Goal: Task Accomplishment & Management: Manage account settings

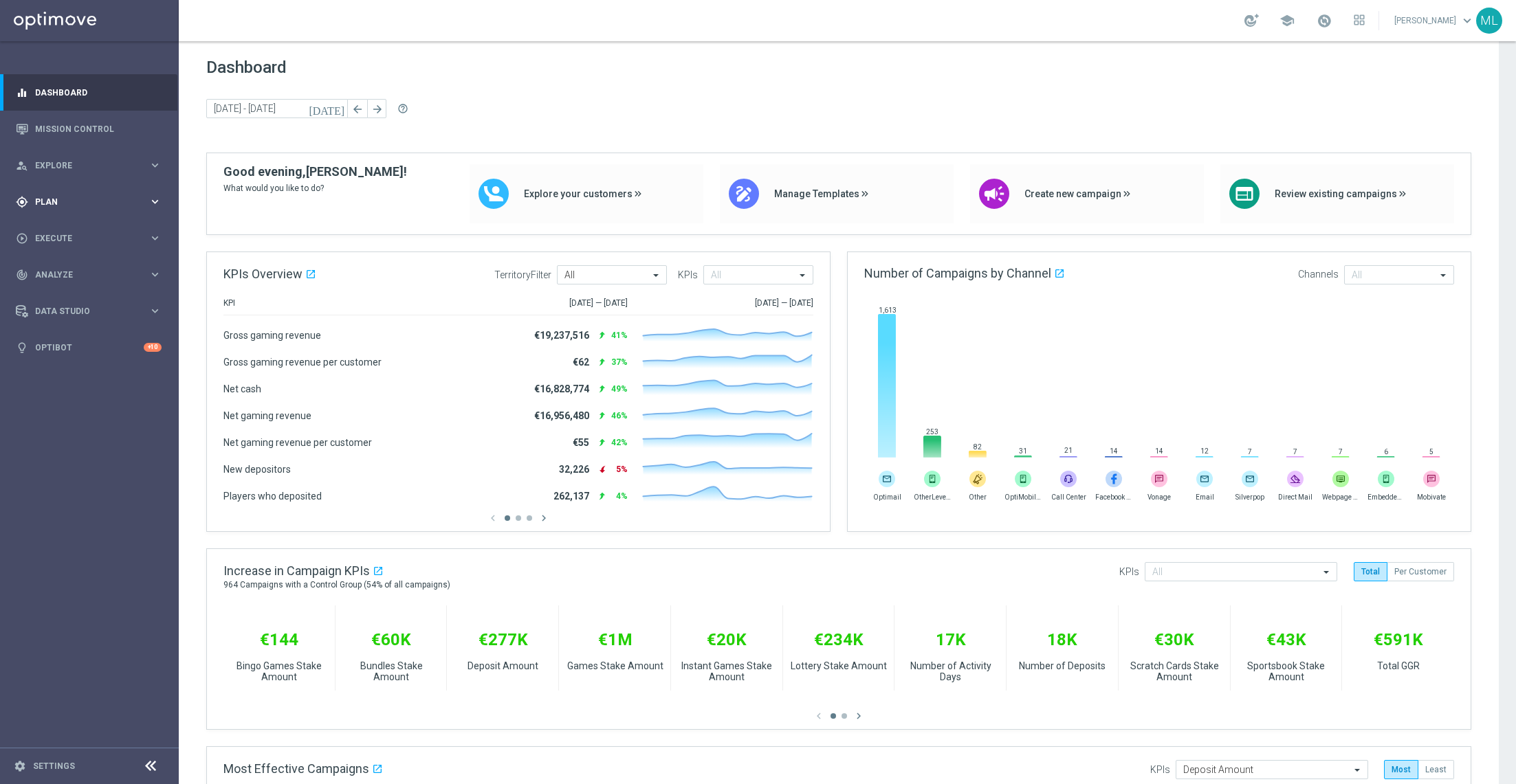
click at [160, 202] on icon "keyboard_arrow_right" at bounding box center [155, 201] width 13 height 13
click at [76, 225] on link "Target Groups" at bounding box center [90, 230] width 108 height 11
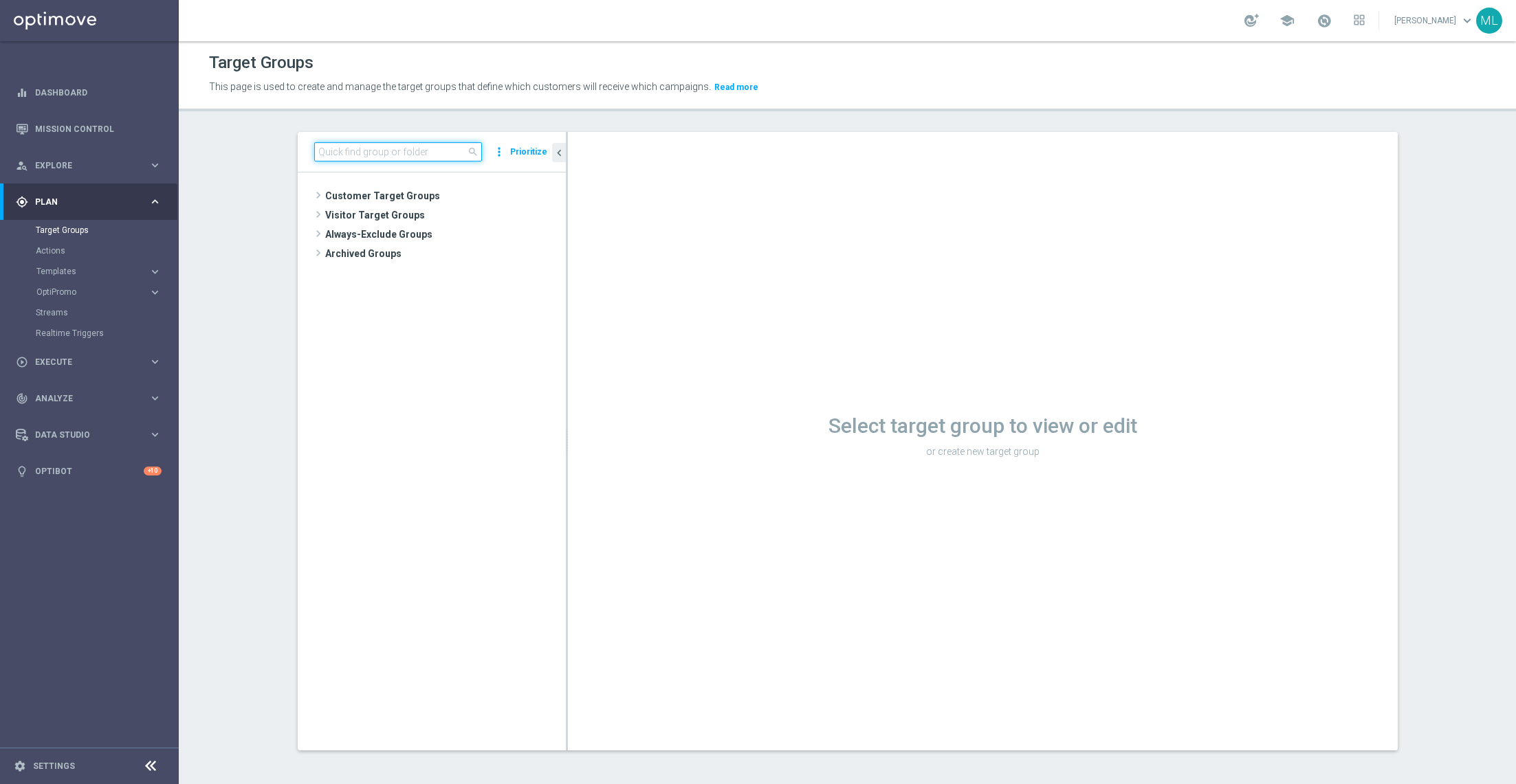
click at [401, 151] on input at bounding box center [398, 152] width 167 height 20
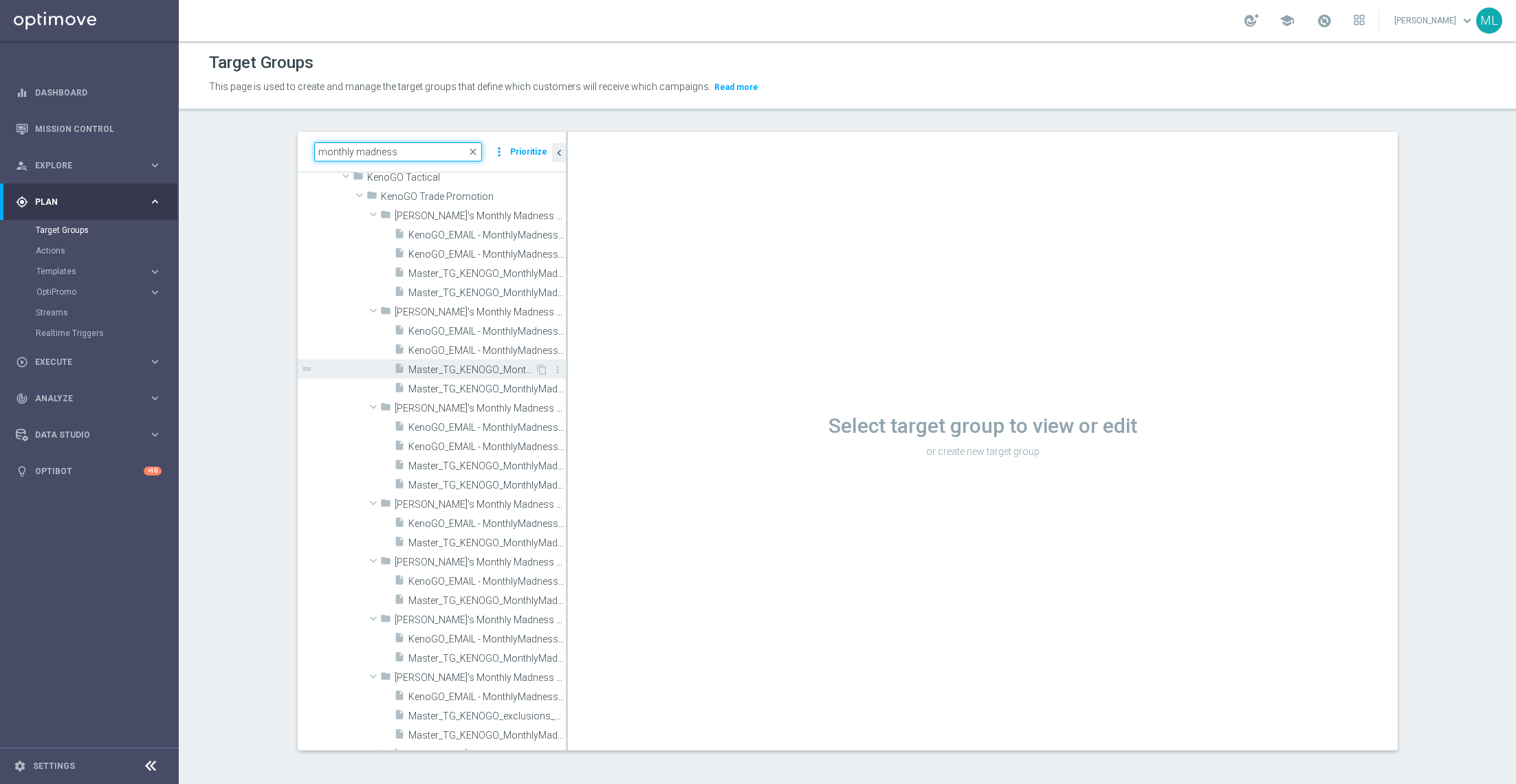
scroll to position [69, 0]
type input "monthly madness"
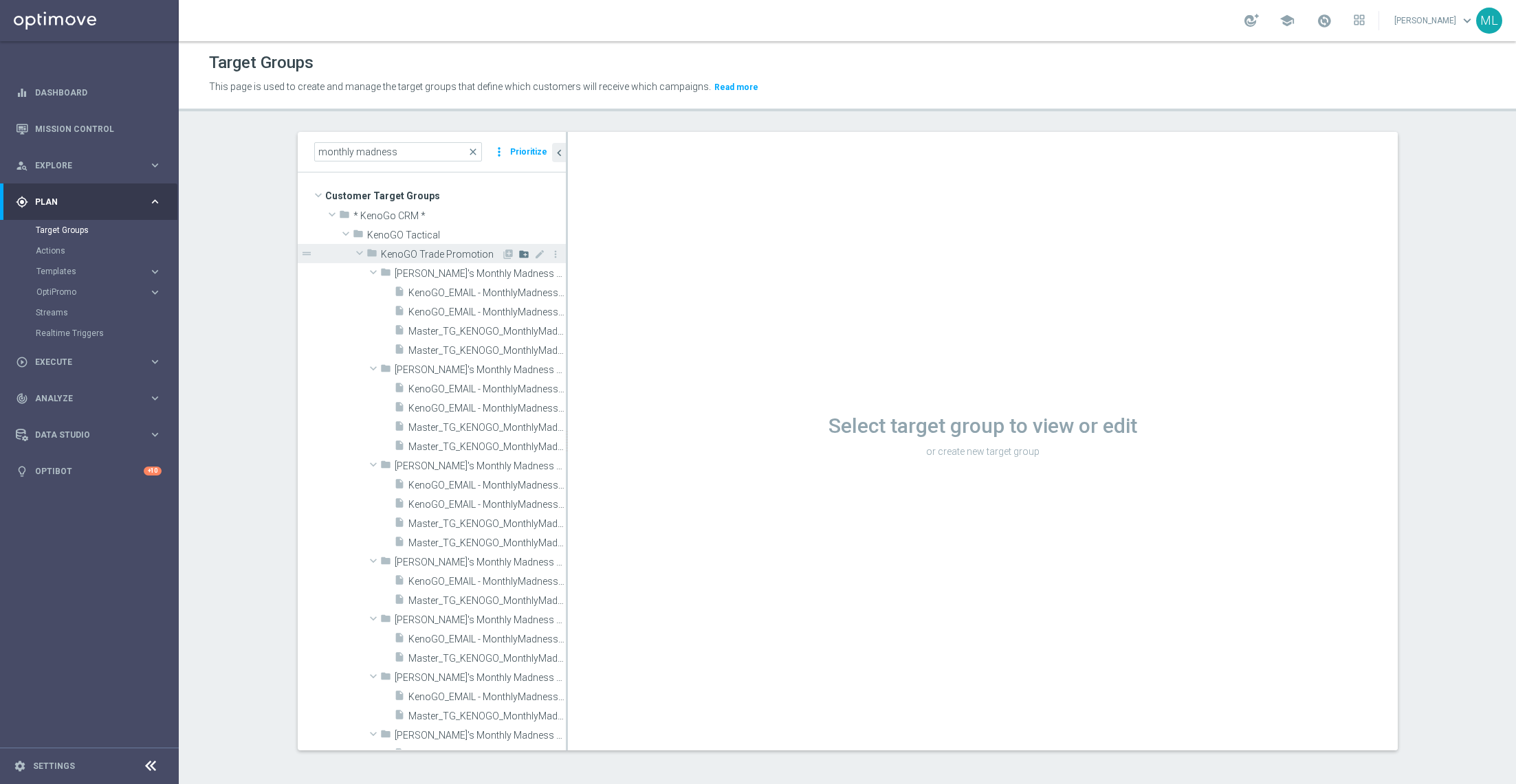
click at [525, 252] on icon "create_new_folder" at bounding box center [523, 254] width 11 height 11
type input "KenoGO's Monthly Madness 250824"
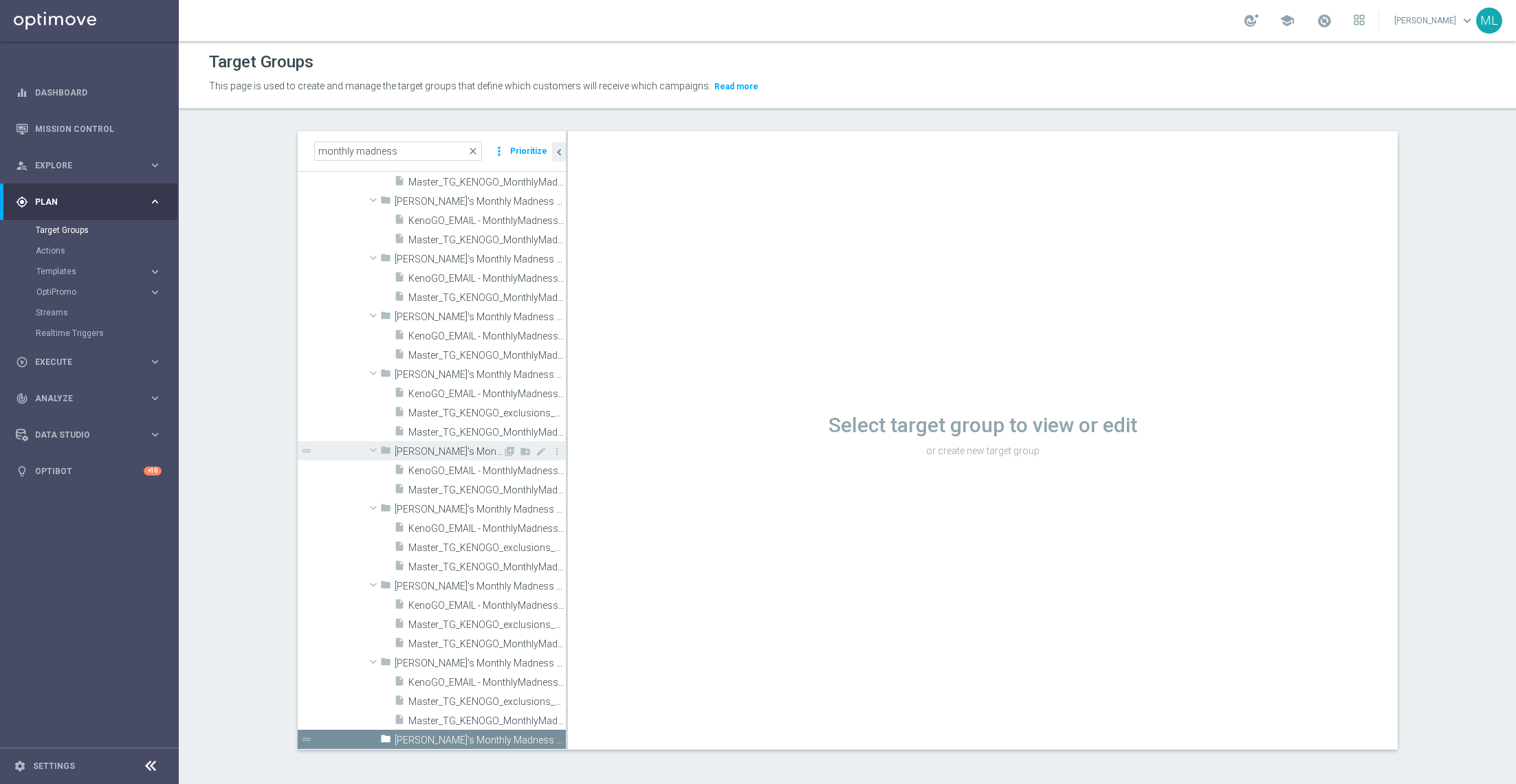
scroll to position [362, 0]
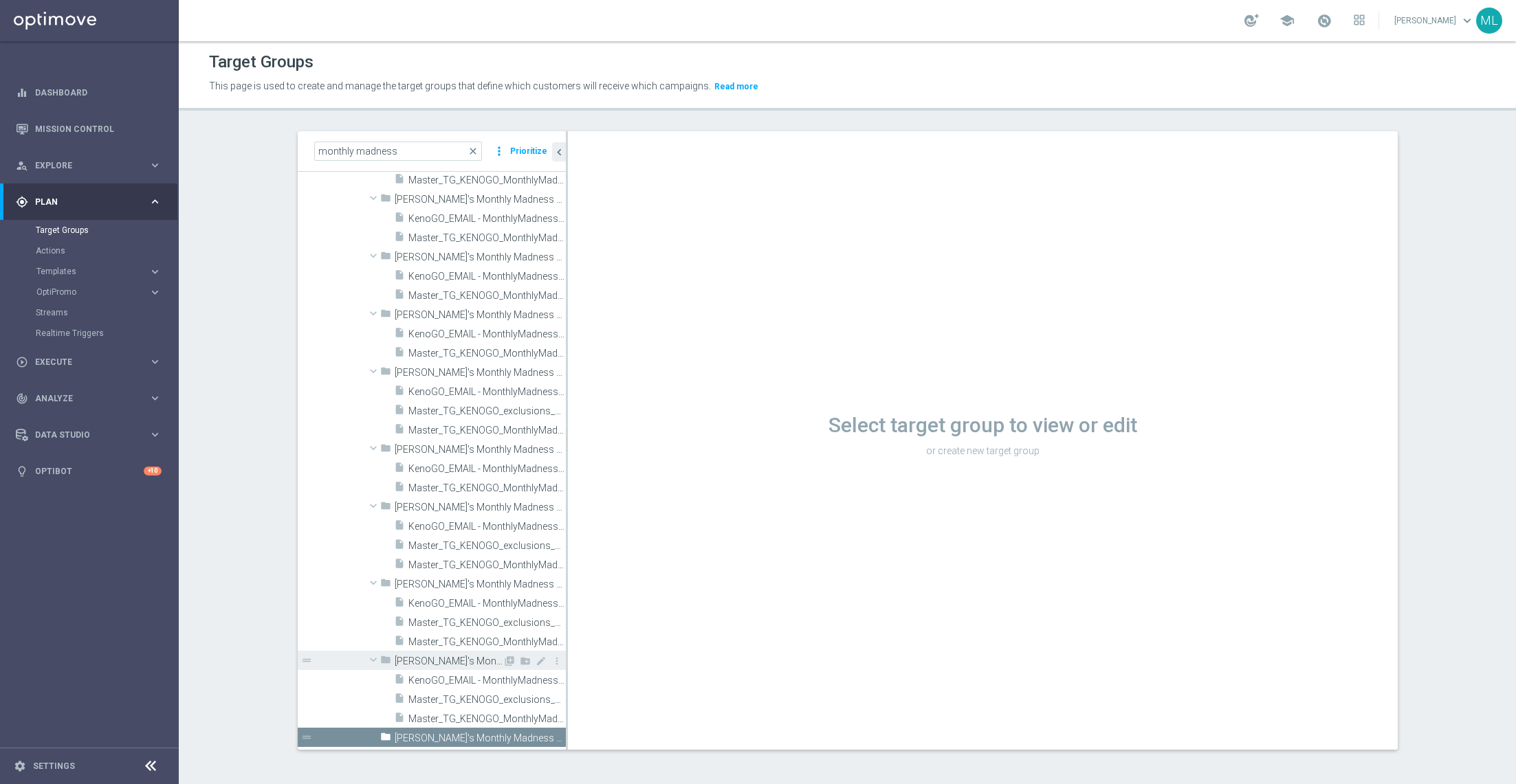
click at [371, 523] on span at bounding box center [373, 660] width 17 height 14
click at [375, 523] on span at bounding box center [373, 640] width 17 height 14
click at [372, 523] on span at bounding box center [373, 622] width 17 height 14
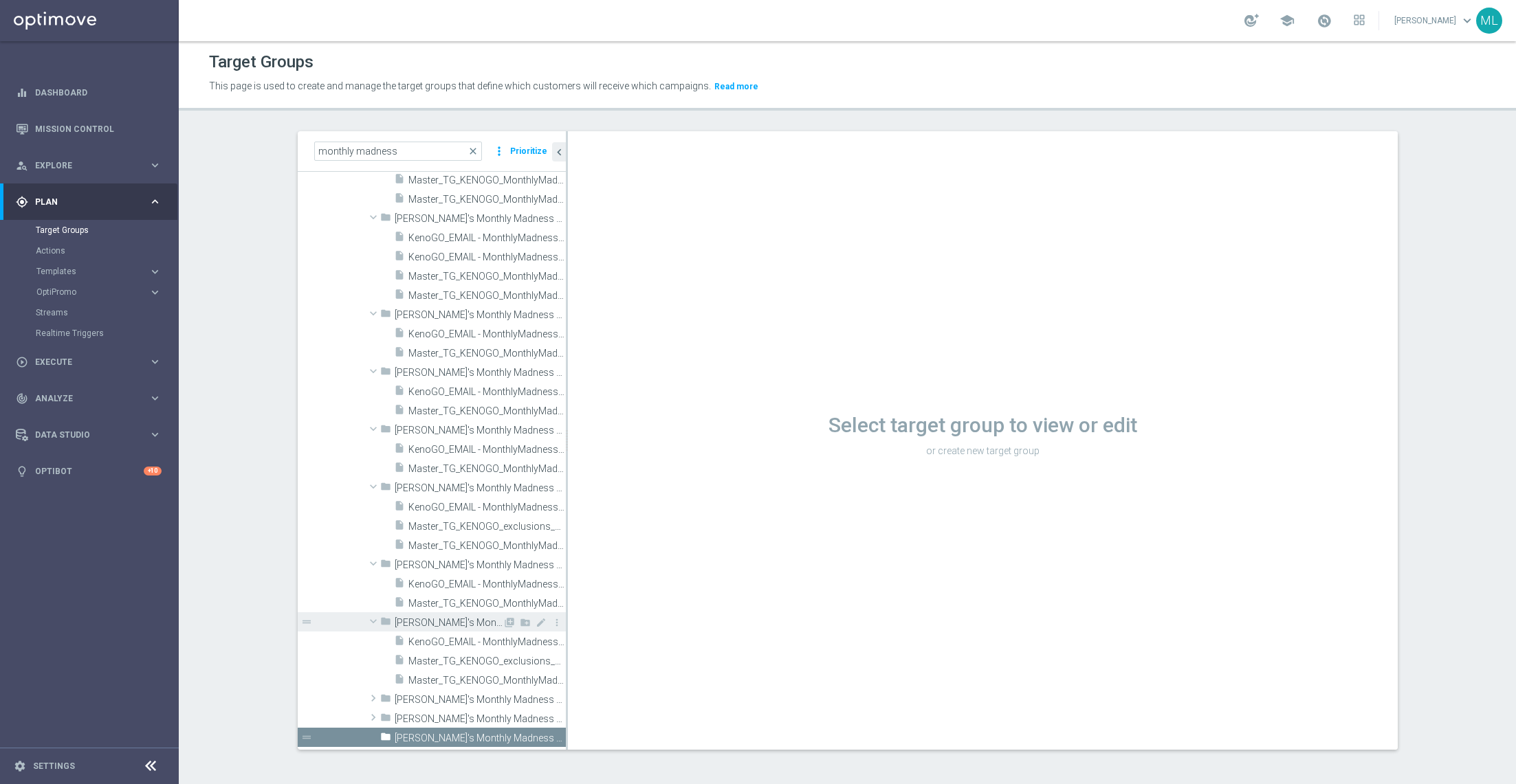
scroll to position [189, 0]
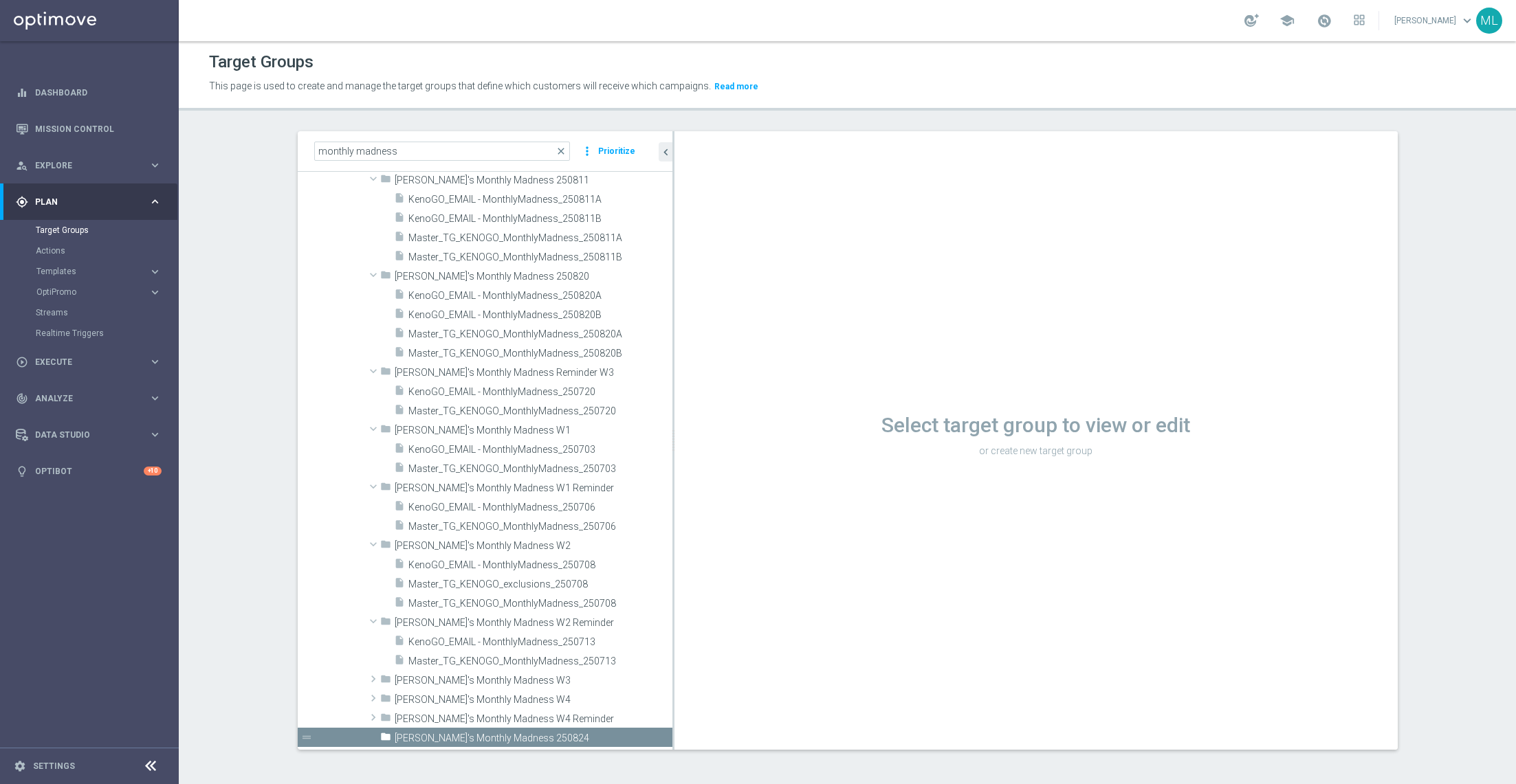
drag, startPoint x: 566, startPoint y: 504, endPoint x: 685, endPoint y: 546, distance: 126.2
click at [685, 523] on as-split "monthly madness close more_vert Prioritize Customer Target Groups library_add c…" at bounding box center [847, 440] width 1100 height 619
click at [374, 523] on span at bounding box center [373, 622] width 17 height 14
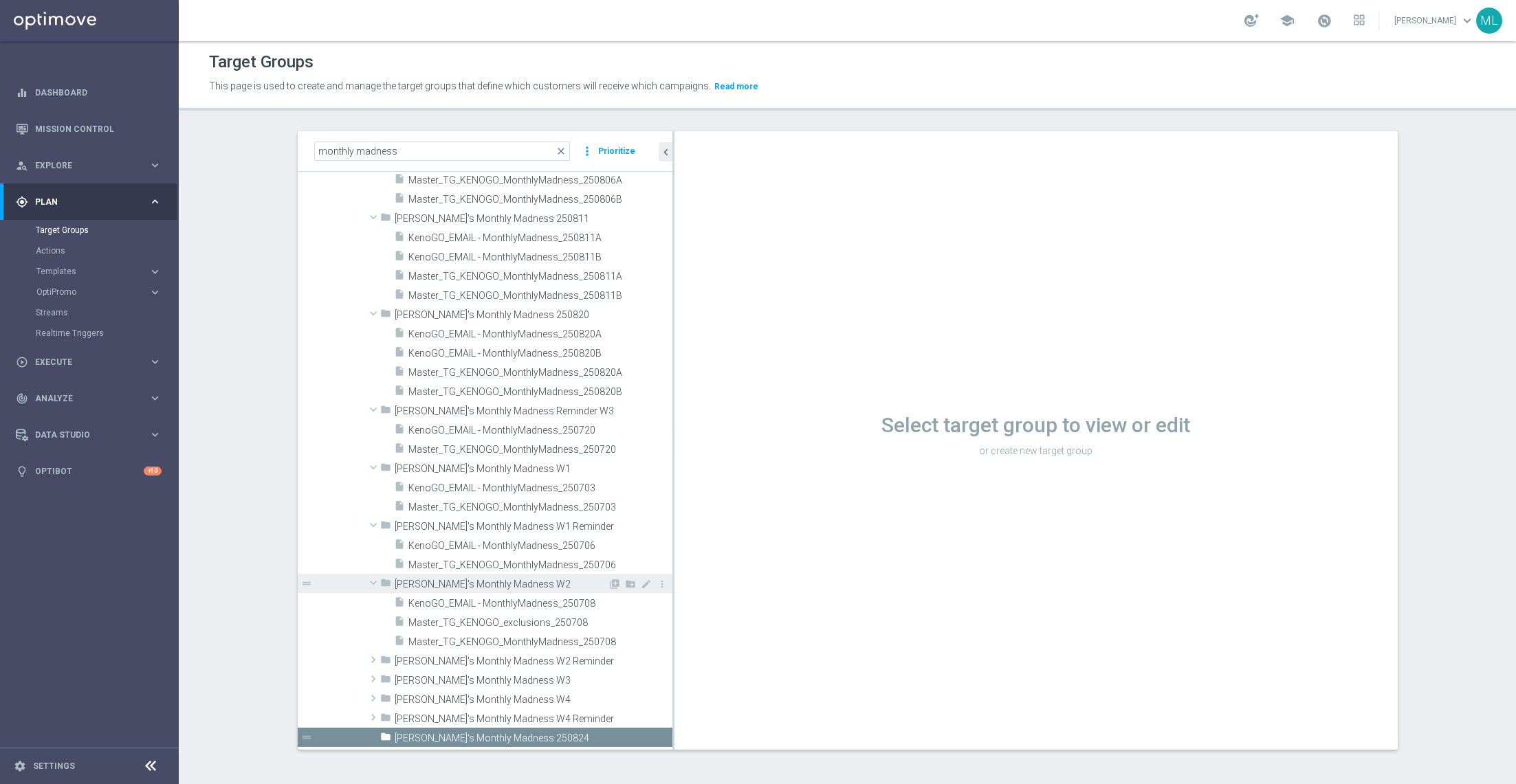
click at [373, 523] on span at bounding box center [373, 582] width 17 height 14
click at [378, 523] on span at bounding box center [373, 582] width 17 height 14
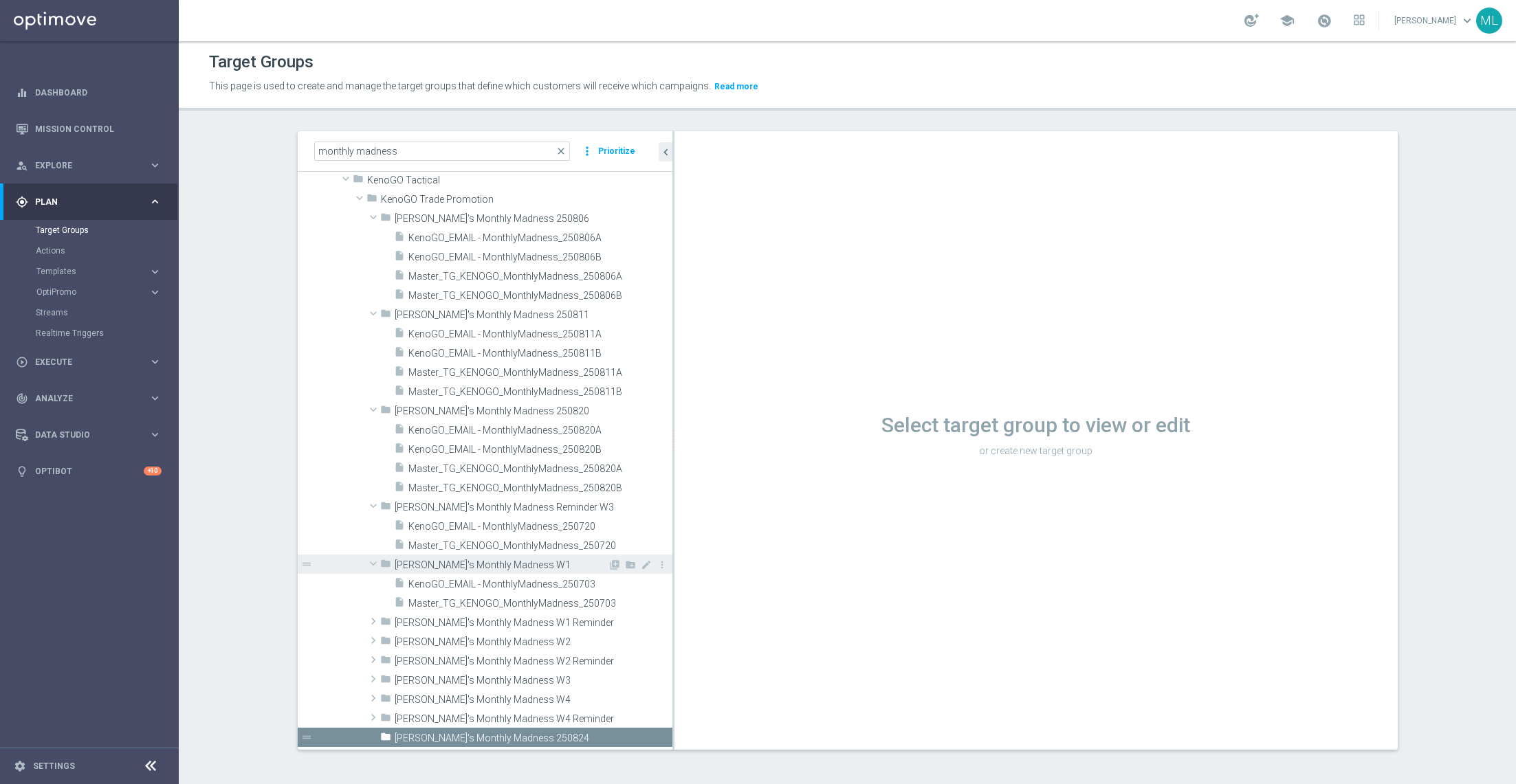
click at [373, 523] on span at bounding box center [373, 564] width 17 height 14
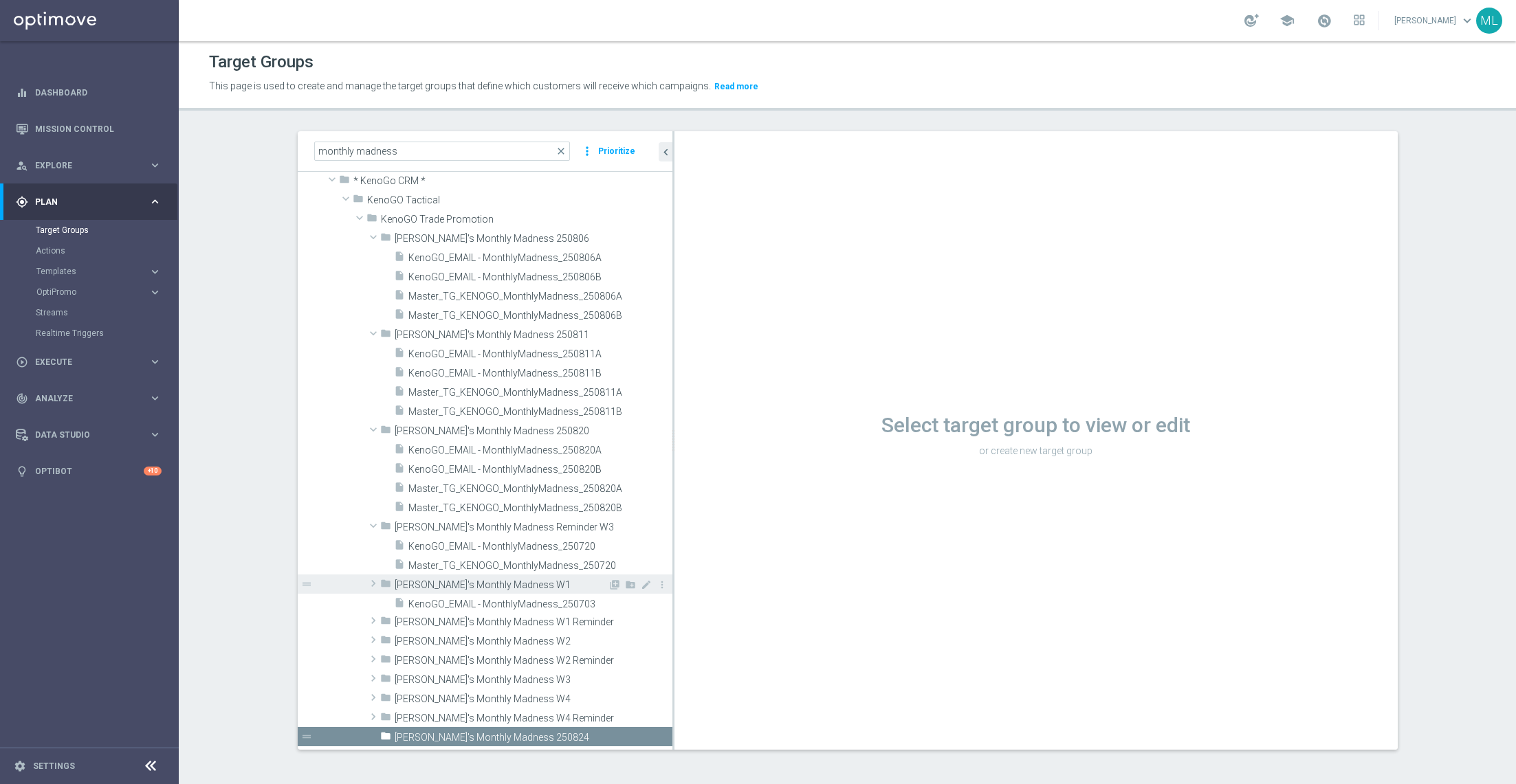
scroll to position [16, 0]
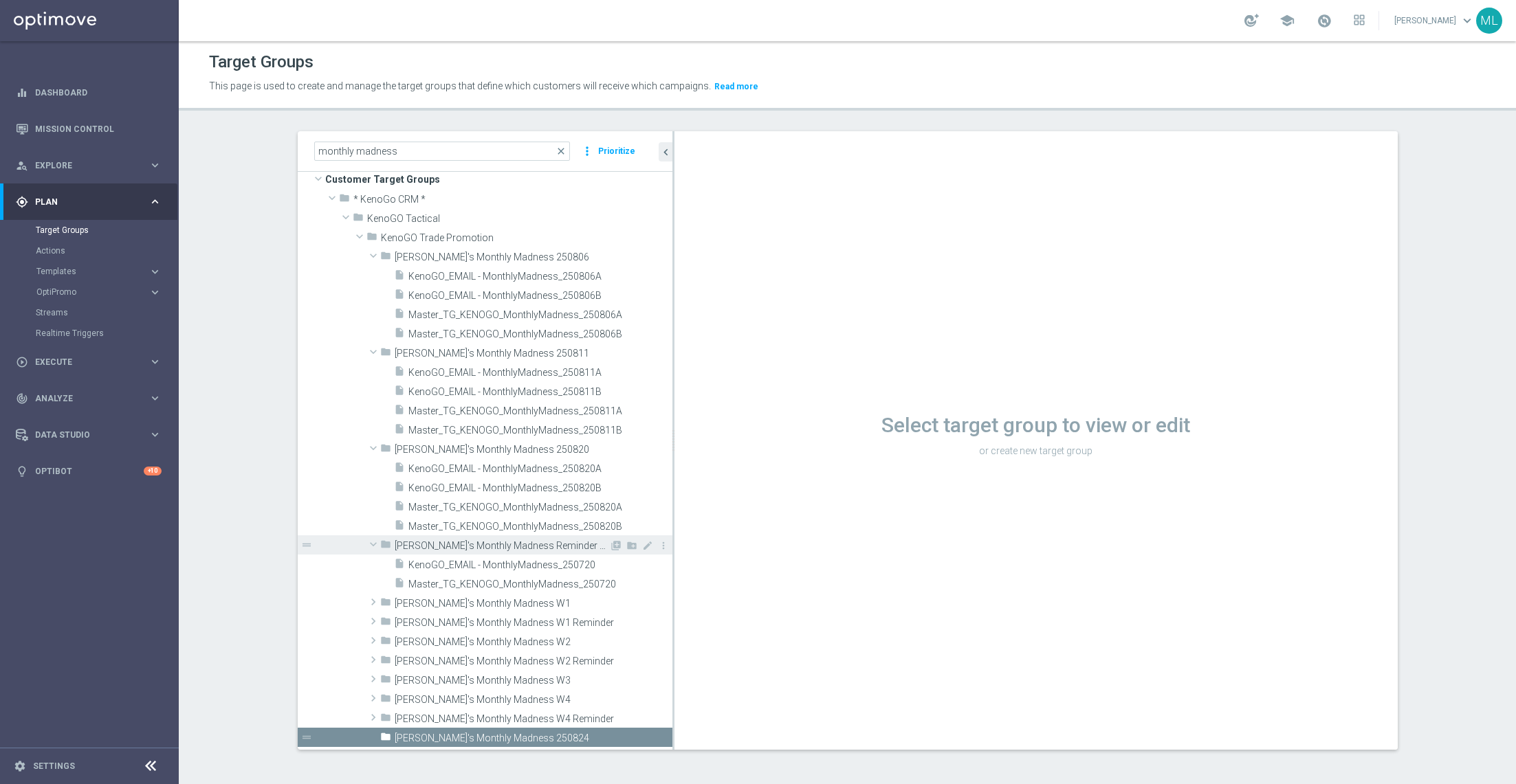
click at [375, 523] on span at bounding box center [373, 544] width 17 height 14
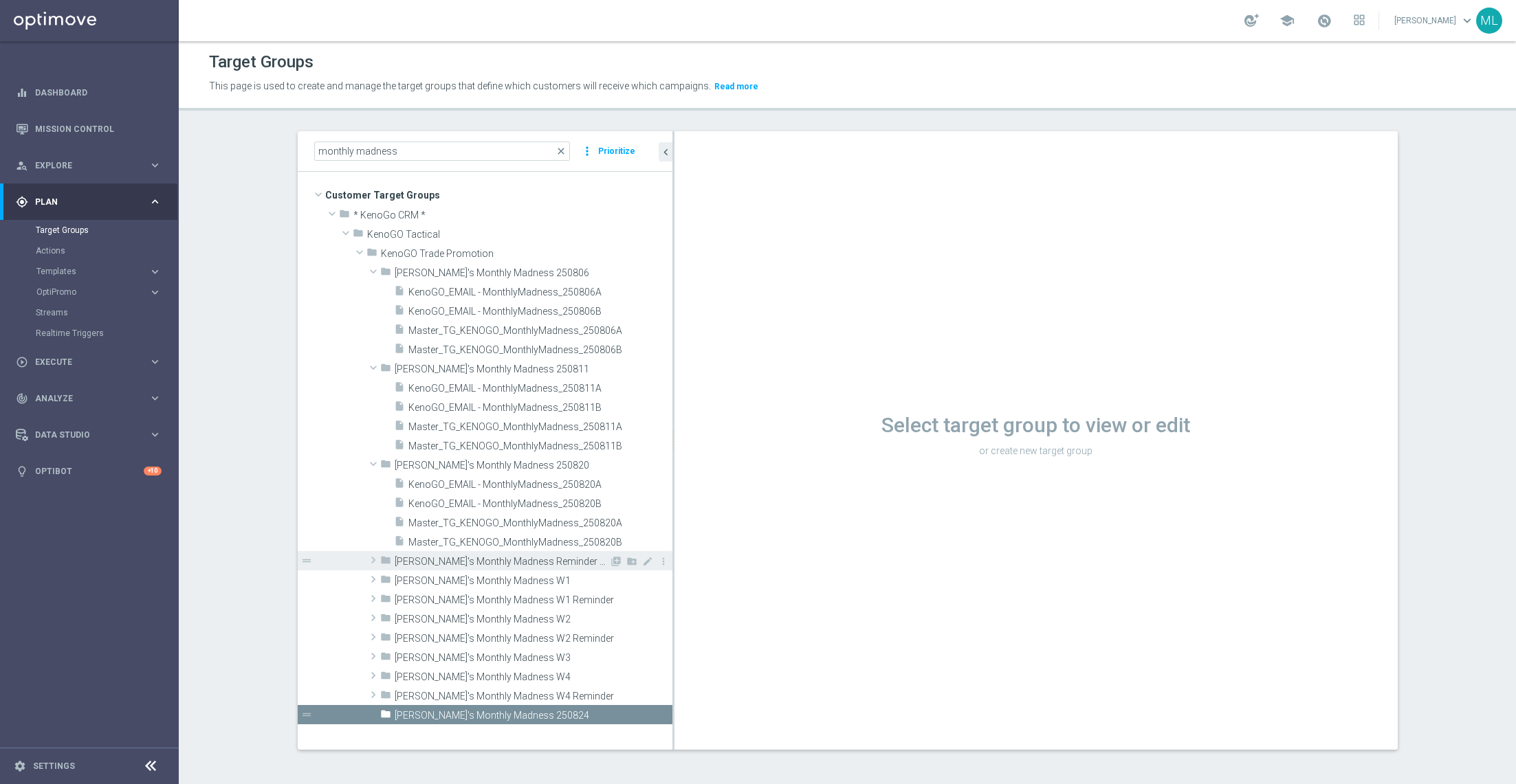
scroll to position [0, 0]
click at [543, 523] on span "Master_TG_KENOGO_MonthlyMadness_250820B" at bounding box center [524, 542] width 231 height 12
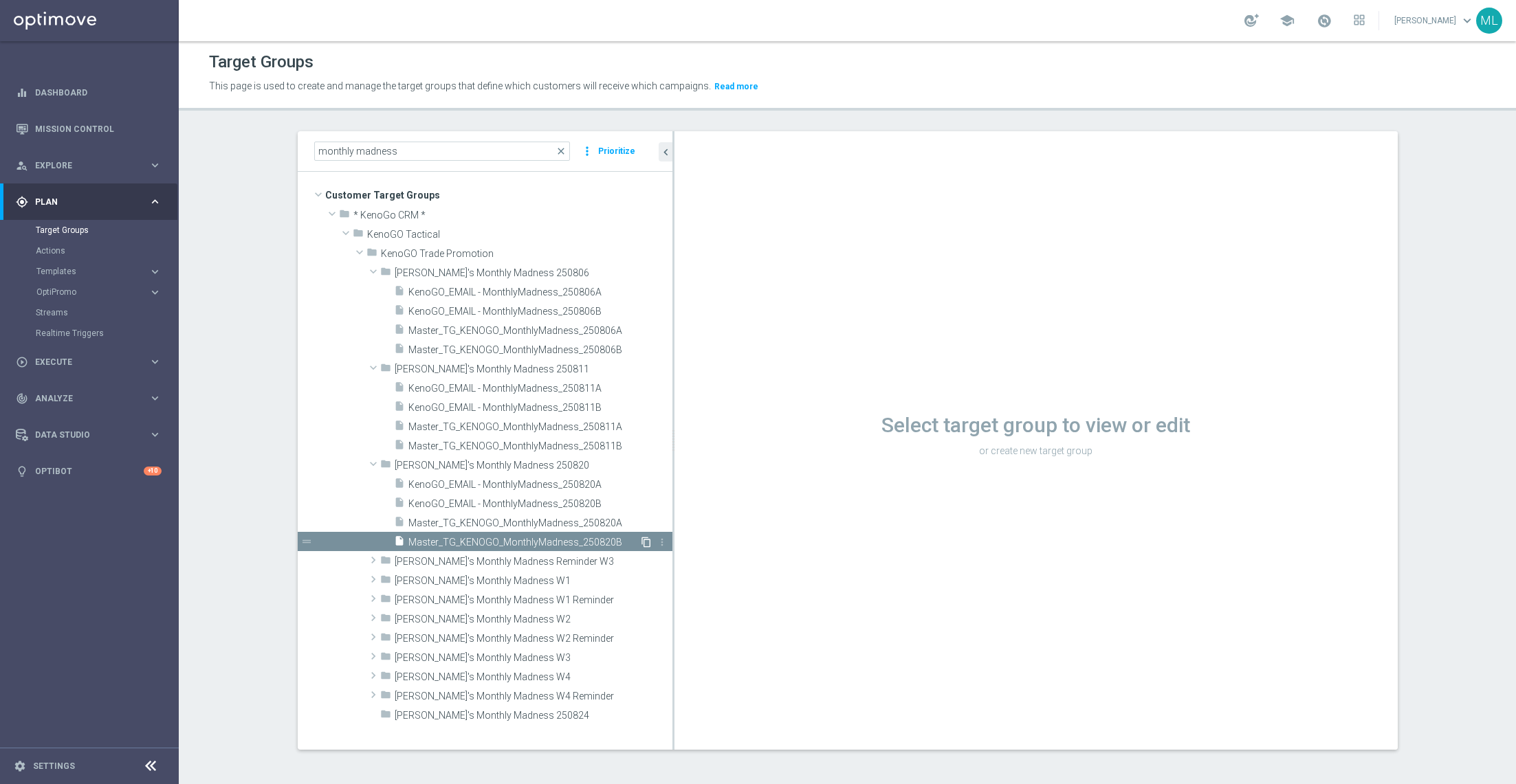
click at [645, 523] on icon "content_copy" at bounding box center [645, 541] width 11 height 11
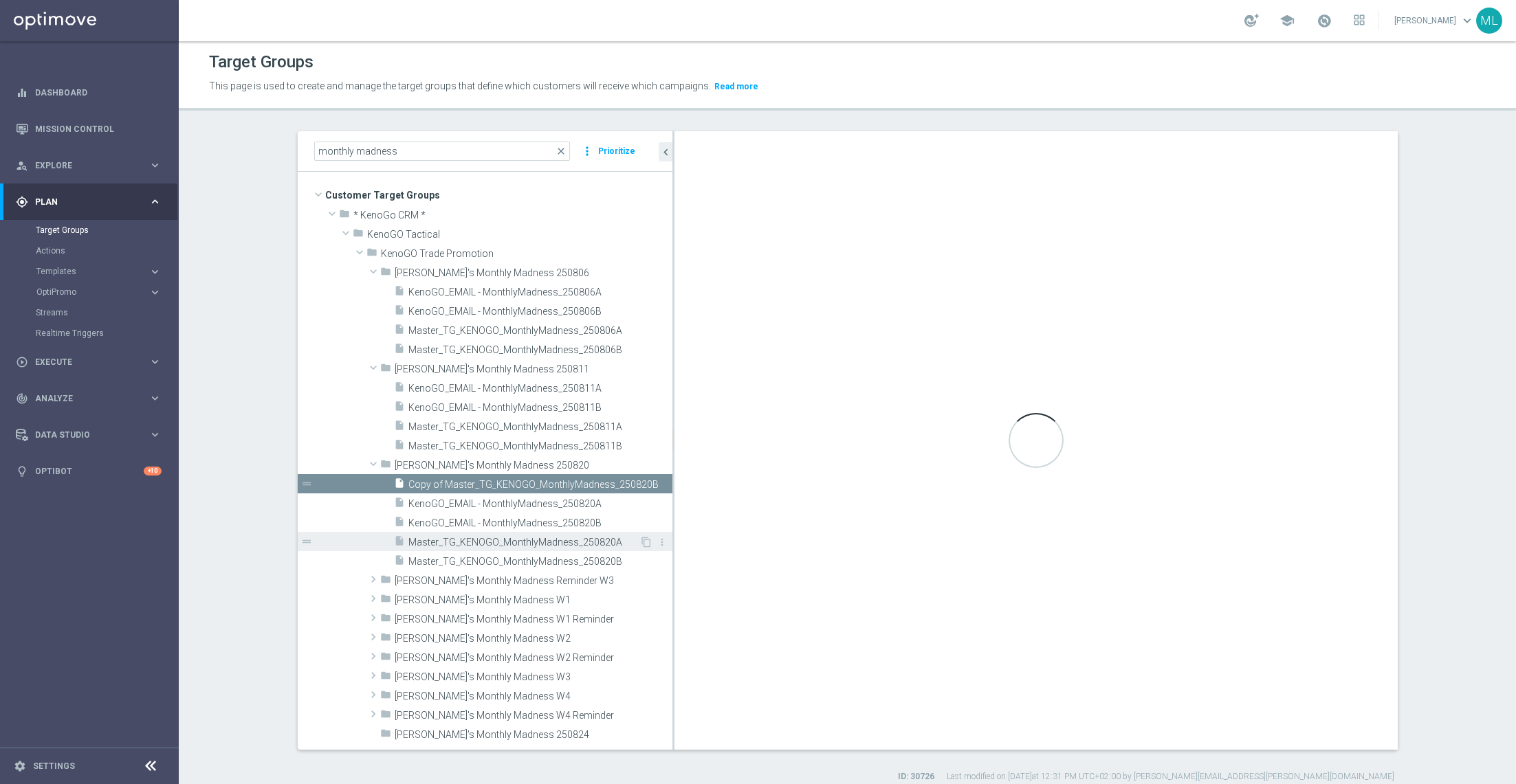
click at [602, 523] on span "Master_TG_KENOGO_MonthlyMadness_250820A" at bounding box center [524, 542] width 231 height 12
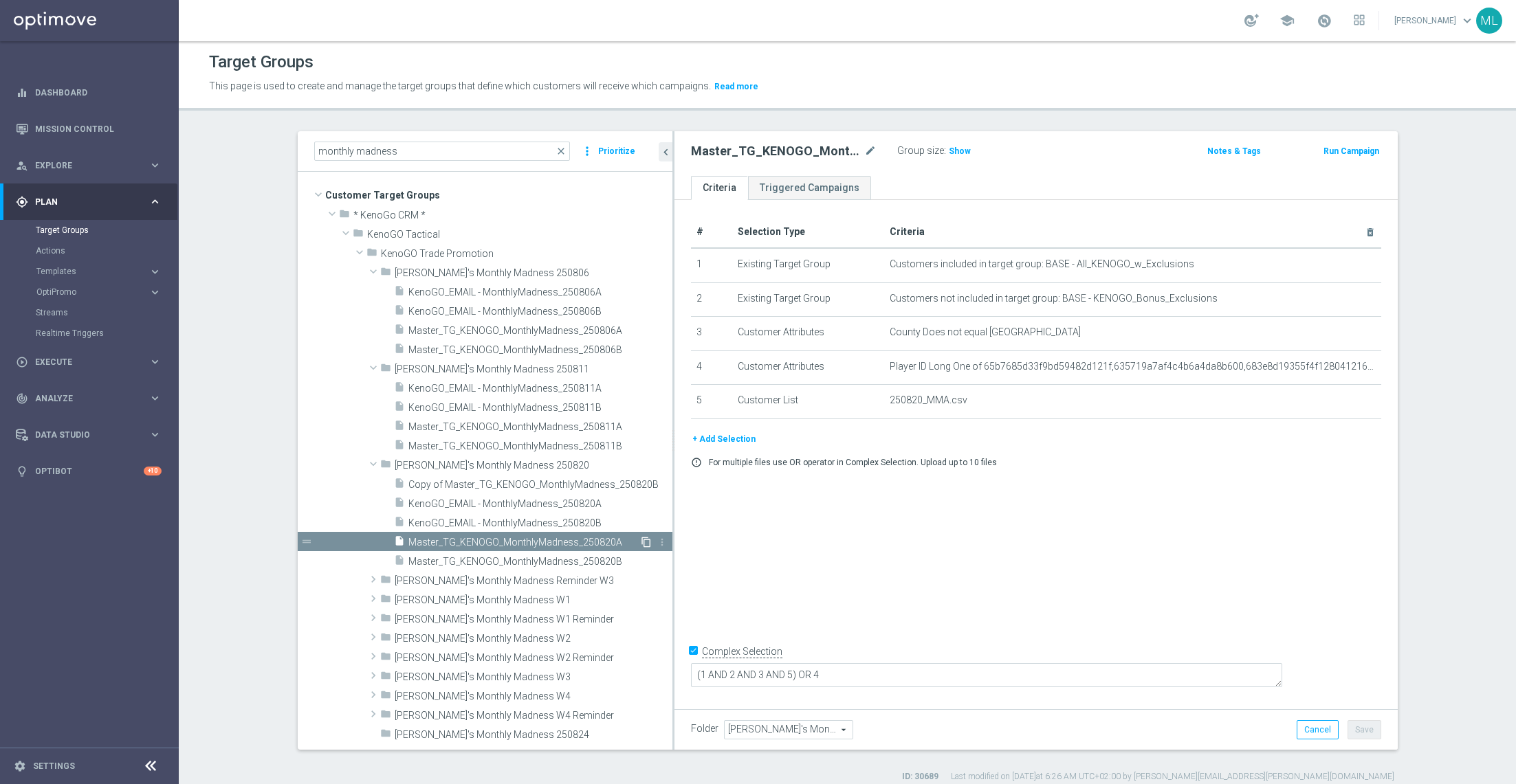
click at [643, 523] on icon "content_copy" at bounding box center [645, 541] width 11 height 11
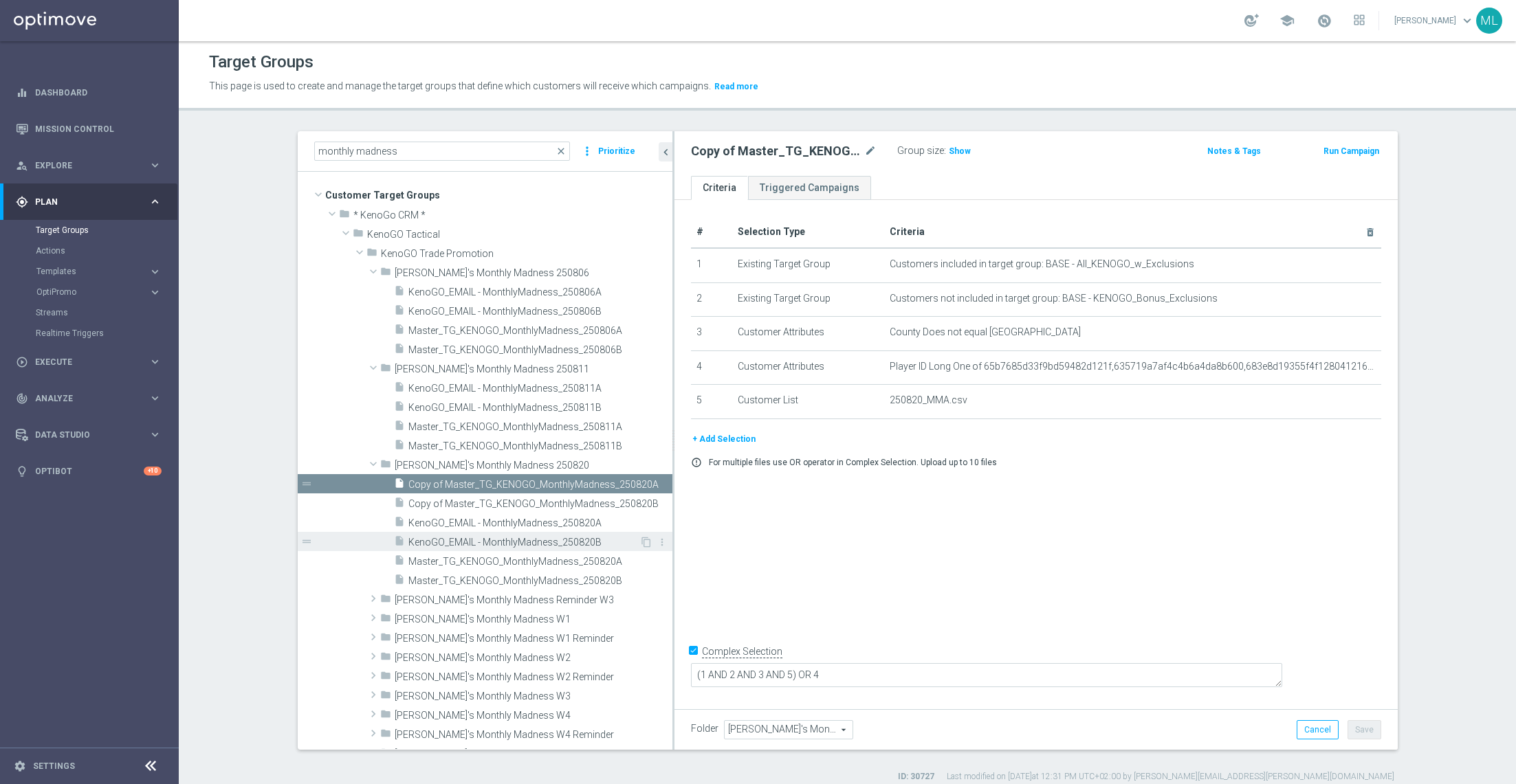
click at [578, 523] on span "KenoGO_EMAIL - MonthlyMadness_250820B" at bounding box center [524, 542] width 231 height 12
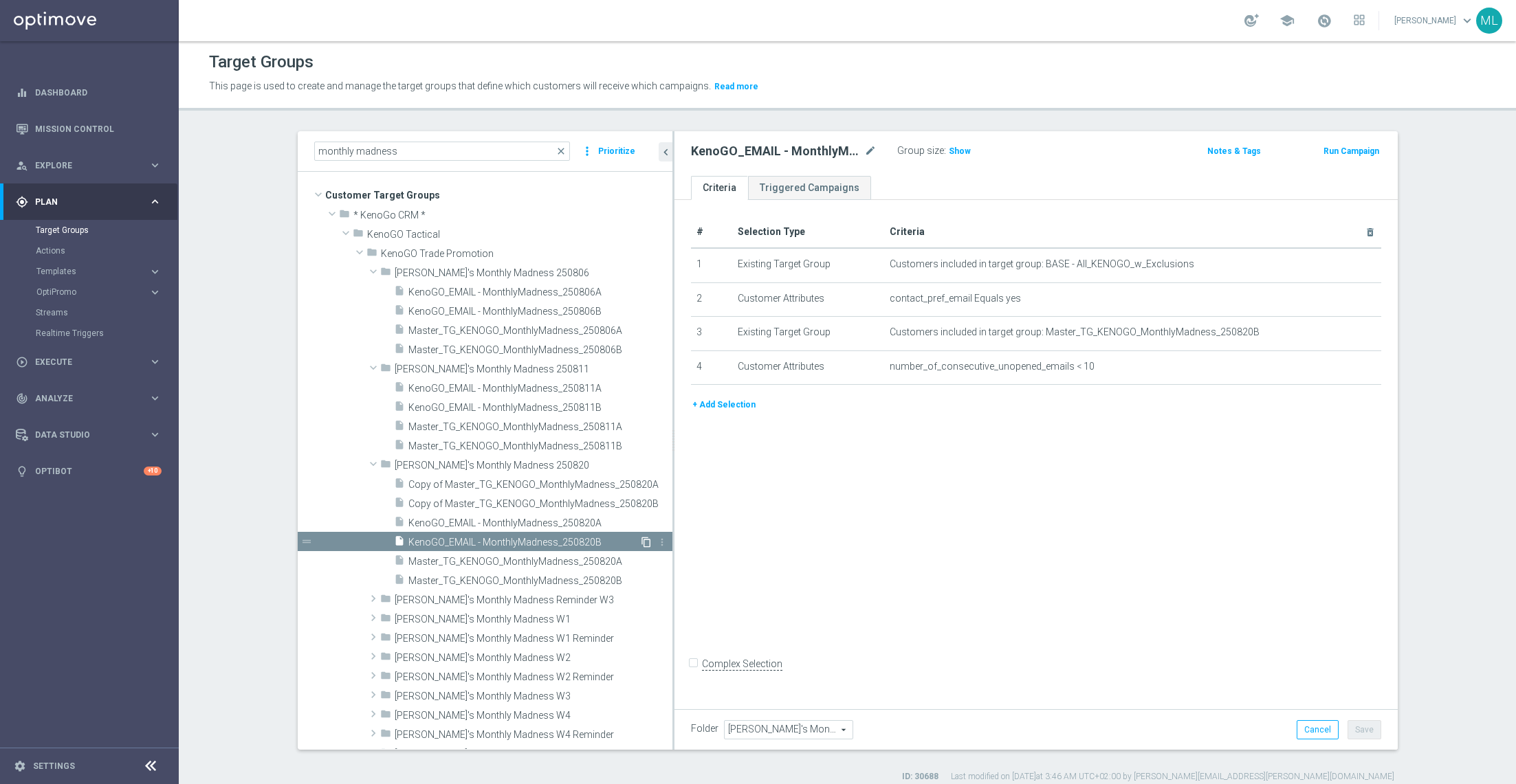
click at [647, 523] on icon "content_copy" at bounding box center [645, 541] width 11 height 11
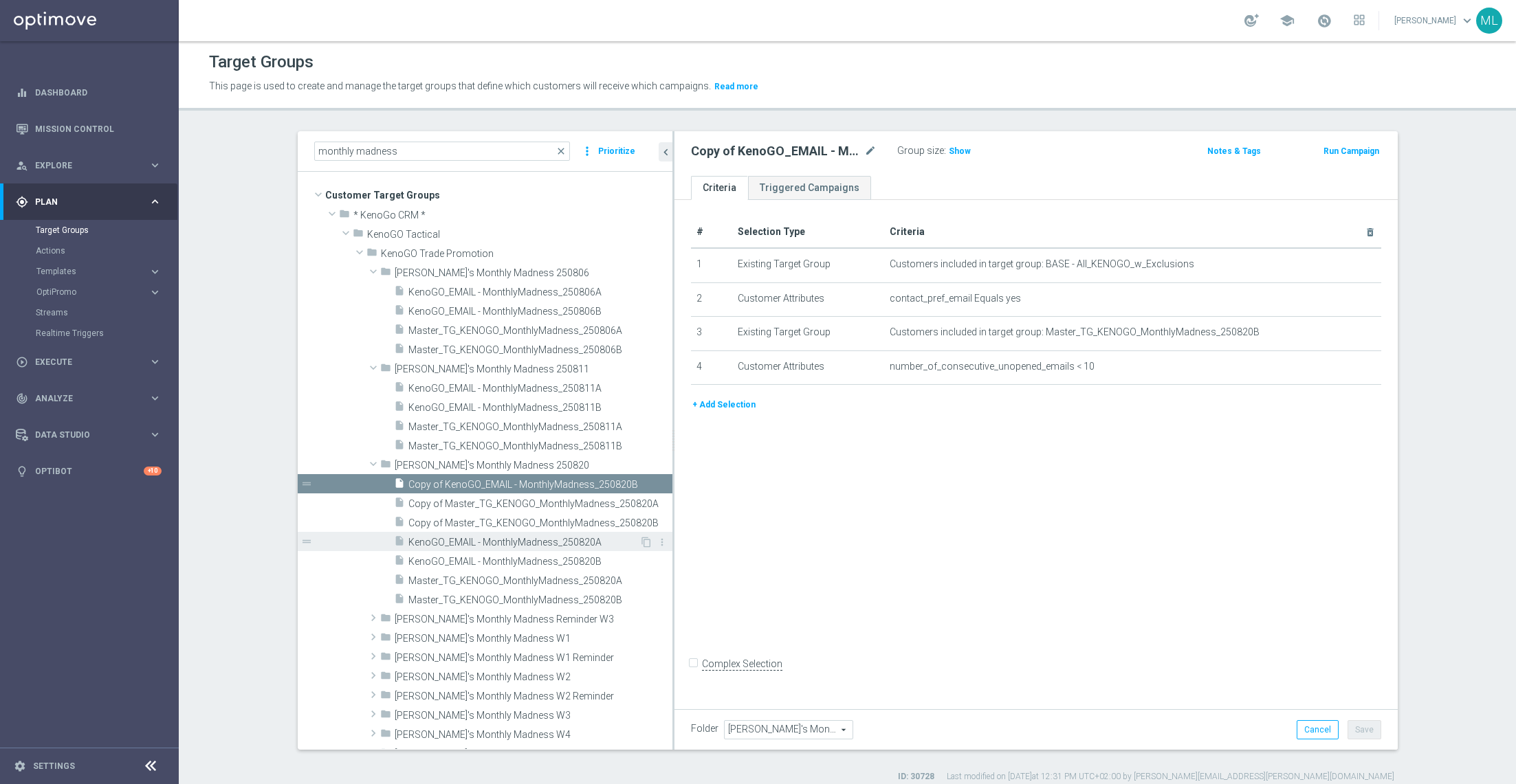
click at [542, 523] on span "KenoGO_EMAIL - MonthlyMadness_250820A" at bounding box center [524, 542] width 231 height 12
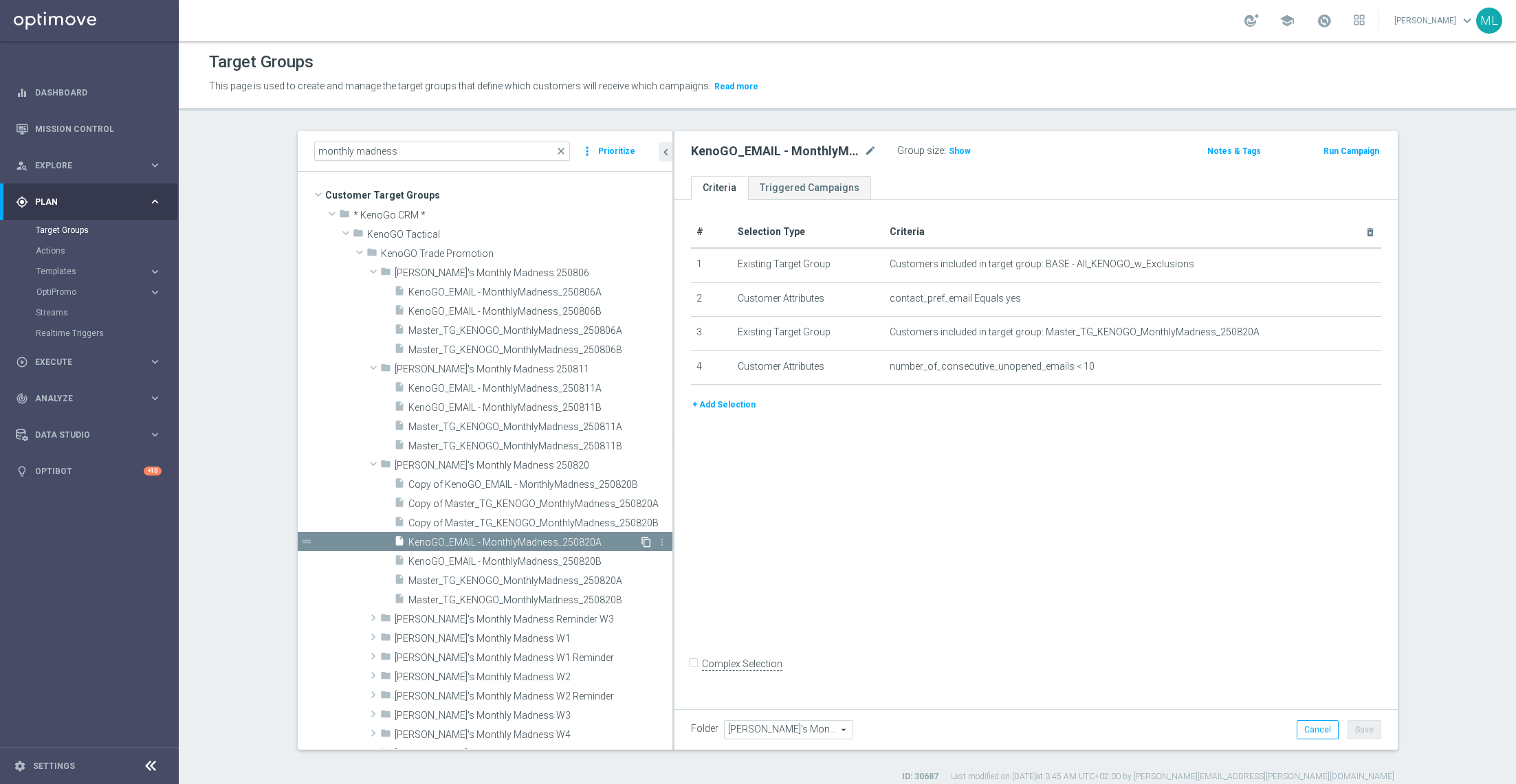
click at [646, 523] on icon "content_copy" at bounding box center [645, 541] width 11 height 11
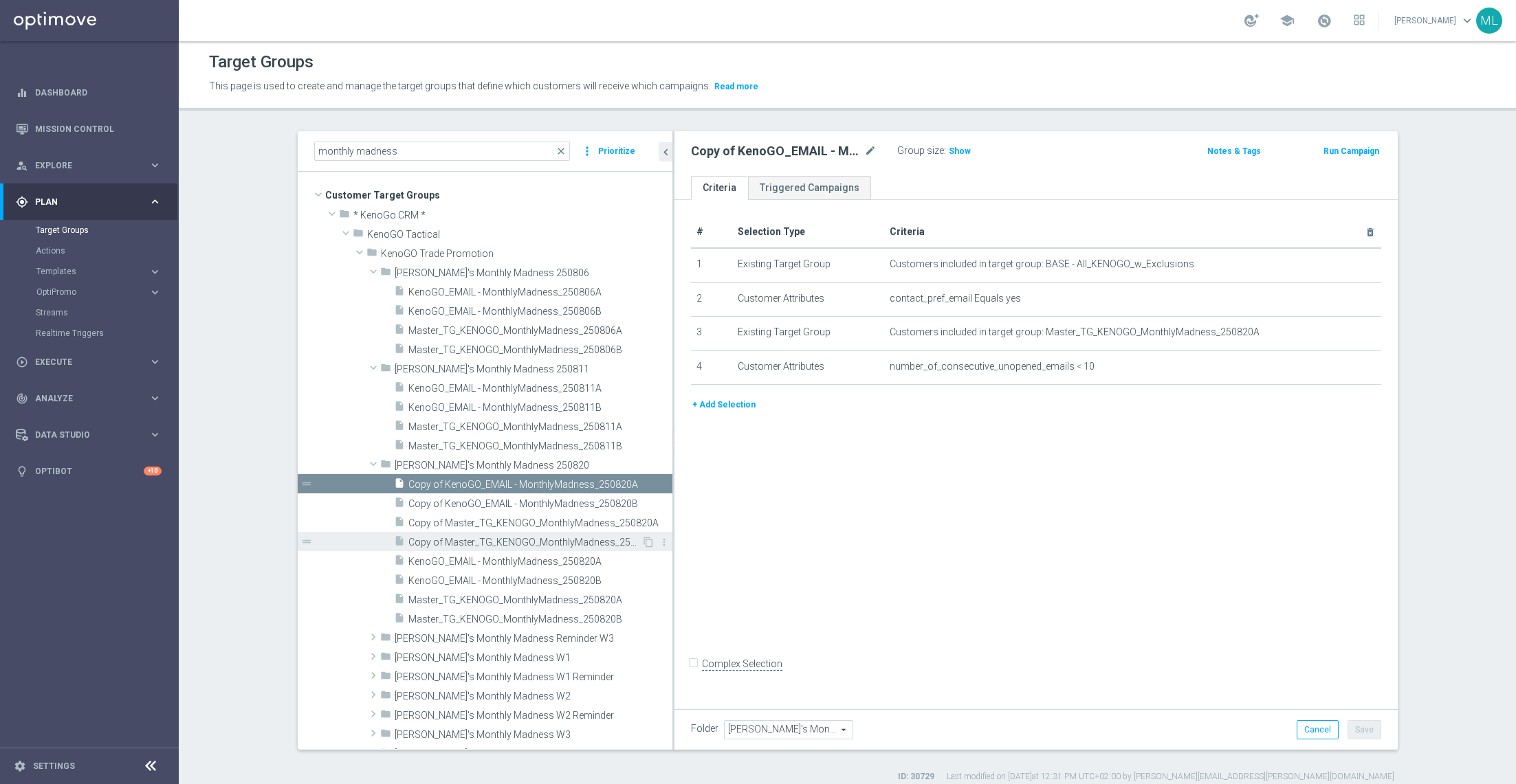
click at [483, 523] on span "Copy of Master_TG_KENOGO_MonthlyMadness_250820B" at bounding box center [525, 542] width 233 height 12
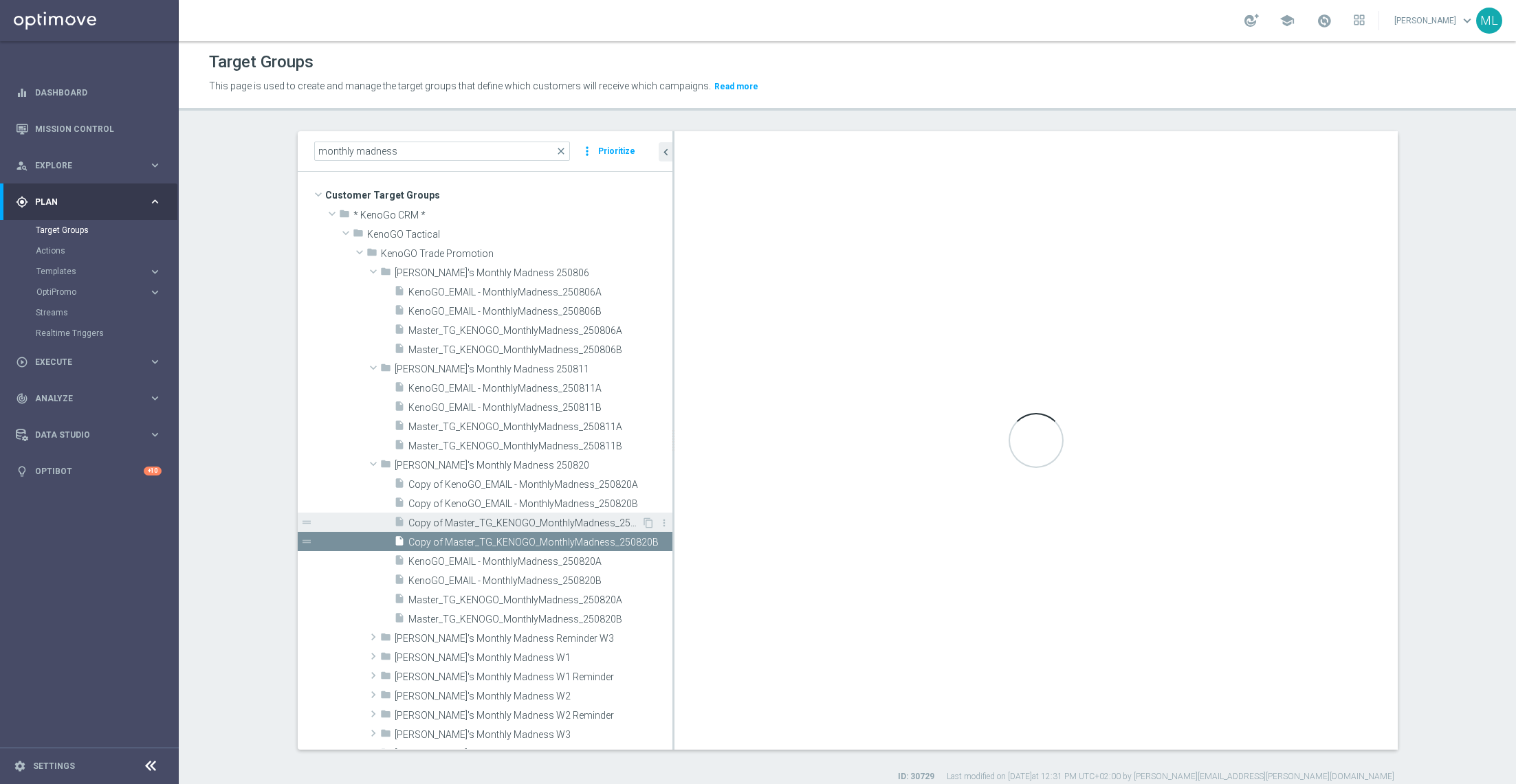
click at [463, 523] on span "Copy of Master_TG_KENOGO_MonthlyMadness_250820A" at bounding box center [525, 524] width 233 height 12
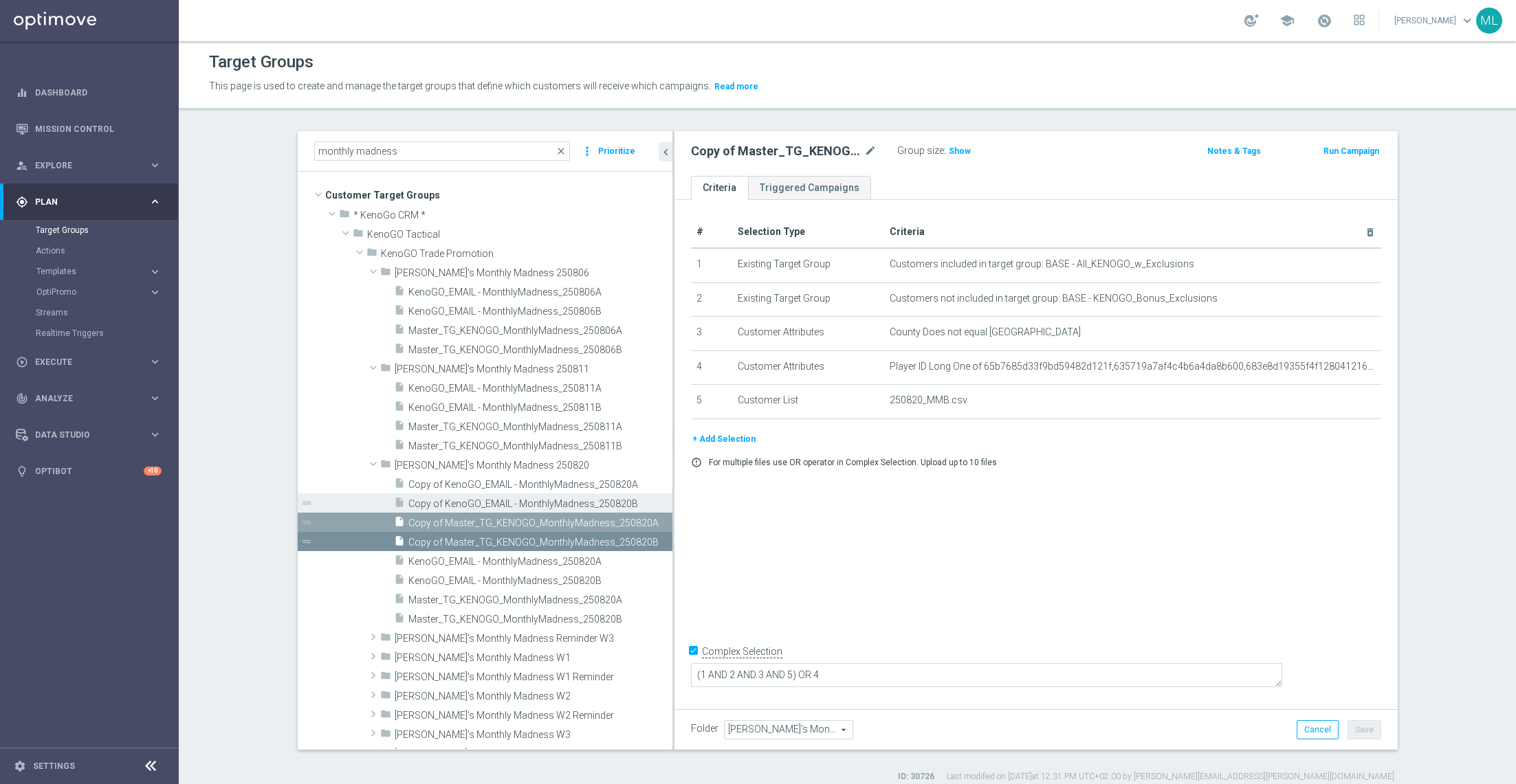
click at [454, 498] on span "Copy of KenoGO_EMAIL - MonthlyMadness_250820B" at bounding box center [525, 504] width 233 height 12
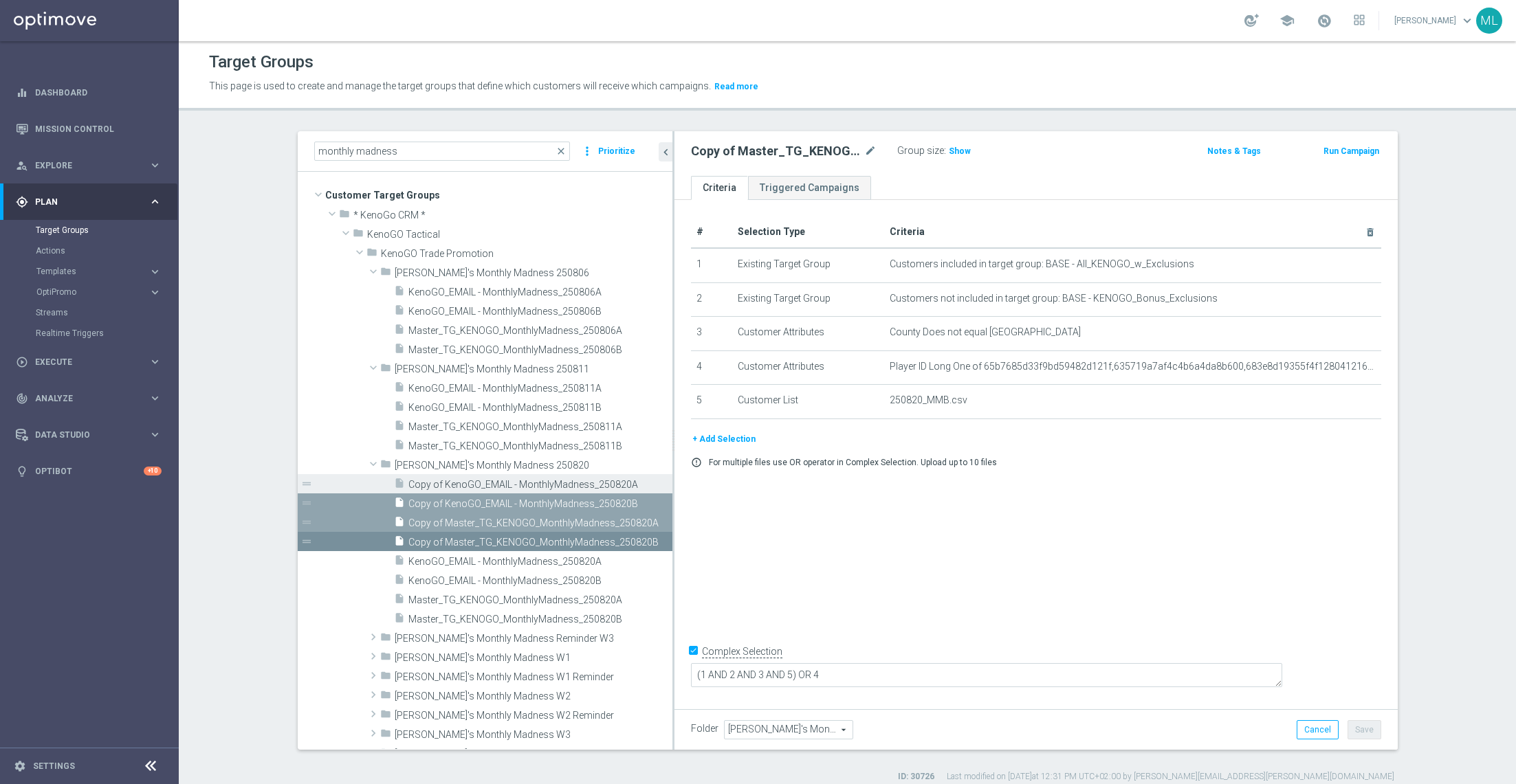
click at [454, 486] on span "Copy of KenoGO_EMAIL - MonthlyMadness_250820A" at bounding box center [525, 484] width 233 height 12
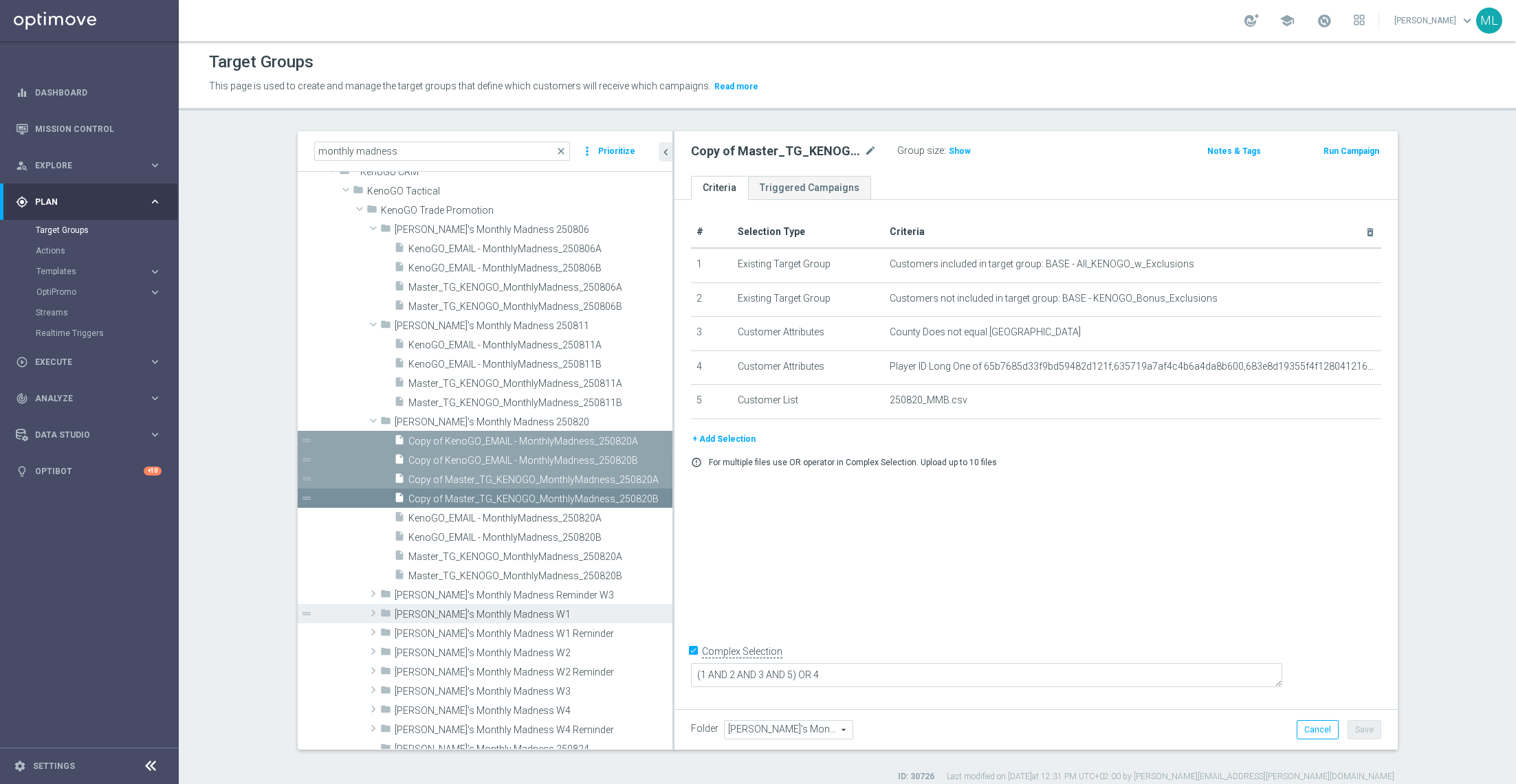
scroll to position [54, 0]
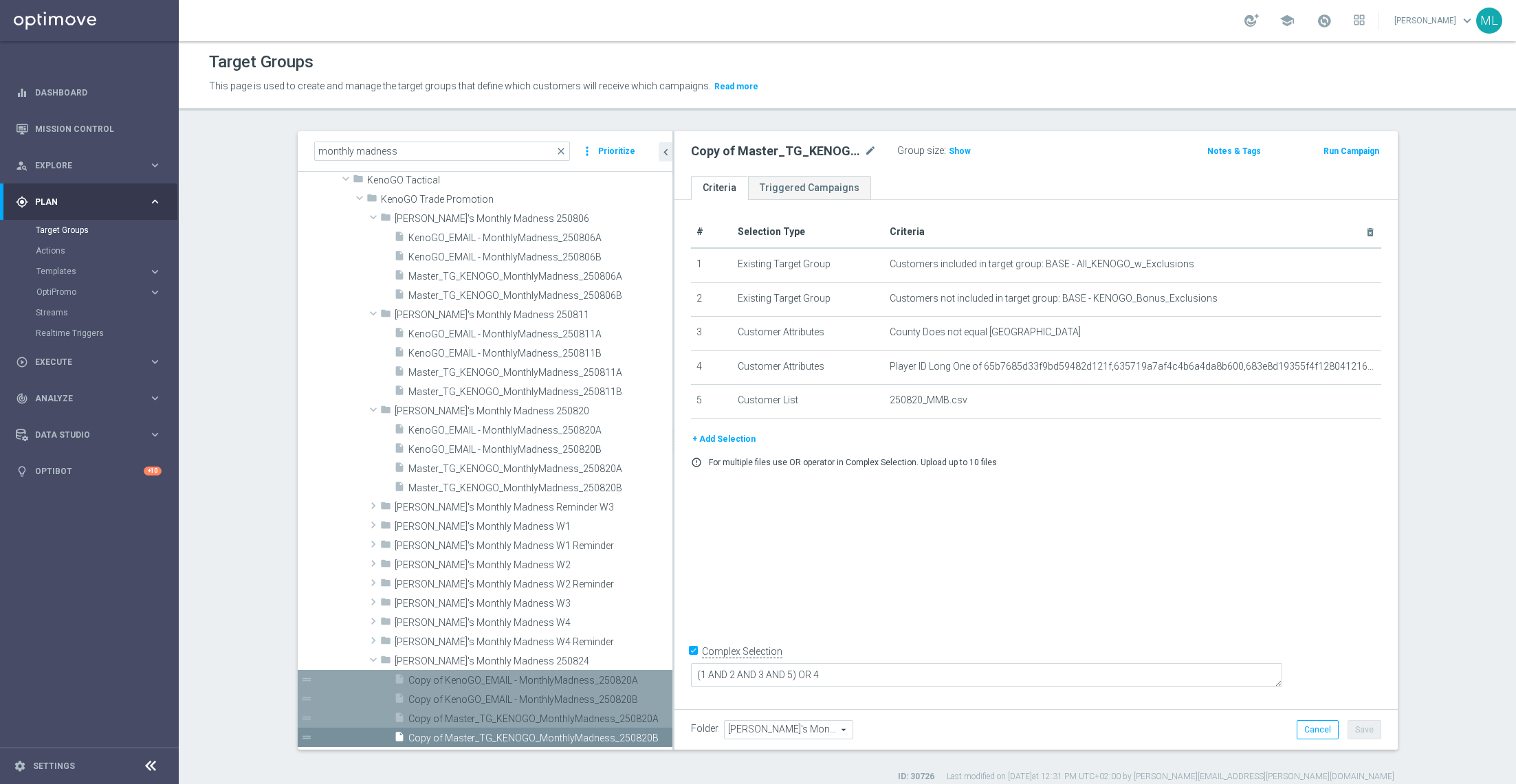
click at [443, 523] on span "Copy of KenoGO_EMAIL - MonthlyMadness_250820A" at bounding box center [525, 680] width 233 height 12
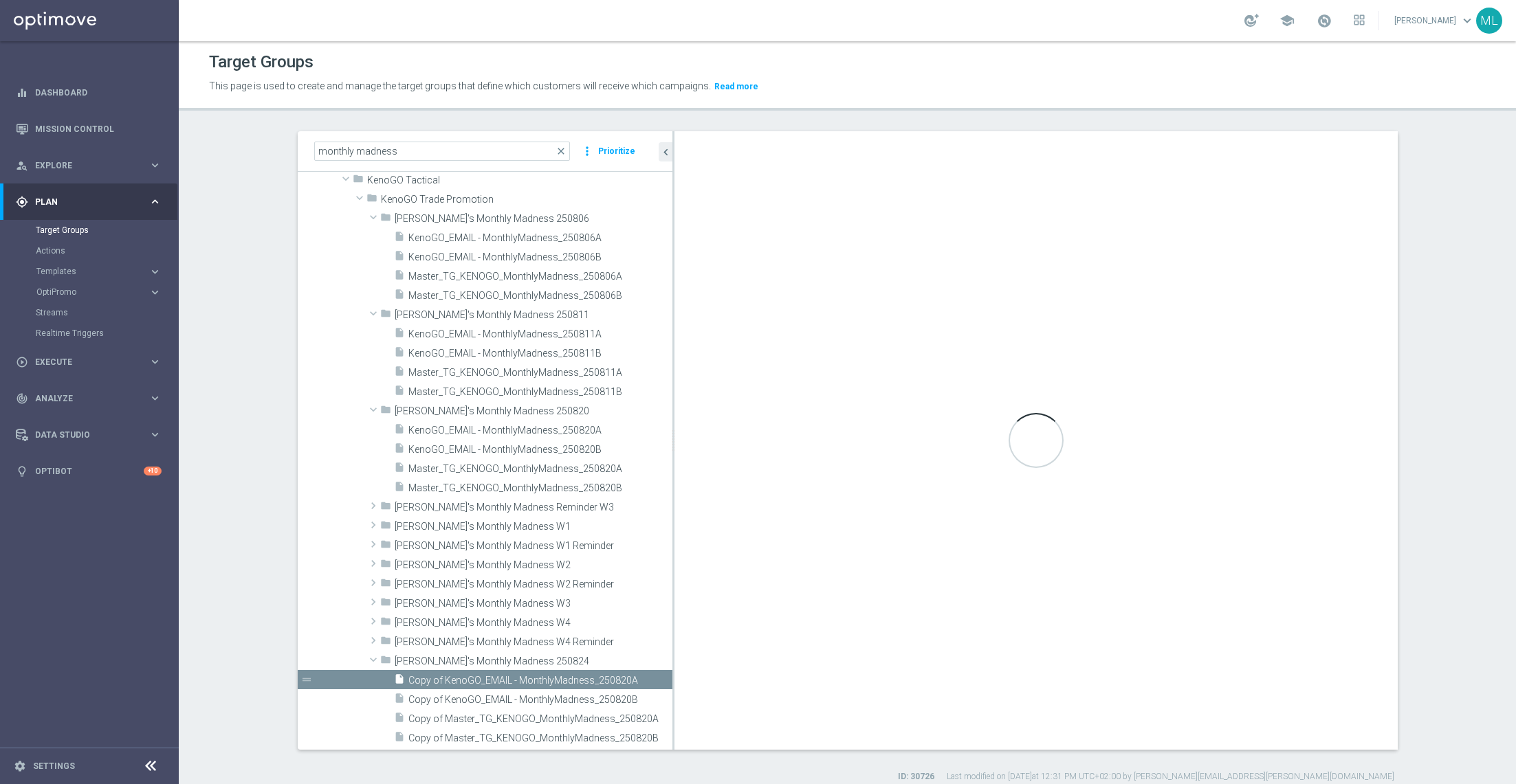
checkbox input "false"
type input "KenoGO's Monthly Madness 250824"
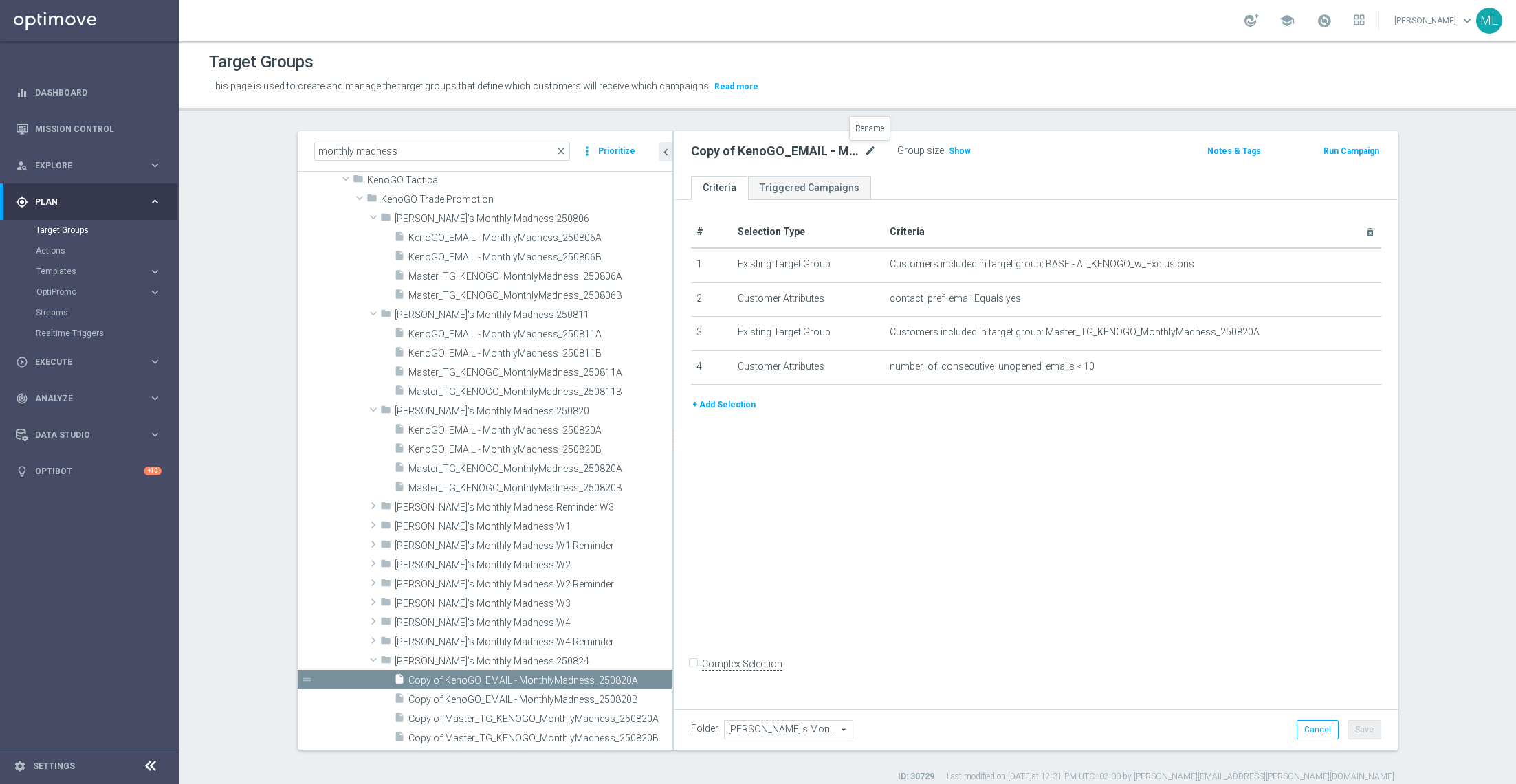
click at [871, 149] on icon "mode_edit" at bounding box center [871, 151] width 13 height 17
click at [867, 151] on input "Copy of KenoGO_EMAIL - MonthlyMadness_250820A" at bounding box center [784, 153] width 186 height 20
click at [712, 155] on input "Copy of KenoGO_EMAIL - MonthlyMadness_250824A" at bounding box center [784, 153] width 186 height 20
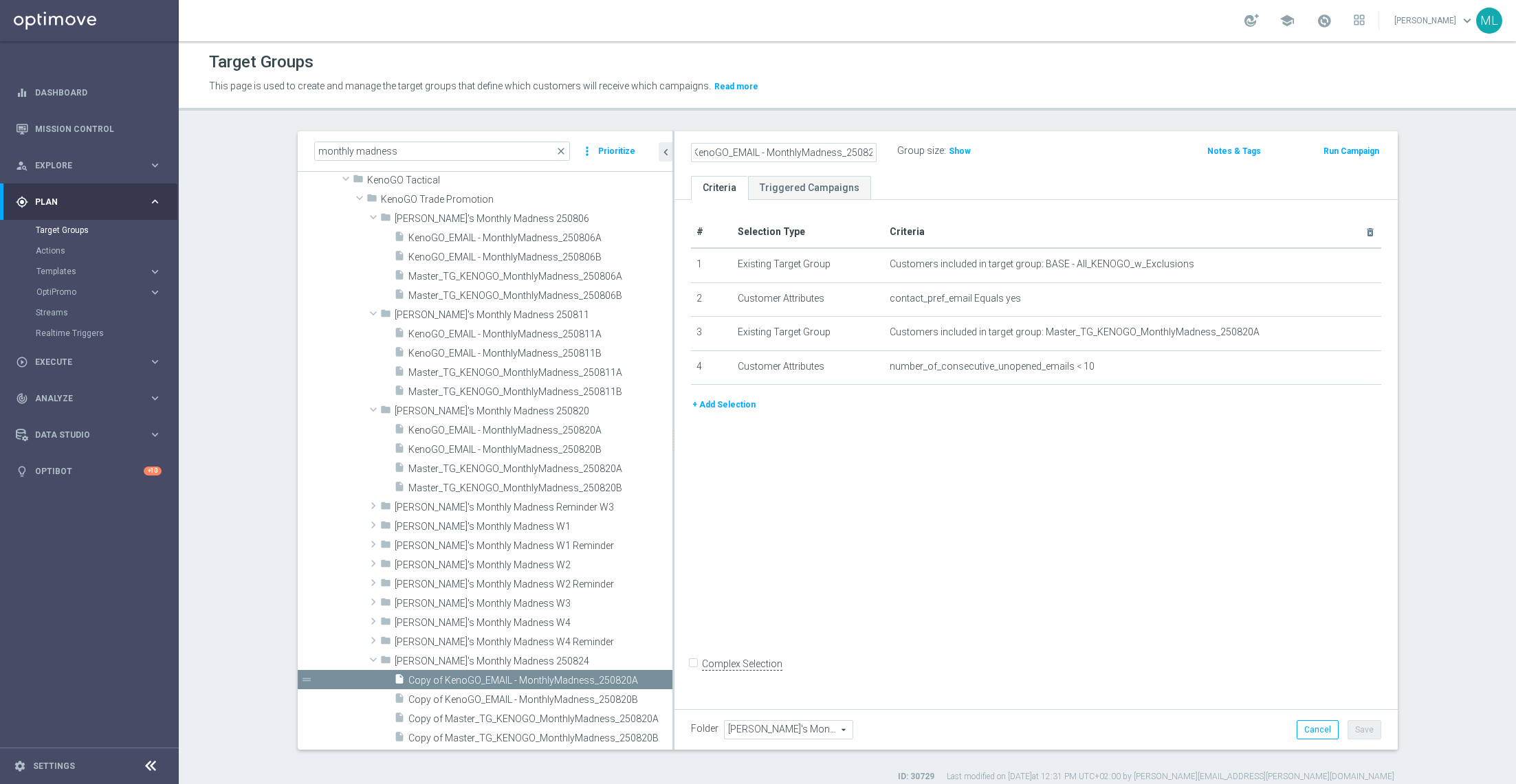
scroll to position [0, 0]
type input "KenoGO_EMAIL - MonthlyMadness_250824A"
click at [1010, 161] on div "KenoGO_EMAIL - MonthlyMadness_250824A Group size : Show" at bounding box center [918, 152] width 474 height 21
click at [1010, 523] on button "Save" at bounding box center [1364, 730] width 33 height 20
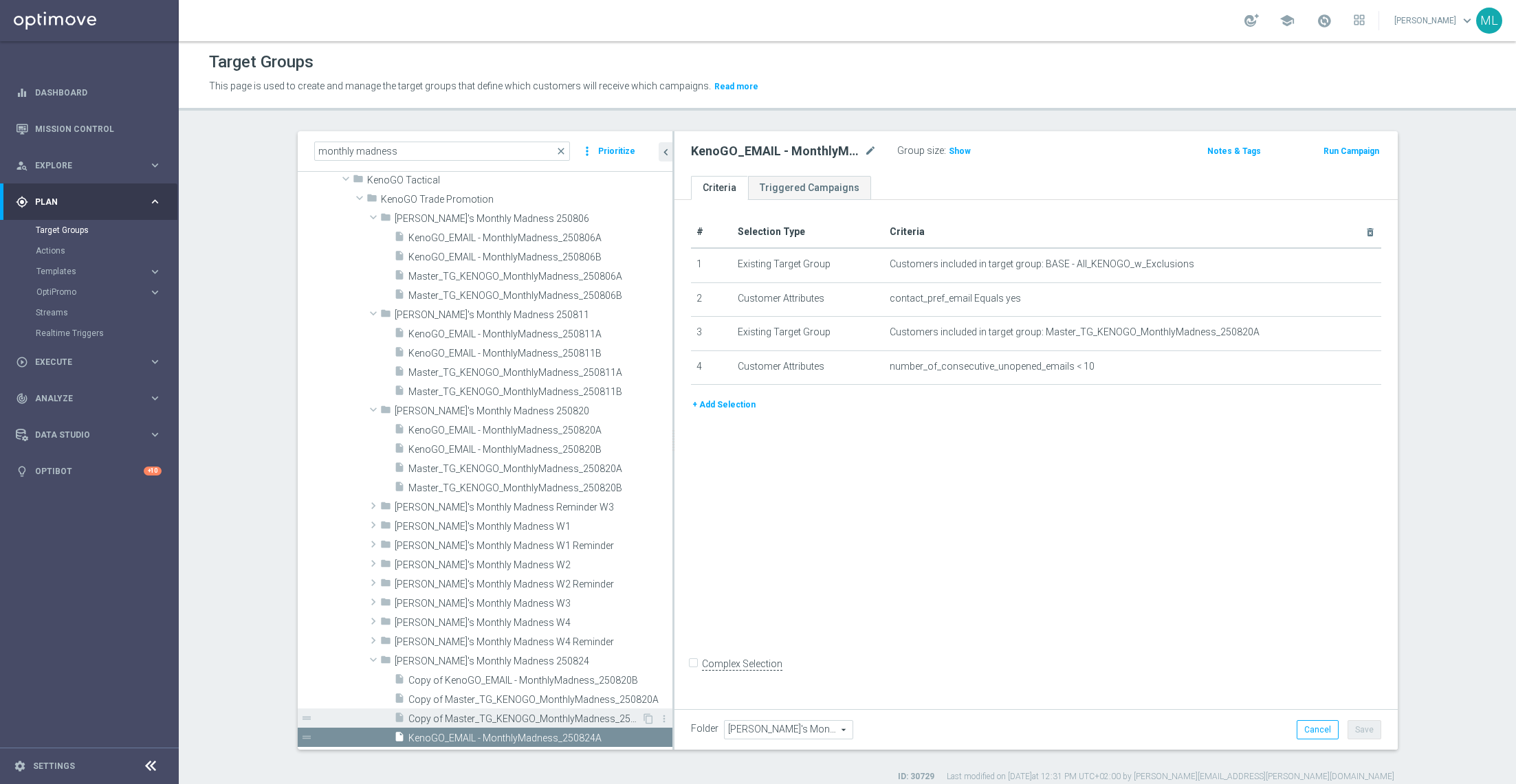
click at [518, 523] on span "Copy of Master_TG_KENOGO_MonthlyMadness_250820B" at bounding box center [525, 719] width 233 height 12
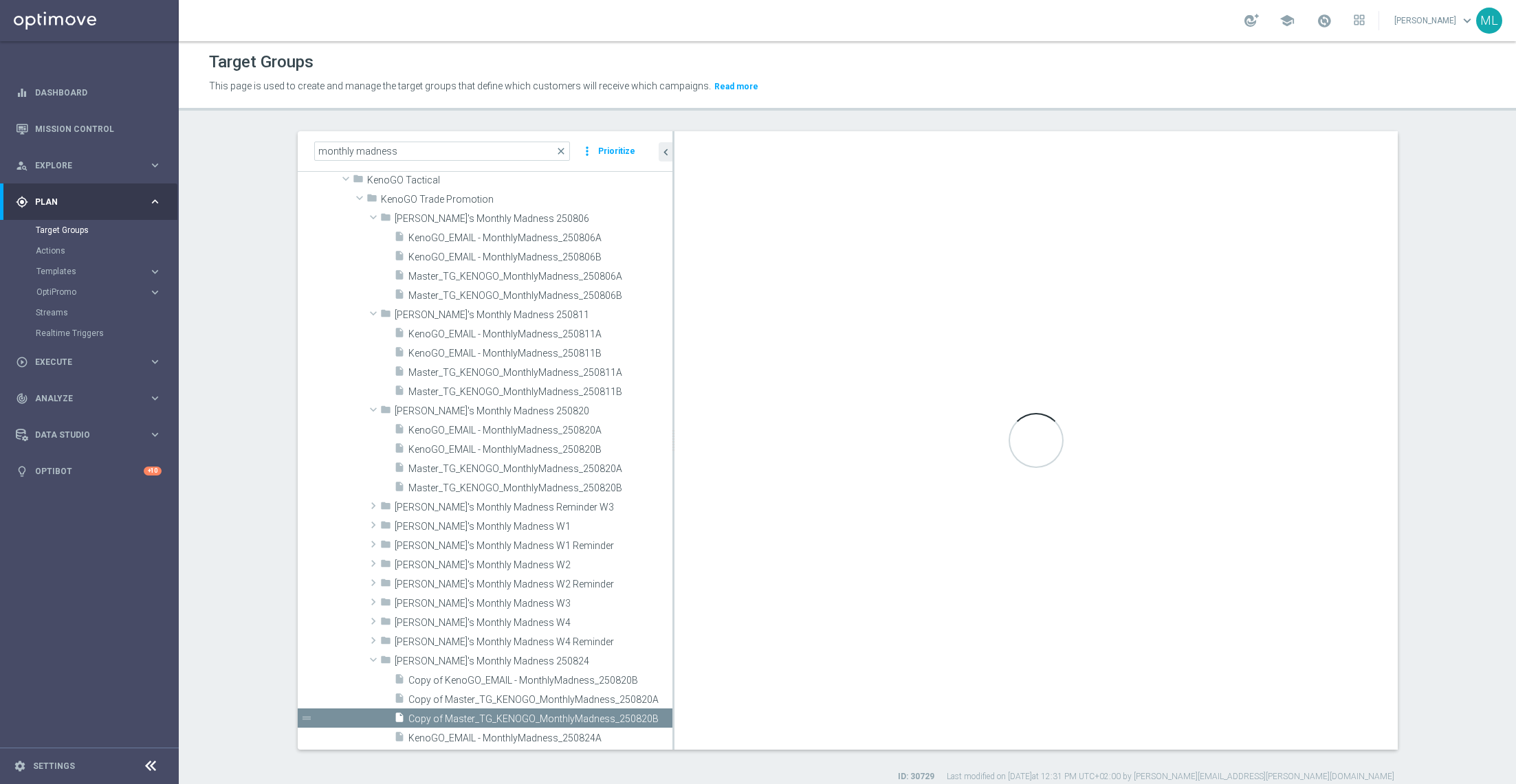
checkbox input "true"
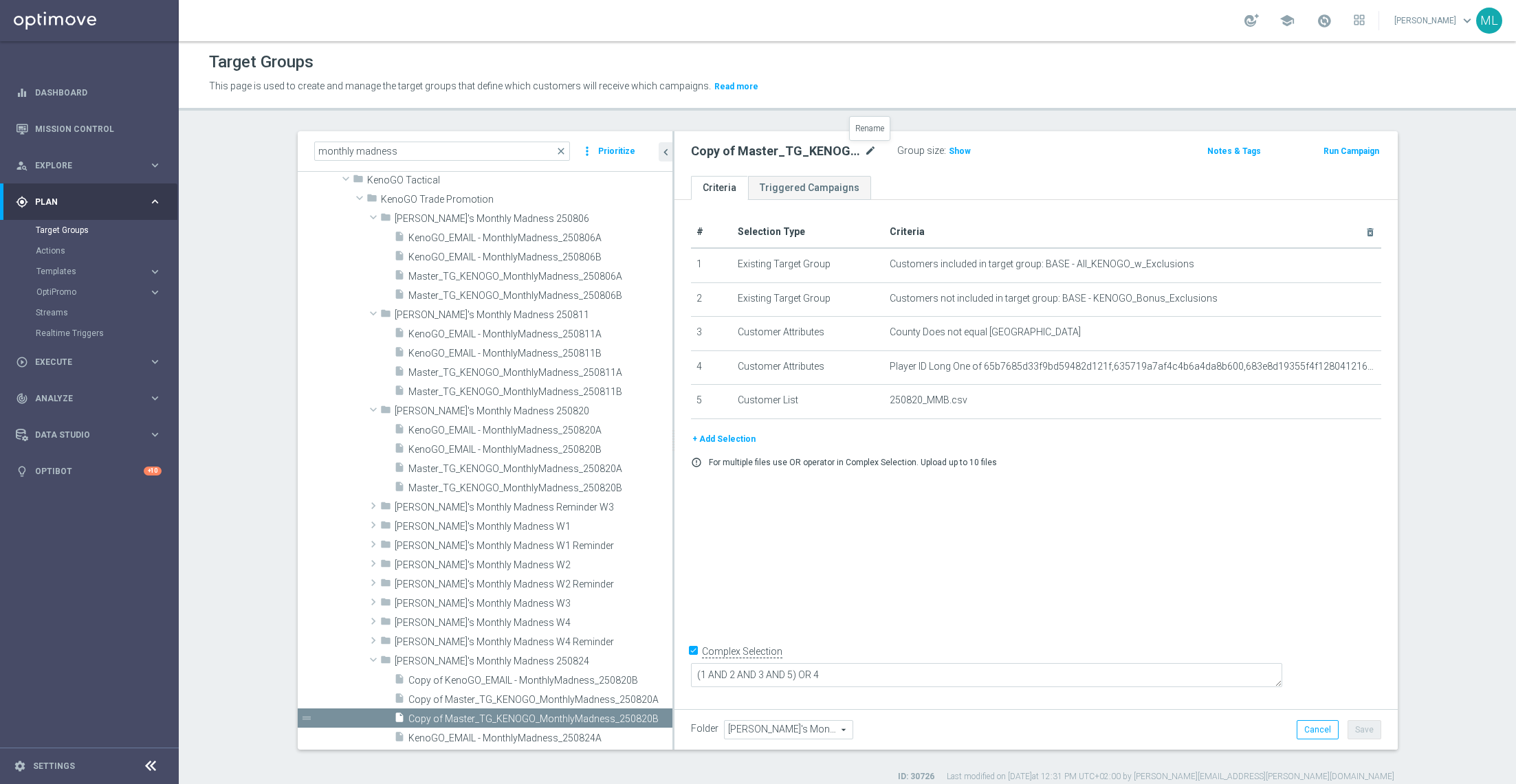
click at [875, 147] on icon "mode_edit" at bounding box center [871, 151] width 13 height 17
click at [867, 153] on input "Copy of Master_TG_KENOGO_MonthlyMadness_250820B" at bounding box center [784, 153] width 186 height 20
click at [715, 152] on input "Copy of Master_TG_KENOGO_MonthlyMadness_250824B" at bounding box center [784, 153] width 186 height 20
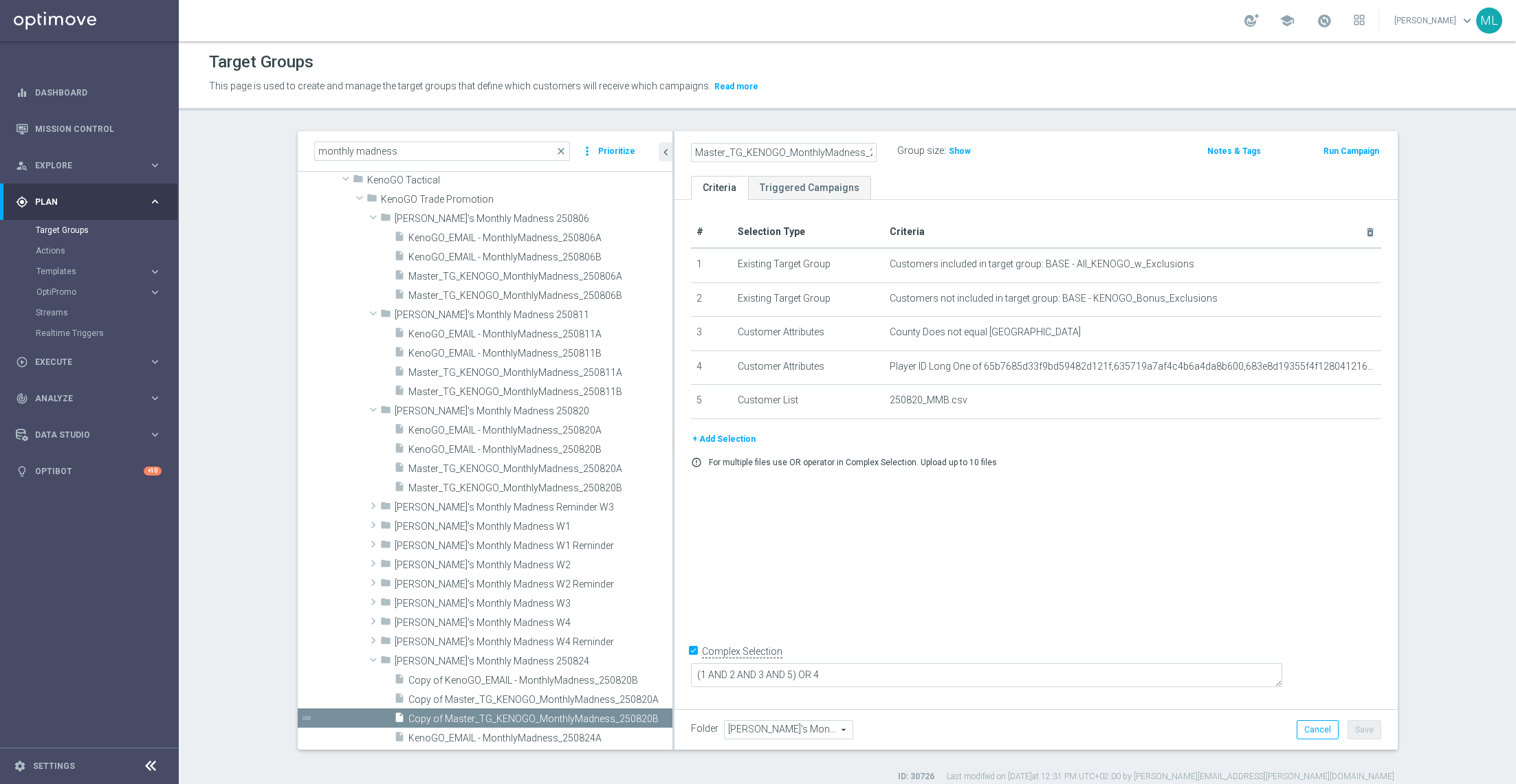
type input "Master_TG_KENOGO_MonthlyMadness_250824B"
click at [1010, 150] on div "Master_TG_KENOGO_MonthlyMadness_250824B Group size : Show" at bounding box center [918, 152] width 474 height 21
click at [1010, 523] on button "Save" at bounding box center [1364, 730] width 33 height 20
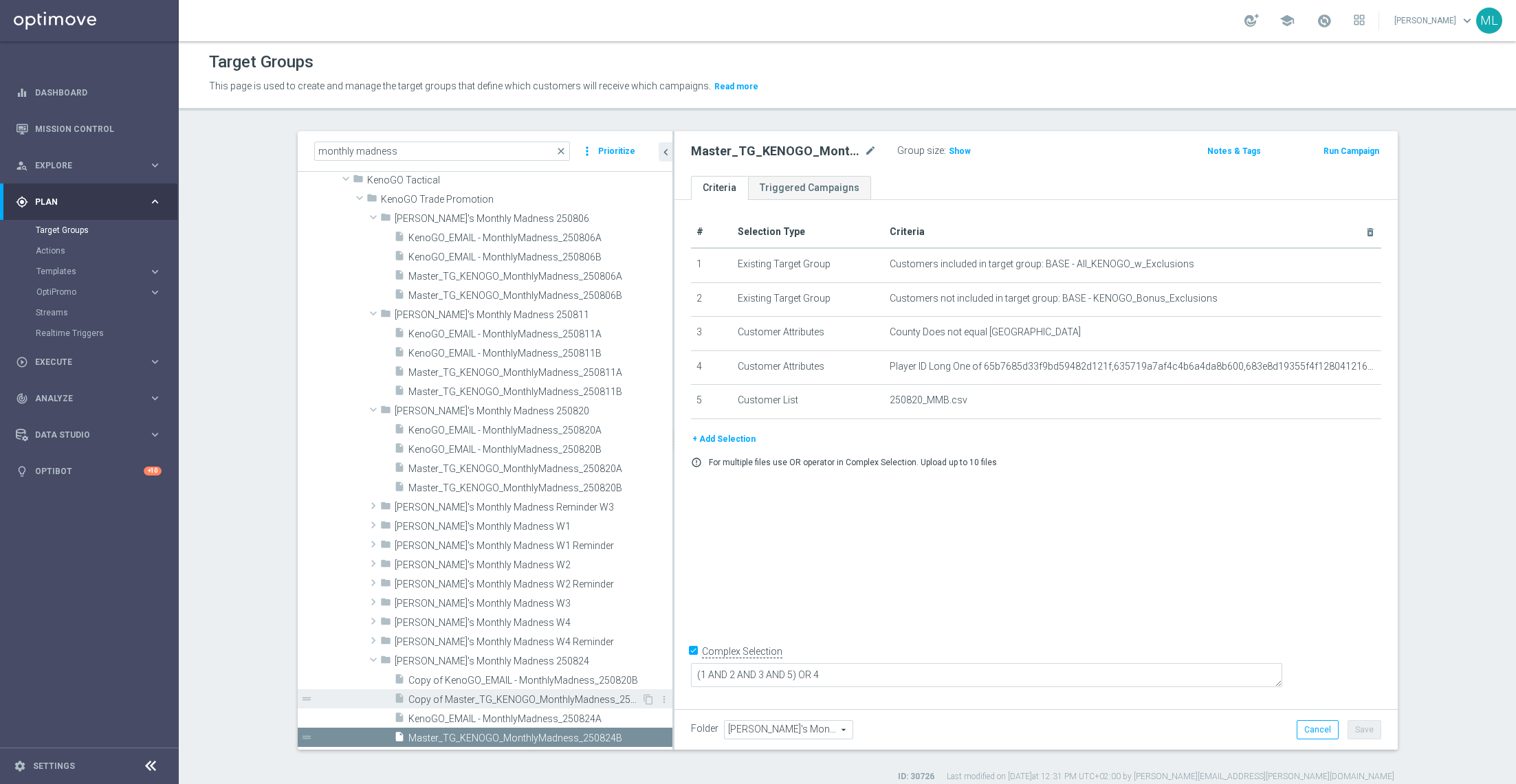
click at [471, 523] on span "Copy of Master_TG_KENOGO_MonthlyMadness_250820A" at bounding box center [525, 700] width 233 height 12
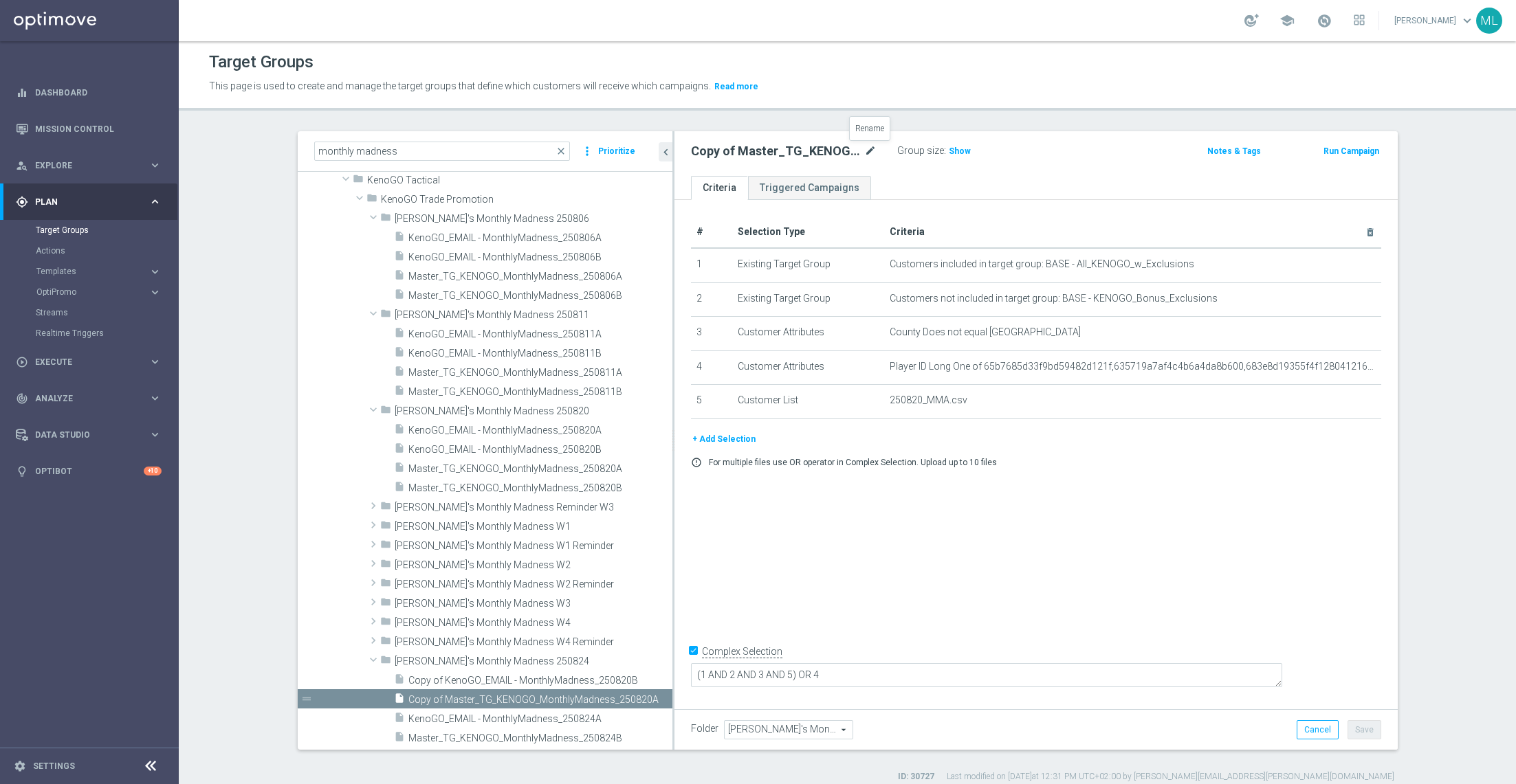
click at [874, 150] on icon "mode_edit" at bounding box center [871, 151] width 13 height 17
click at [862, 154] on input "Copy of Master_TG_KENOGO_MonthlyMadness_250820A" at bounding box center [784, 153] width 186 height 20
click at [865, 148] on input "Copy of Master_TG_KENOGO_MonthlyMadness_250820A" at bounding box center [784, 153] width 186 height 20
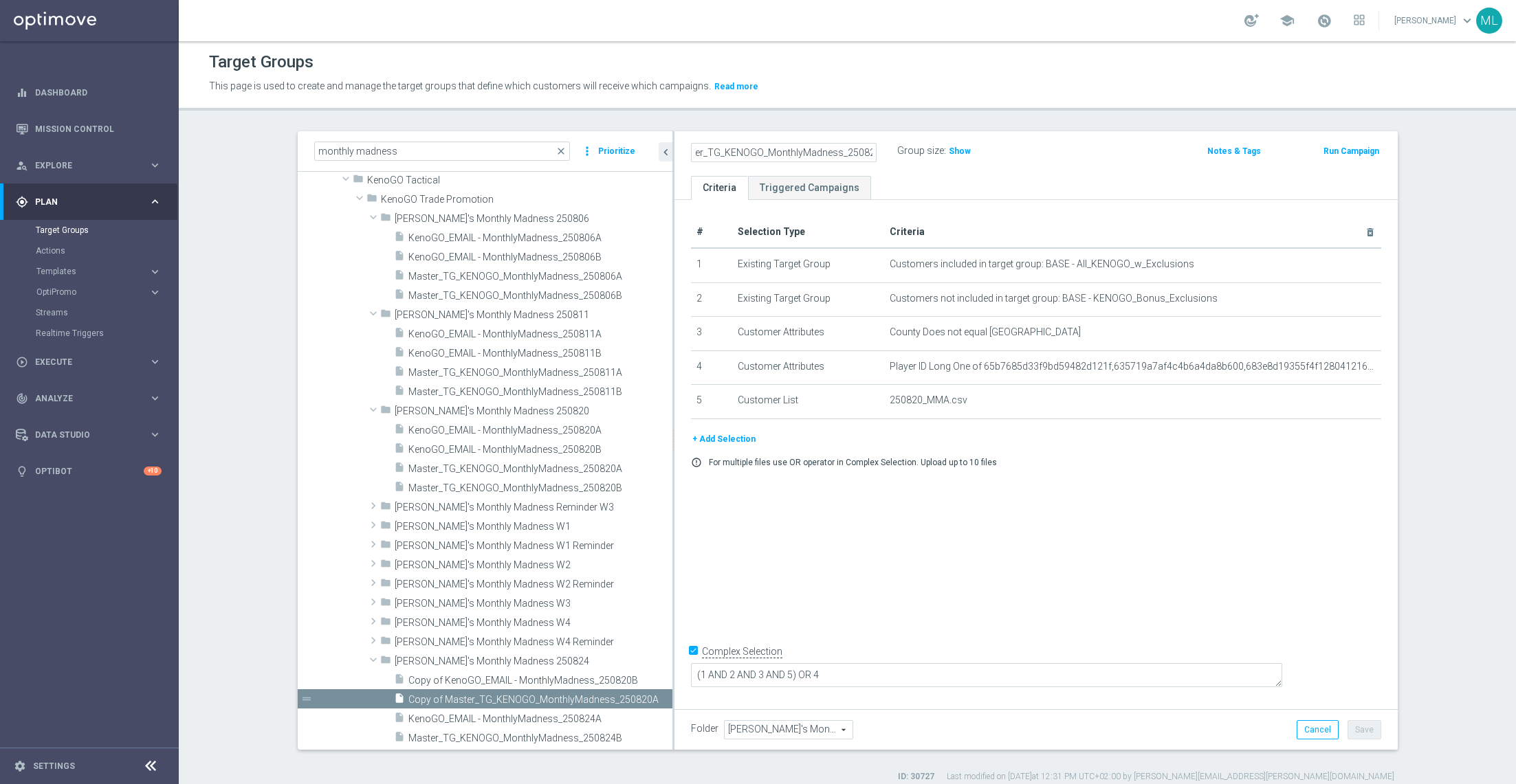
click at [703, 150] on input "Copy of Master_TG_KENOGO_MonthlyMadness_250824A" at bounding box center [784, 153] width 186 height 20
type input "Master_TG_KENOGO_MonthlyMadness_250824A"
click at [1010, 161] on div "Master_TG_KENOGO_MonthlyMadness_250824A Group size : Show" at bounding box center [918, 152] width 474 height 21
click at [1010, 523] on button "Save" at bounding box center [1364, 730] width 33 height 20
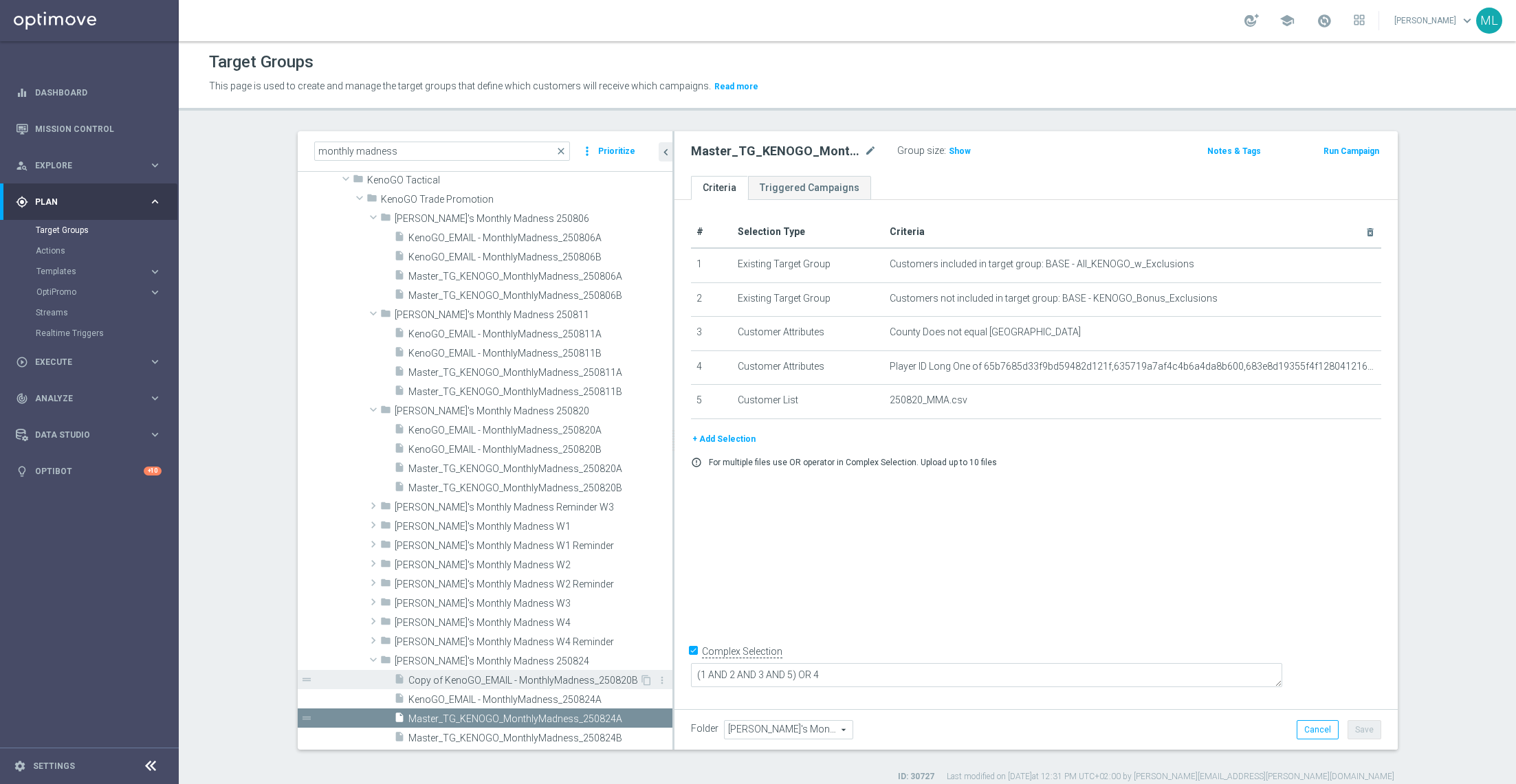
click at [467, 523] on span "Copy of KenoGO_EMAIL - MonthlyMadness_250820B" at bounding box center [524, 680] width 231 height 12
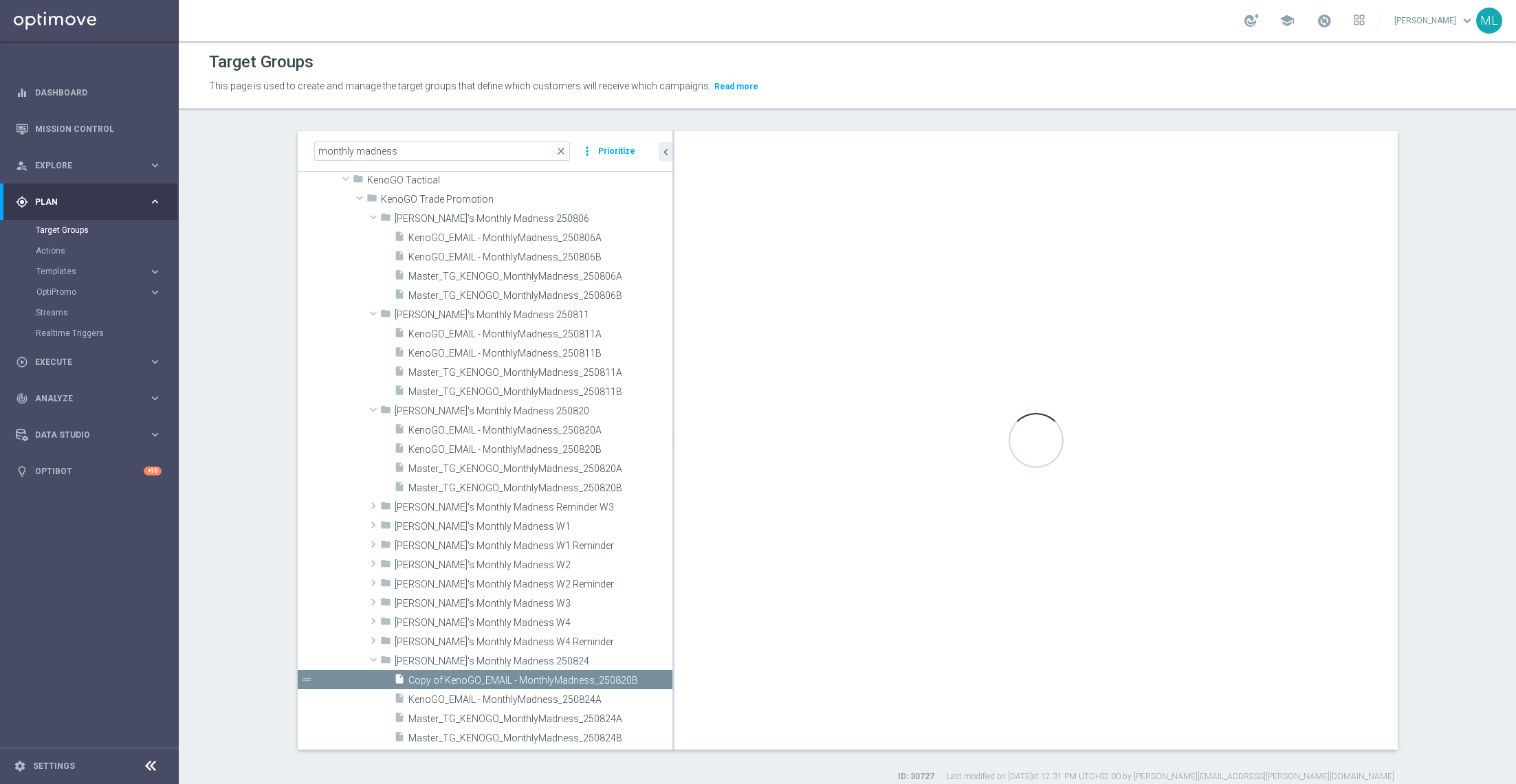
checkbox input "false"
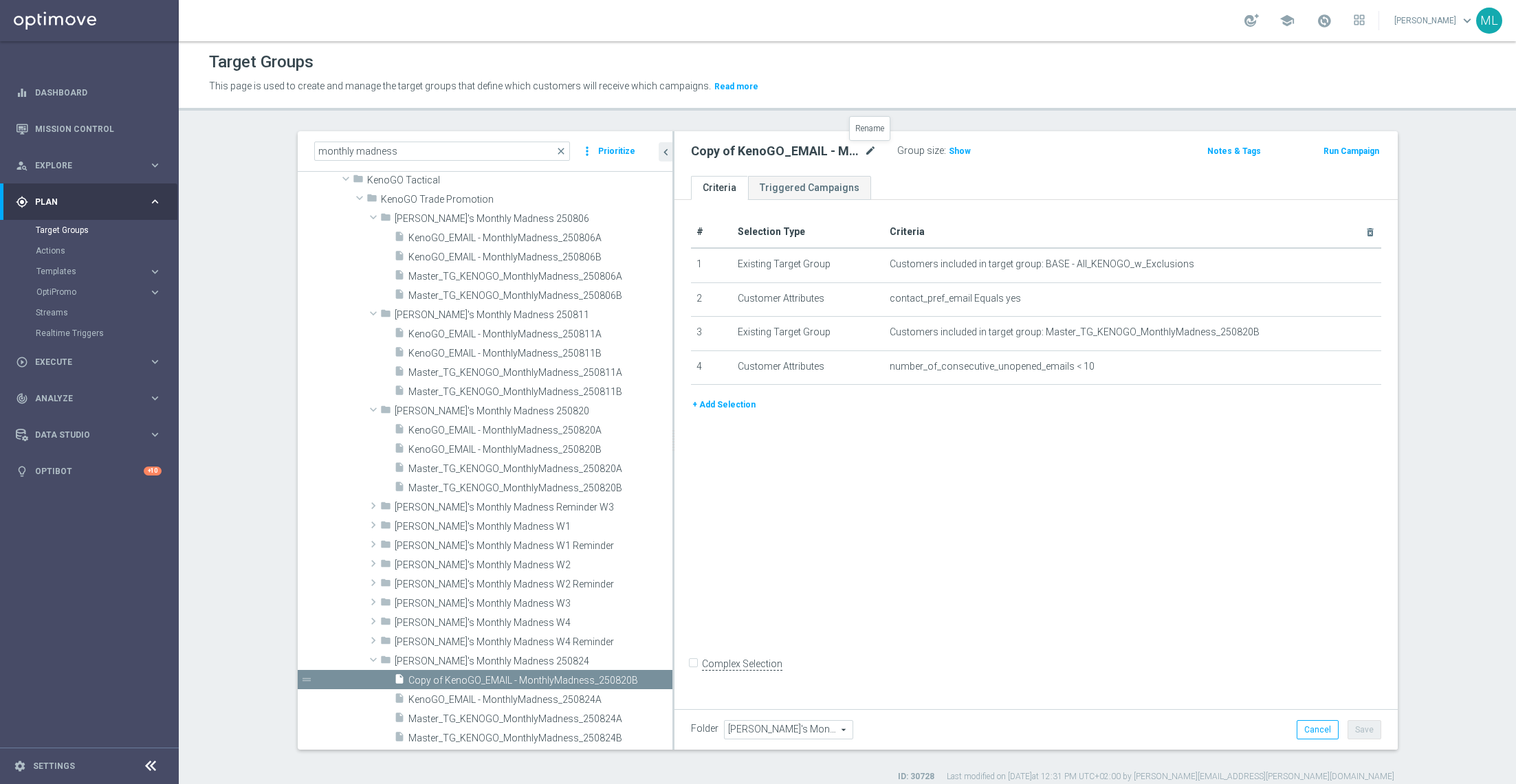
click at [875, 147] on icon "mode_edit" at bounding box center [871, 151] width 13 height 17
click at [865, 154] on input "Copy of KenoGO_EMAIL - MonthlyMadness_250820B" at bounding box center [784, 153] width 186 height 20
click at [761, 153] on input "Copy of KenoGO_EMAIL - MonthlyMadness_250824B" at bounding box center [784, 153] width 186 height 20
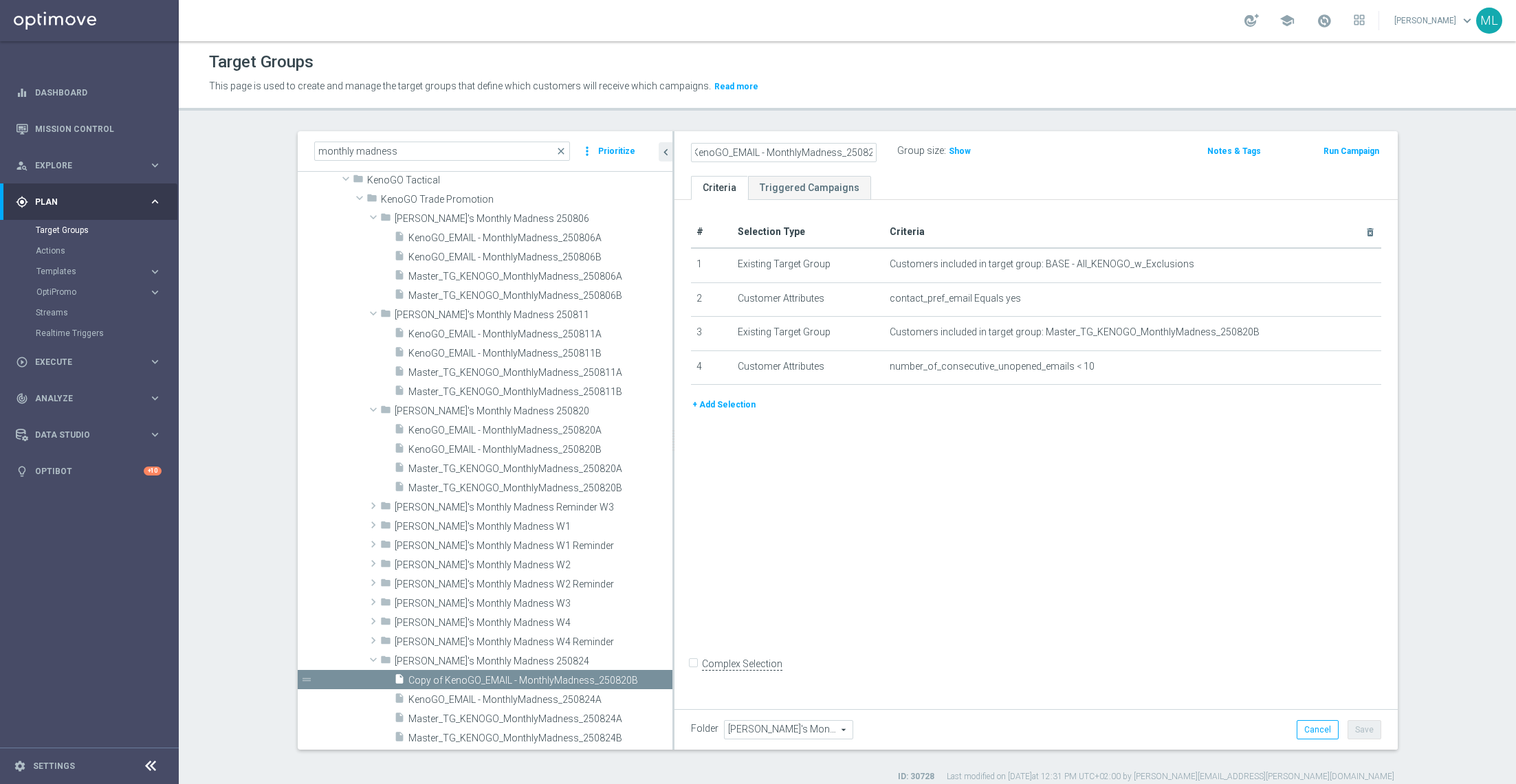
scroll to position [0, 0]
type input "KenoGO_EMAIL - MonthlyMadness_250824B"
click at [1010, 163] on div "KenoGO_EMAIL - MonthlyMadness_250824B Group size : Show Notes & Tags Run Campai…" at bounding box center [1036, 154] width 724 height 45
click at [1010, 523] on button "Save" at bounding box center [1364, 730] width 33 height 20
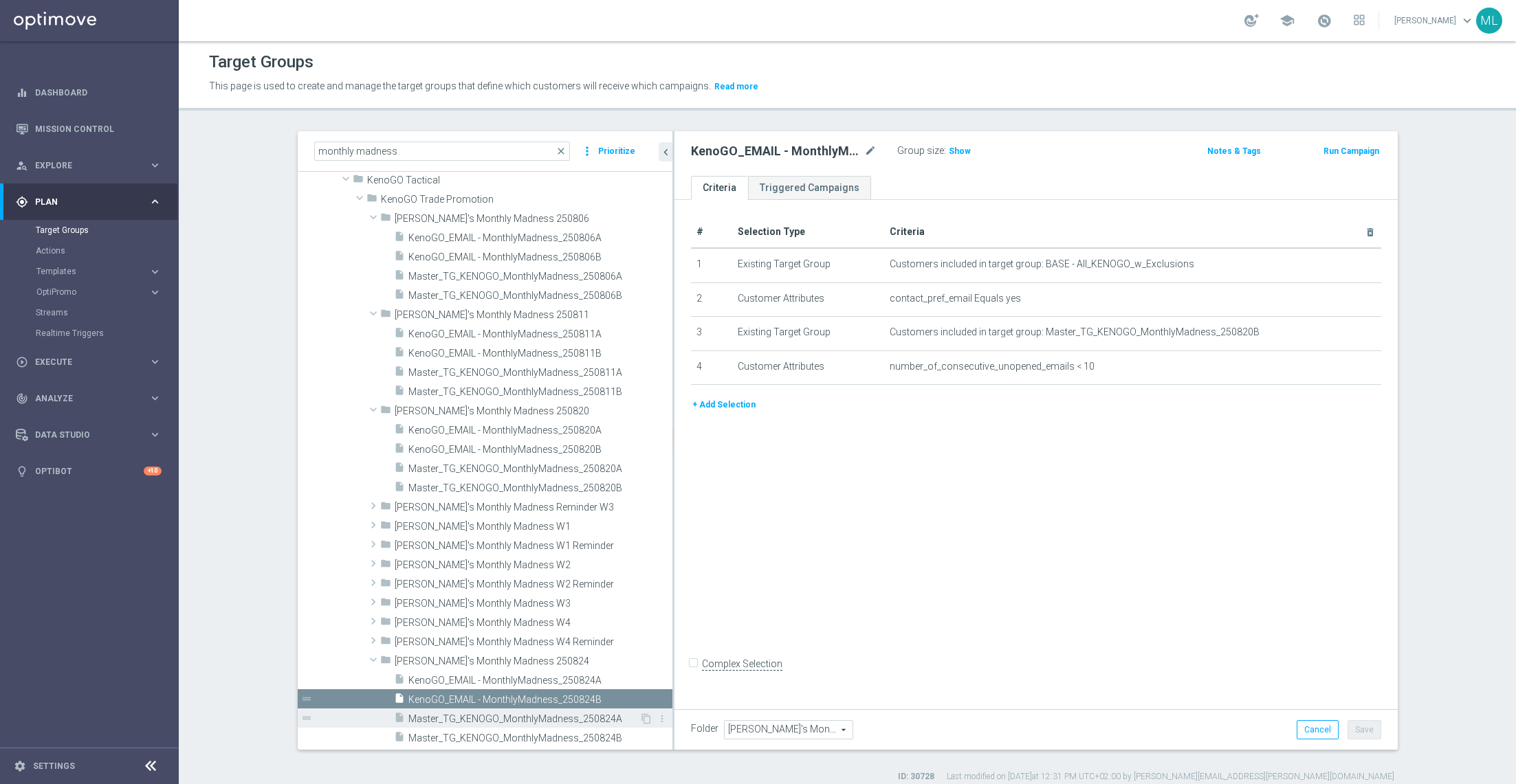
click at [553, 523] on span "Master_TG_KENOGO_MonthlyMadness_250824A" at bounding box center [524, 719] width 231 height 12
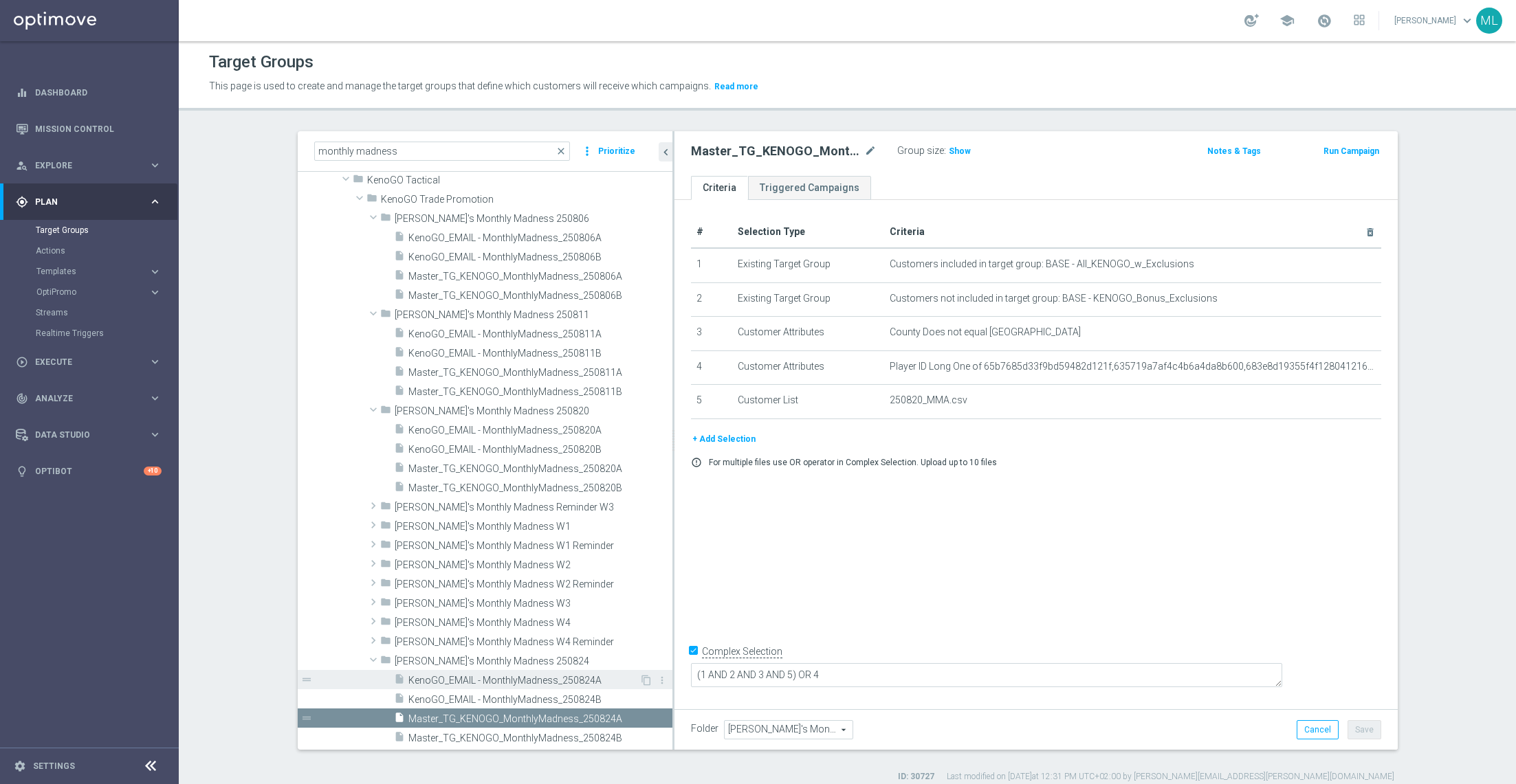
click at [552, 523] on span "KenoGO_EMAIL - MonthlyMadness_250824A" at bounding box center [524, 680] width 231 height 12
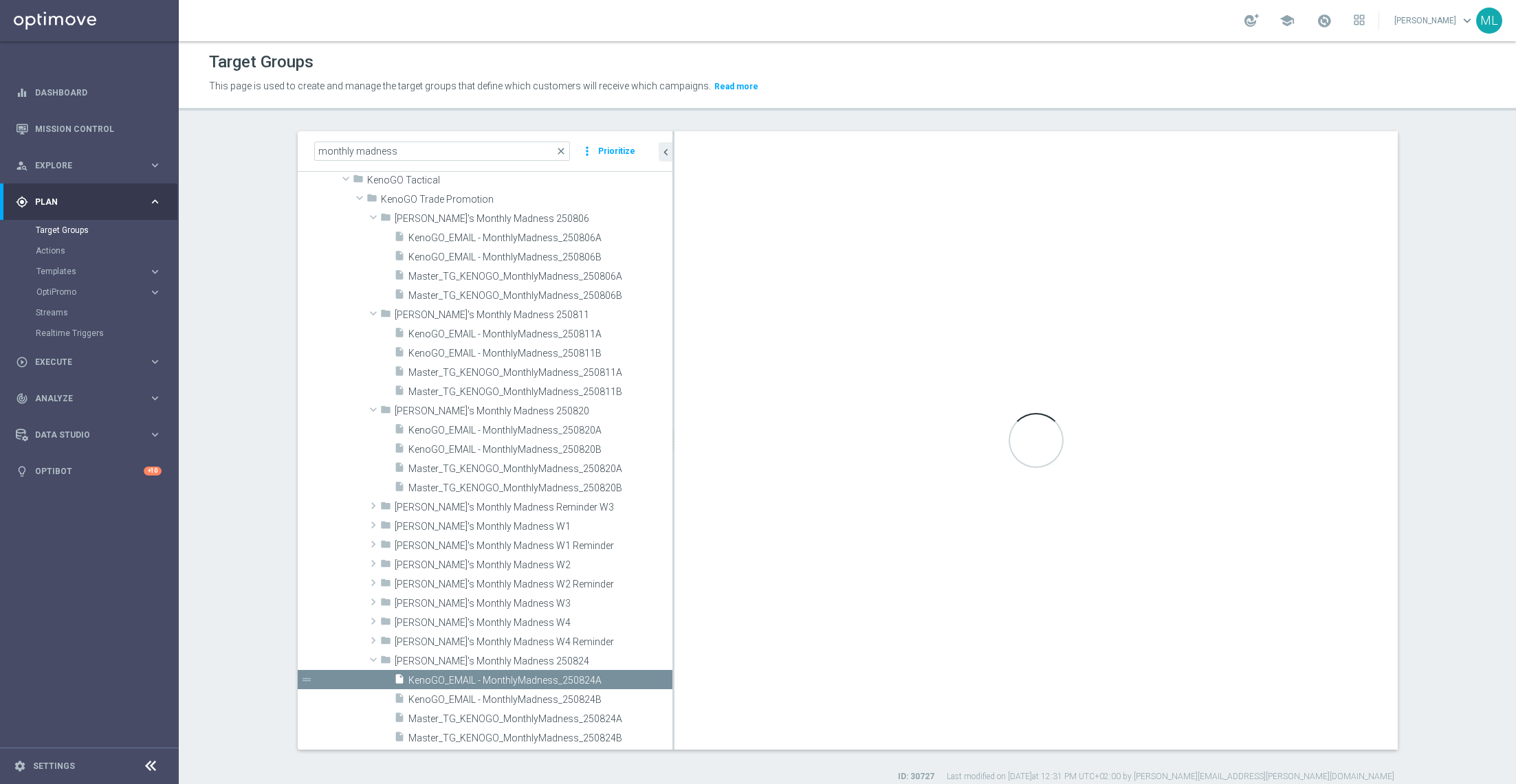
checkbox input "false"
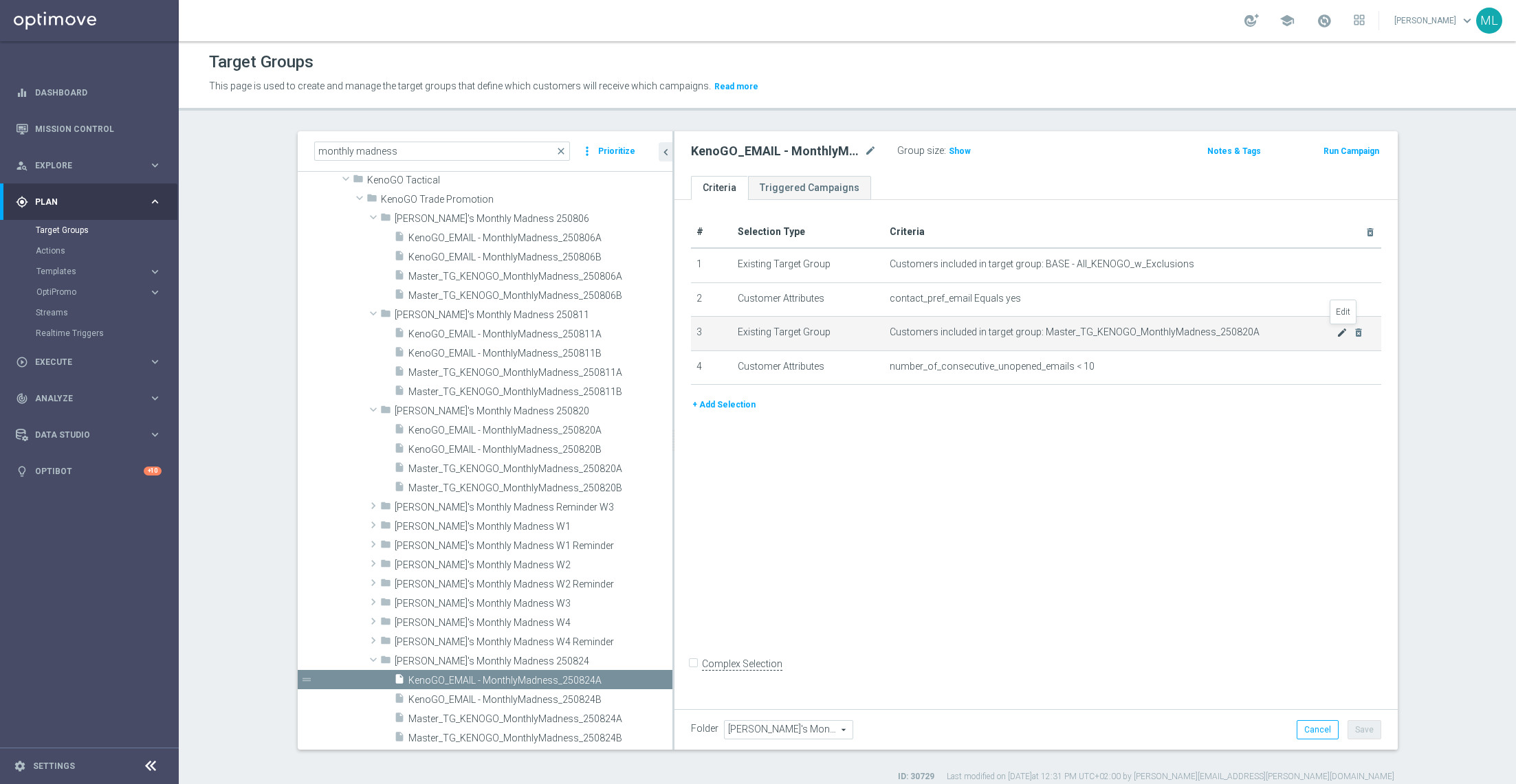
click at [1010, 327] on icon "mode_edit" at bounding box center [1342, 332] width 11 height 11
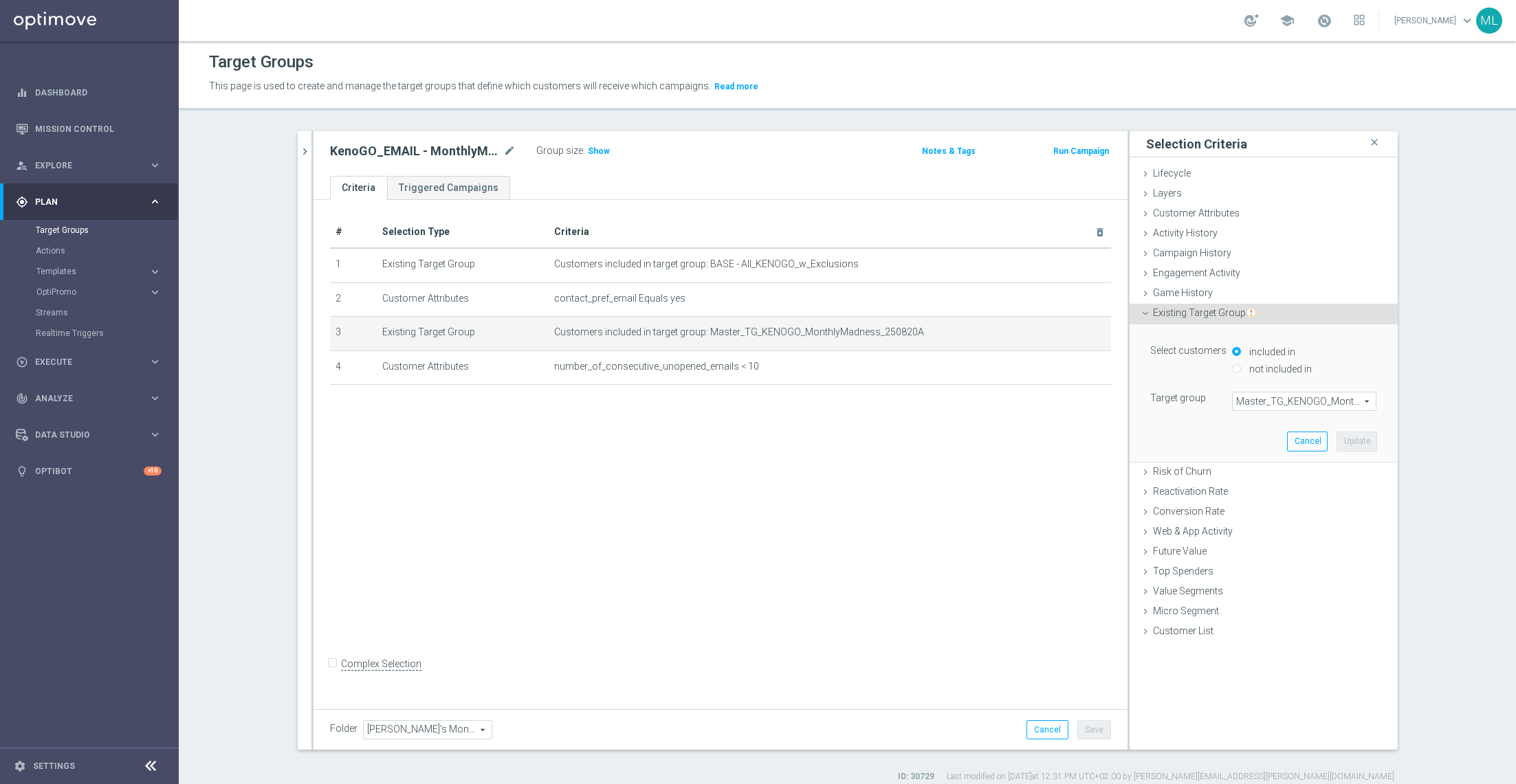
click at [1010, 397] on span "Master_TG_KENOGO_MonthlyMadness_250820A" at bounding box center [1304, 401] width 143 height 18
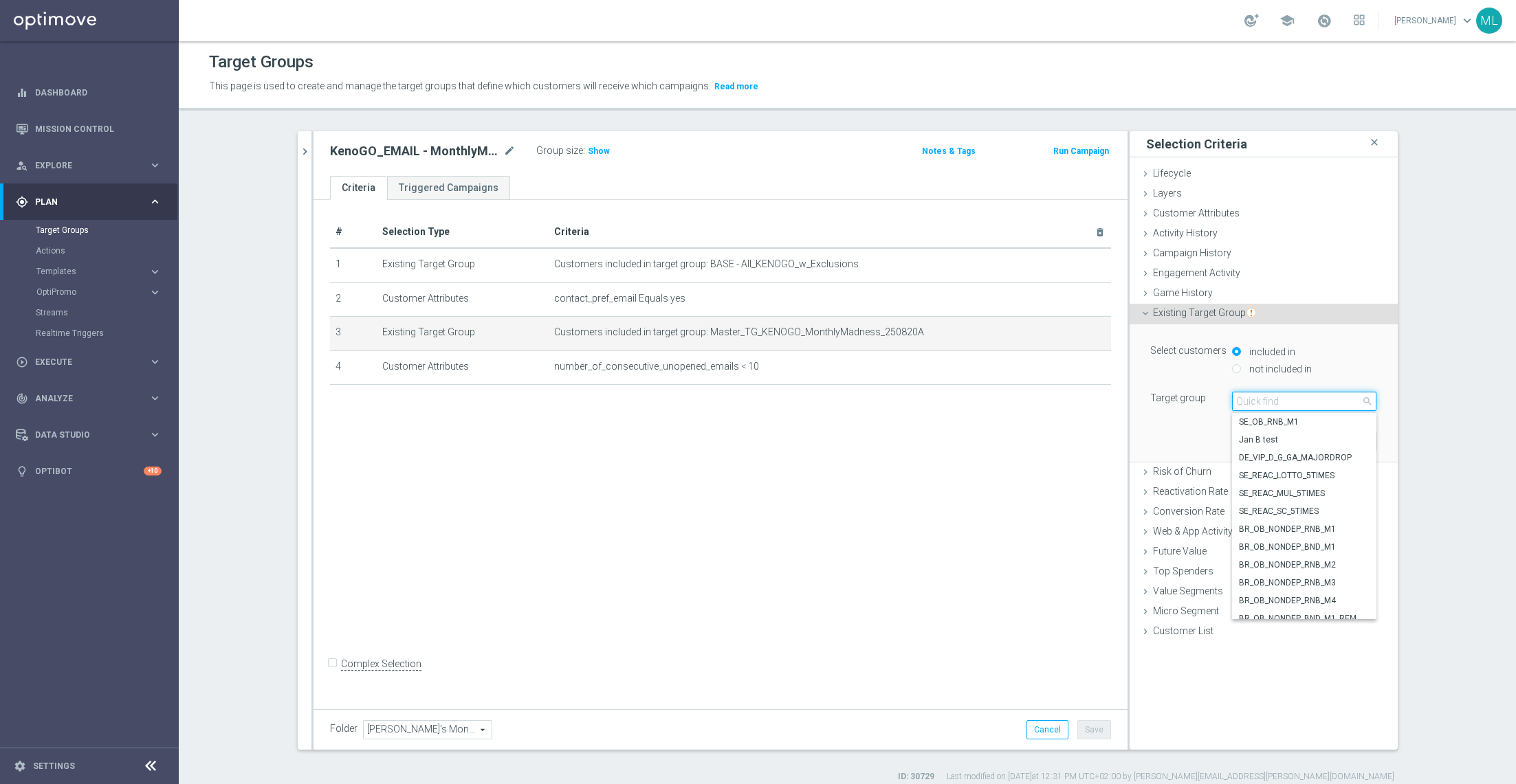
click at [1010, 405] on input "search" at bounding box center [1303, 401] width 144 height 20
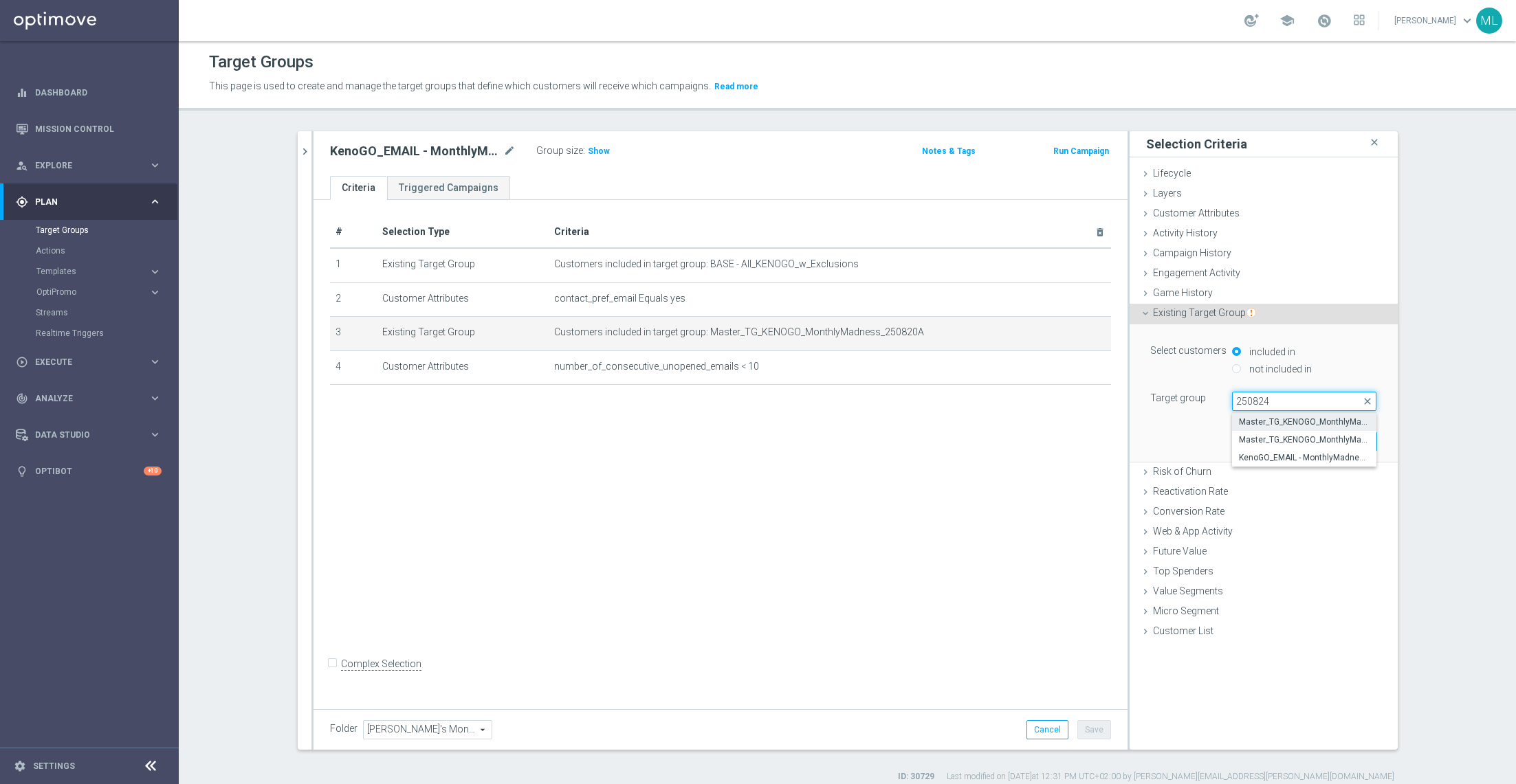
type input "250824"
click at [1010, 426] on label "Master_TG_KENOGO_MonthlyMadness_250824B" at bounding box center [1303, 422] width 144 height 18
type input "Master_TG_KENOGO_MonthlyMadness_250824B"
click at [1010, 439] on button "Update" at bounding box center [1356, 441] width 40 height 20
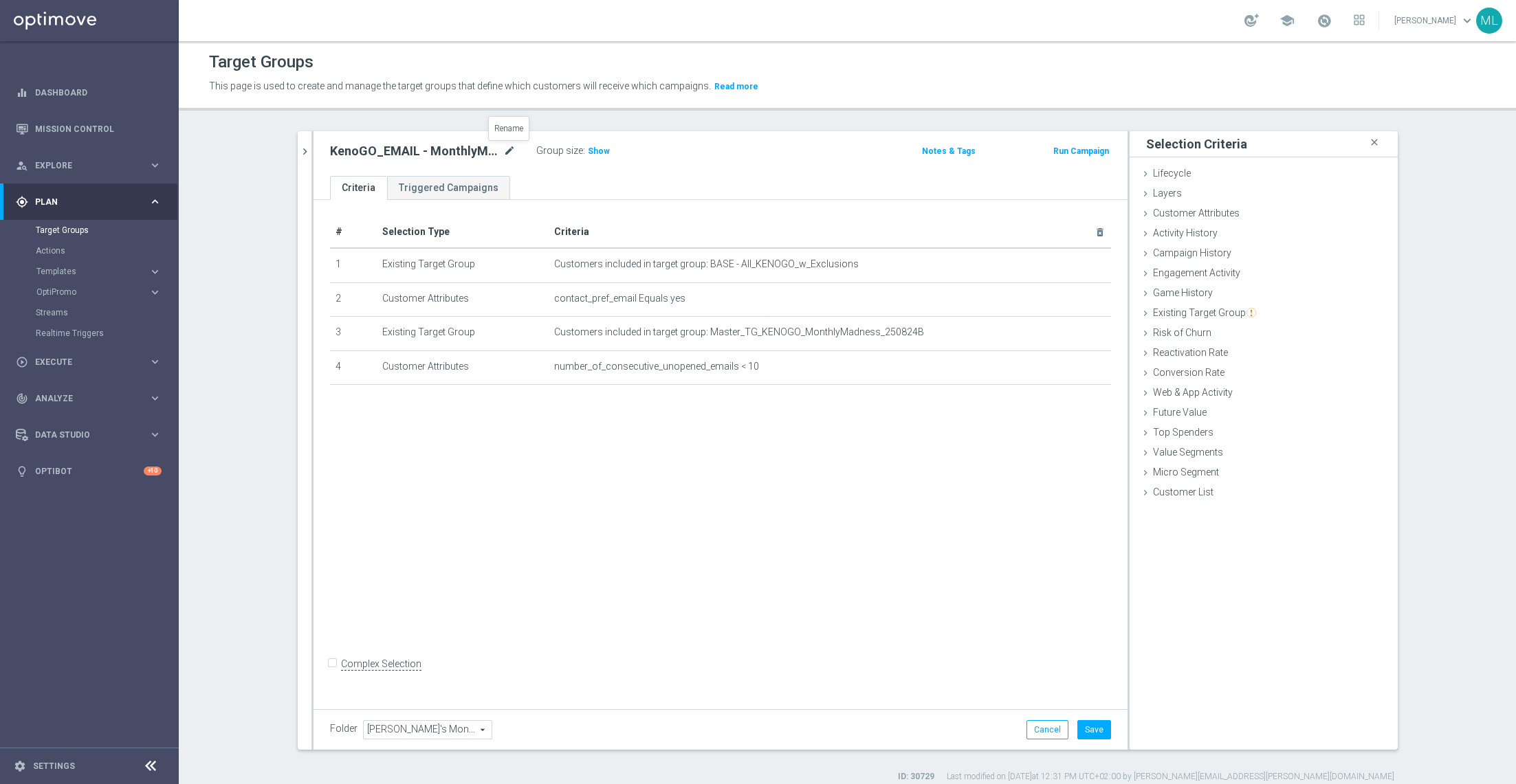
click at [509, 154] on icon "mode_edit" at bounding box center [509, 151] width 13 height 17
click at [1004, 340] on td "Customers included in target group: Master_TG_KENOGO_MonthlyMadness_250824B mod…" at bounding box center [829, 334] width 562 height 34
click at [1010, 330] on icon "mode_edit" at bounding box center [1066, 332] width 11 height 11
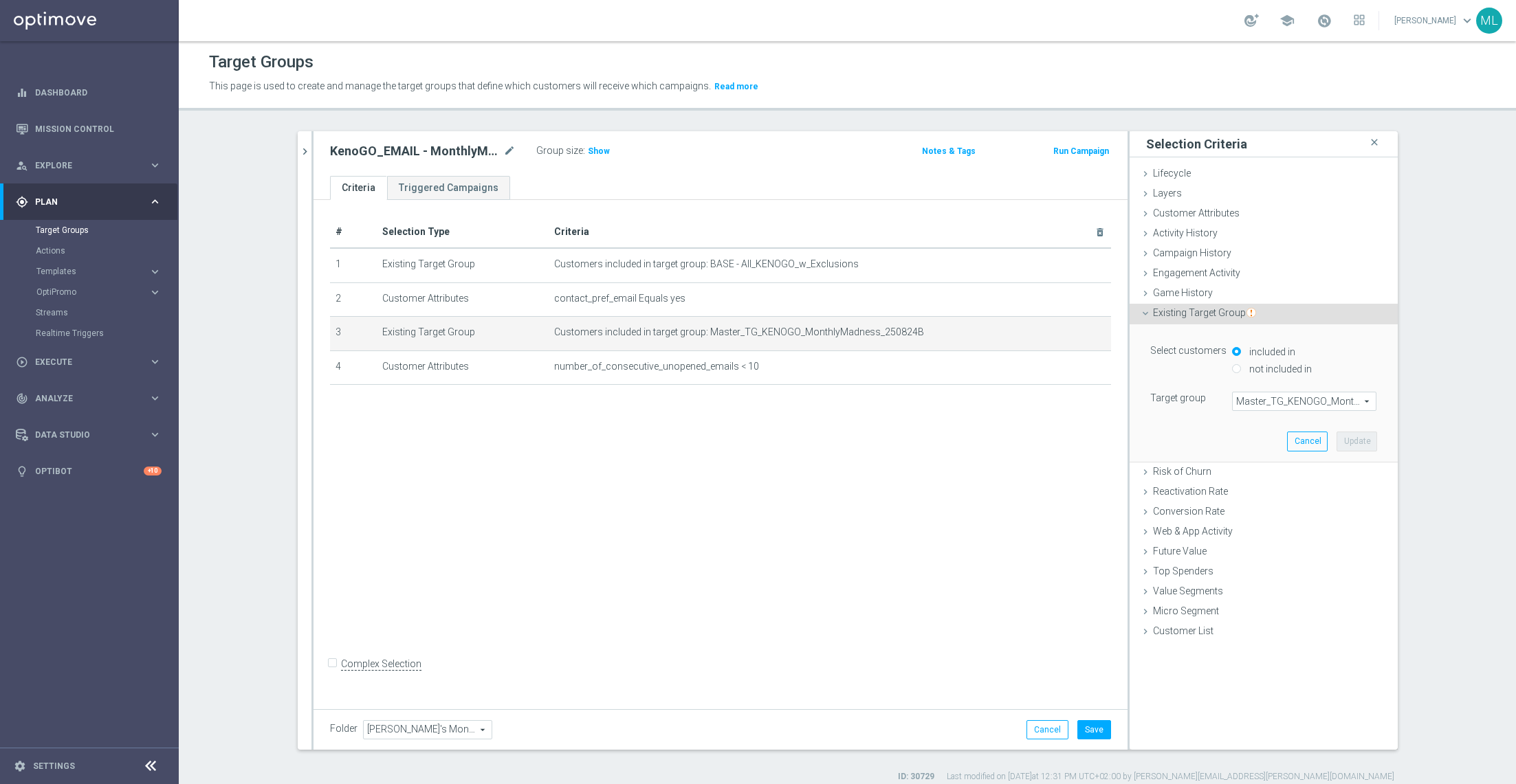
click at [1010, 403] on span "Master_TG_KENOGO_MonthlyMadness_250824B" at bounding box center [1304, 401] width 143 height 18
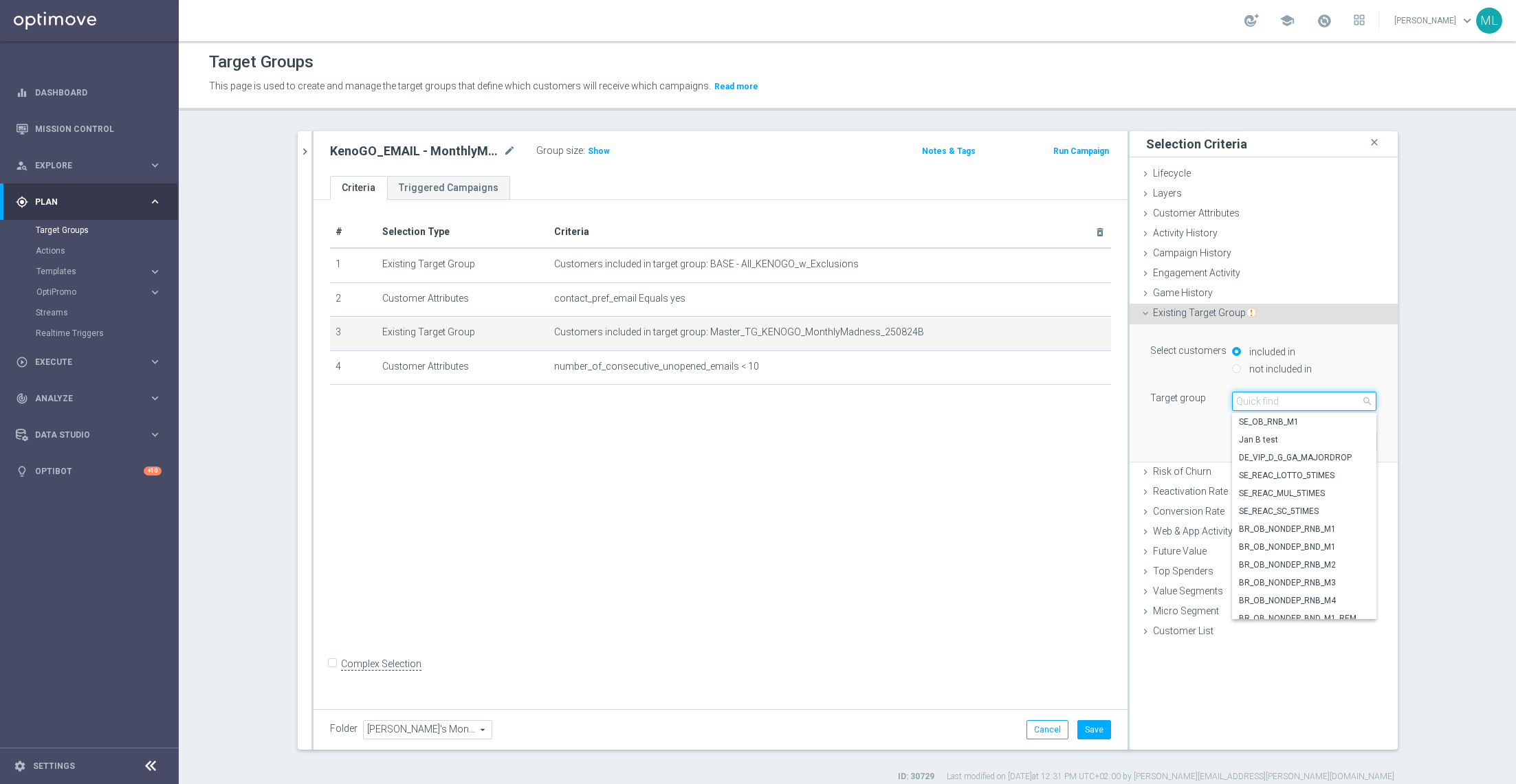
click at [1010, 402] on input "search" at bounding box center [1303, 401] width 144 height 20
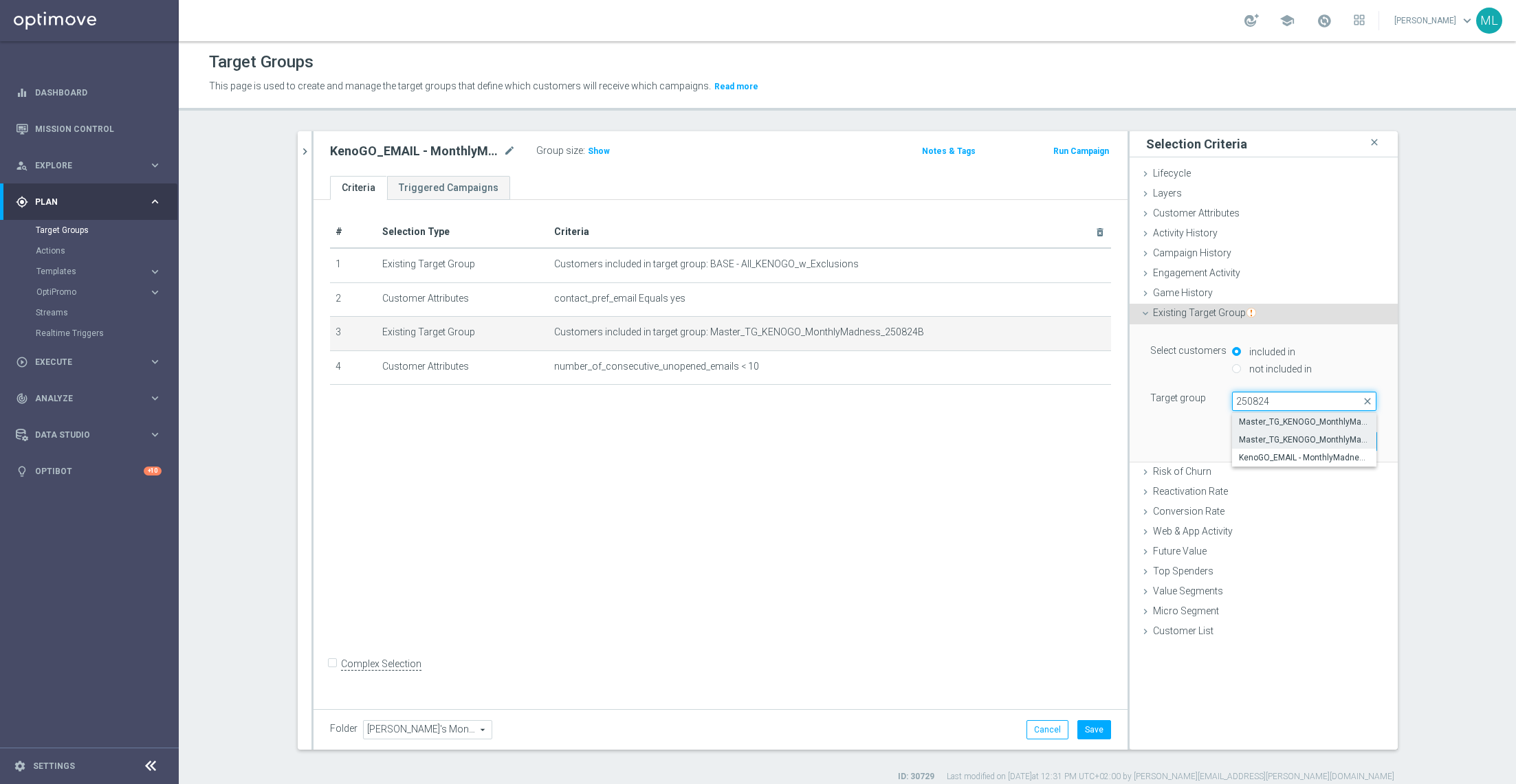
type input "250824"
click at [1010, 435] on span "Master_TG_KENOGO_MonthlyMadness_250824A" at bounding box center [1303, 439] width 130 height 11
type input "Master_TG_KENOGO_MonthlyMadness_250824A"
click at [1010, 443] on button "Update" at bounding box center [1356, 441] width 40 height 20
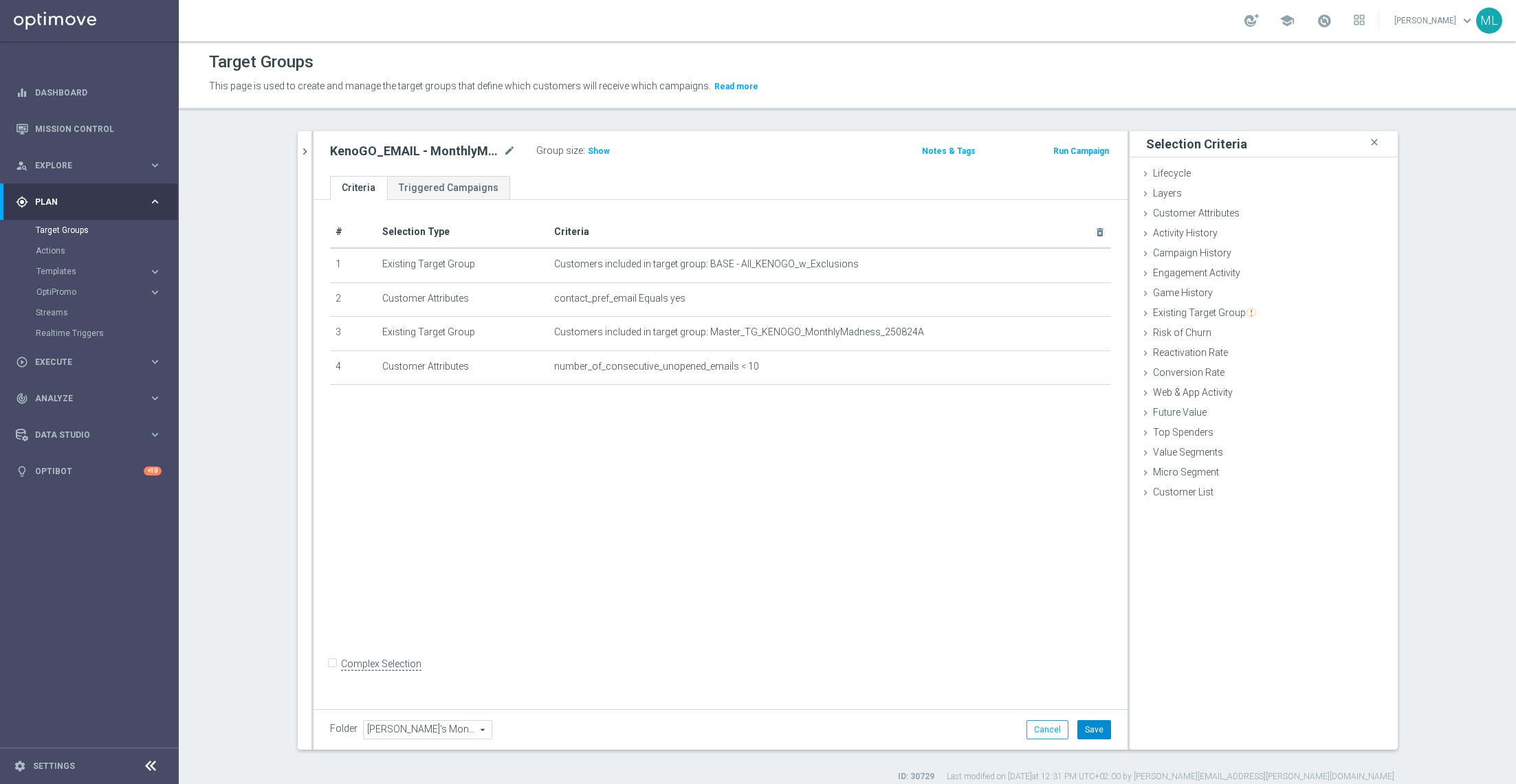
click at [1010, 523] on button "Save" at bounding box center [1094, 730] width 33 height 20
click at [304, 152] on icon "chevron_right" at bounding box center [305, 151] width 13 height 13
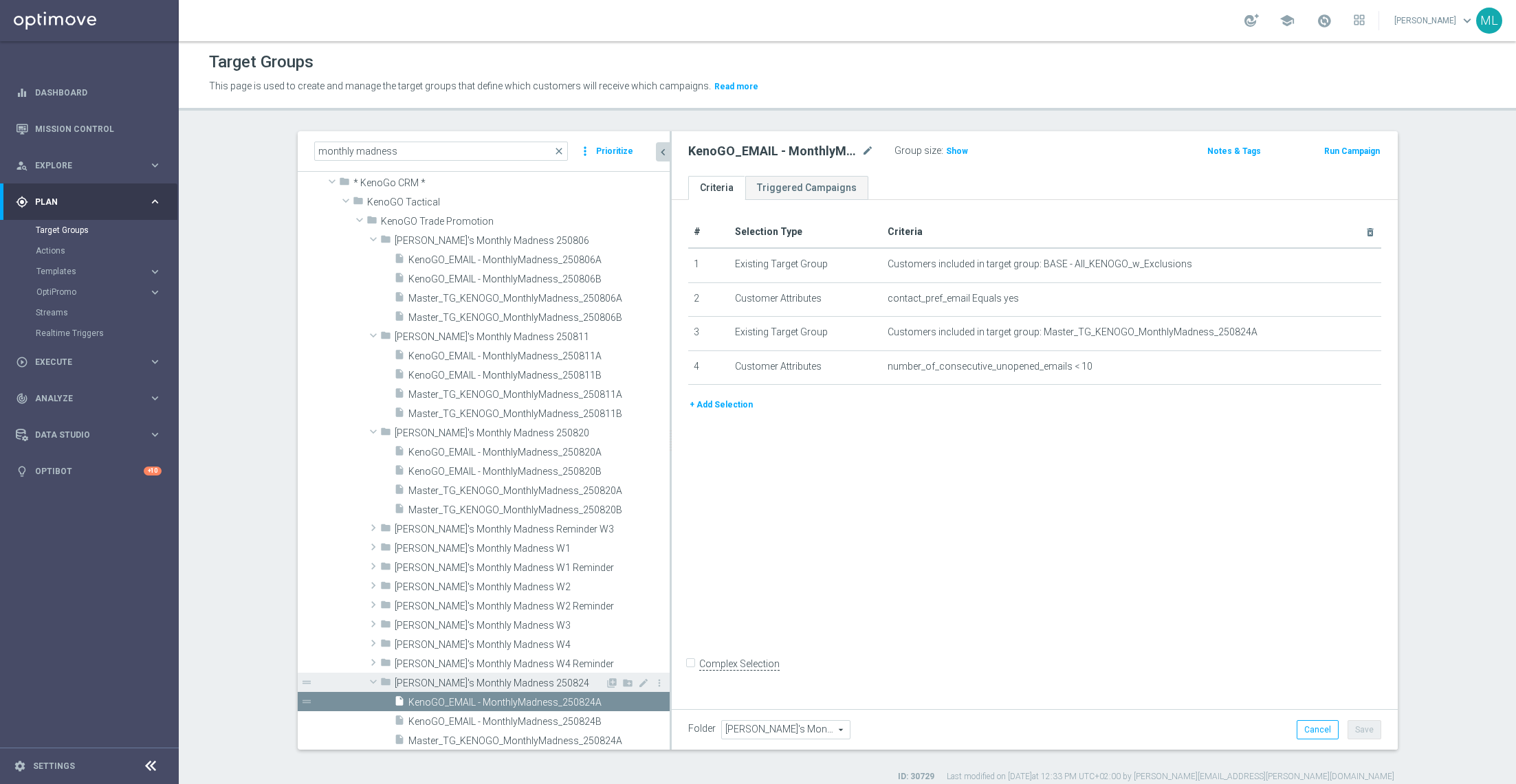
drag, startPoint x: 567, startPoint y: 672, endPoint x: 668, endPoint y: 672, distance: 101.0
click at [670, 523] on div at bounding box center [671, 440] width 2 height 619
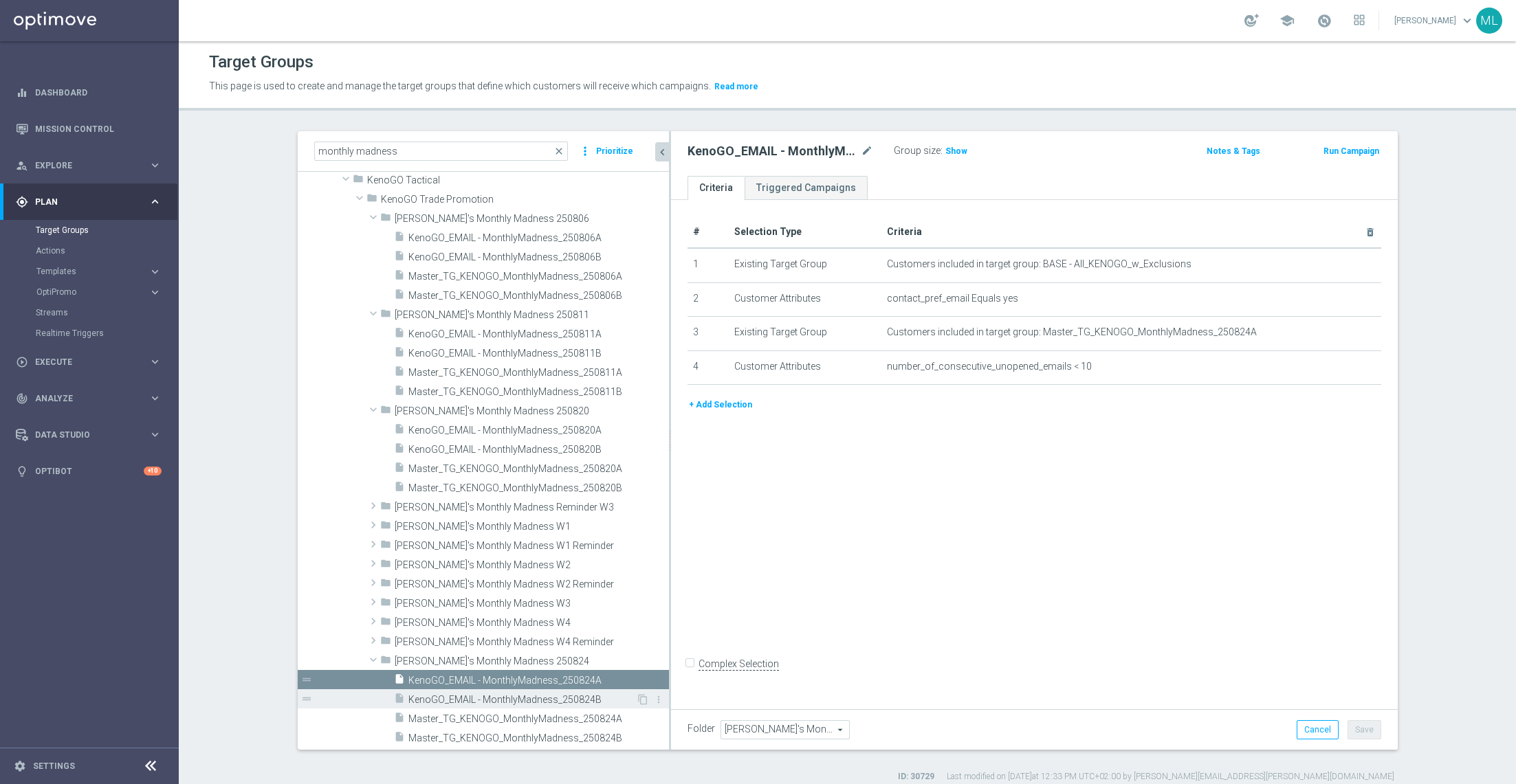
click at [557, 523] on span "KenoGO_EMAIL - MonthlyMadness_250824B" at bounding box center [522, 700] width 227 height 12
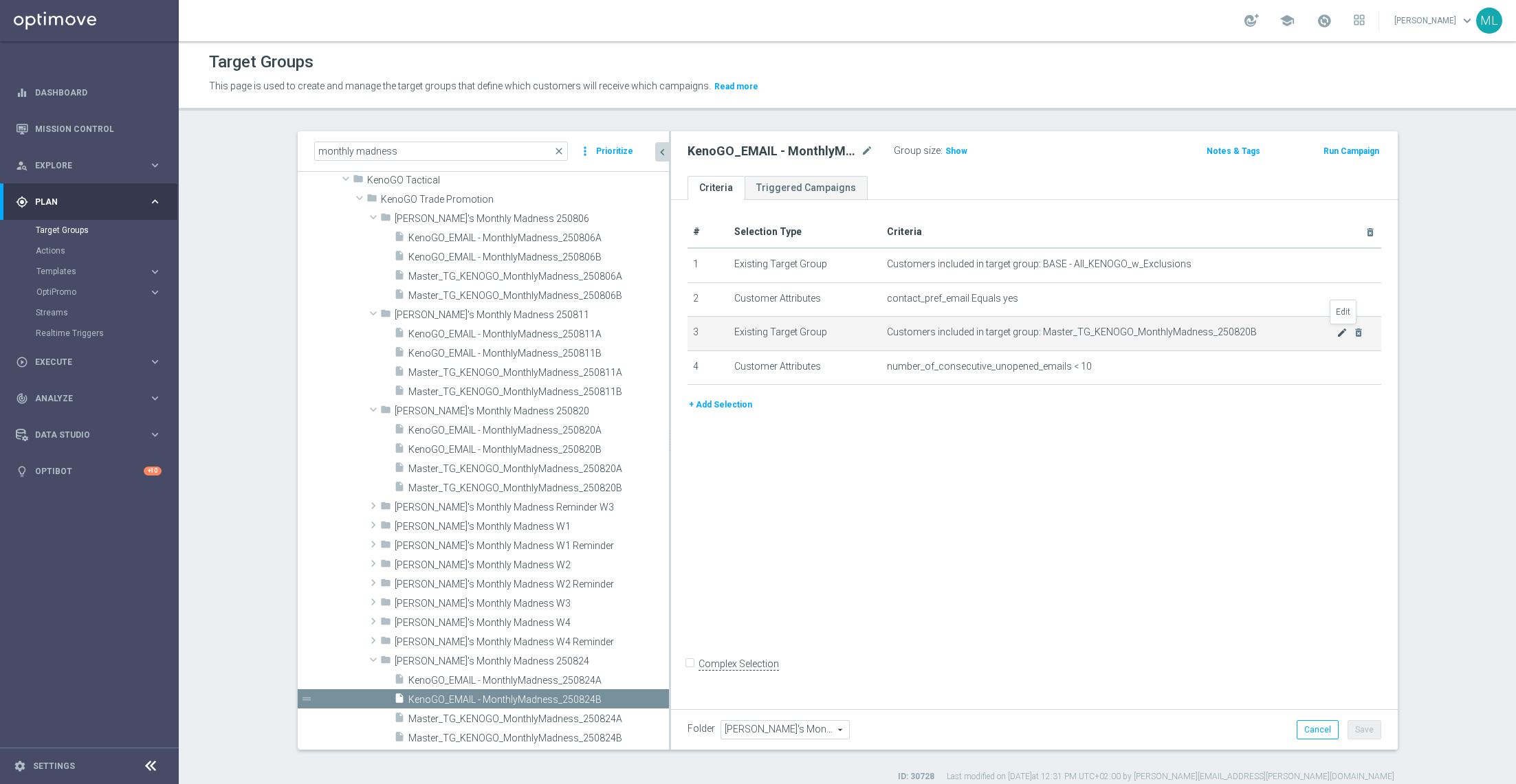
click at [1010, 331] on icon "mode_edit" at bounding box center [1342, 332] width 11 height 11
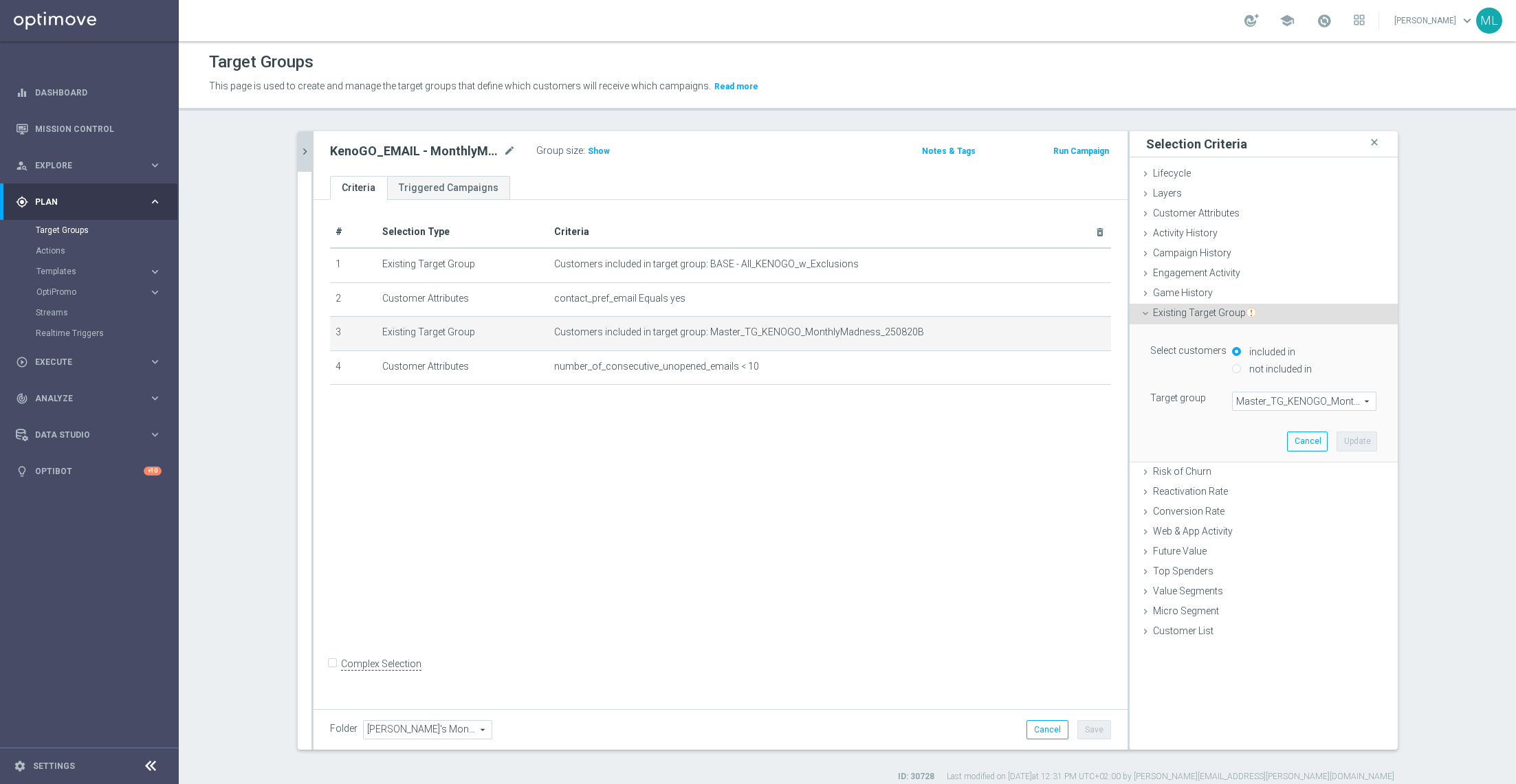
click at [1010, 399] on span "Master_TG_KENOGO_MonthlyMadness_250820B" at bounding box center [1304, 401] width 143 height 18
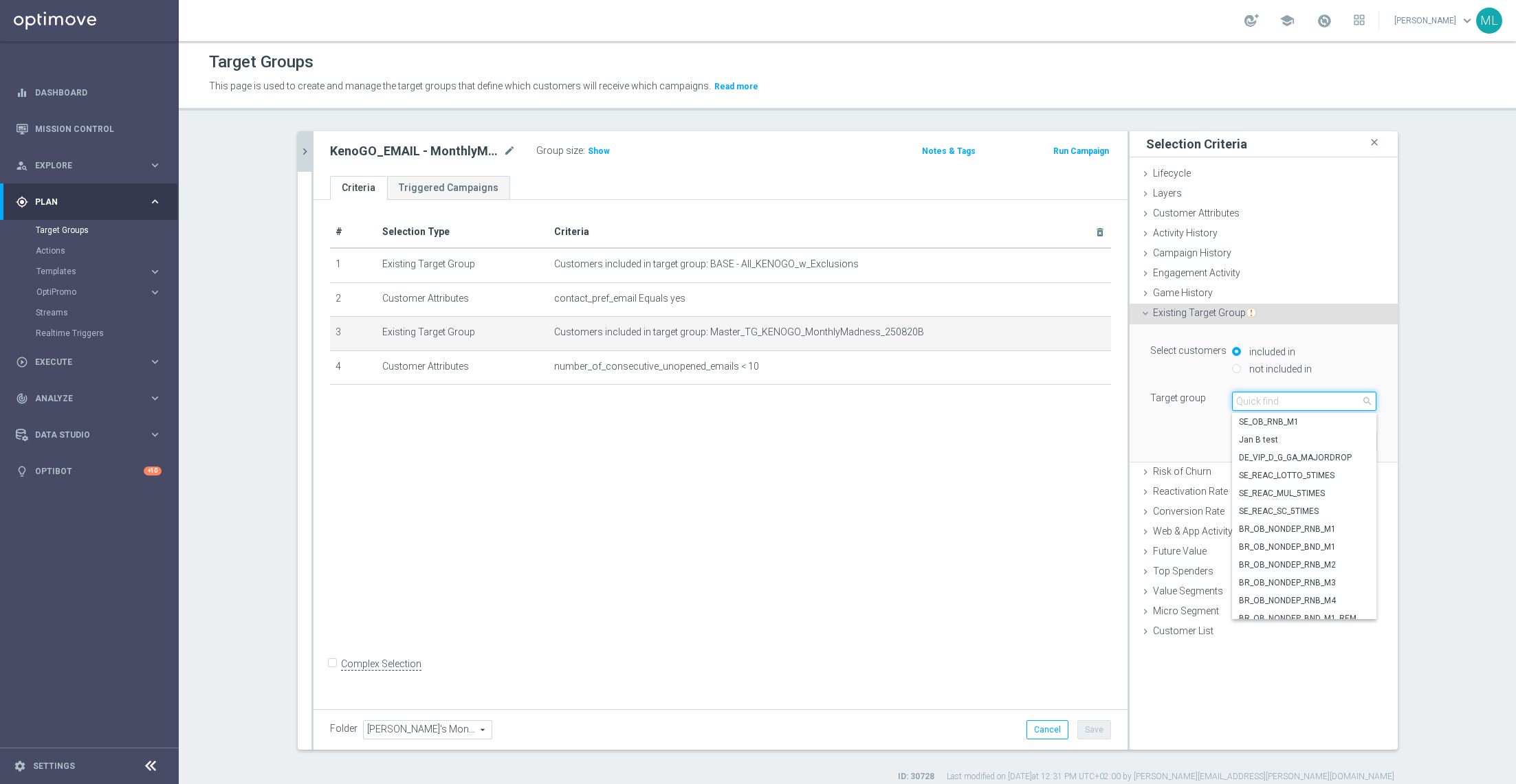
click at [1010, 398] on input "search" at bounding box center [1303, 401] width 144 height 20
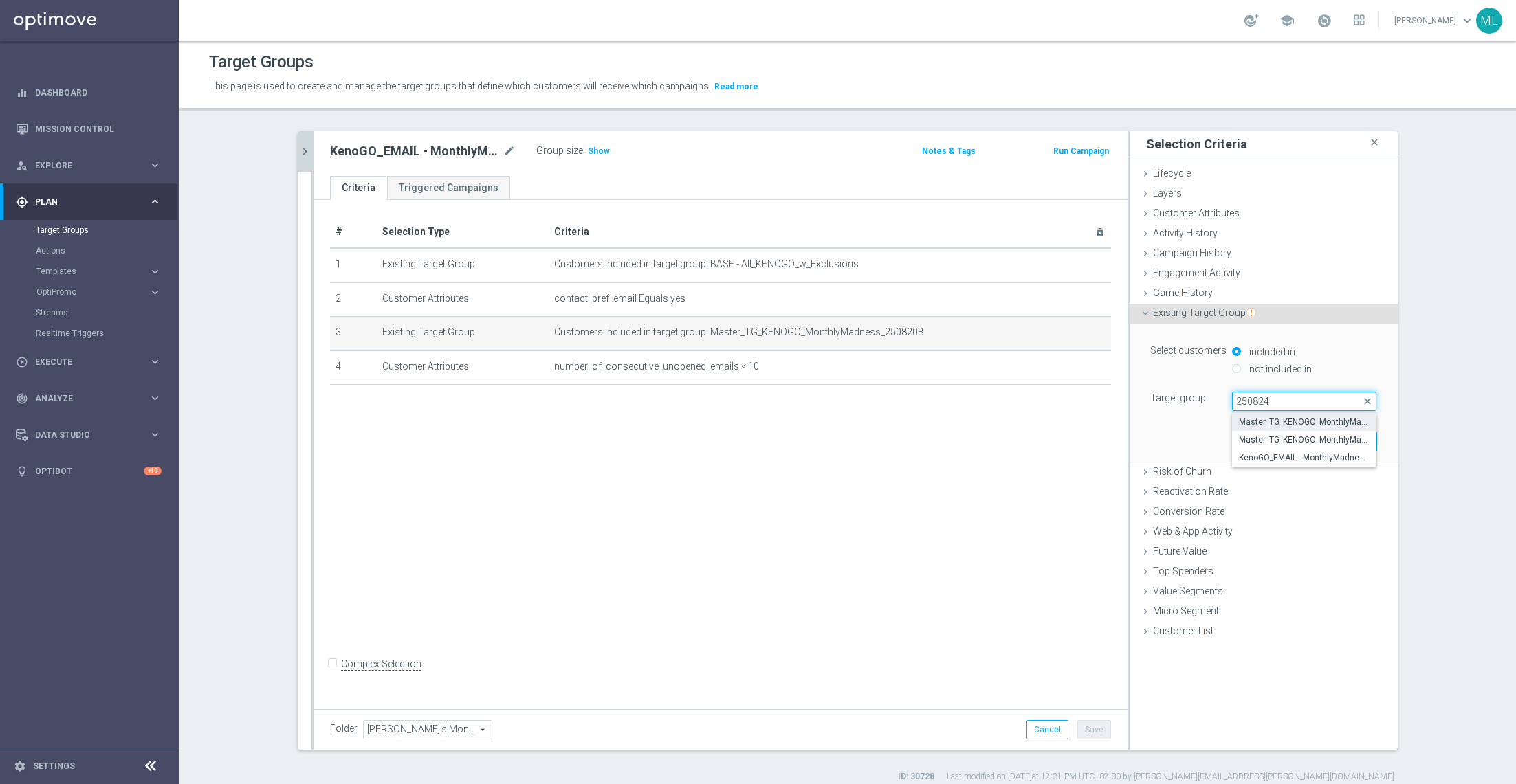
type input "250824"
click at [1010, 422] on span "Master_TG_KENOGO_MonthlyMadness_250824B" at bounding box center [1303, 421] width 130 height 11
type input "Master_TG_KENOGO_MonthlyMadness_250824B"
click at [1010, 435] on button "Update" at bounding box center [1356, 441] width 40 height 20
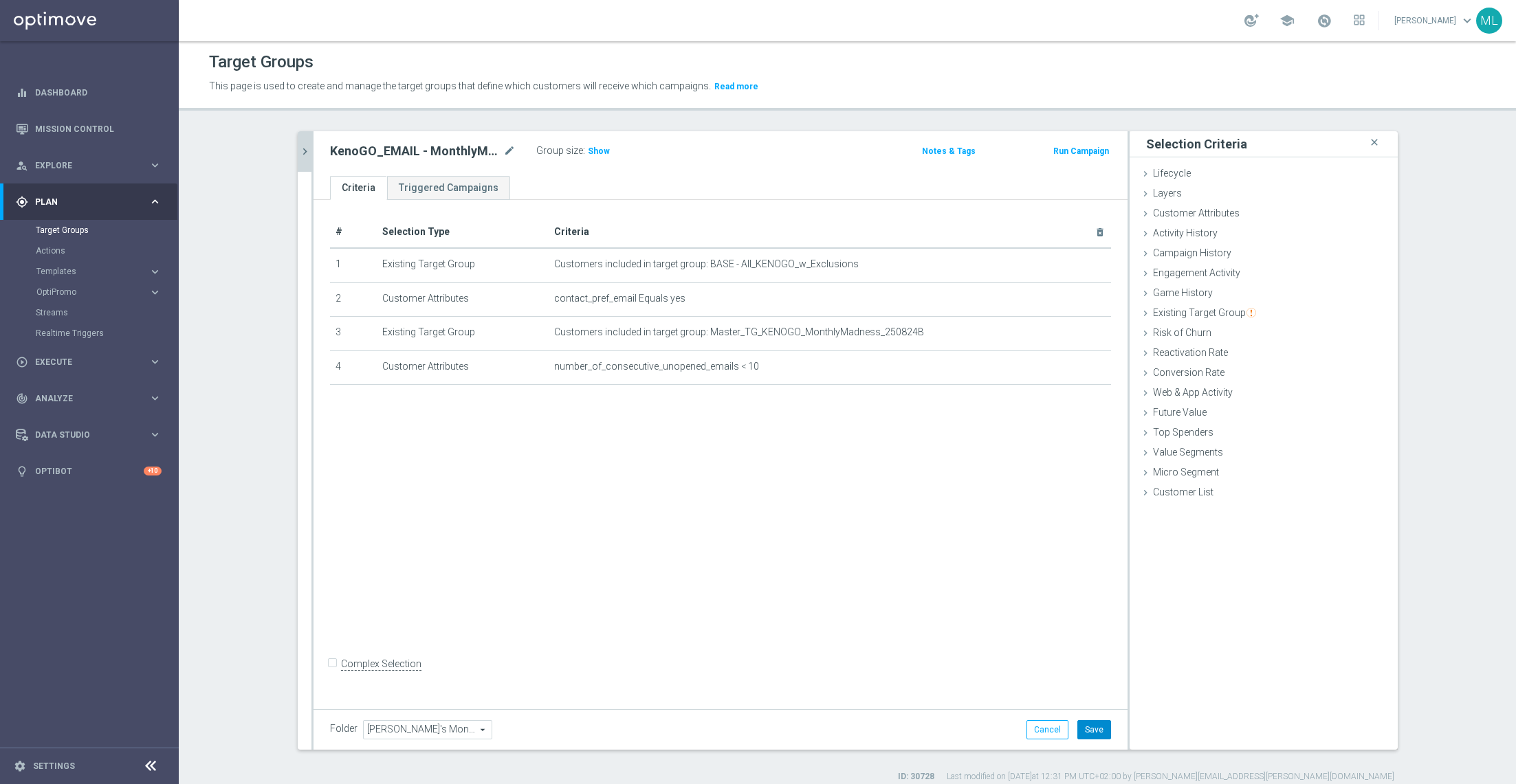
click at [1010, 523] on button "Save" at bounding box center [1094, 730] width 33 height 20
click at [302, 145] on icon "chevron_right" at bounding box center [305, 151] width 13 height 13
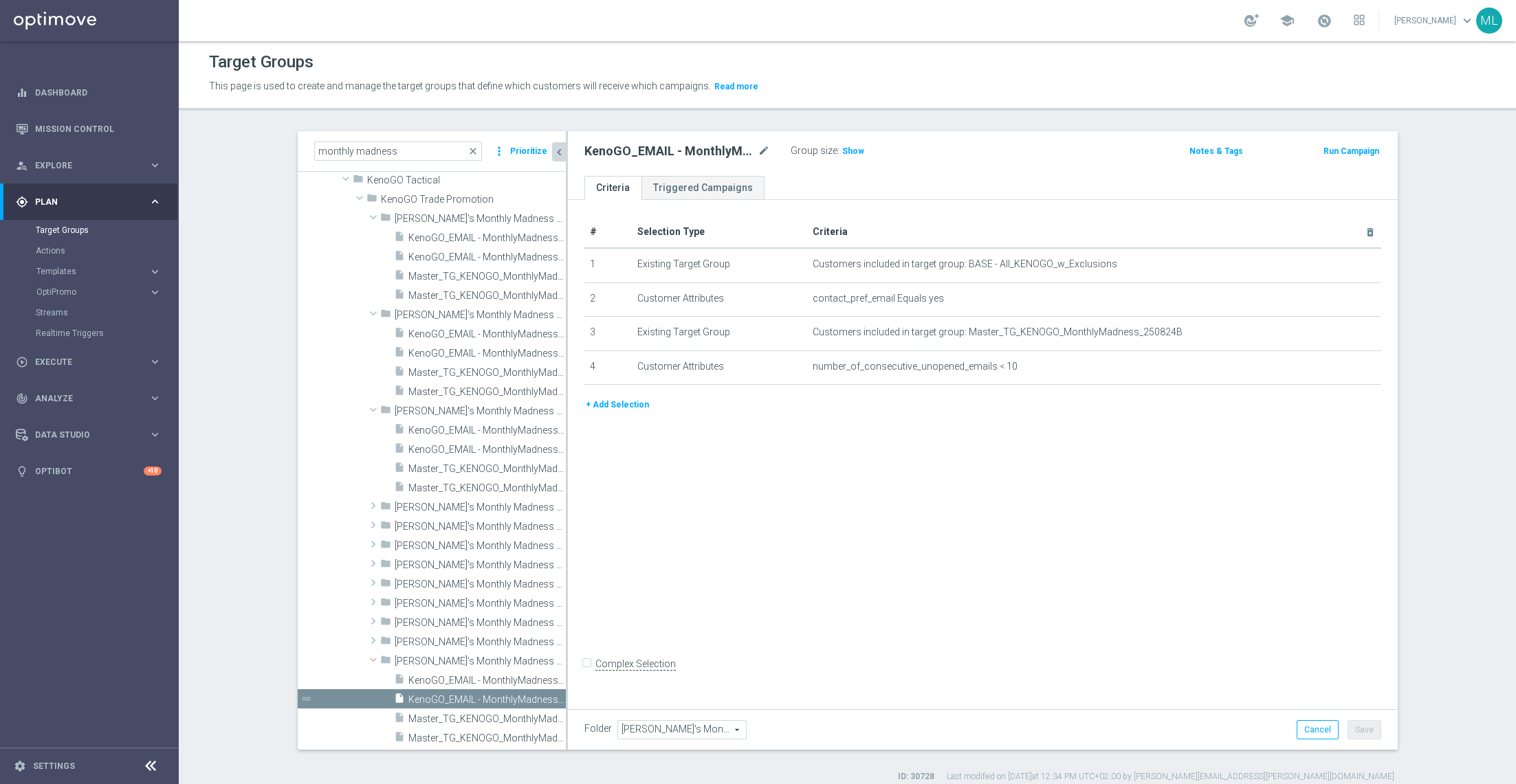
scroll to position [32, 0]
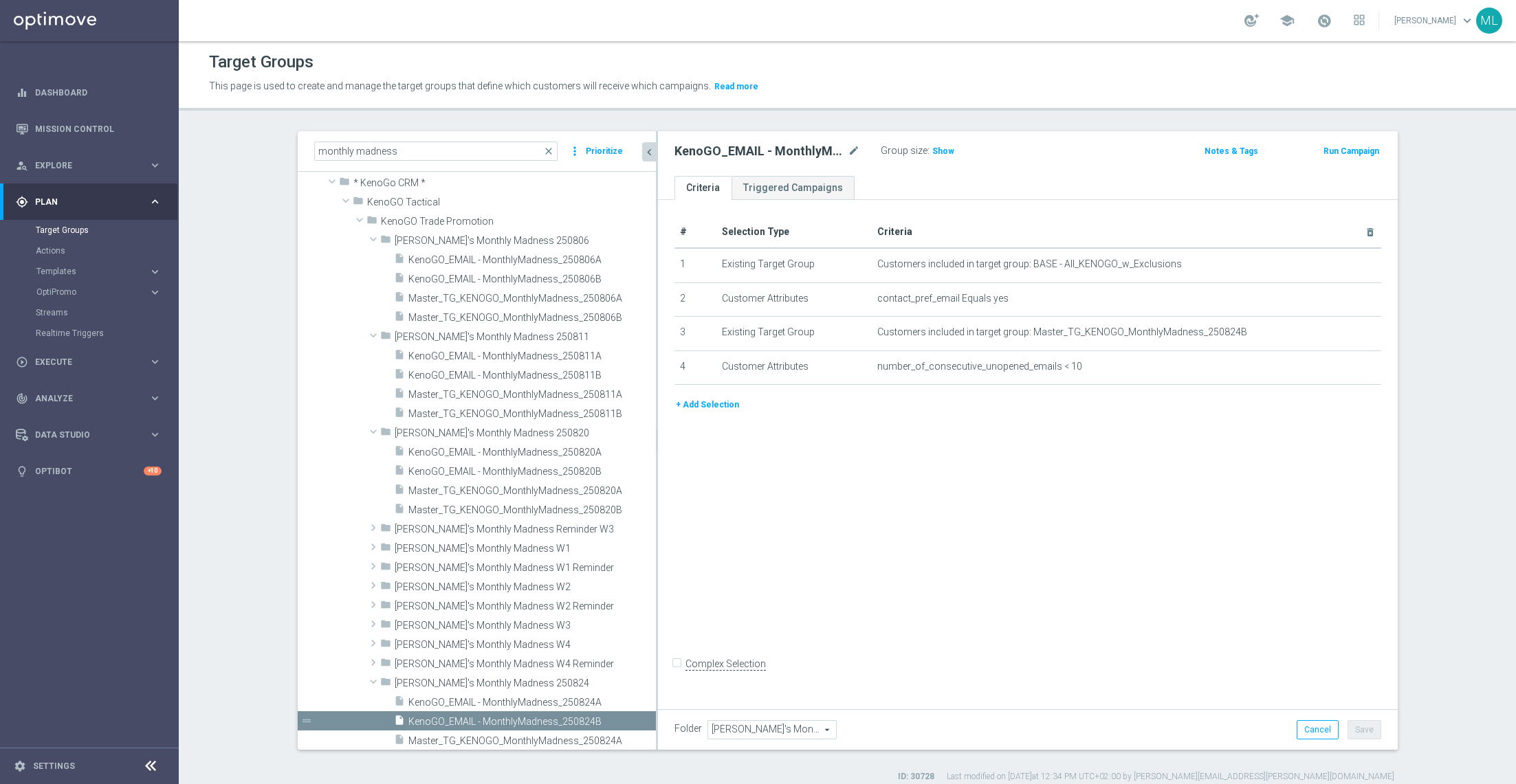
drag, startPoint x: 566, startPoint y: 550, endPoint x: 654, endPoint y: 561, distance: 88.7
click at [656, 523] on div at bounding box center [657, 440] width 2 height 619
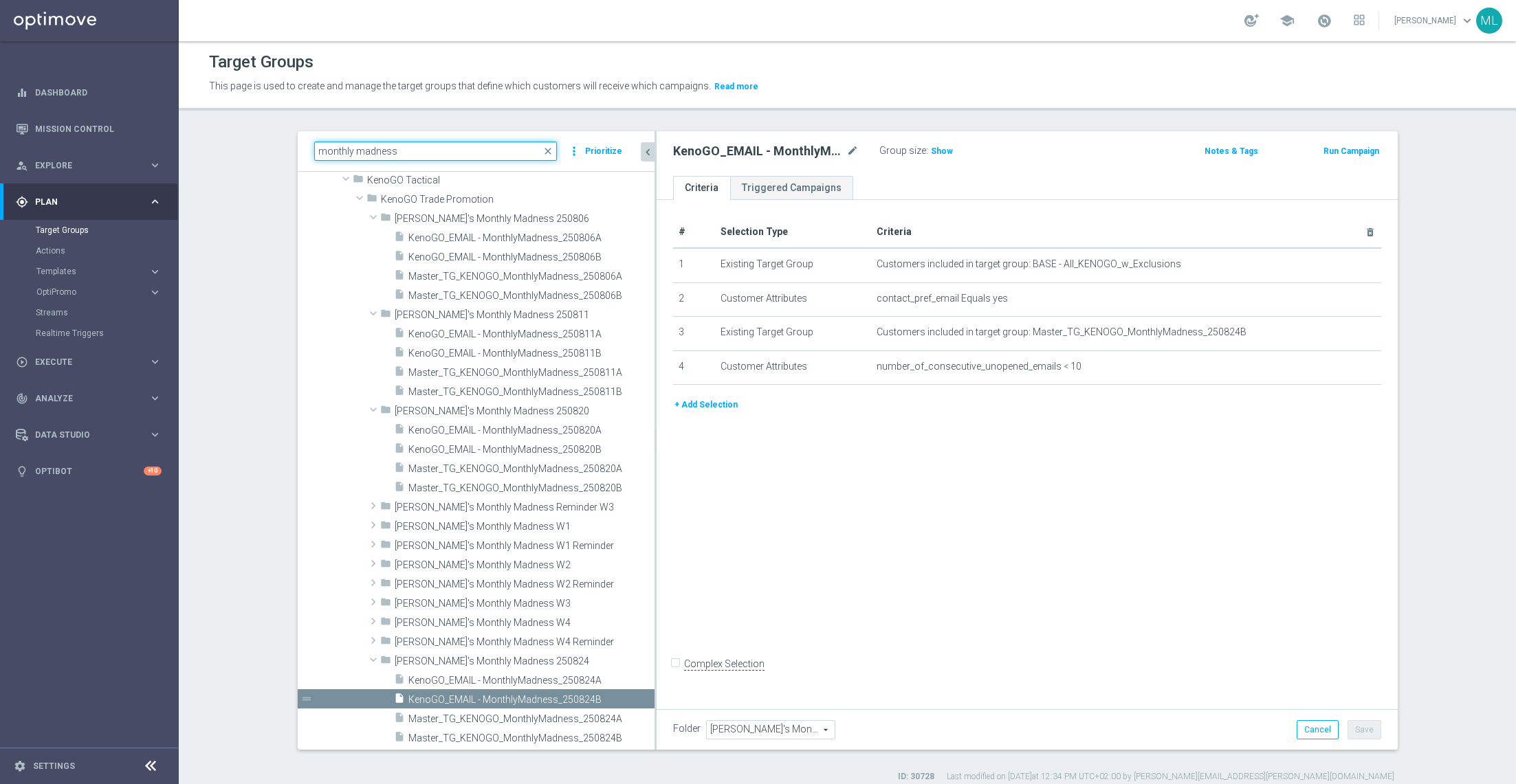
drag, startPoint x: 419, startPoint y: 156, endPoint x: 296, endPoint y: 141, distance: 123.9
click at [296, 141] on div "monthly madness close more_vert Prioritize Customer Target Groups library_add c…" at bounding box center [848, 457] width 1156 height 652
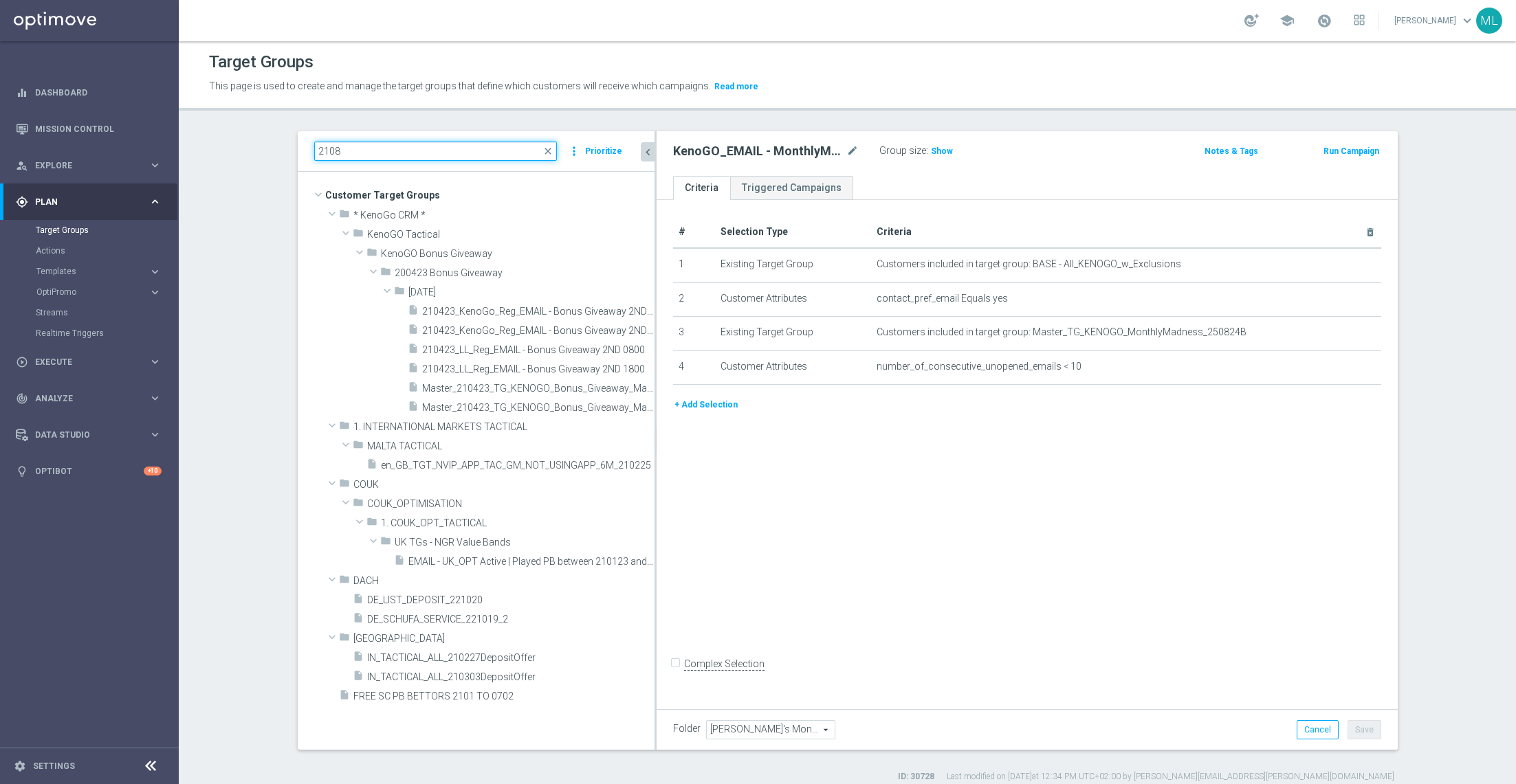
scroll to position [0, 0]
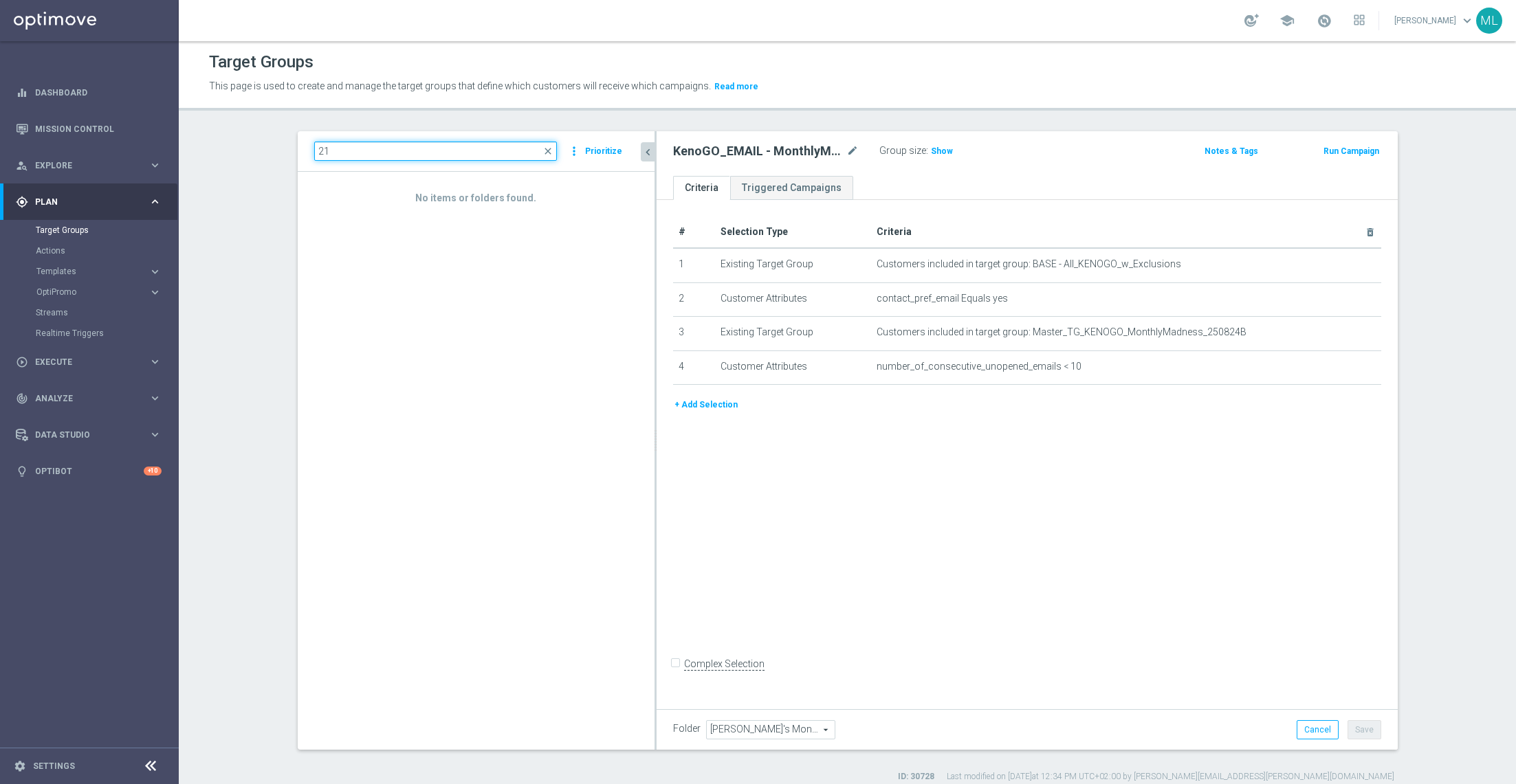
type input "2"
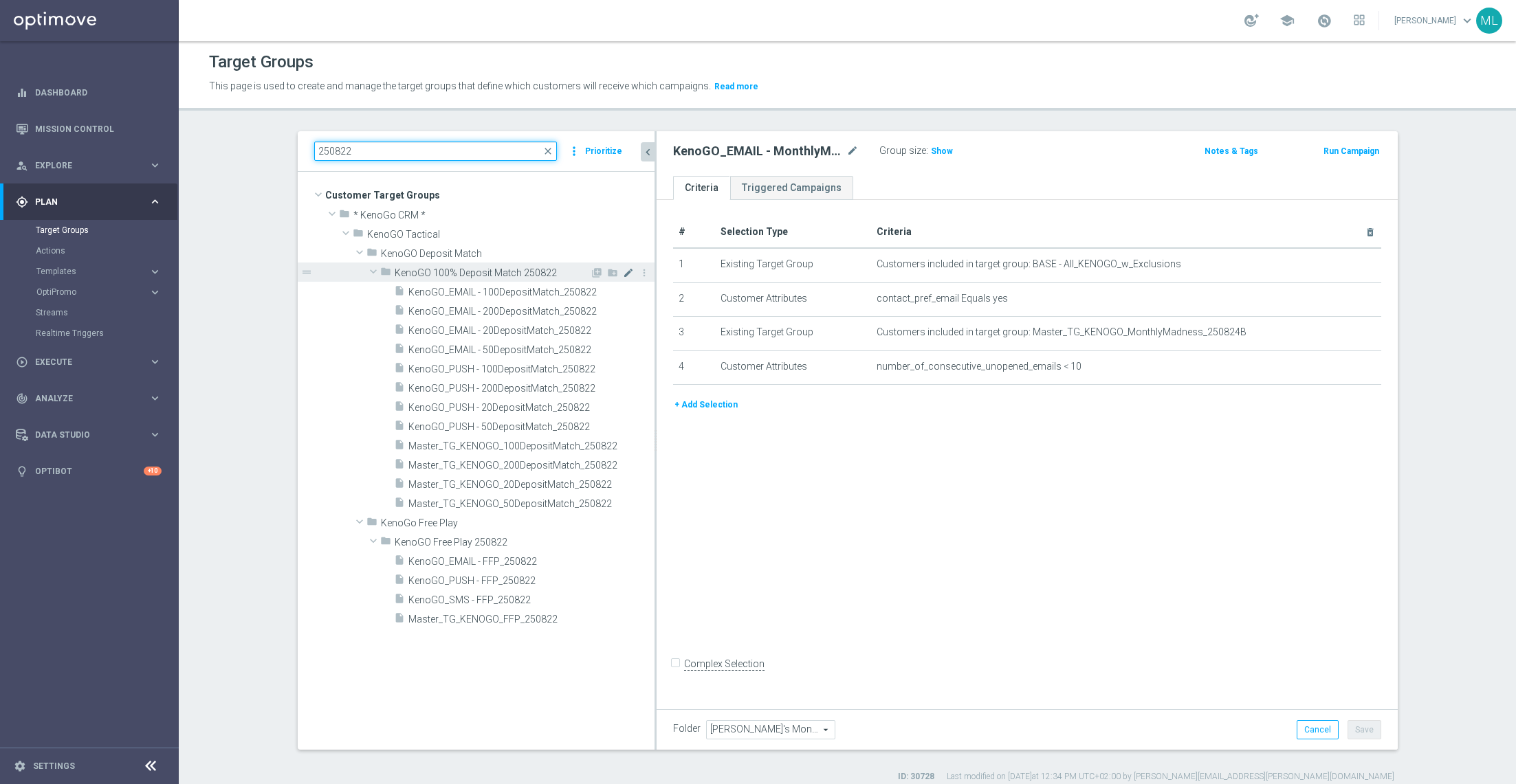
type input "250822"
click at [627, 269] on icon "mode_edit" at bounding box center [628, 272] width 11 height 11
click at [446, 269] on input "KenoGO 100% Deposit Match 250822" at bounding box center [463, 271] width 137 height 15
type input "KenoGO 50% Deposit Match 250822"
click at [349, 338] on div "insert_drive_file KenoGO_EMAIL - 100DepositMatch_250822 content_copy more_vert …" at bounding box center [476, 397] width 356 height 231
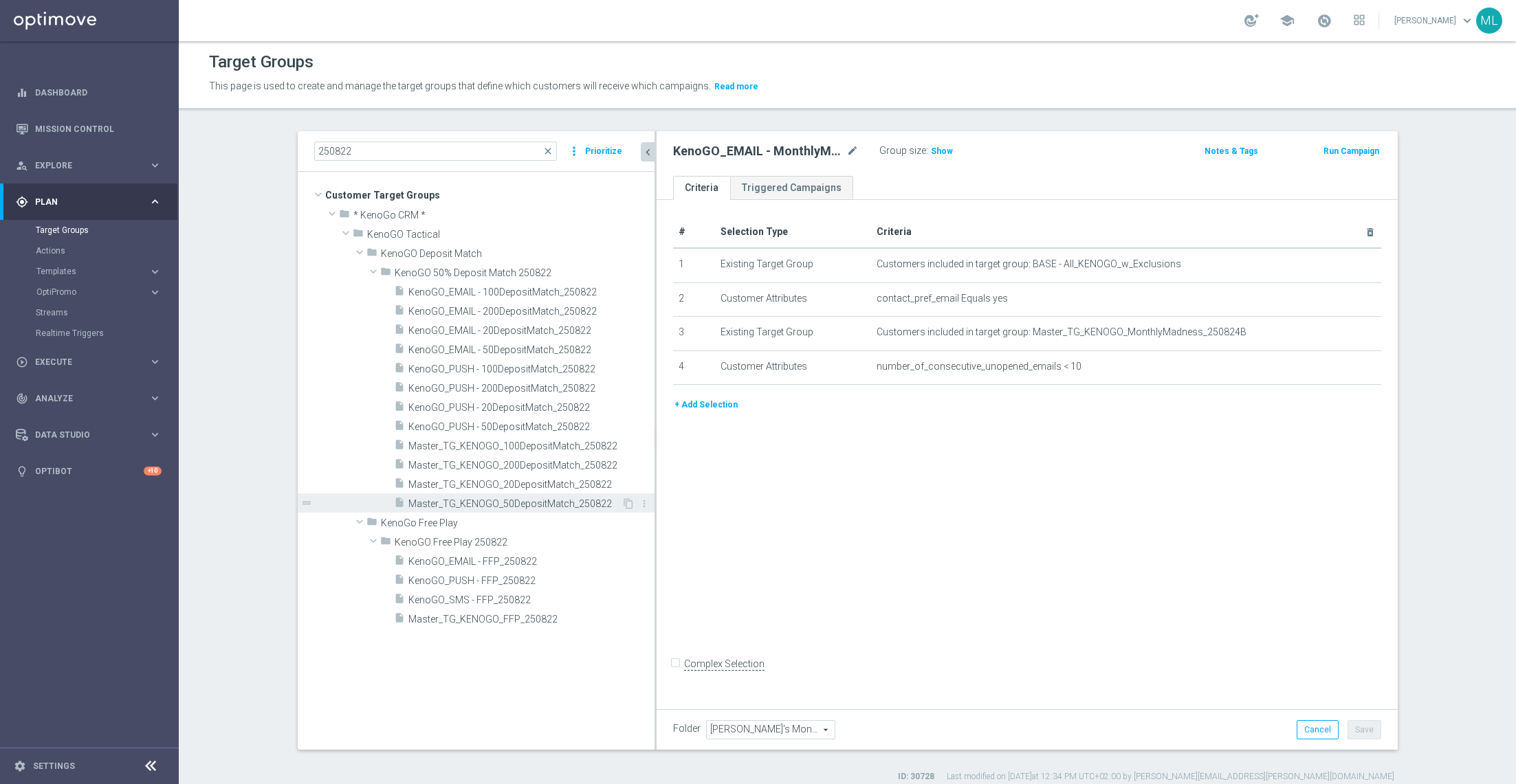
click at [480, 495] on div "insert_drive_file Master_TG_KENOGO_50DepositMatch_250822" at bounding box center [507, 503] width 227 height 20
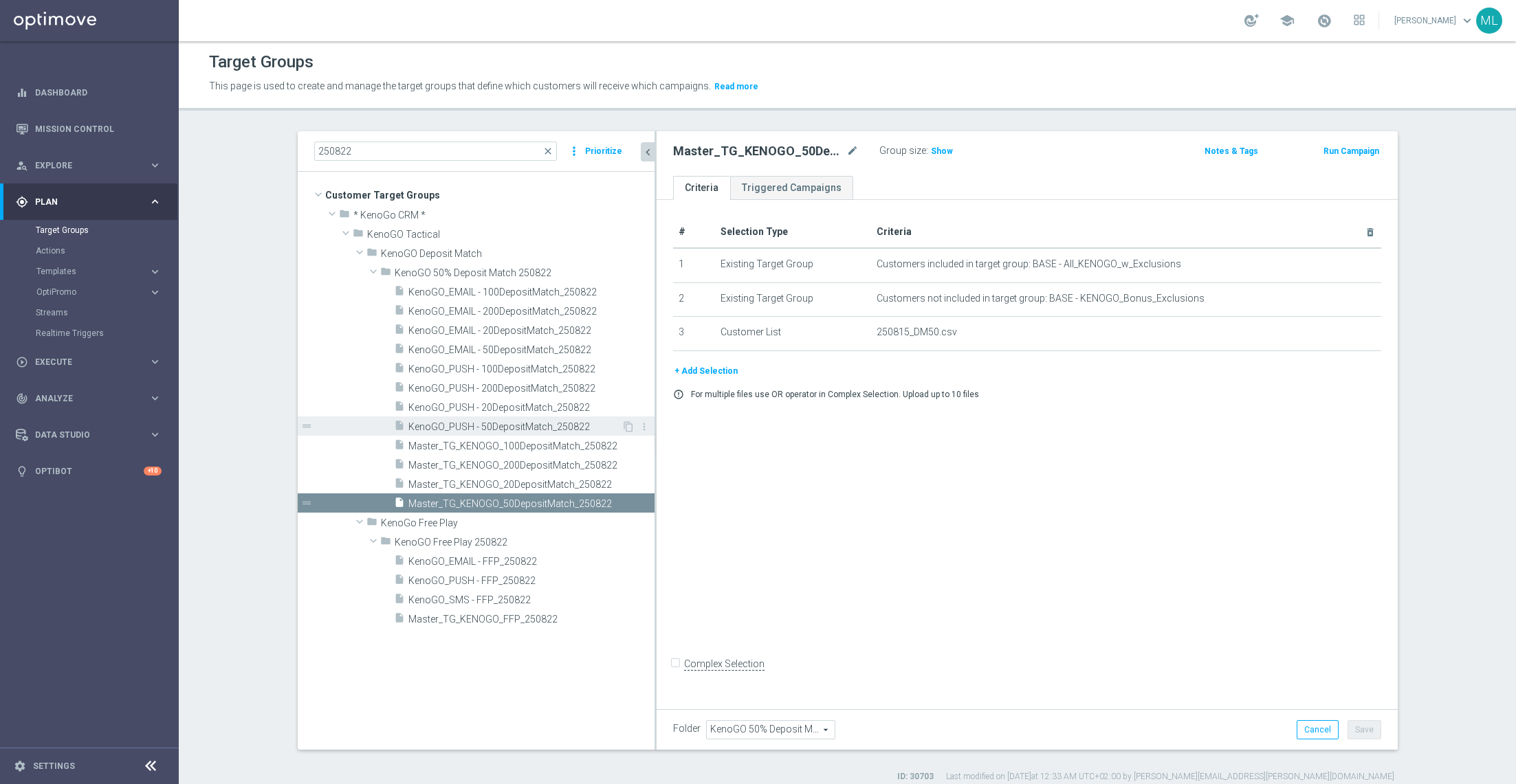
click at [550, 428] on span "KenoGO_PUSH - 50DepositMatch_250822" at bounding box center [515, 427] width 213 height 12
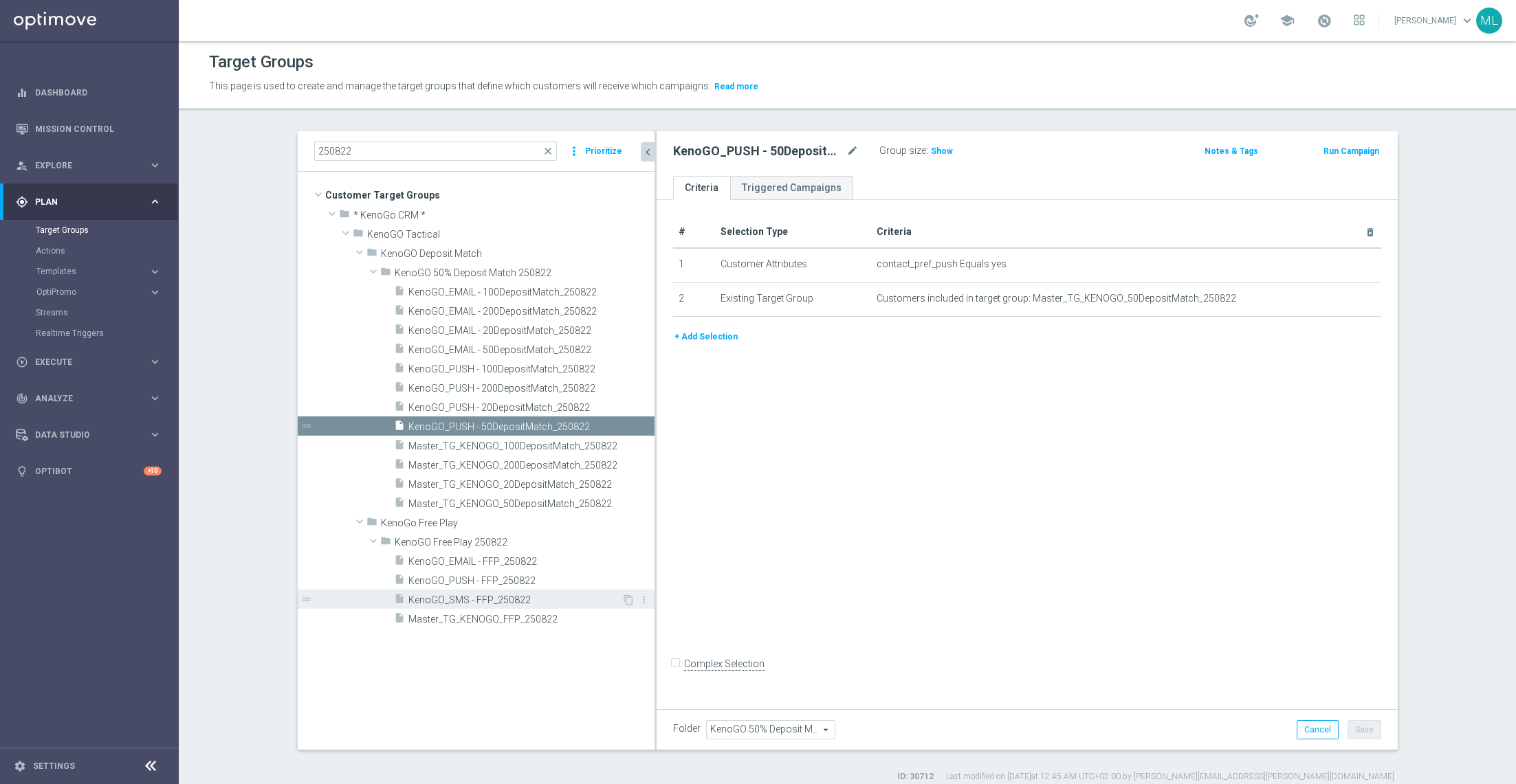
click at [522, 523] on span "KenoGO_SMS - FFP_250822" at bounding box center [515, 600] width 213 height 12
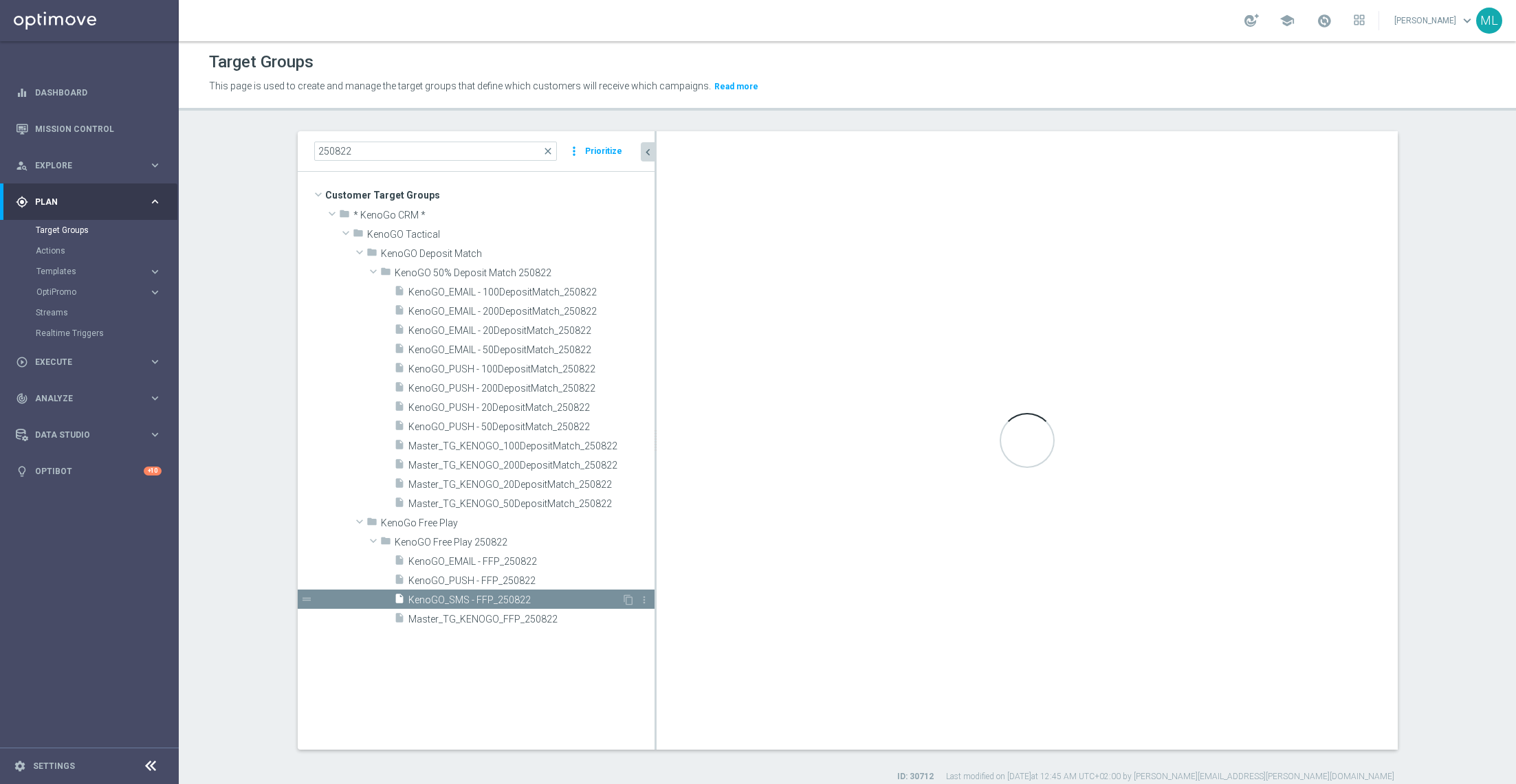
type input "KenoGO Free Play 250822"
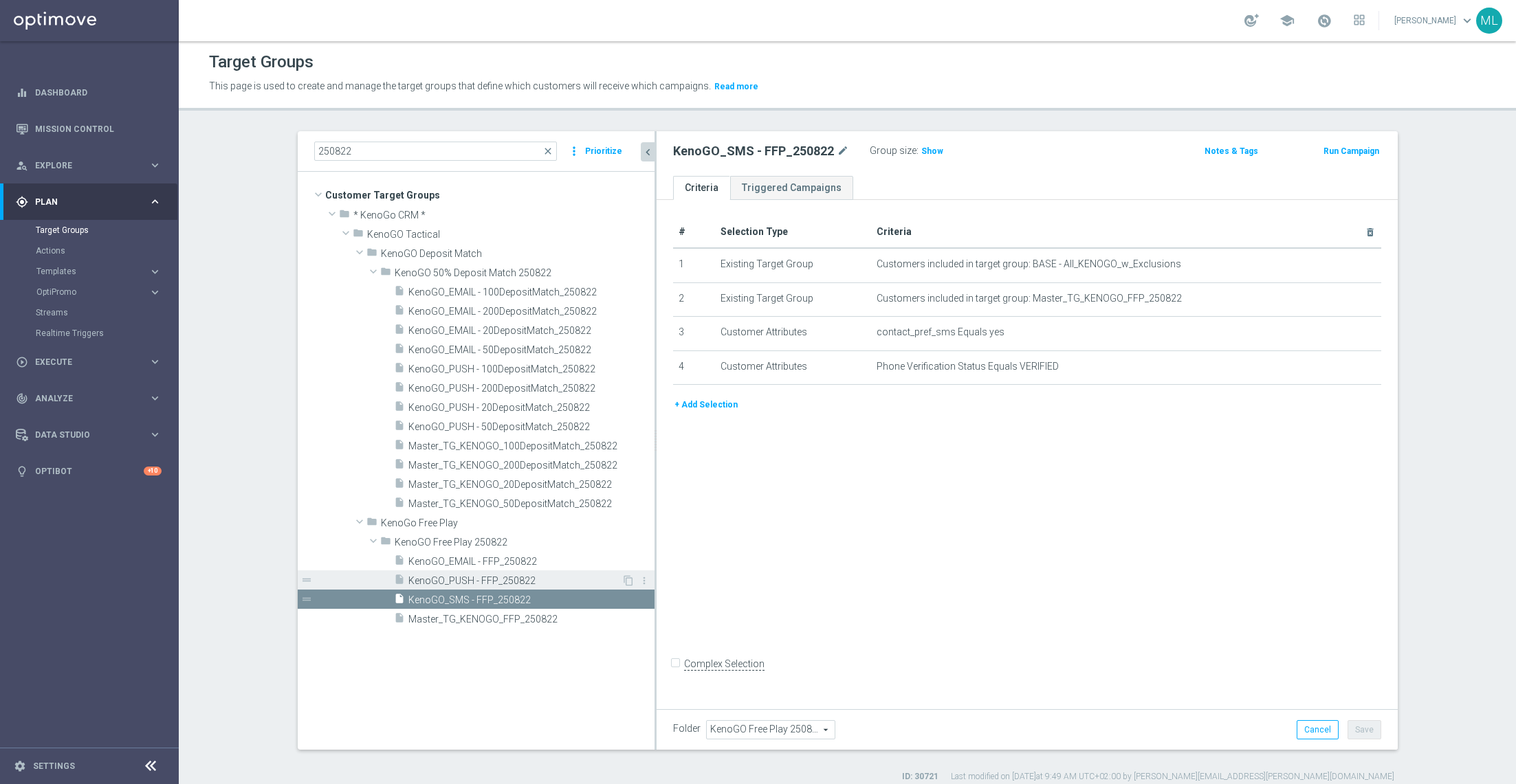
click at [519, 523] on span "KenoGO_PUSH - FFP_250822" at bounding box center [515, 581] width 213 height 12
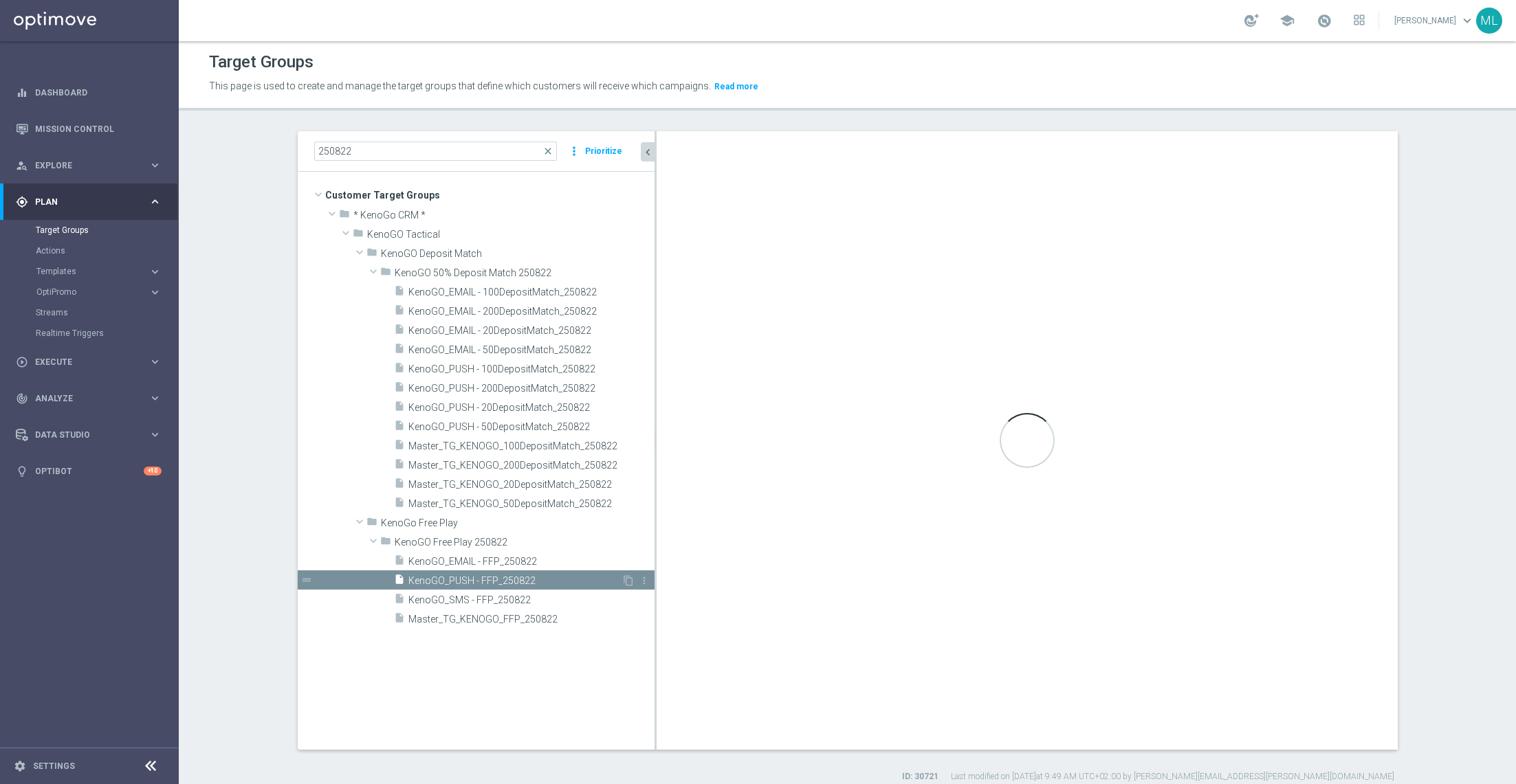
checkbox input "true"
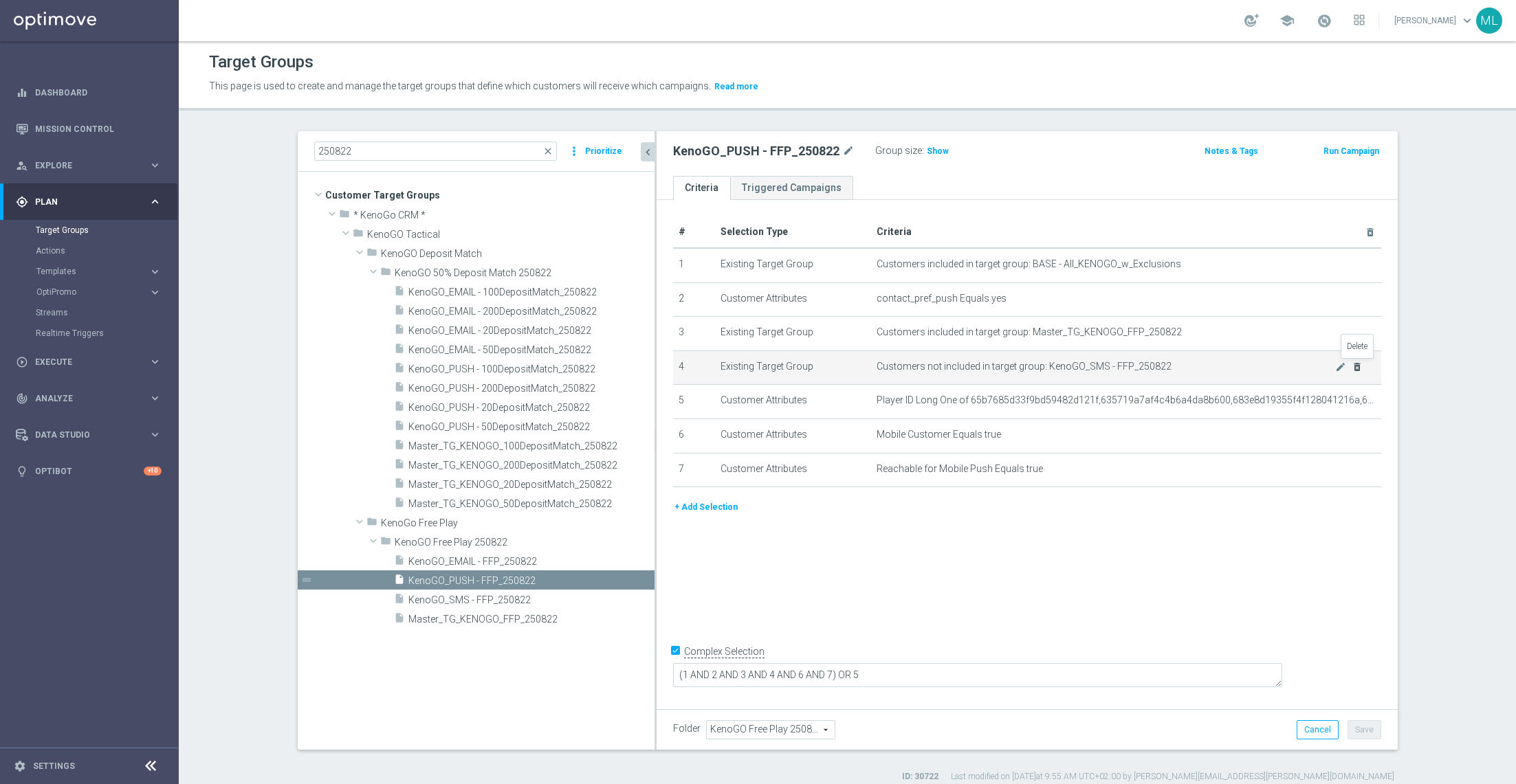
click at [1010, 364] on icon "delete_forever" at bounding box center [1356, 366] width 11 height 11
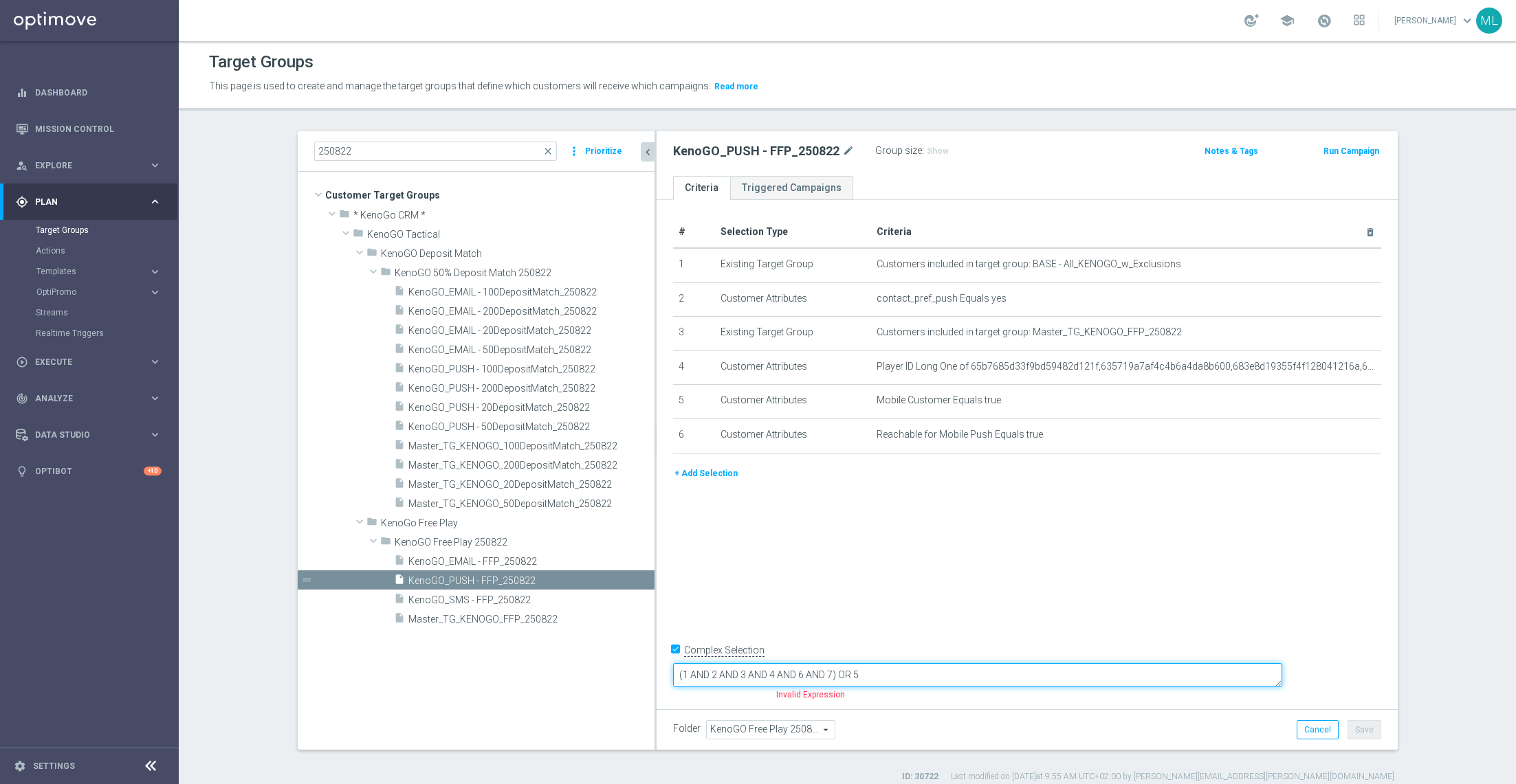
drag, startPoint x: 931, startPoint y: 674, endPoint x: 904, endPoint y: 672, distance: 27.1
click at [904, 523] on textarea "(1 AND 2 AND 3 AND 4 AND 6 AND 7) OR 5" at bounding box center [977, 675] width 609 height 24
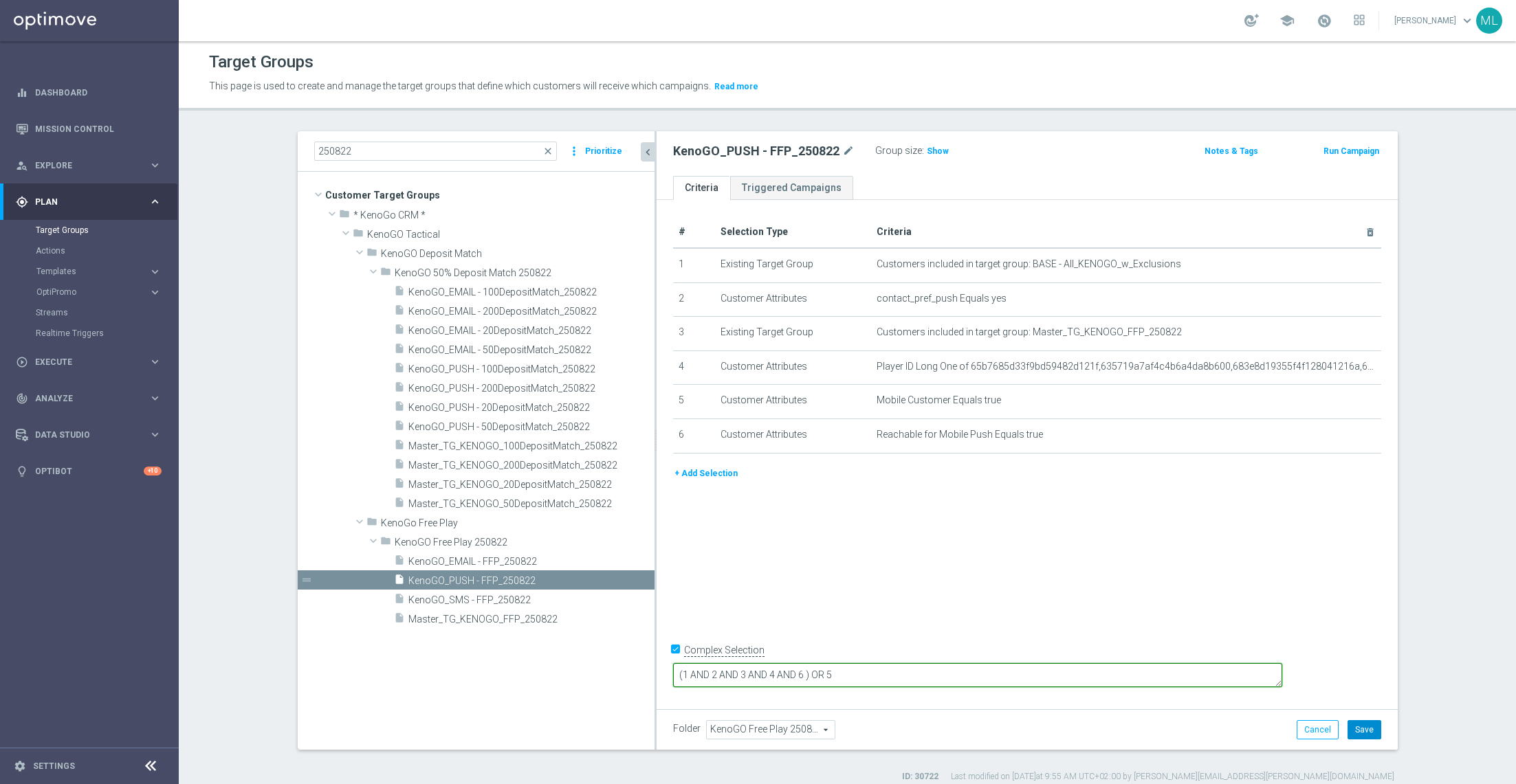
type textarea "(1 AND 2 AND 3 AND 4 AND 6 ) OR 5"
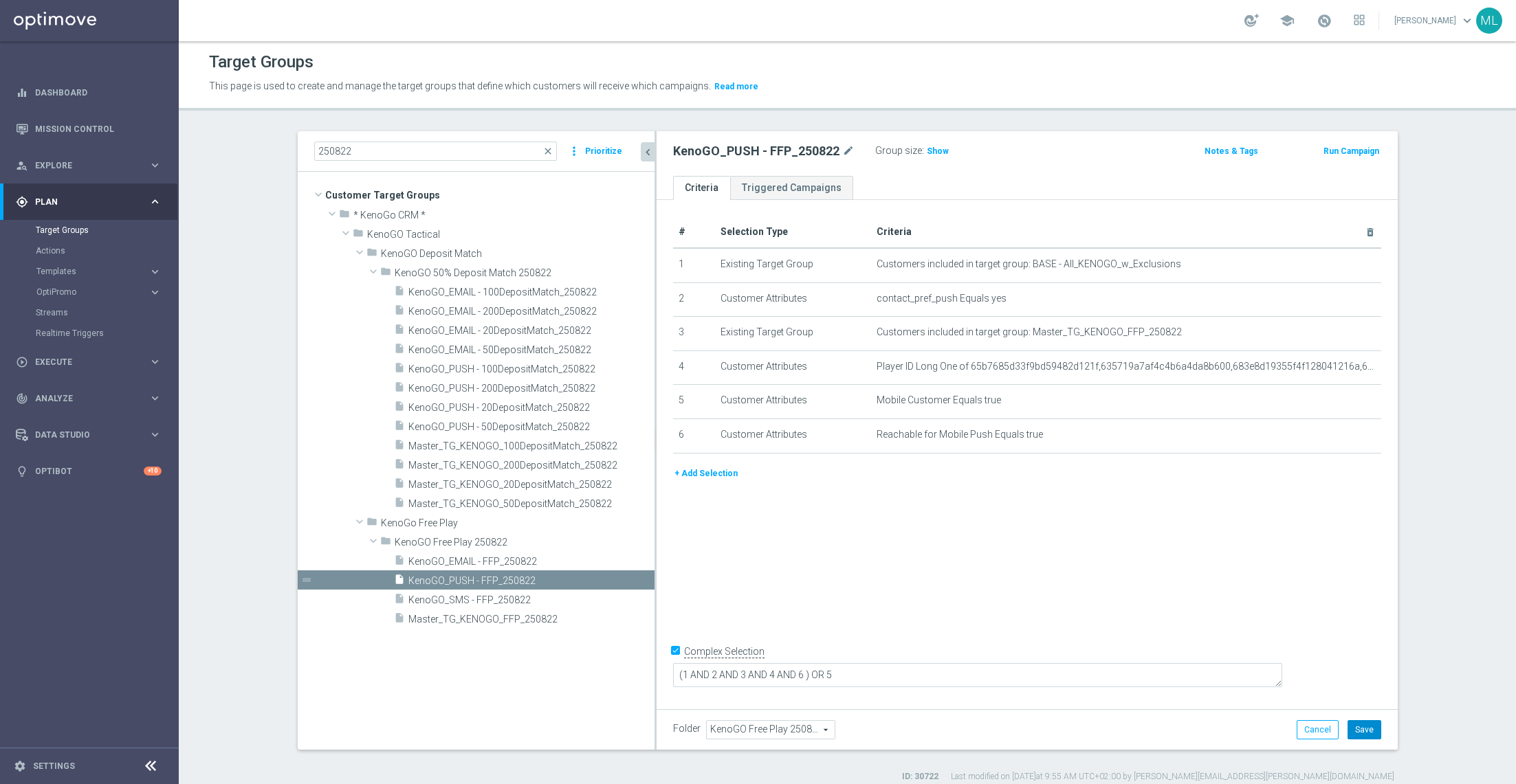
click at [1010, 523] on button "Save" at bounding box center [1364, 730] width 33 height 20
click at [481, 523] on span "KenoGO_EMAIL - FFP_250822" at bounding box center [515, 562] width 213 height 12
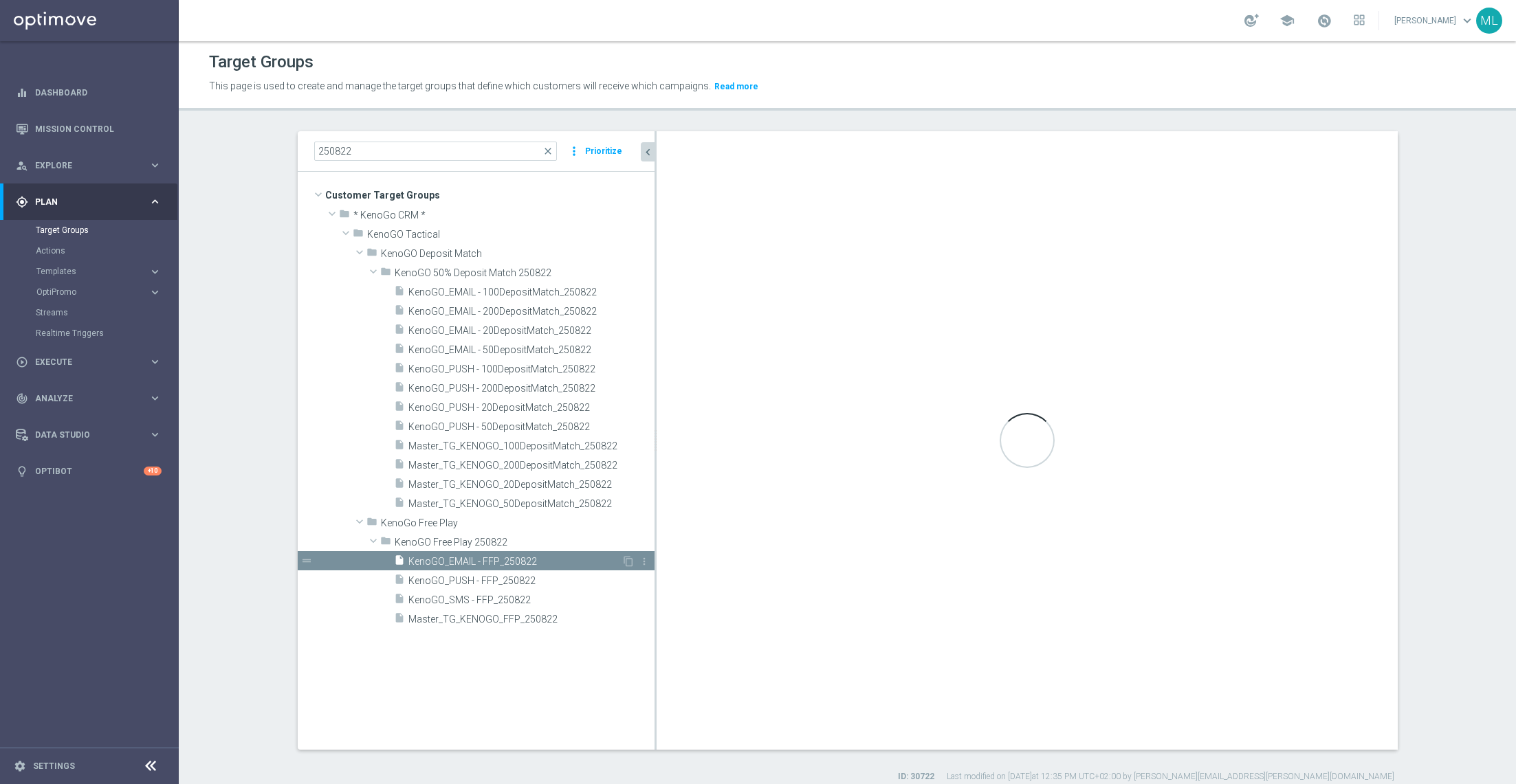
checkbox input "false"
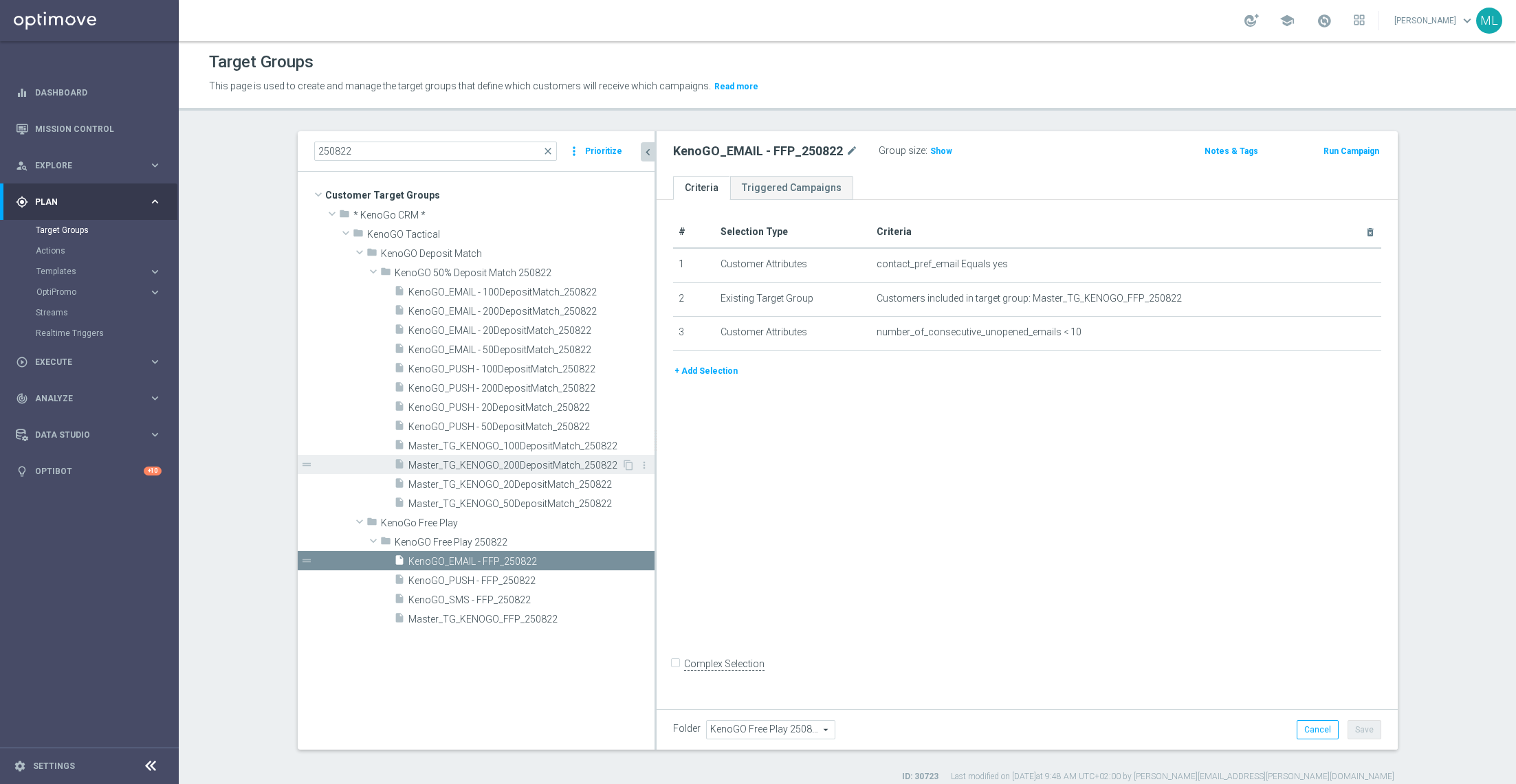
scroll to position [4, 0]
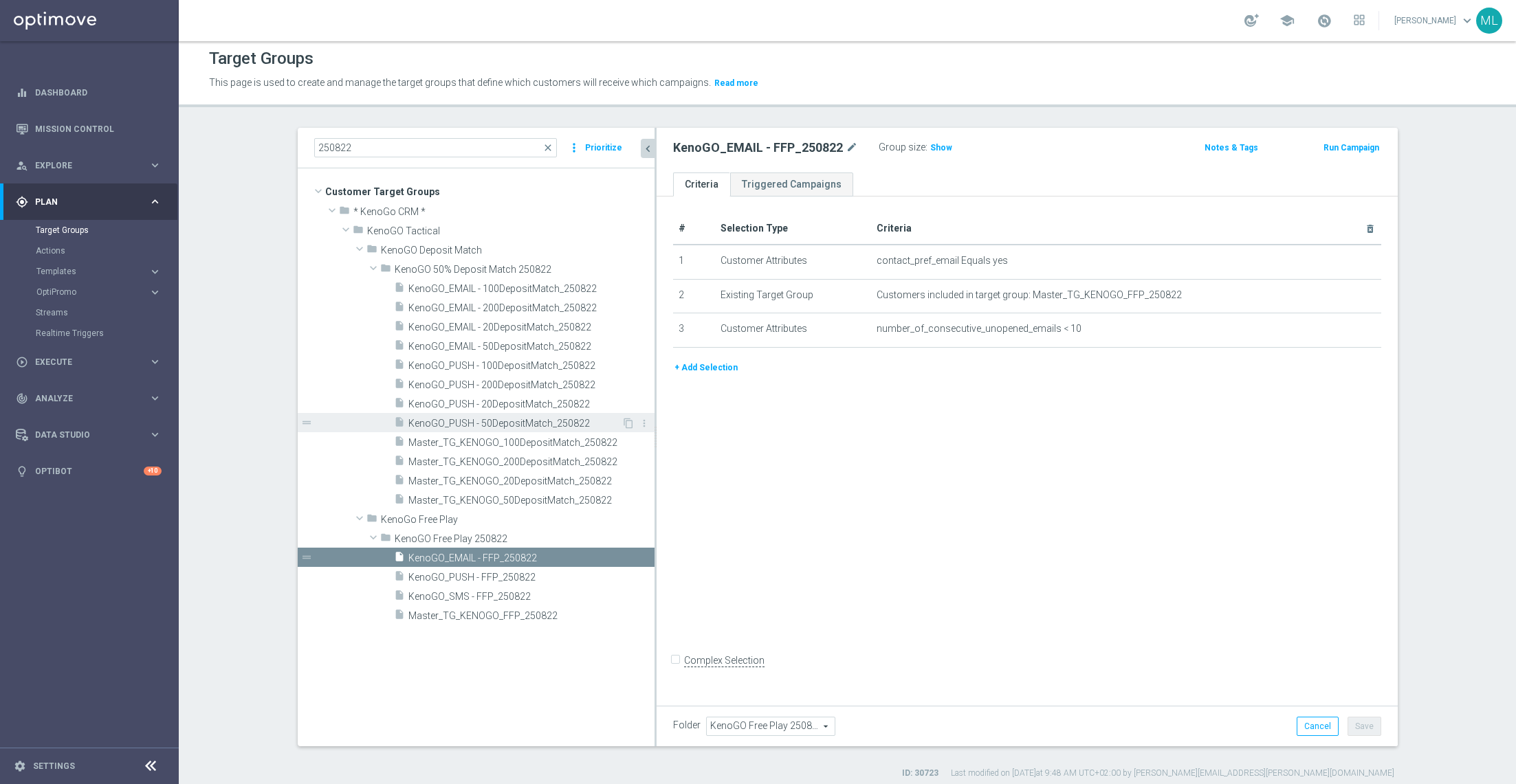
click at [509, 424] on span "KenoGO_PUSH - 50DepositMatch_250822" at bounding box center [515, 424] width 213 height 12
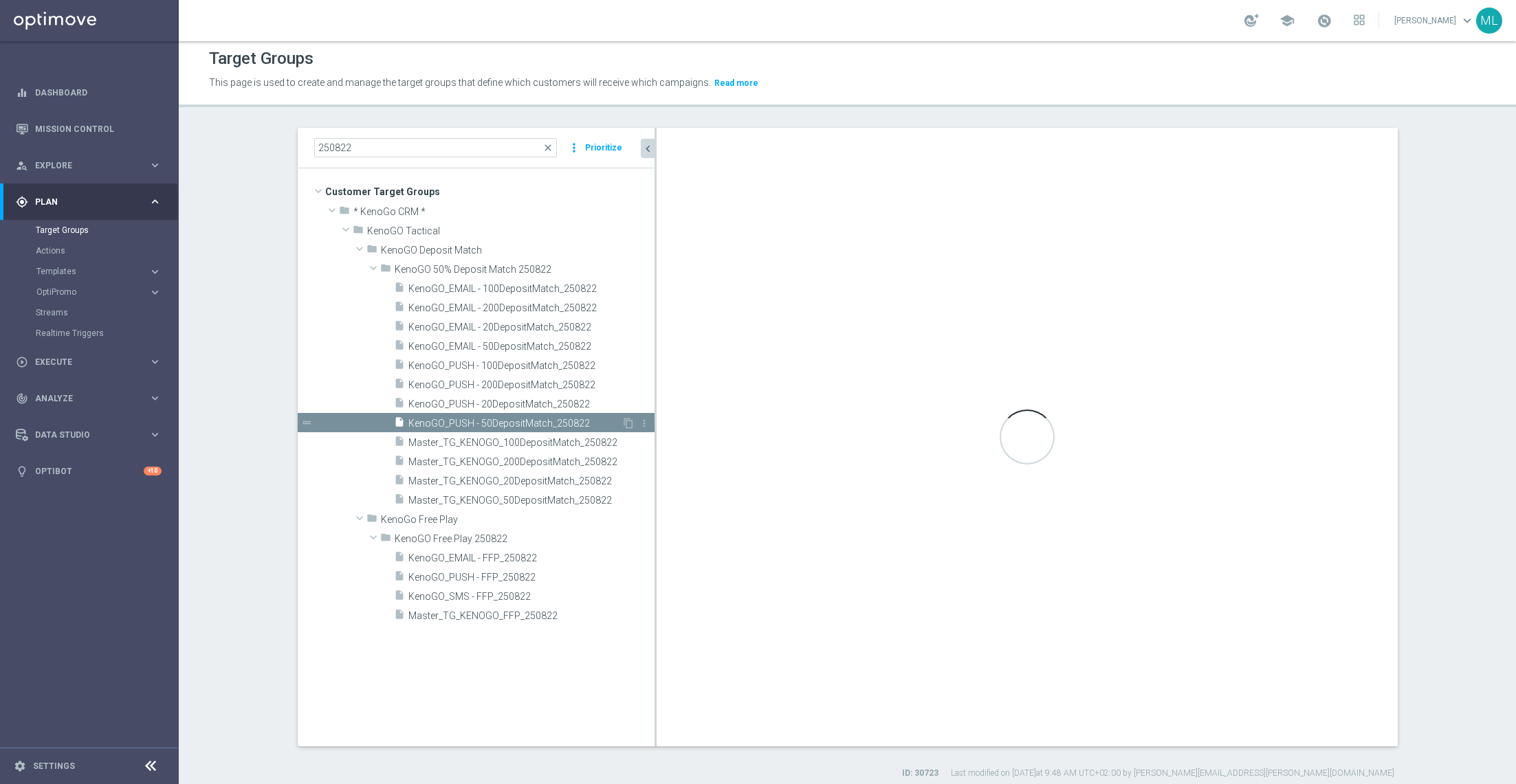
type input "KenoGO 50% Deposit Match 250822"
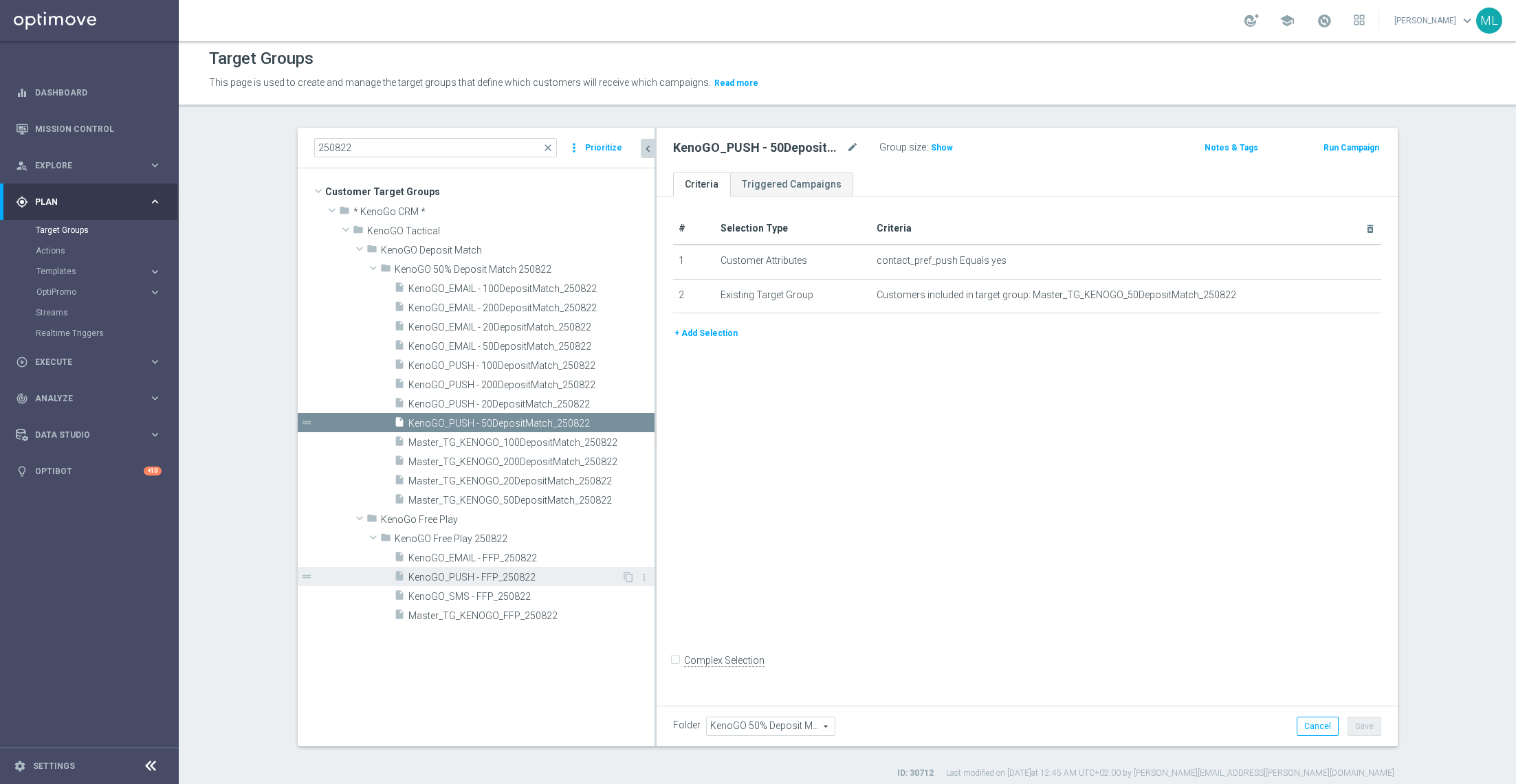
click at [478, 523] on span "KenoGO_PUSH - FFP_250822" at bounding box center [515, 577] width 213 height 12
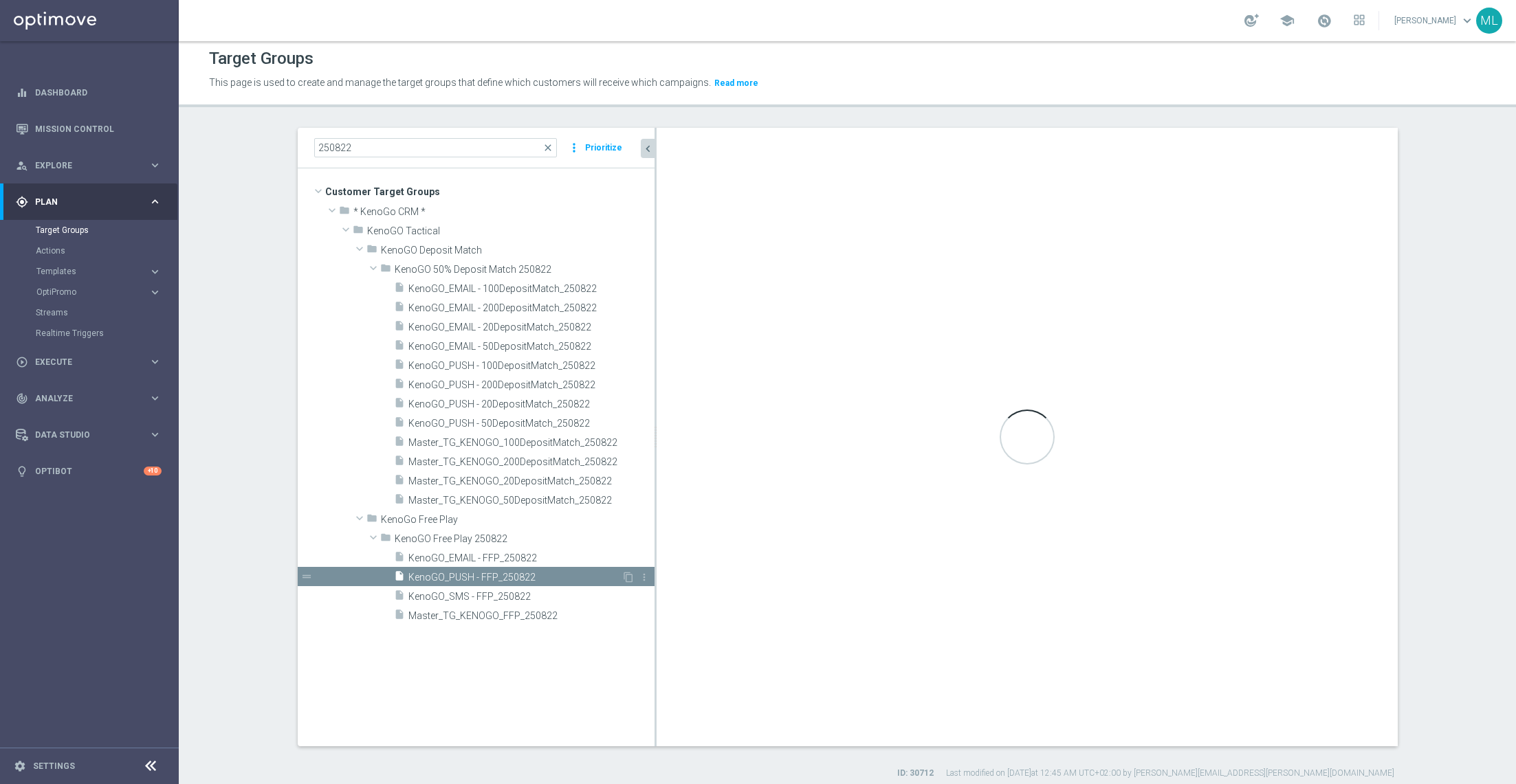
checkbox input "true"
type input "KenoGO Free Play 250822"
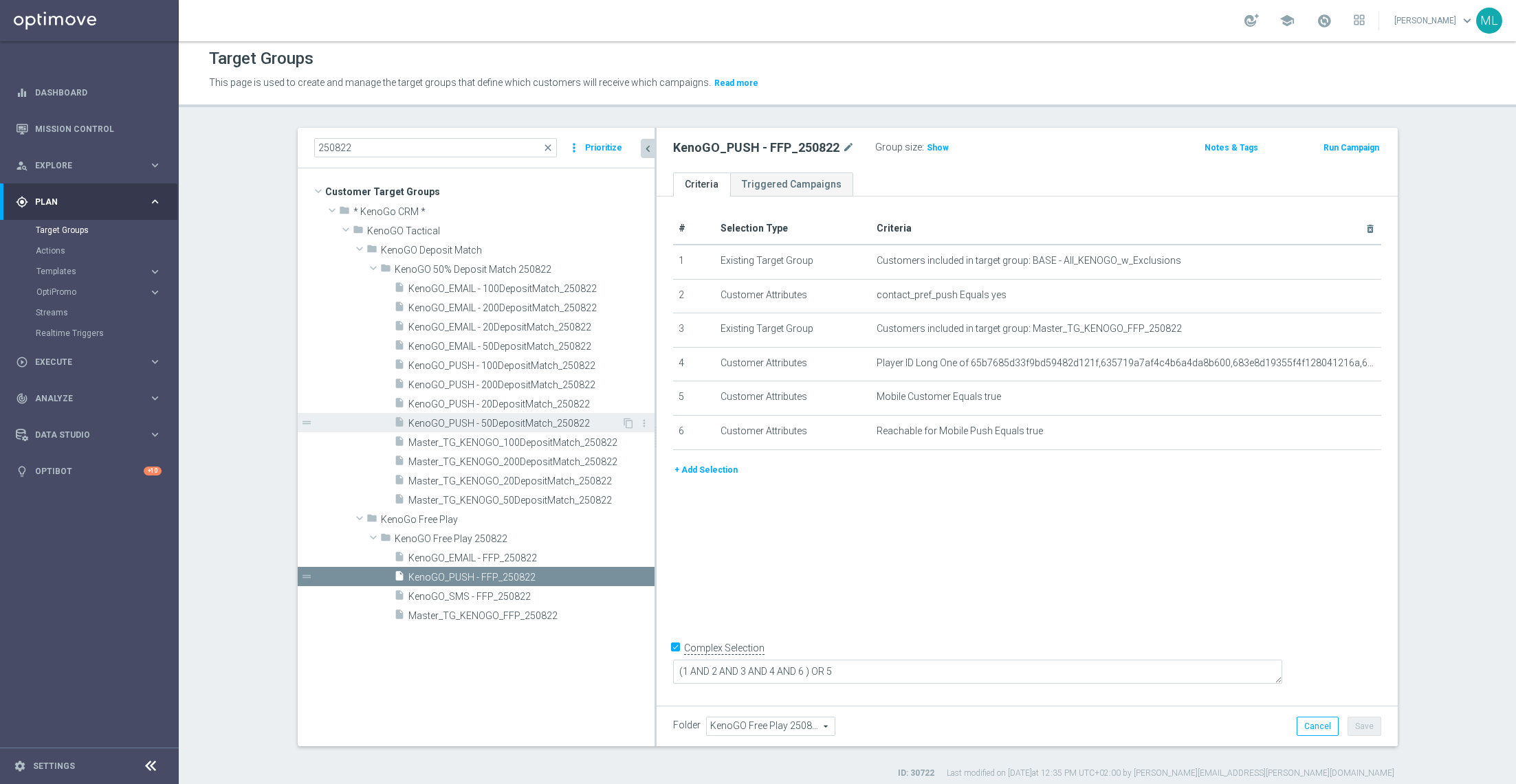
click at [521, 418] on span "KenoGO_PUSH - 50DepositMatch_250822" at bounding box center [515, 424] width 213 height 12
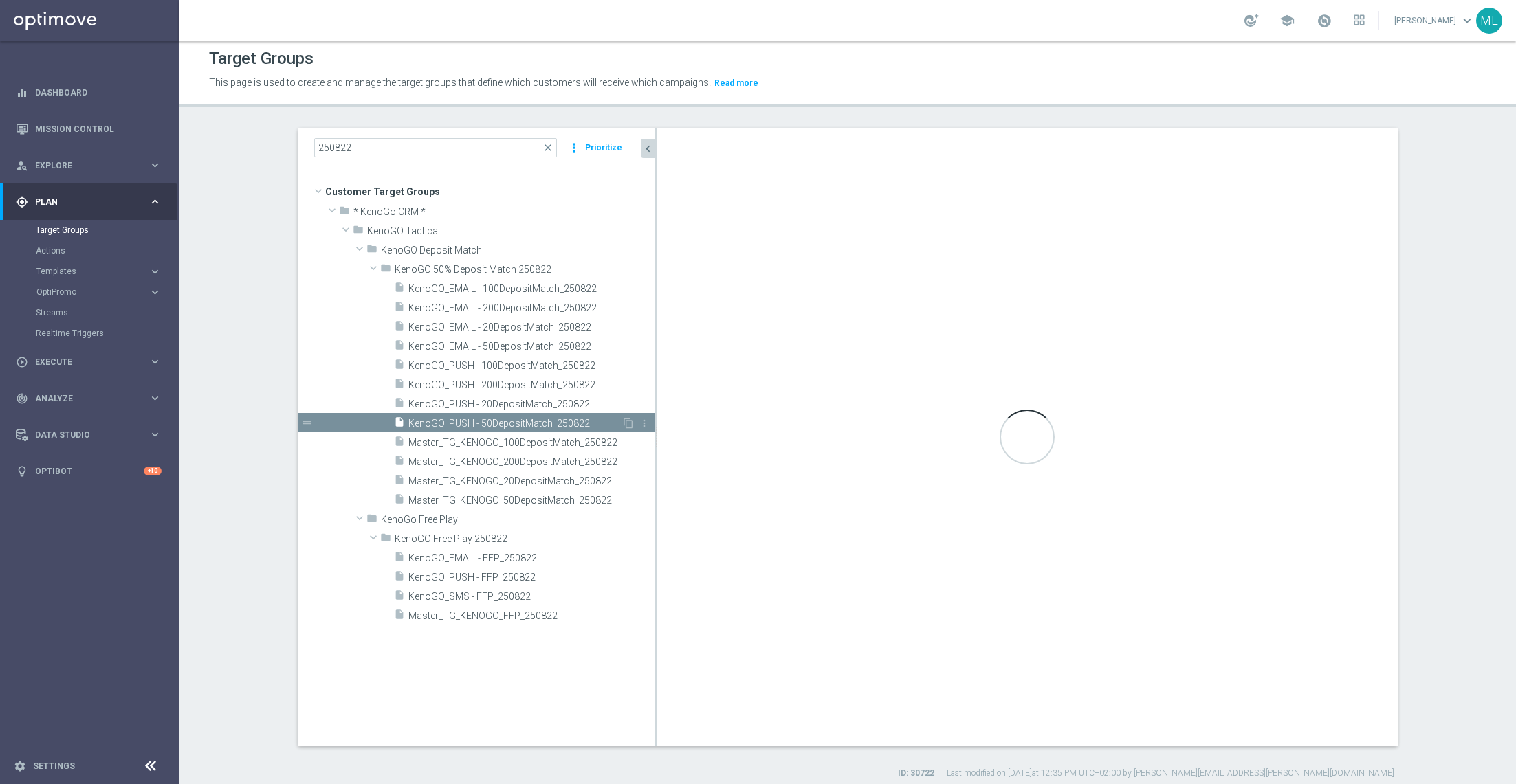
checkbox input "false"
type input "KenoGO 50% Deposit Match 250822"
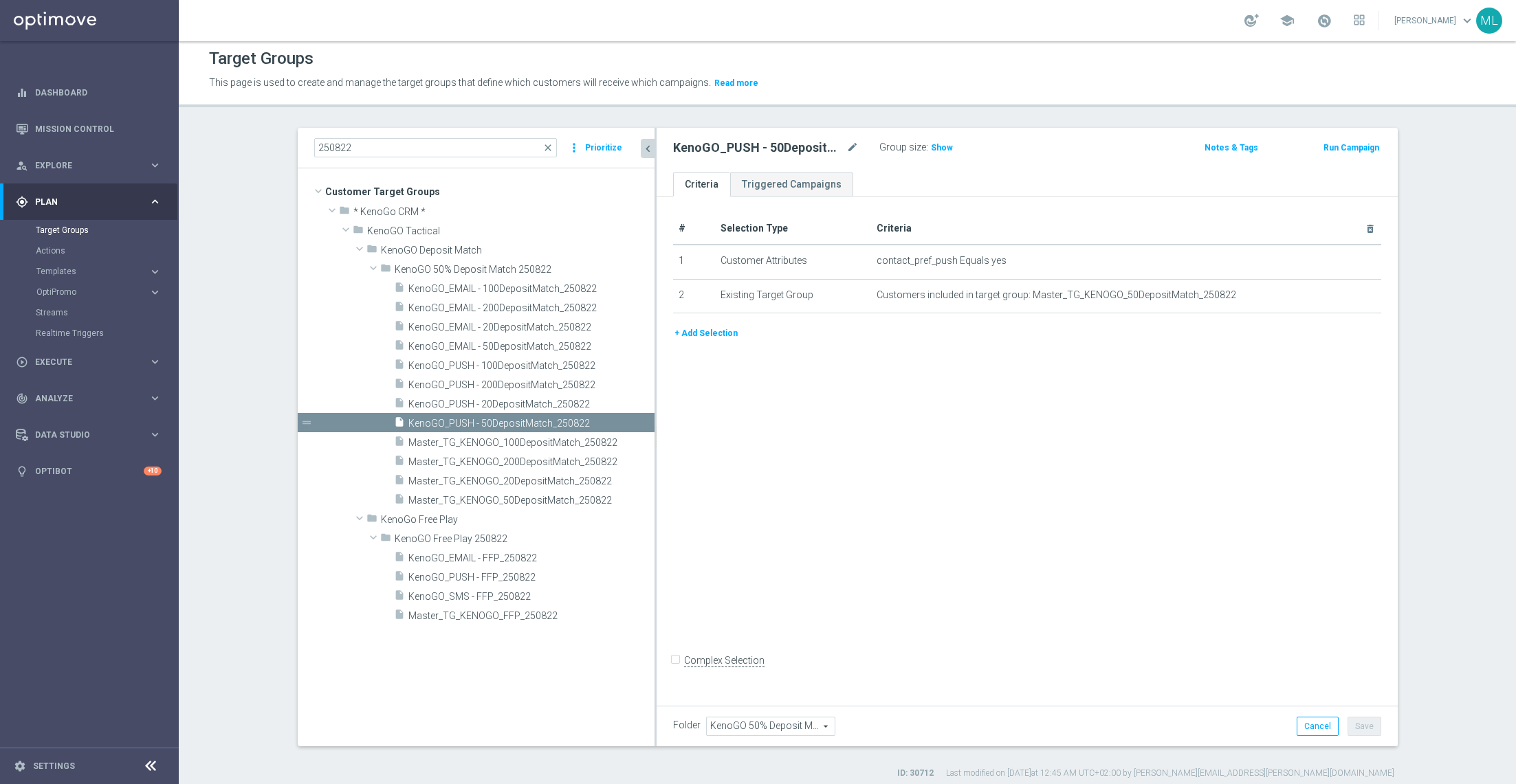
click at [710, 334] on button "+ Add Selection" at bounding box center [705, 333] width 66 height 15
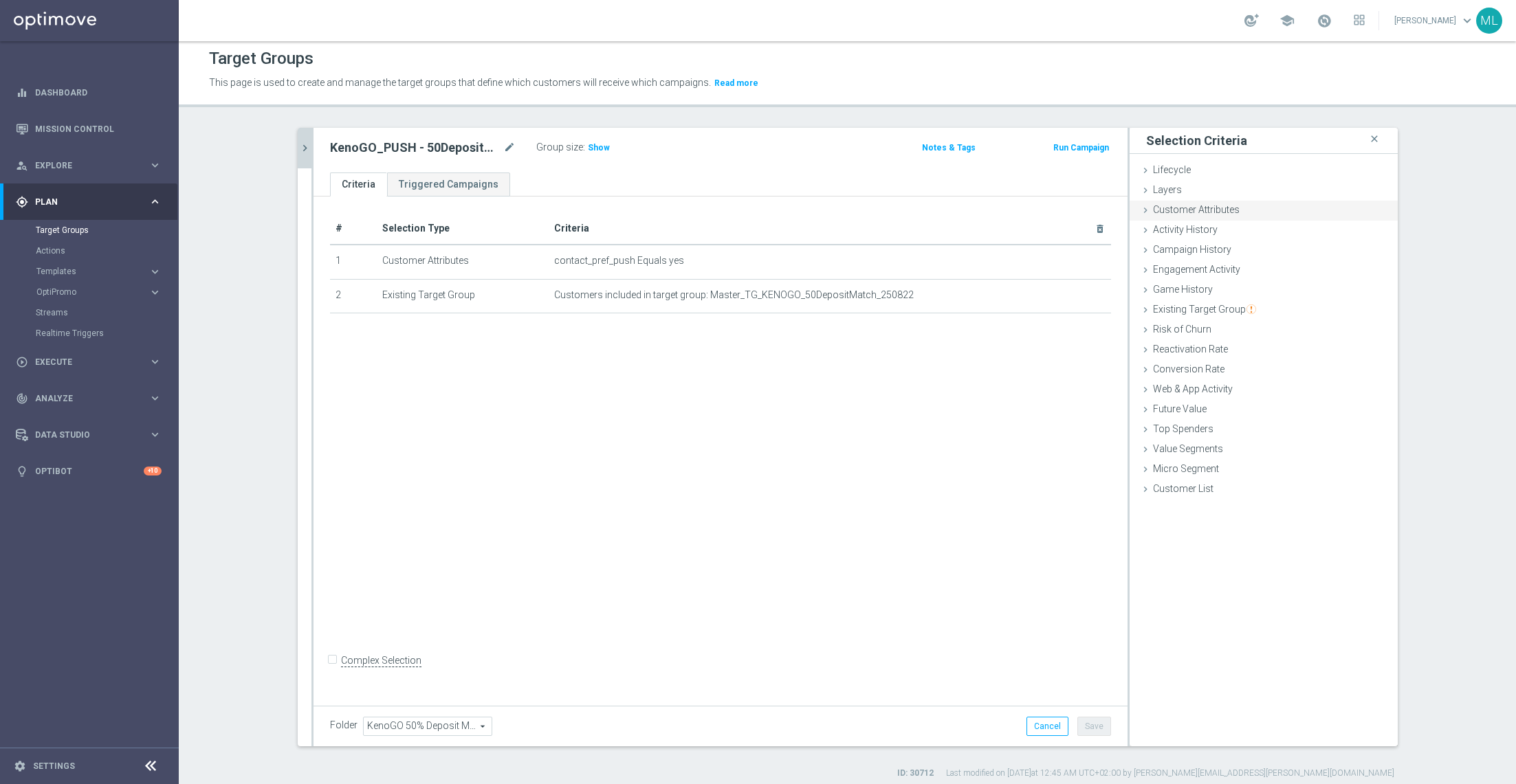
click at [1010, 207] on icon at bounding box center [1145, 209] width 11 height 11
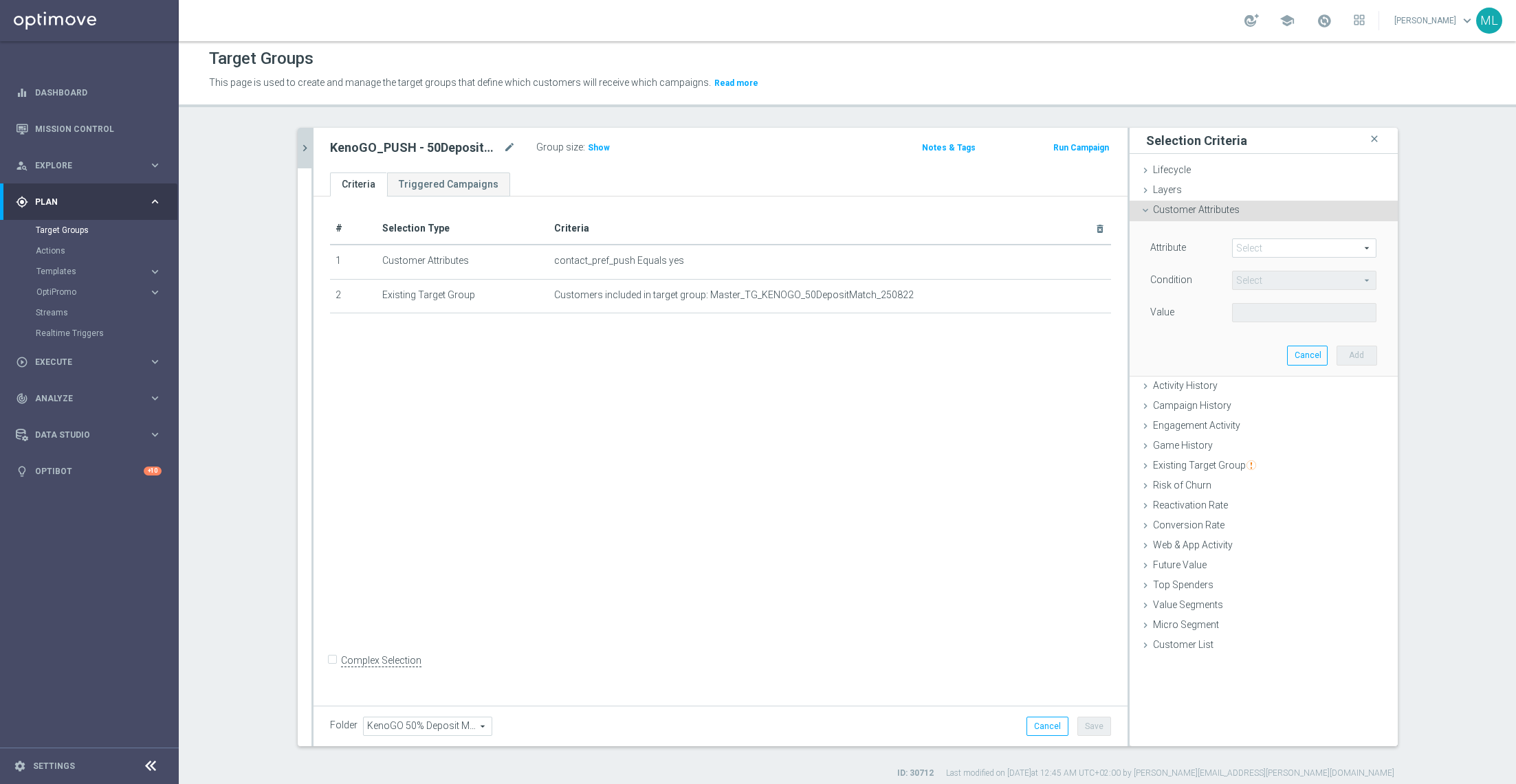
click at [1010, 253] on span at bounding box center [1304, 248] width 143 height 18
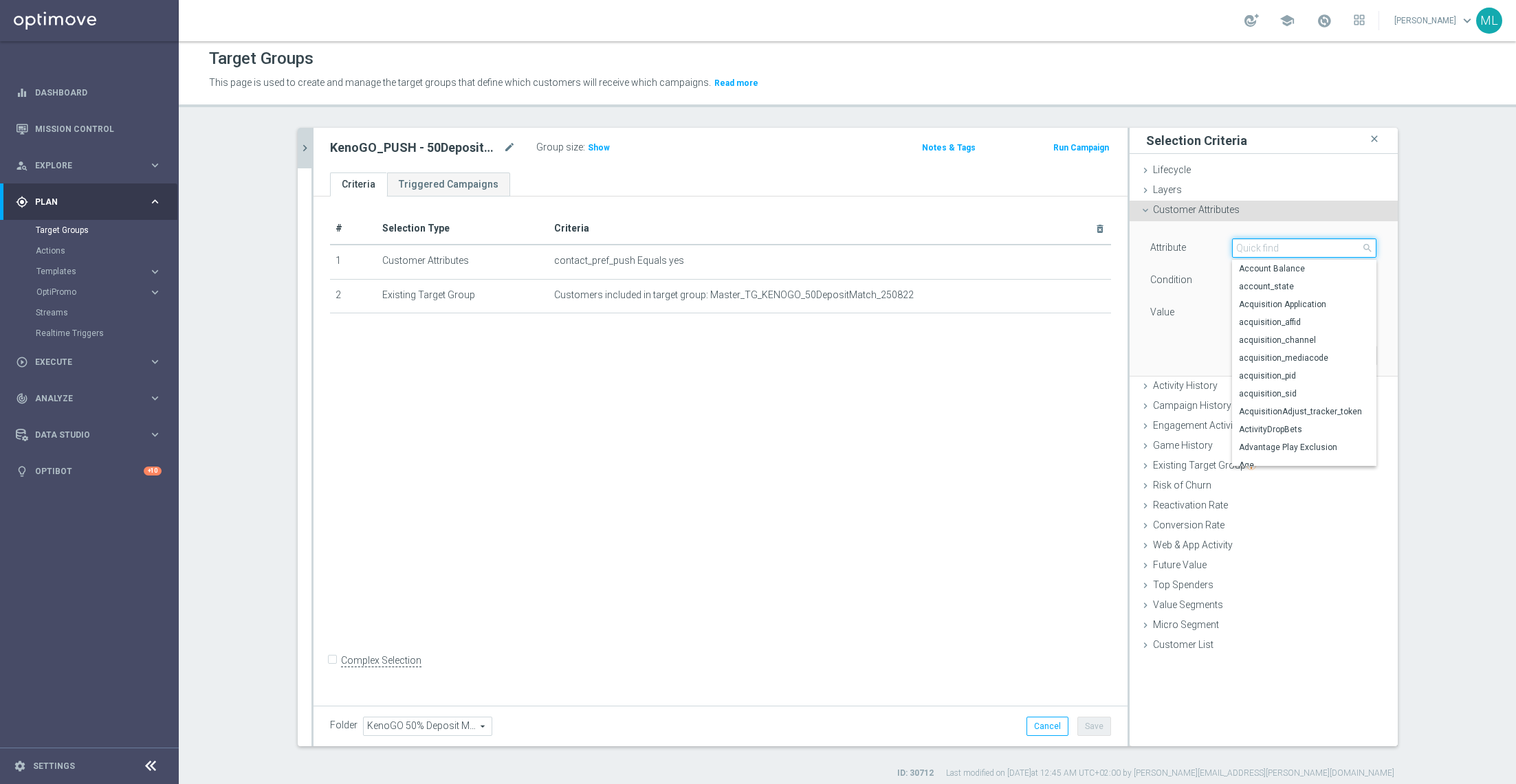
click at [1010, 253] on input "search" at bounding box center [1303, 249] width 144 height 20
paste input "Mobile Customer"
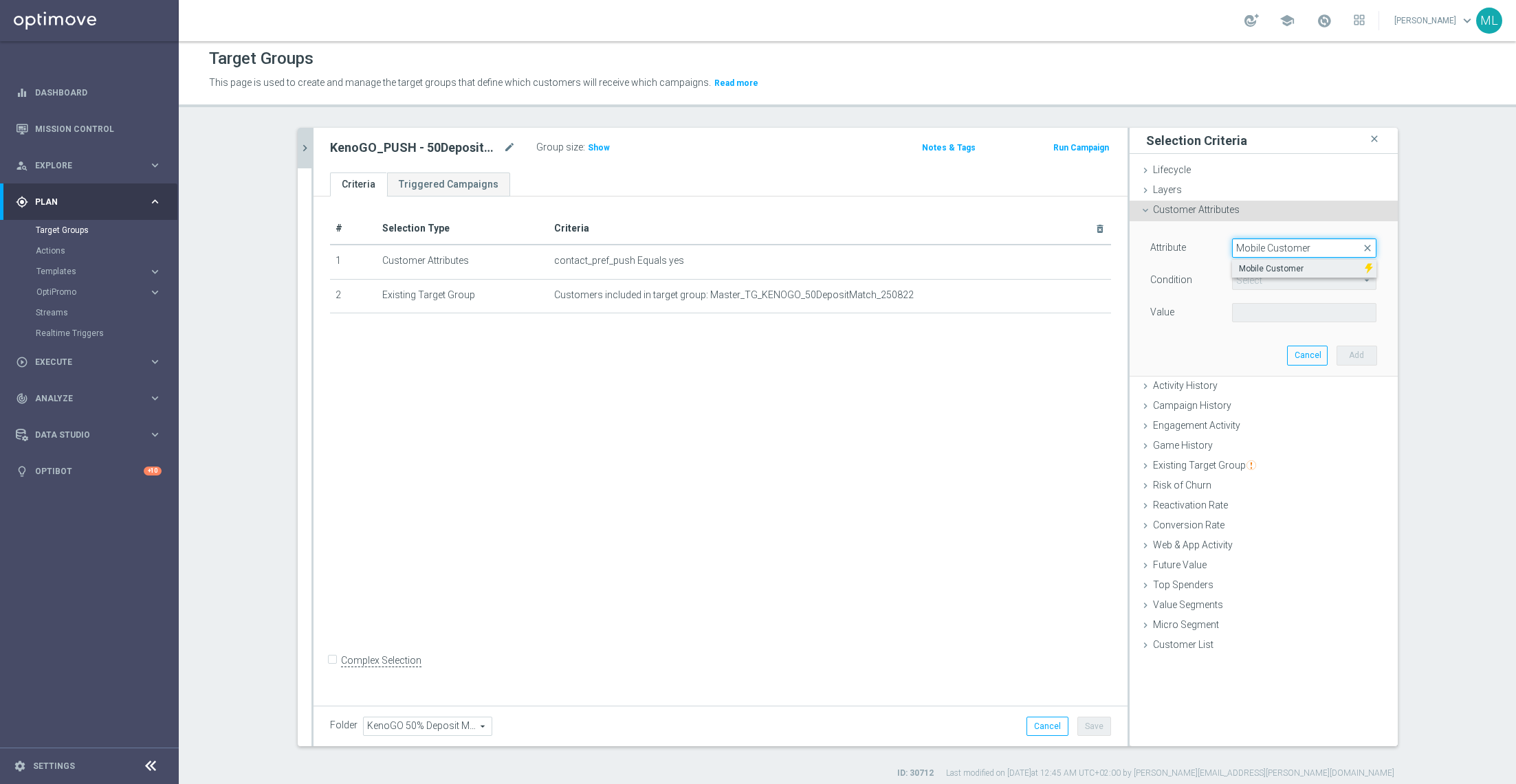
type input "Mobile Customer"
click at [1010, 265] on span "Mobile Customer" at bounding box center [1298, 268] width 118 height 11
type input "Mobile Customer"
type input "Equals"
click at [1010, 307] on span at bounding box center [1304, 312] width 143 height 18
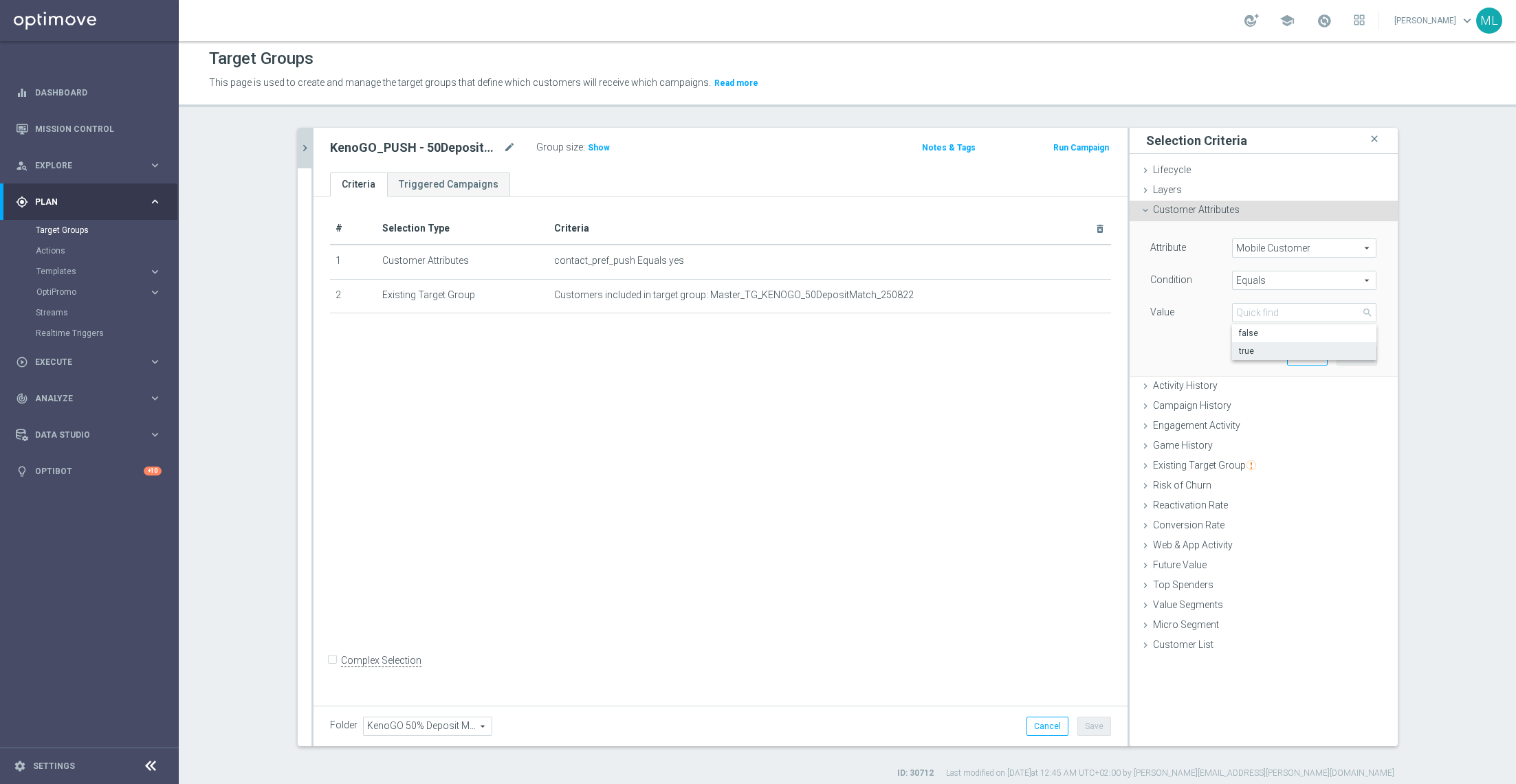
click at [1010, 349] on span "true" at bounding box center [1303, 350] width 130 height 11
type input "true"
click at [1010, 361] on button "Add" at bounding box center [1356, 355] width 40 height 20
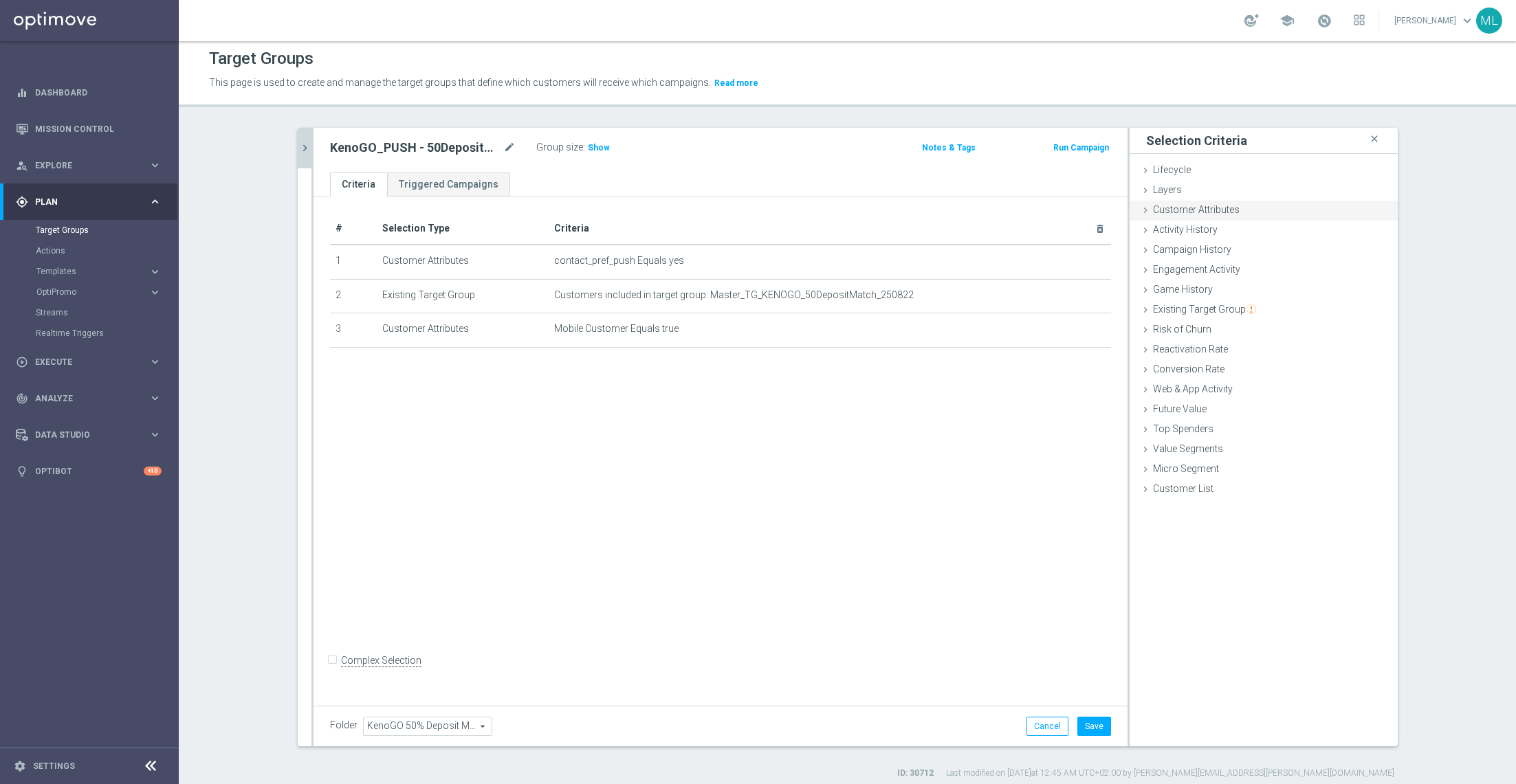
click at [1010, 211] on icon at bounding box center [1145, 209] width 11 height 11
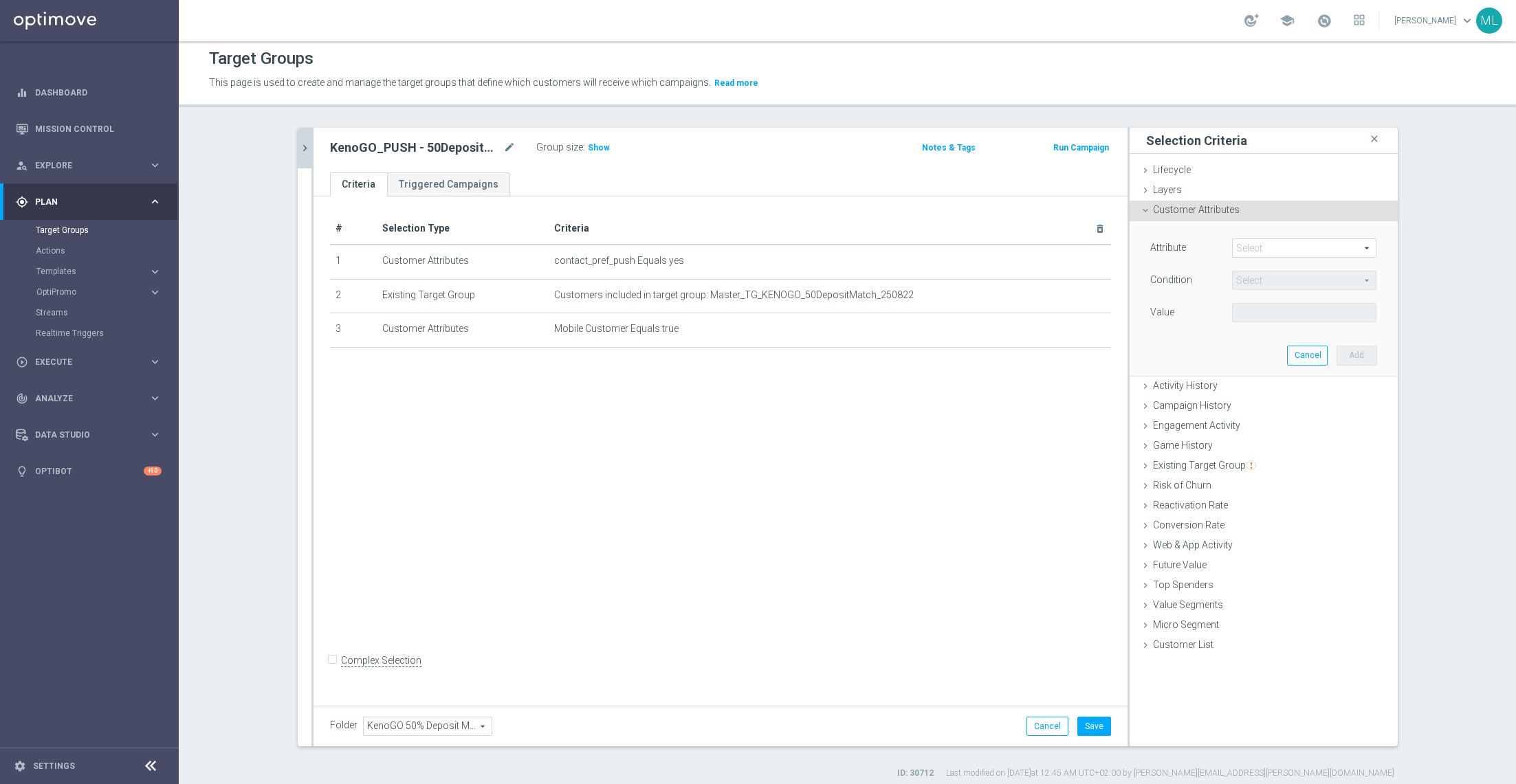
click at [1010, 246] on span at bounding box center [1304, 248] width 143 height 18
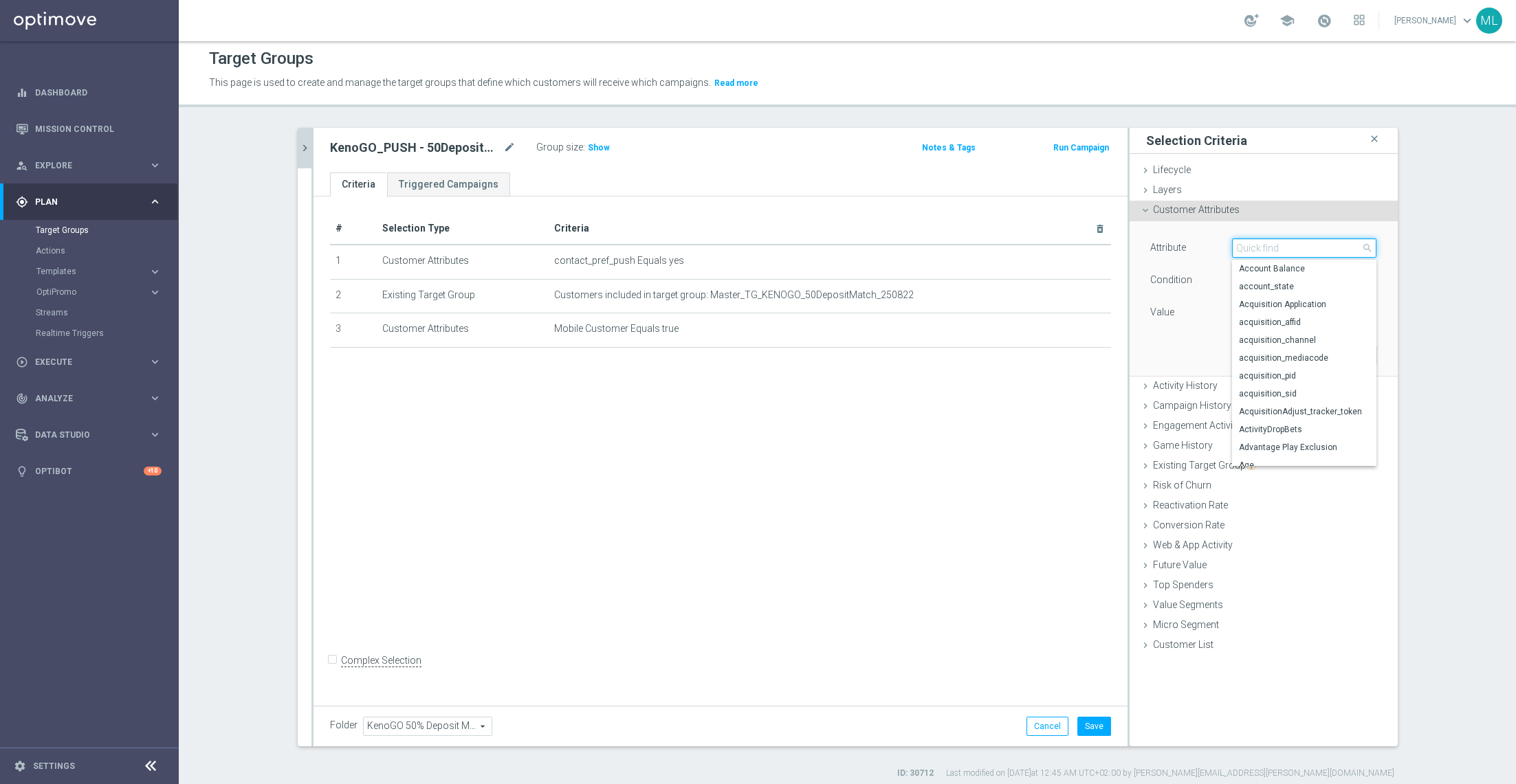
click at [1010, 251] on input "search" at bounding box center [1303, 249] width 144 height 20
paste input "Reachable for Mobile Push"
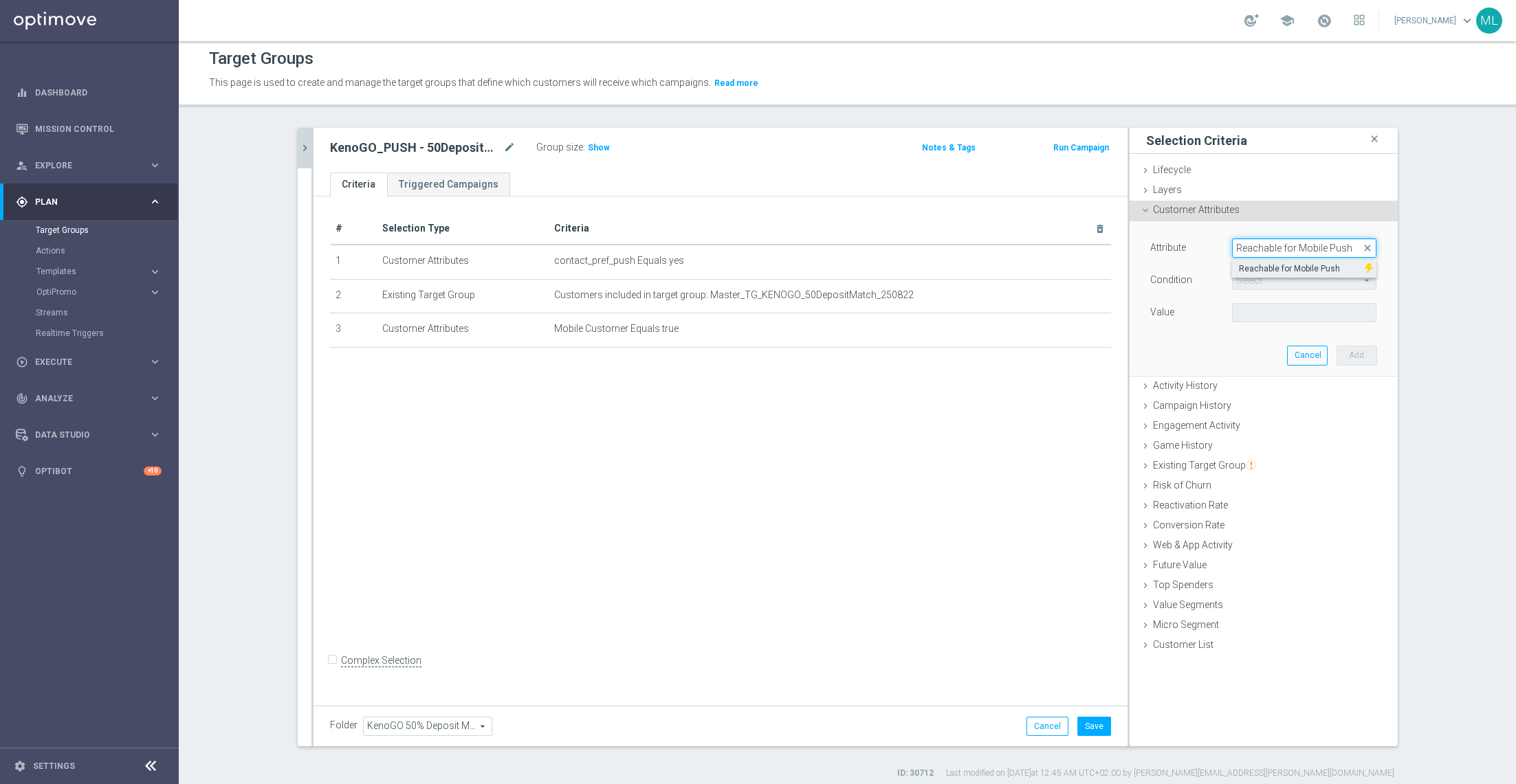
type input "Reachable for Mobile Push"
click at [1010, 264] on span "Reachable for Mobile Push" at bounding box center [1298, 268] width 118 height 11
type input "Reachable for Mobile Push"
type input "Equals"
click at [1010, 312] on span at bounding box center [1304, 312] width 143 height 18
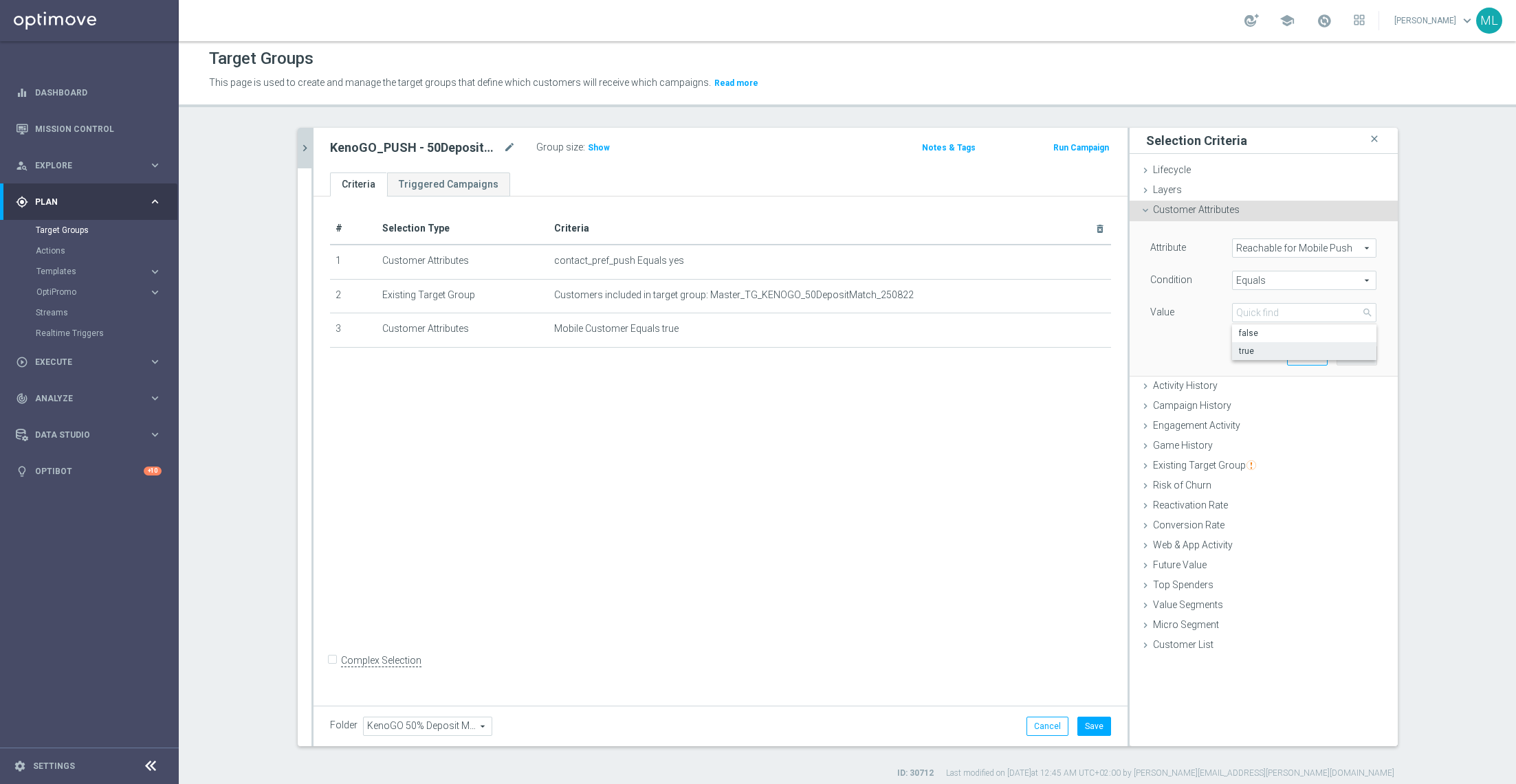
click at [1010, 347] on span "true" at bounding box center [1303, 350] width 130 height 11
type input "true"
click at [1010, 358] on button "Add" at bounding box center [1356, 355] width 40 height 20
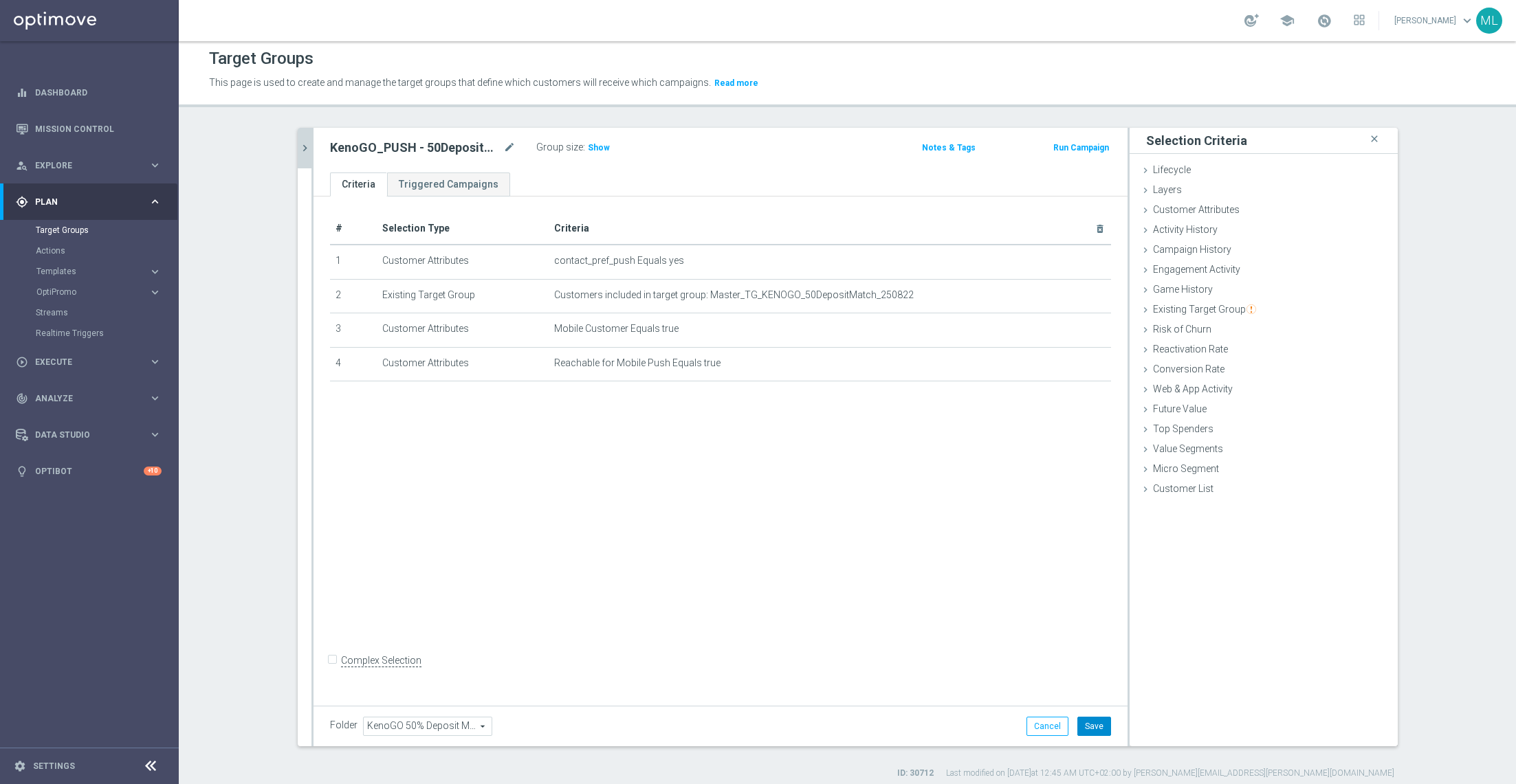
click at [1010, 523] on button "Save" at bounding box center [1094, 726] width 33 height 20
click at [305, 147] on icon "chevron_right" at bounding box center [305, 148] width 13 height 13
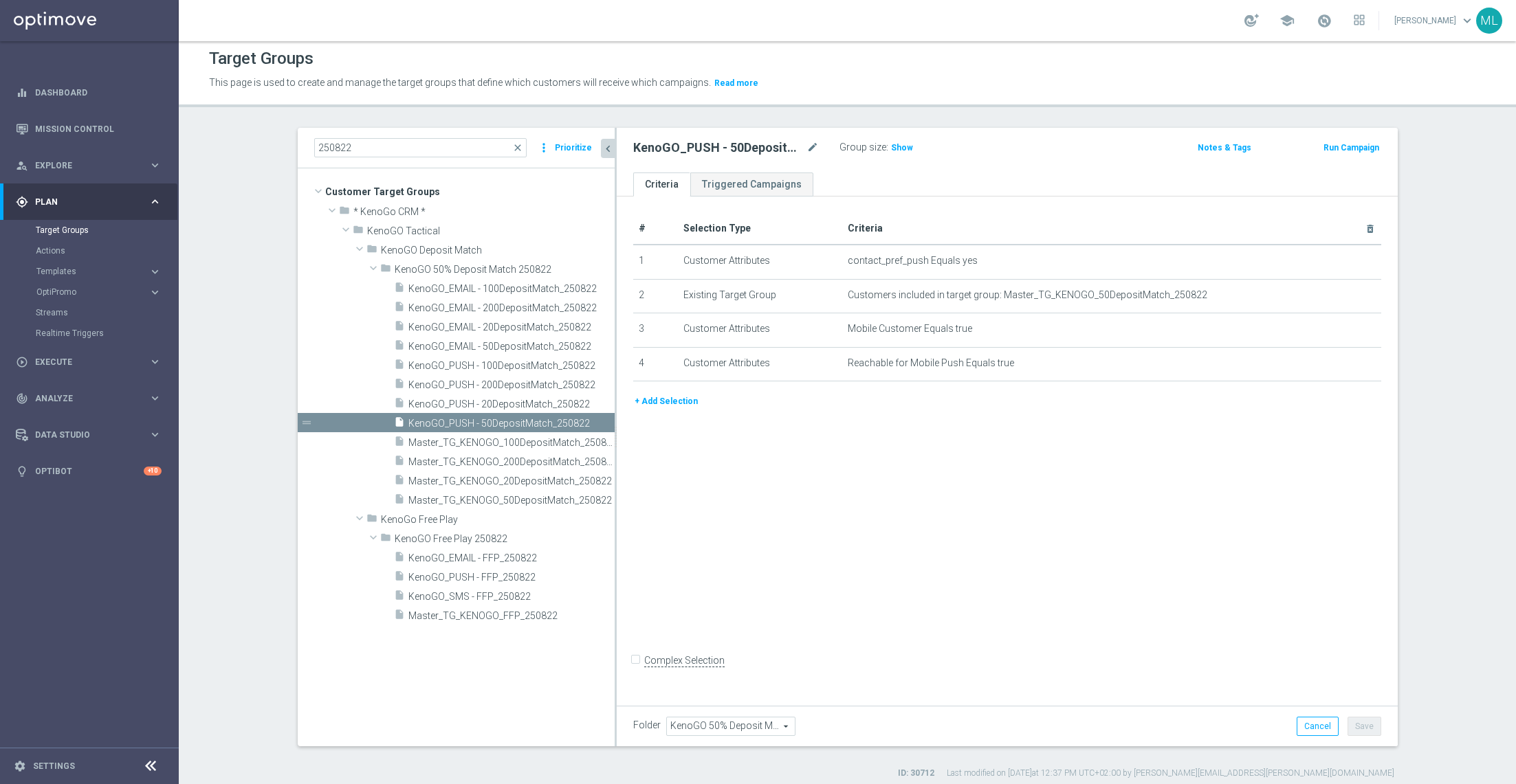
drag, startPoint x: 567, startPoint y: 395, endPoint x: 615, endPoint y: 420, distance: 54.1
click at [615, 420] on div at bounding box center [616, 438] width 2 height 619
click at [521, 400] on span "KenoGO_PUSH - 20DepositMatch_250822" at bounding box center [496, 404] width 175 height 12
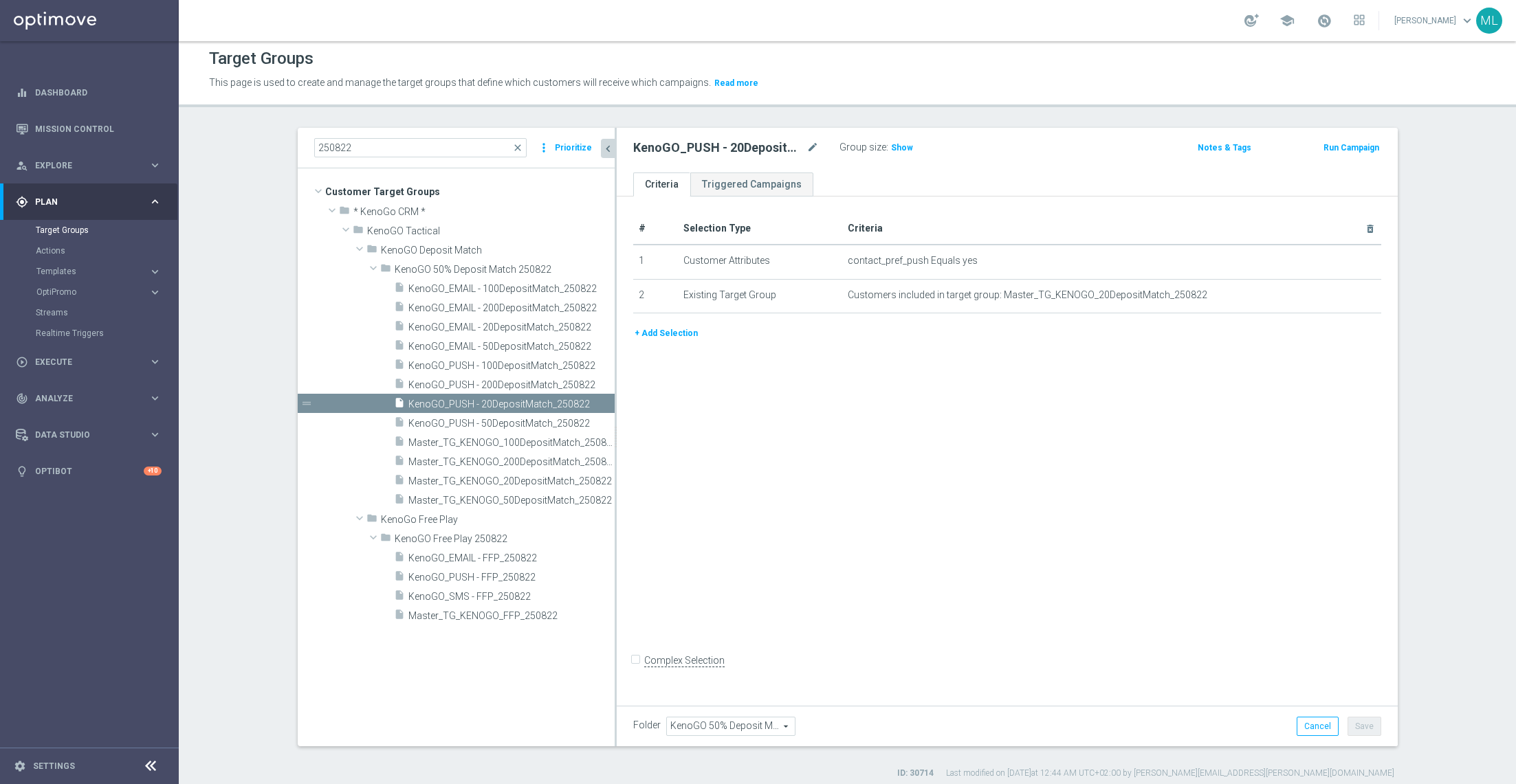
click at [664, 330] on button "+ Add Selection" at bounding box center [666, 333] width 66 height 15
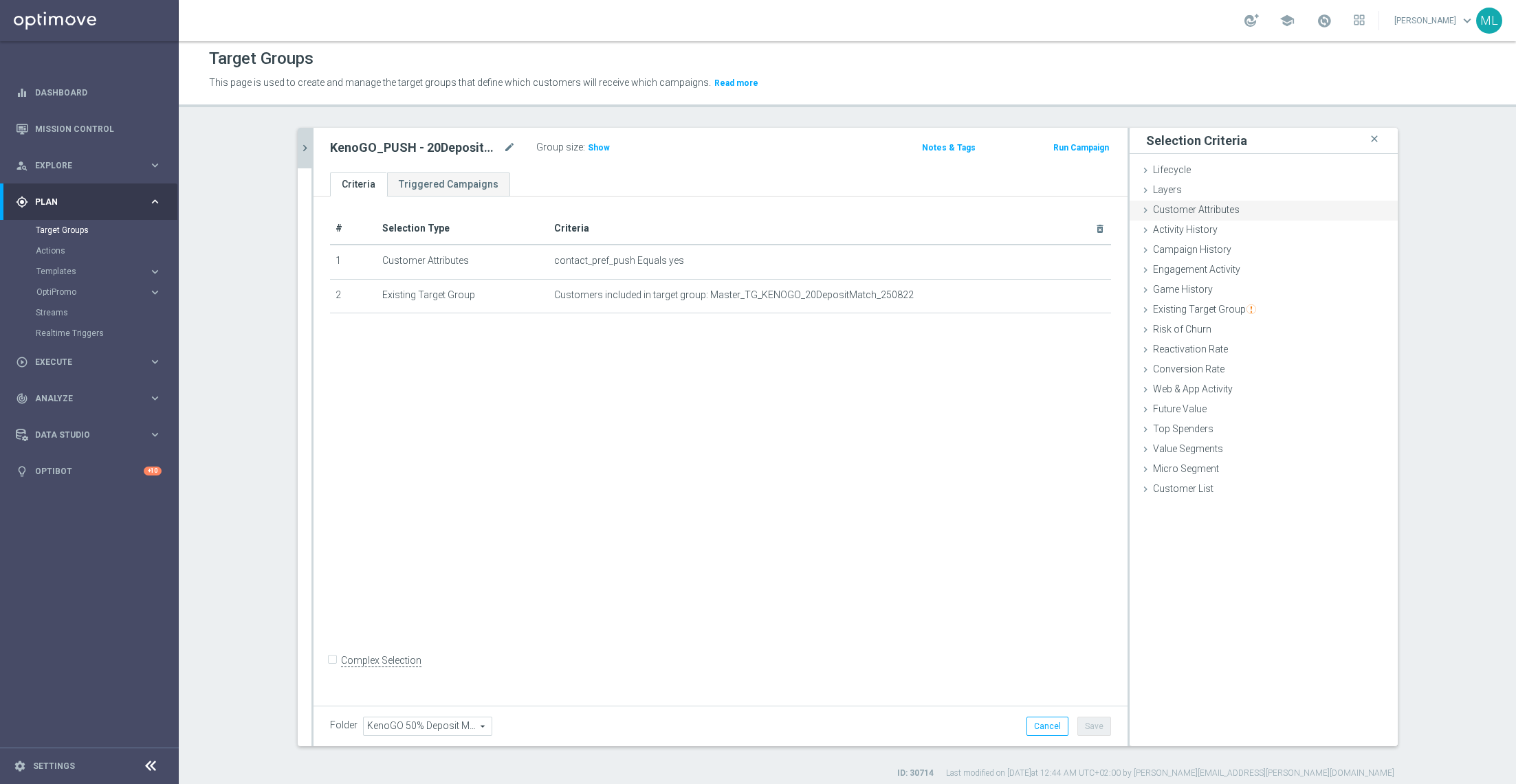
click at [1010, 207] on icon at bounding box center [1145, 209] width 11 height 11
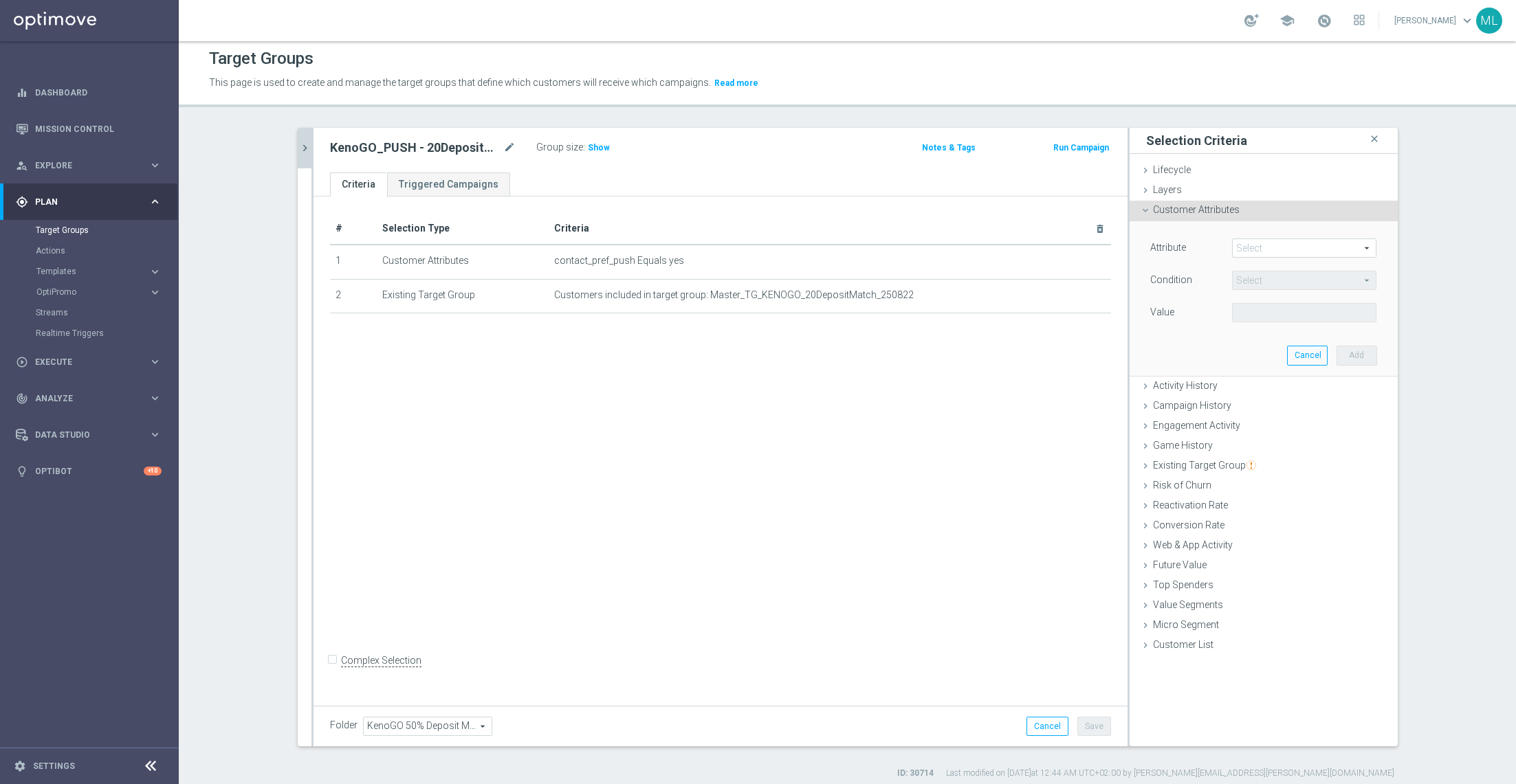
click at [1010, 248] on span at bounding box center [1304, 248] width 143 height 18
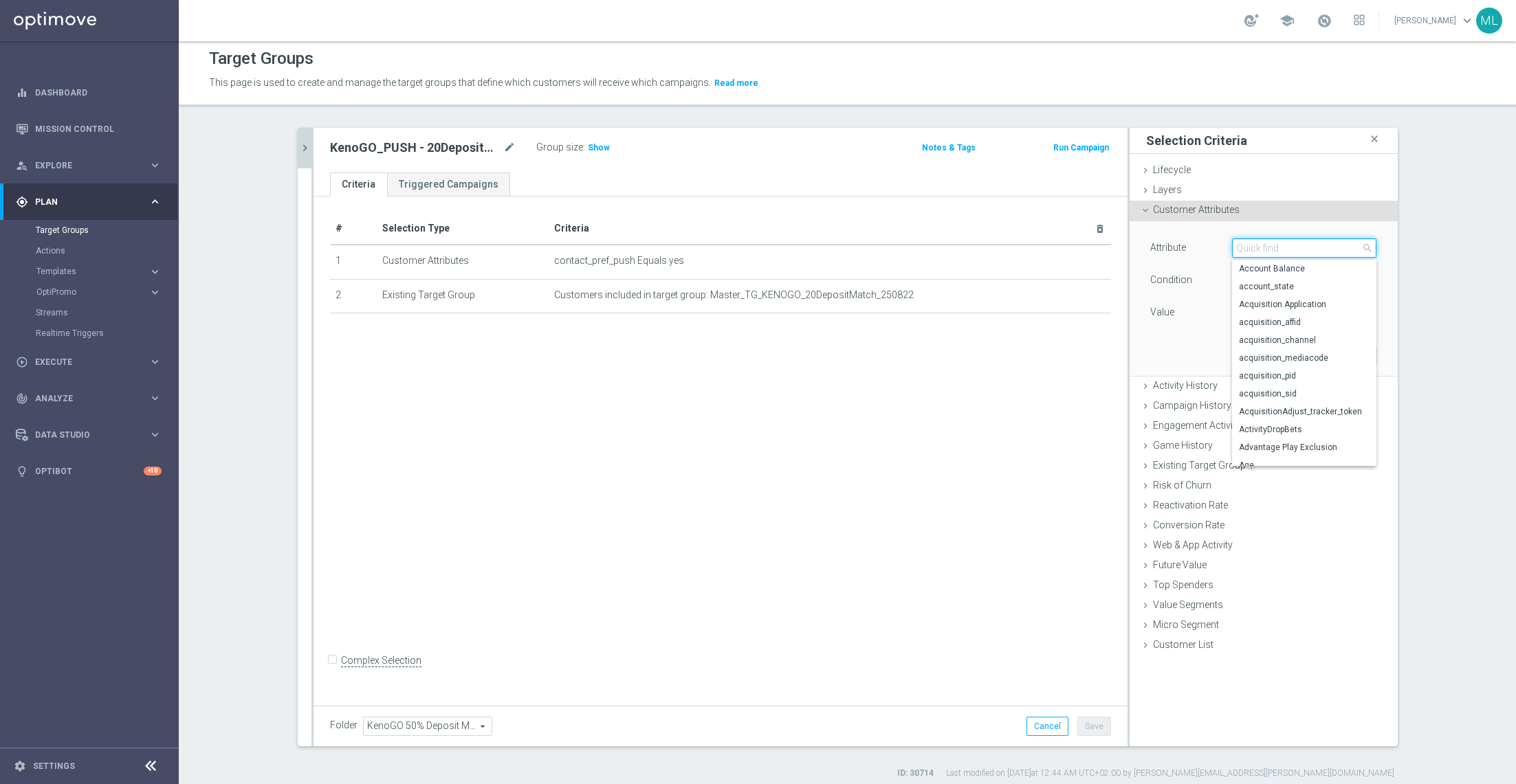
click at [1010, 248] on input "search" at bounding box center [1303, 249] width 144 height 20
paste input "Reachable for Mobile Push"
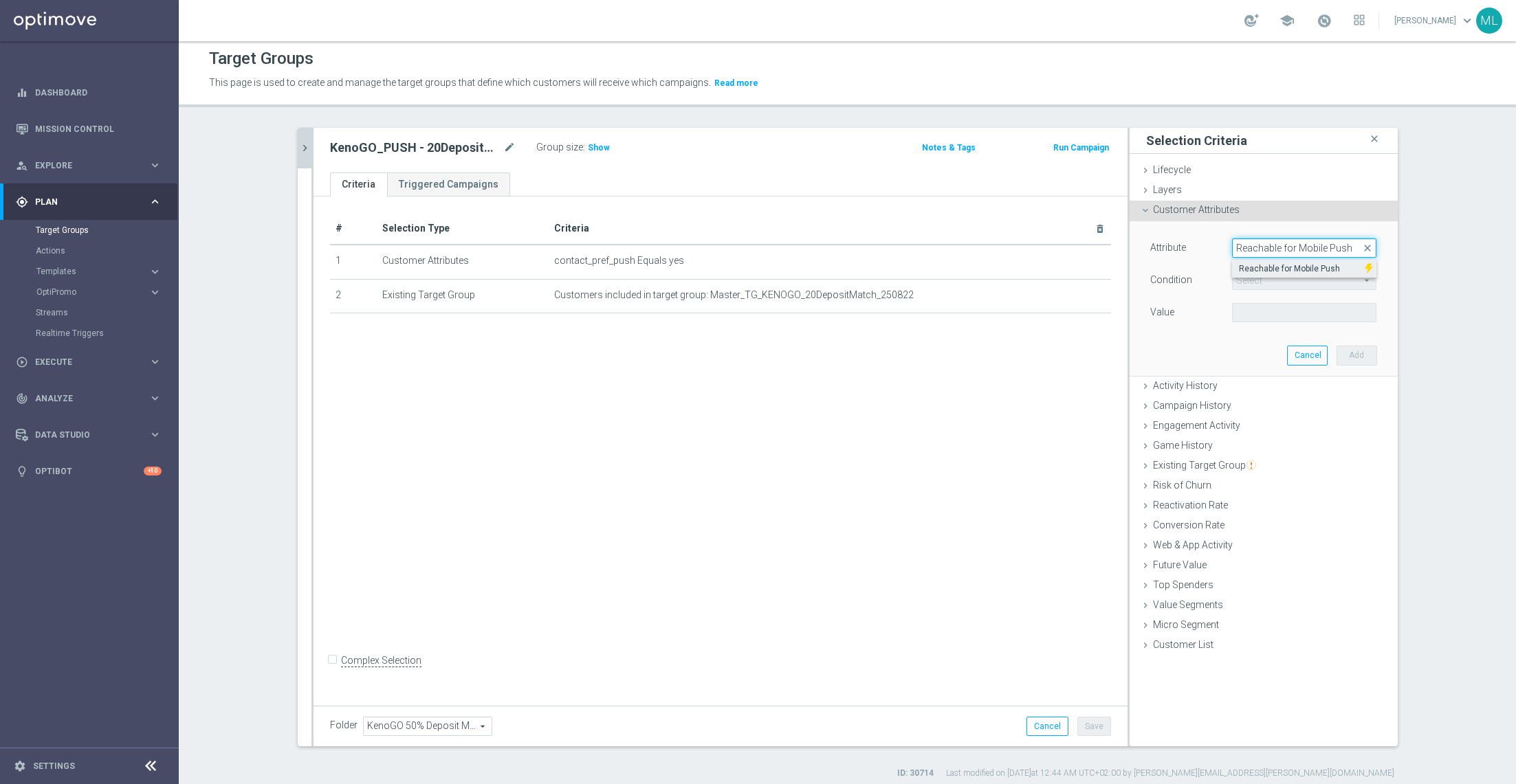
type input "Reachable for Mobile Push"
click at [1010, 268] on span "Reachable for Mobile Push" at bounding box center [1298, 268] width 118 height 11
type input "Reachable for Mobile Push"
type input "Equals"
click at [1010, 311] on span at bounding box center [1304, 312] width 143 height 18
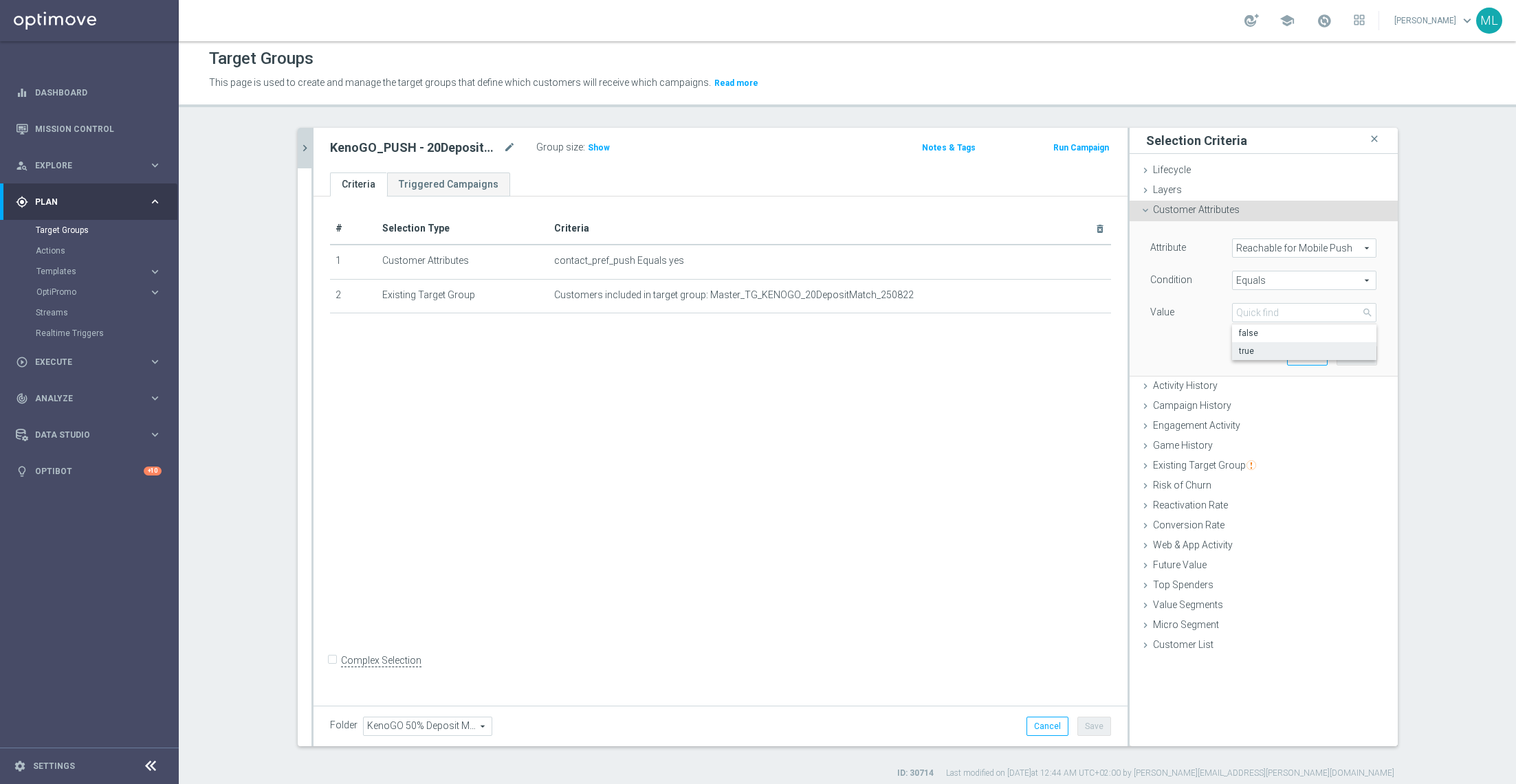
click at [1010, 347] on span "true" at bounding box center [1303, 350] width 130 height 11
type input "true"
click at [1010, 359] on button "Add" at bounding box center [1356, 355] width 40 height 20
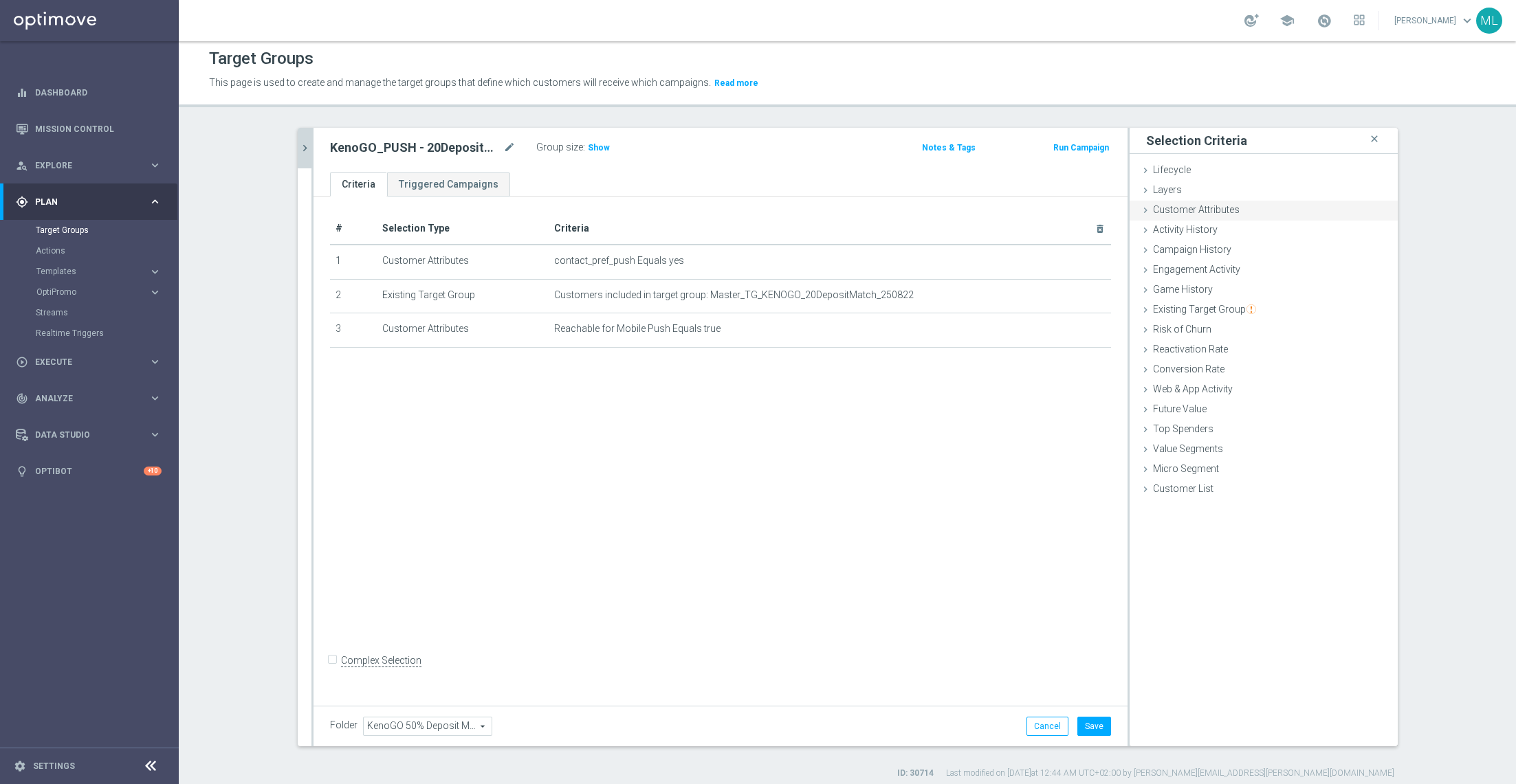
click at [1010, 209] on icon at bounding box center [1145, 209] width 11 height 11
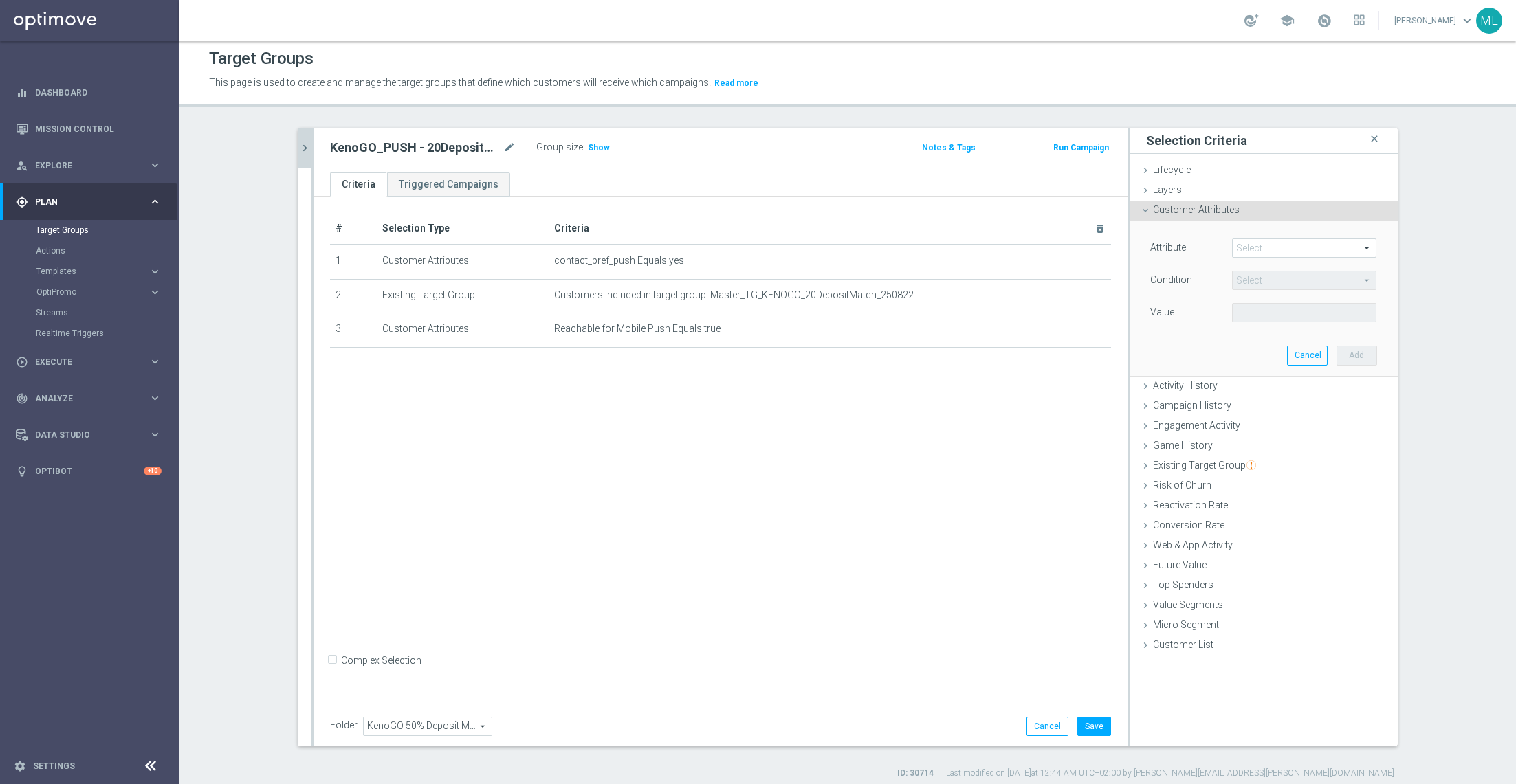
click at [1010, 246] on span at bounding box center [1304, 248] width 143 height 18
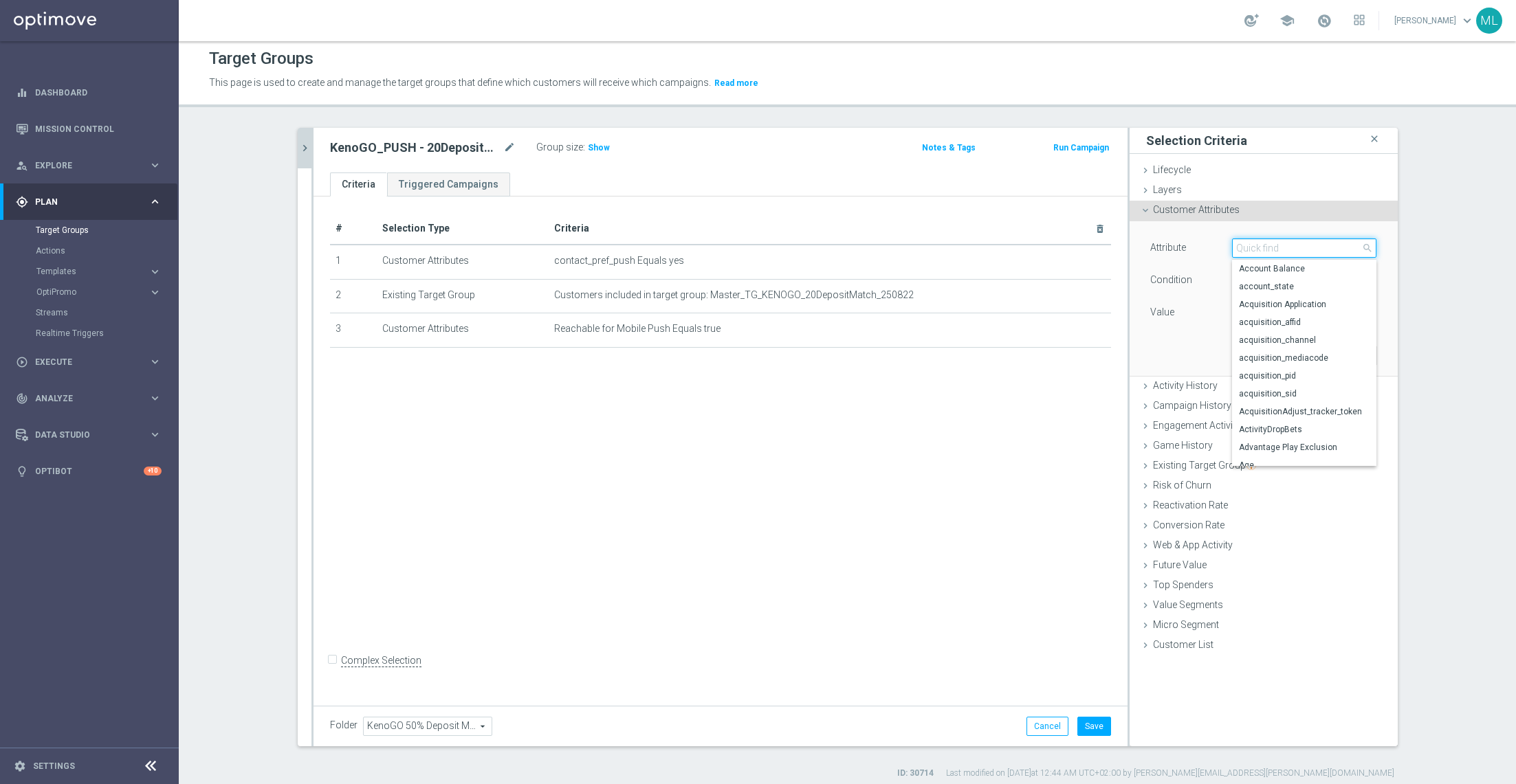
click at [1010, 246] on input "search" at bounding box center [1303, 249] width 144 height 20
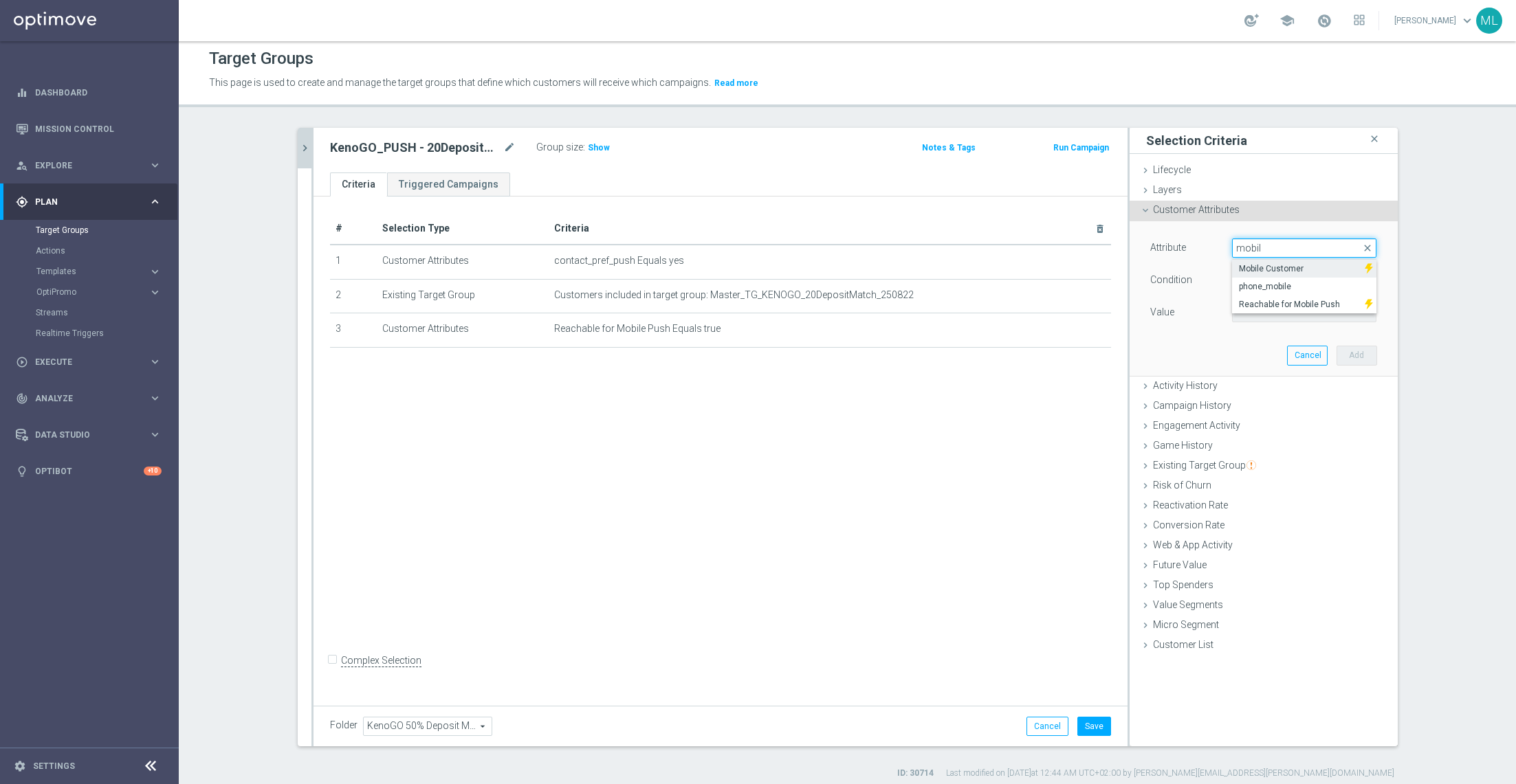
type input "mobil"
click at [1010, 267] on span "Mobile Customer" at bounding box center [1298, 268] width 118 height 11
type input "Mobile Customer"
type input "Equals"
click at [1010, 314] on span at bounding box center [1304, 312] width 143 height 18
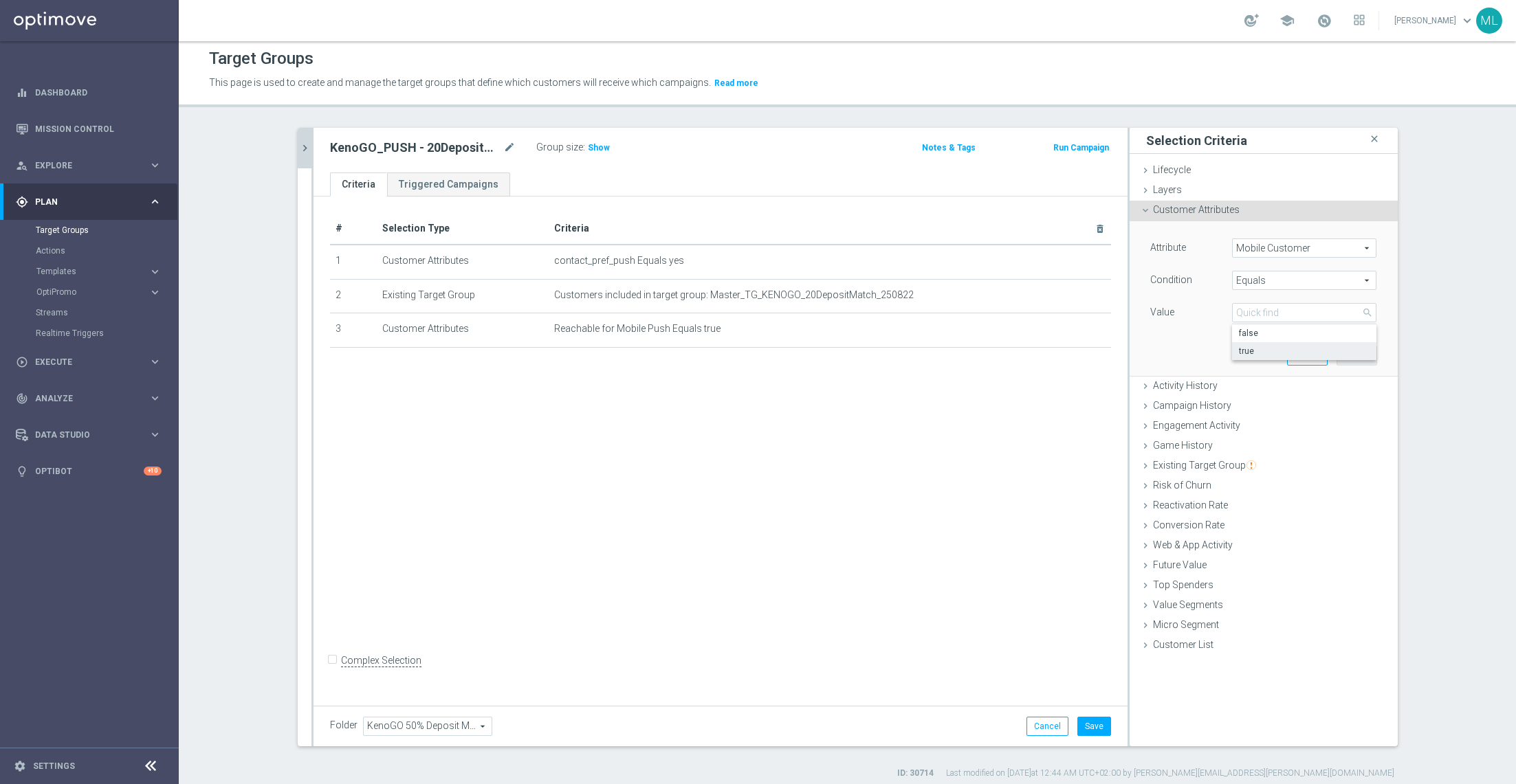
click at [1010, 347] on span "true" at bounding box center [1303, 350] width 130 height 11
type input "true"
click at [1010, 351] on button "Add" at bounding box center [1356, 355] width 40 height 20
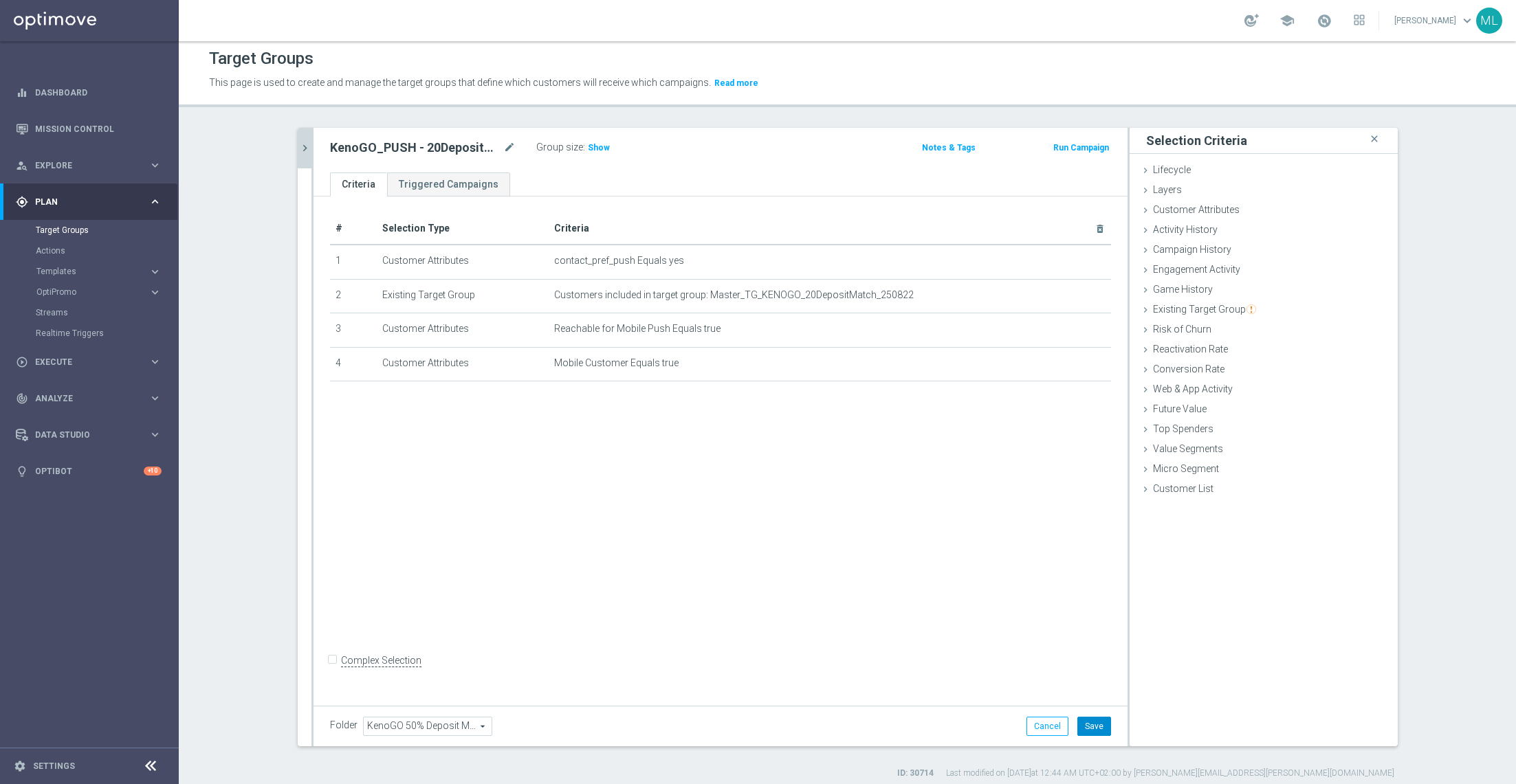
click at [1010, 523] on button "Save" at bounding box center [1094, 726] width 33 height 20
click at [307, 148] on icon "chevron_right" at bounding box center [305, 148] width 13 height 13
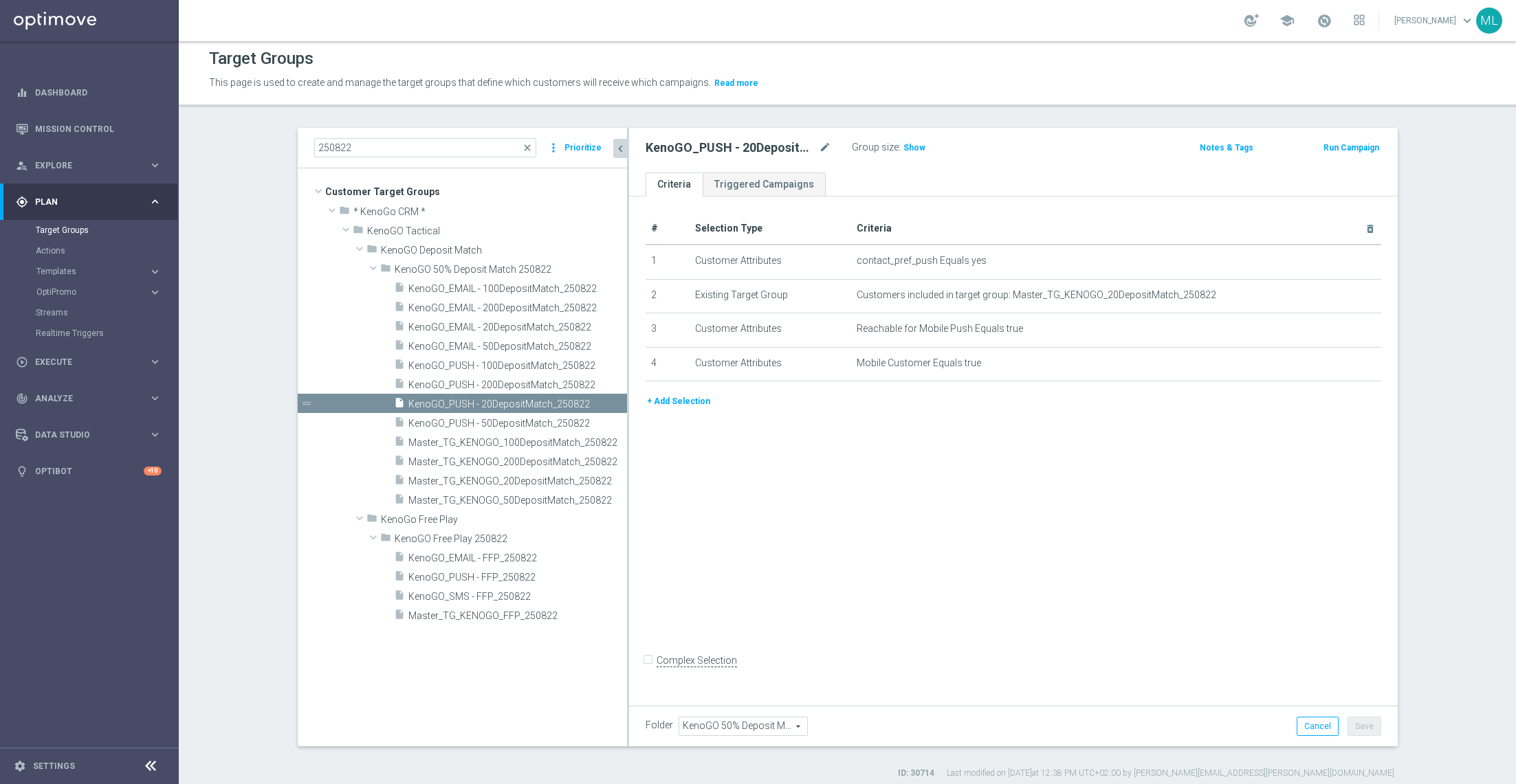
drag, startPoint x: 566, startPoint y: 357, endPoint x: 631, endPoint y: 383, distance: 70.0
click at [629, 383] on div at bounding box center [628, 438] width 2 height 619
click at [520, 380] on span "KenoGO_PUSH - 200DepositMatch_250822" at bounding box center [502, 386] width 189 height 12
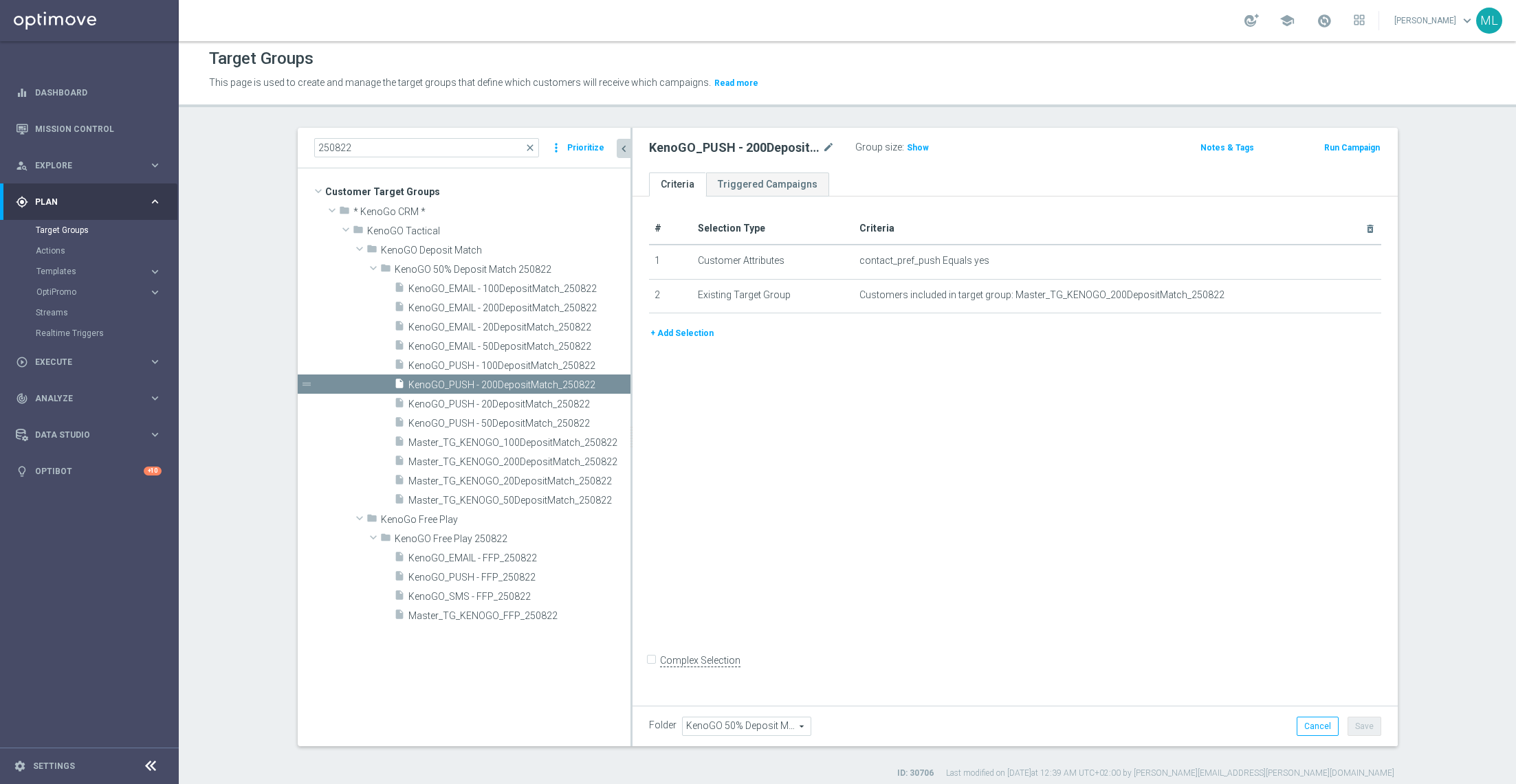
click at [690, 329] on button "+ Add Selection" at bounding box center [682, 333] width 66 height 15
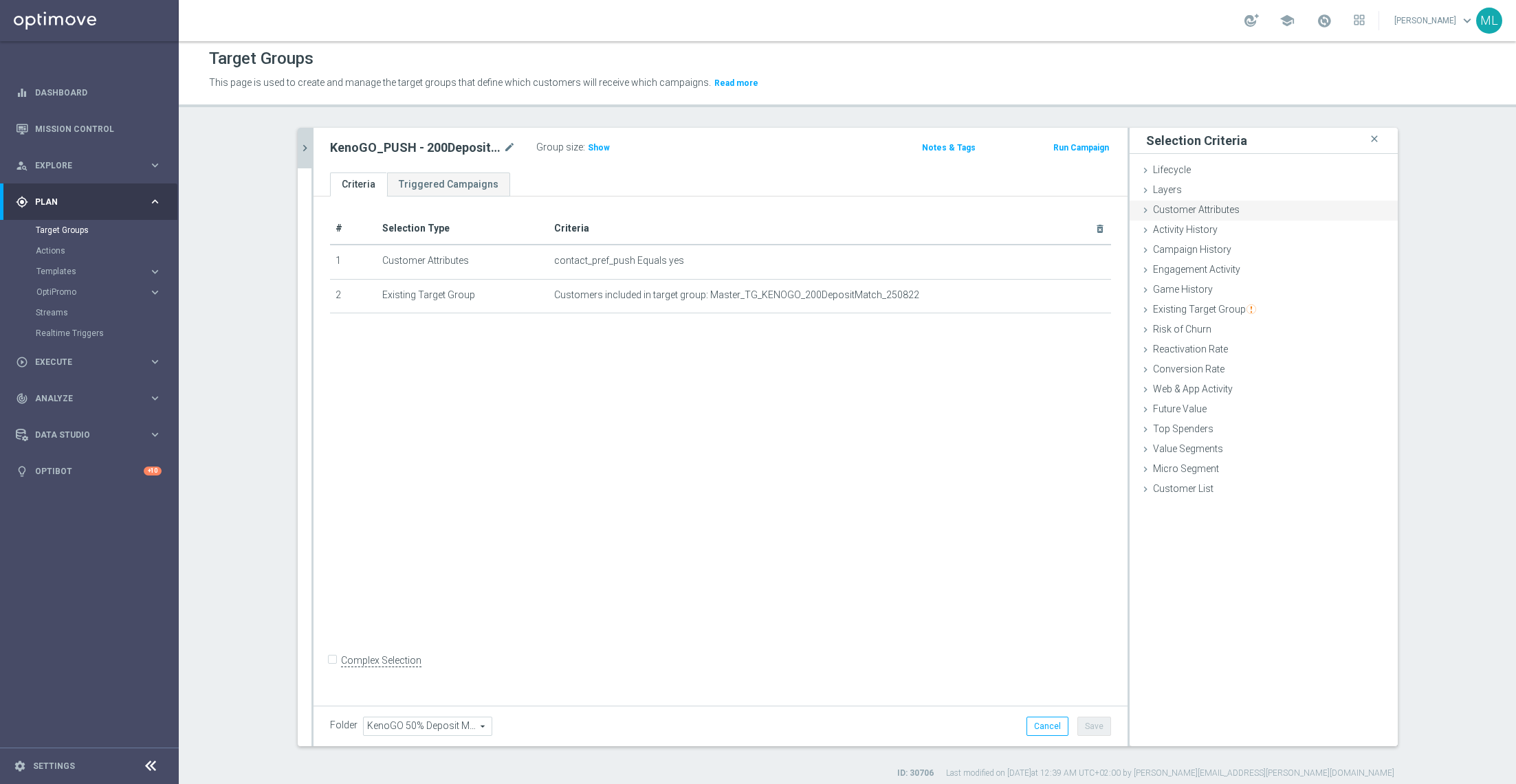
click at [1010, 208] on icon at bounding box center [1145, 209] width 11 height 11
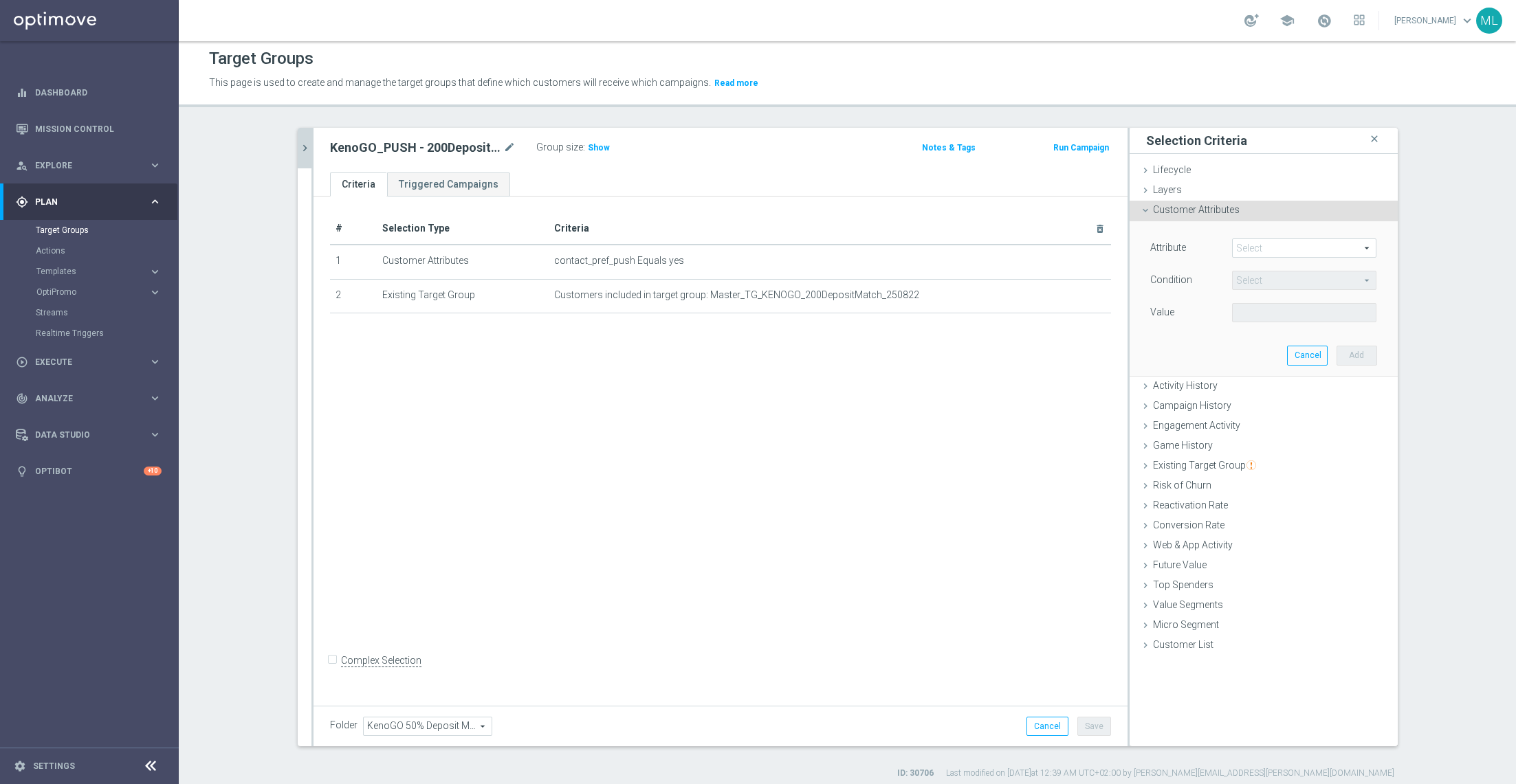
click at [1010, 246] on span at bounding box center [1304, 248] width 143 height 18
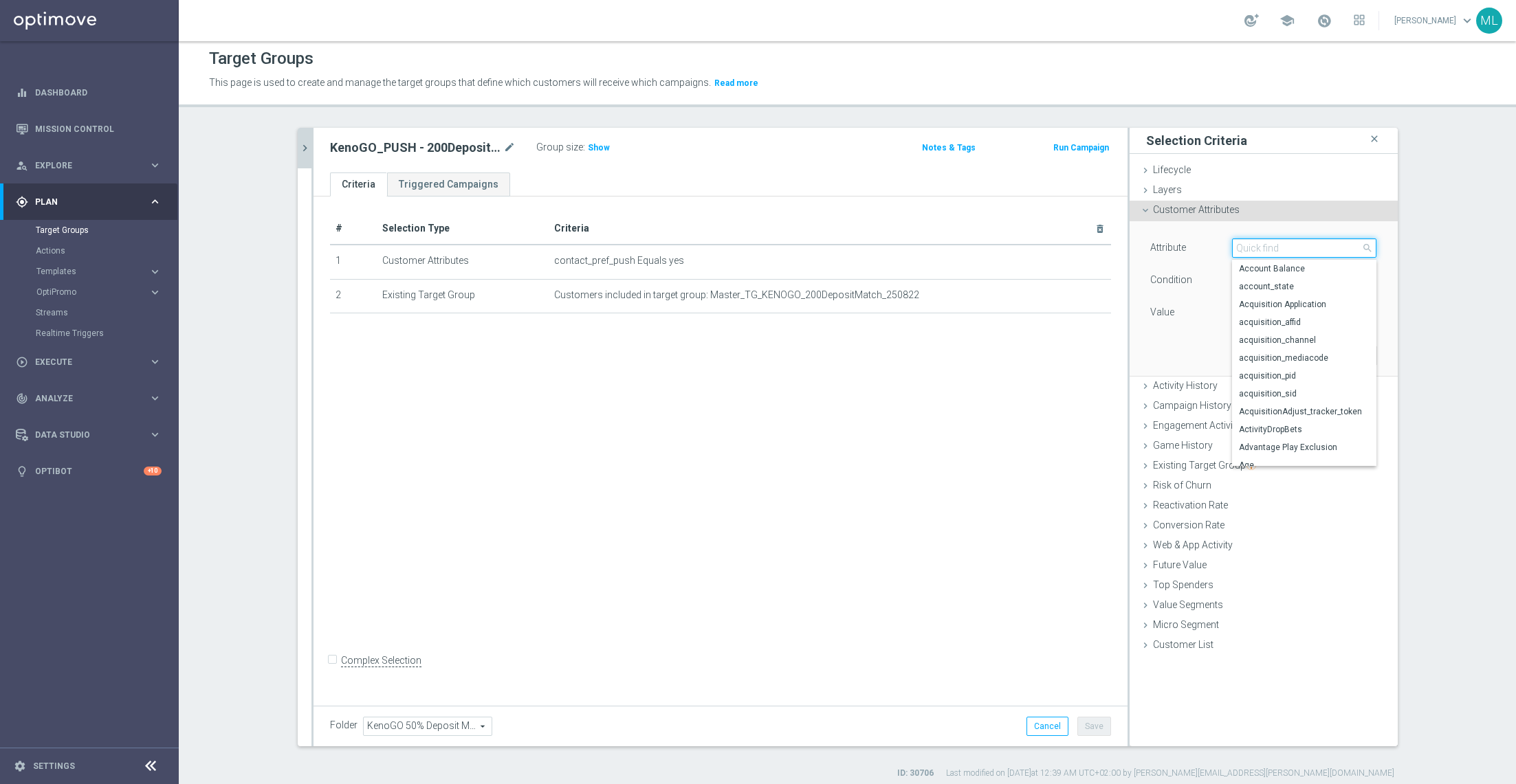
click at [1010, 246] on input "search" at bounding box center [1303, 249] width 144 height 20
paste input "Reachable for Mobile Push"
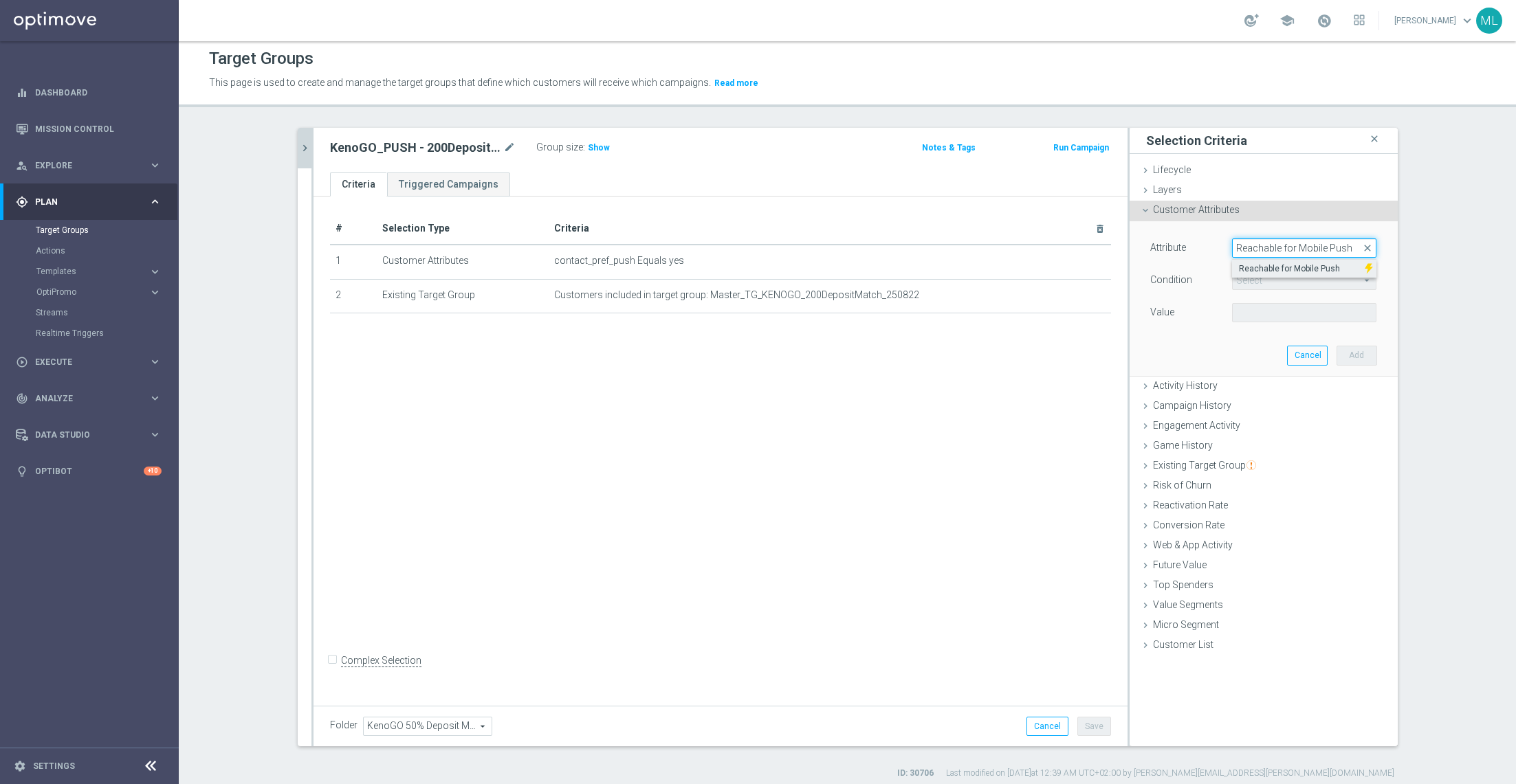
type input "Reachable for Mobile Push"
click at [1010, 264] on span "Reachable for Mobile Push" at bounding box center [1298, 268] width 118 height 11
type input "Reachable for Mobile Push"
type input "Equals"
click at [1010, 312] on span at bounding box center [1304, 312] width 143 height 18
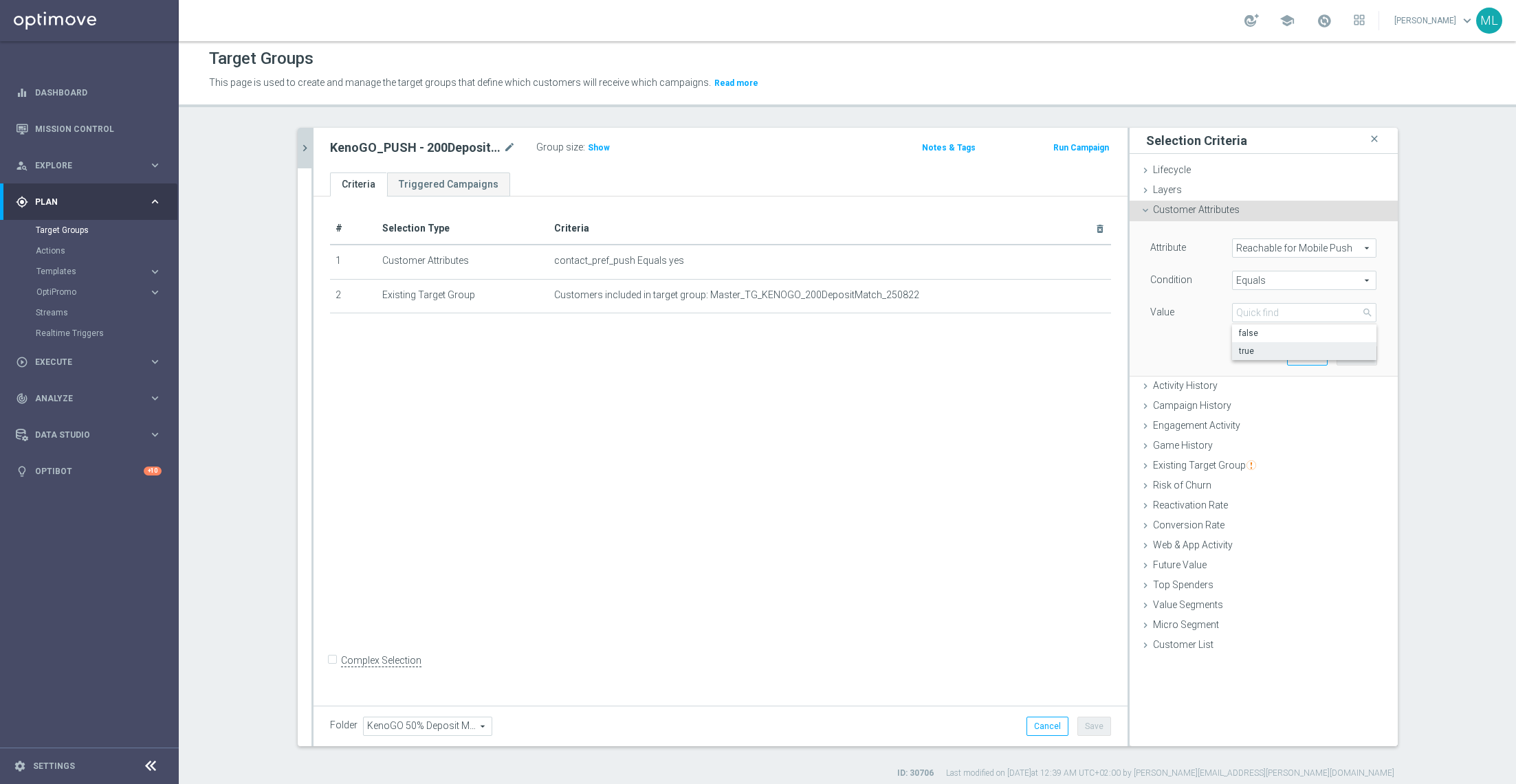
click at [1010, 346] on span "true" at bounding box center [1303, 350] width 130 height 11
type input "true"
click at [1010, 351] on button "Add" at bounding box center [1356, 355] width 40 height 20
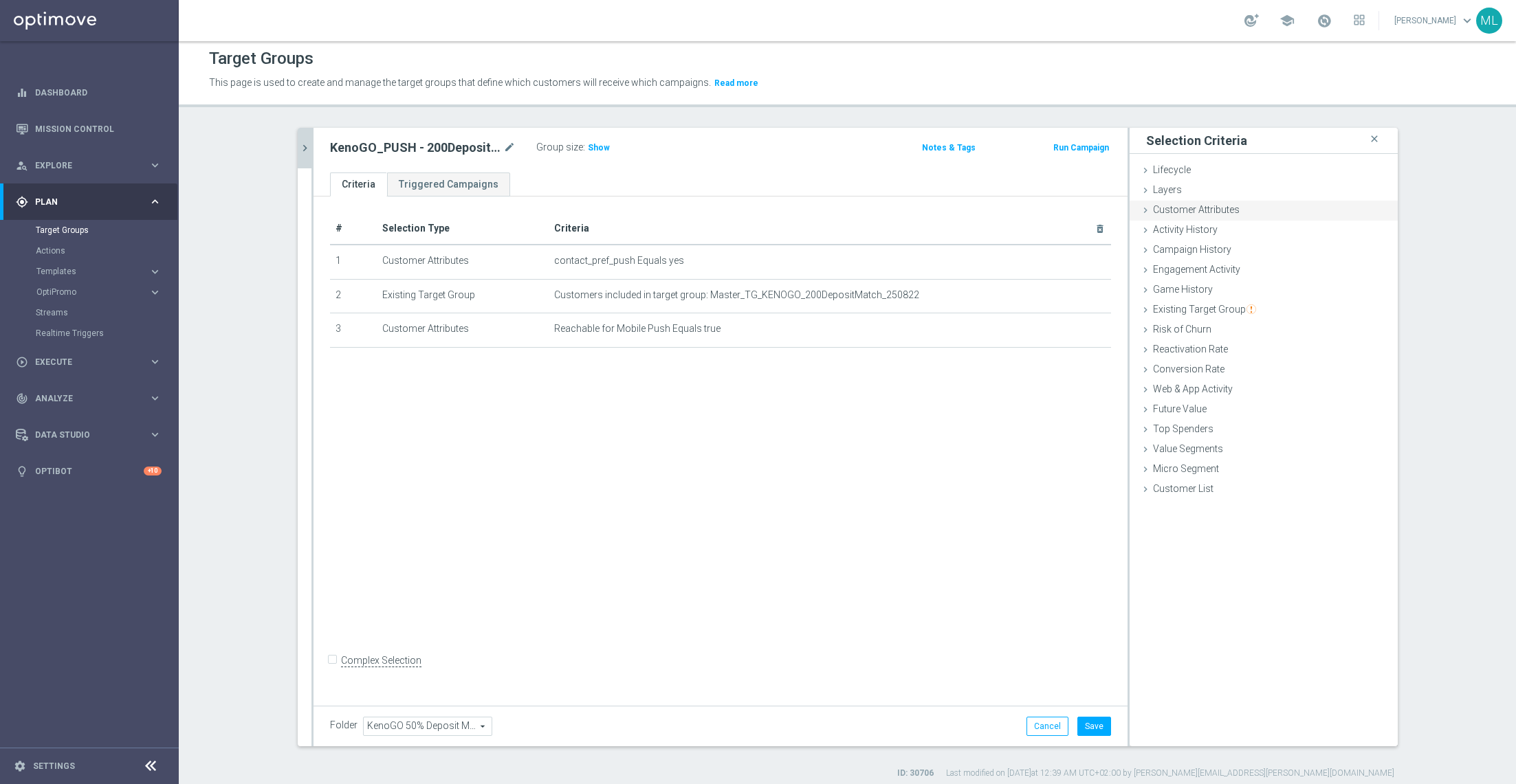
click at [1010, 211] on icon at bounding box center [1145, 209] width 11 height 11
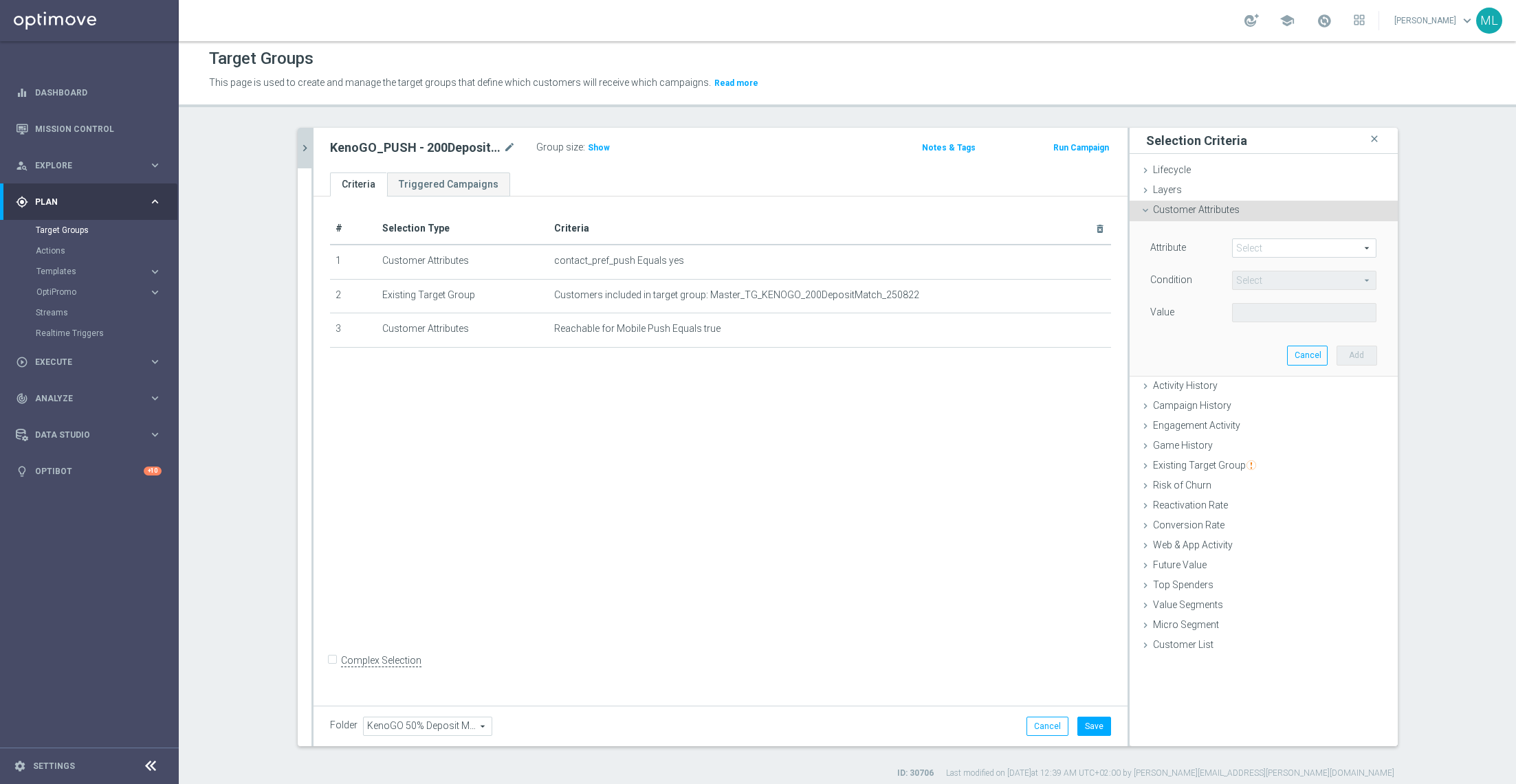
click at [1010, 247] on span at bounding box center [1304, 248] width 143 height 18
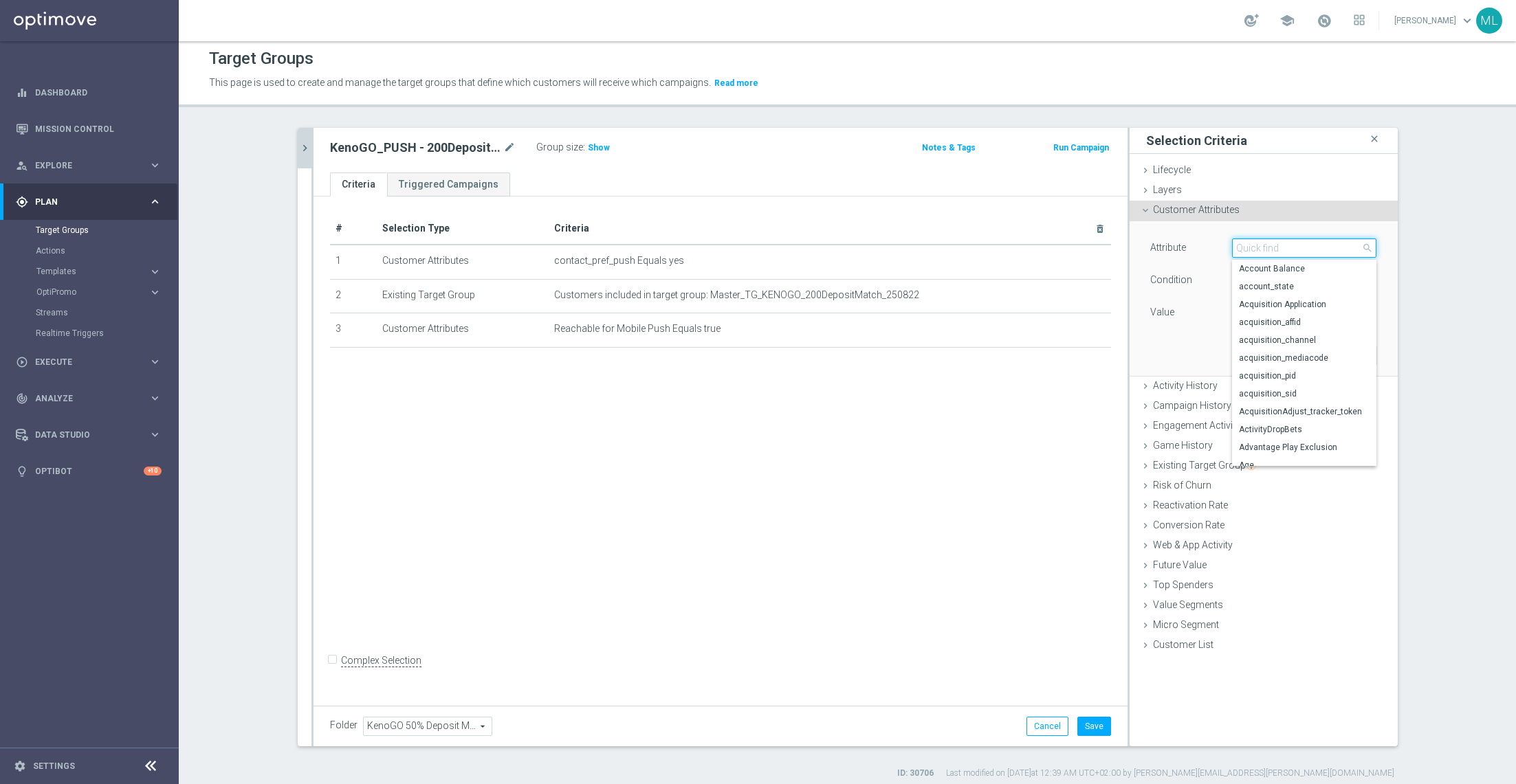
click at [1010, 248] on input "search" at bounding box center [1303, 249] width 144 height 20
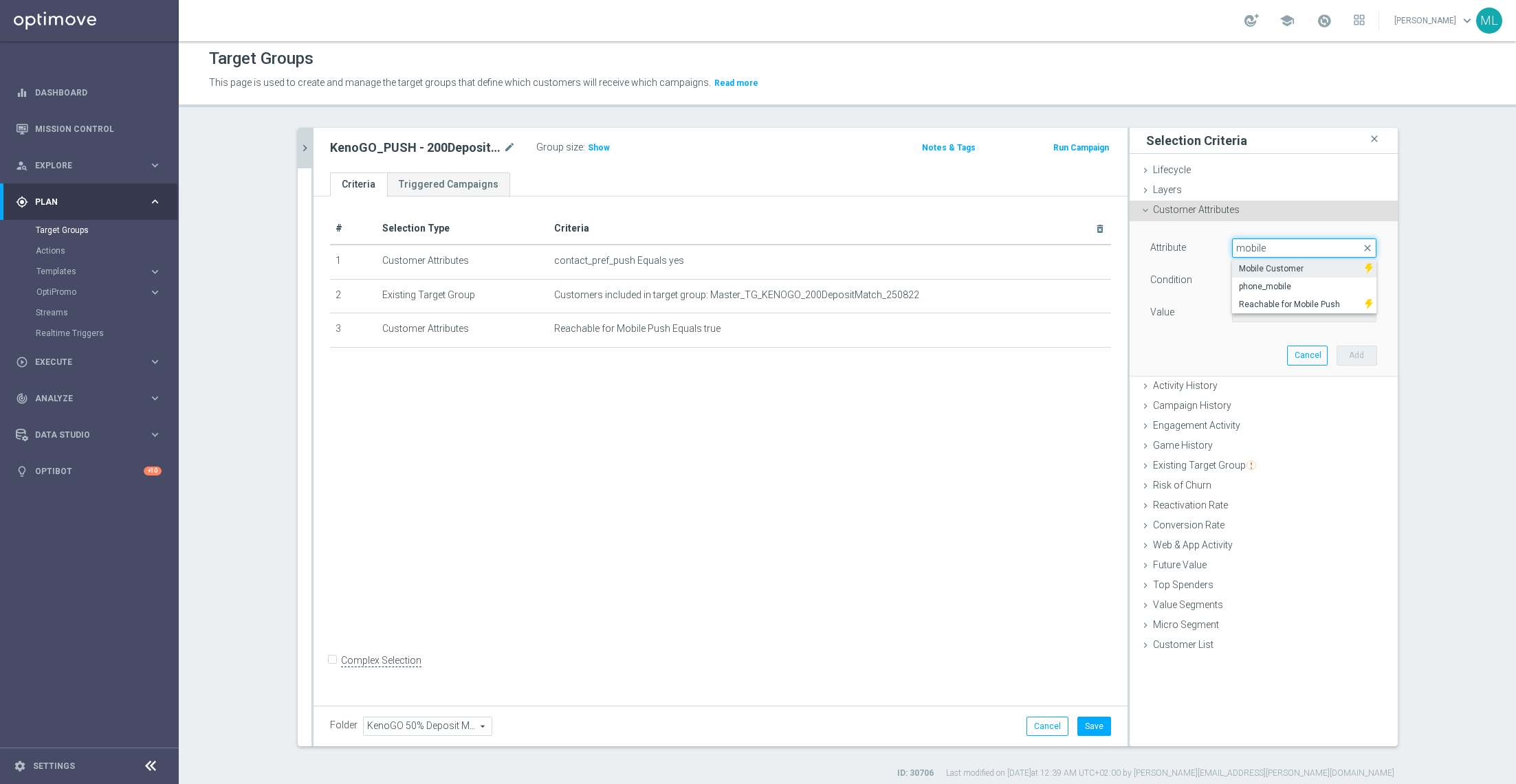
type input "mobile"
click at [1010, 270] on span "Mobile Customer" at bounding box center [1298, 268] width 118 height 11
type input "Mobile Customer"
type input "Equals"
click at [1010, 308] on span at bounding box center [1304, 312] width 143 height 18
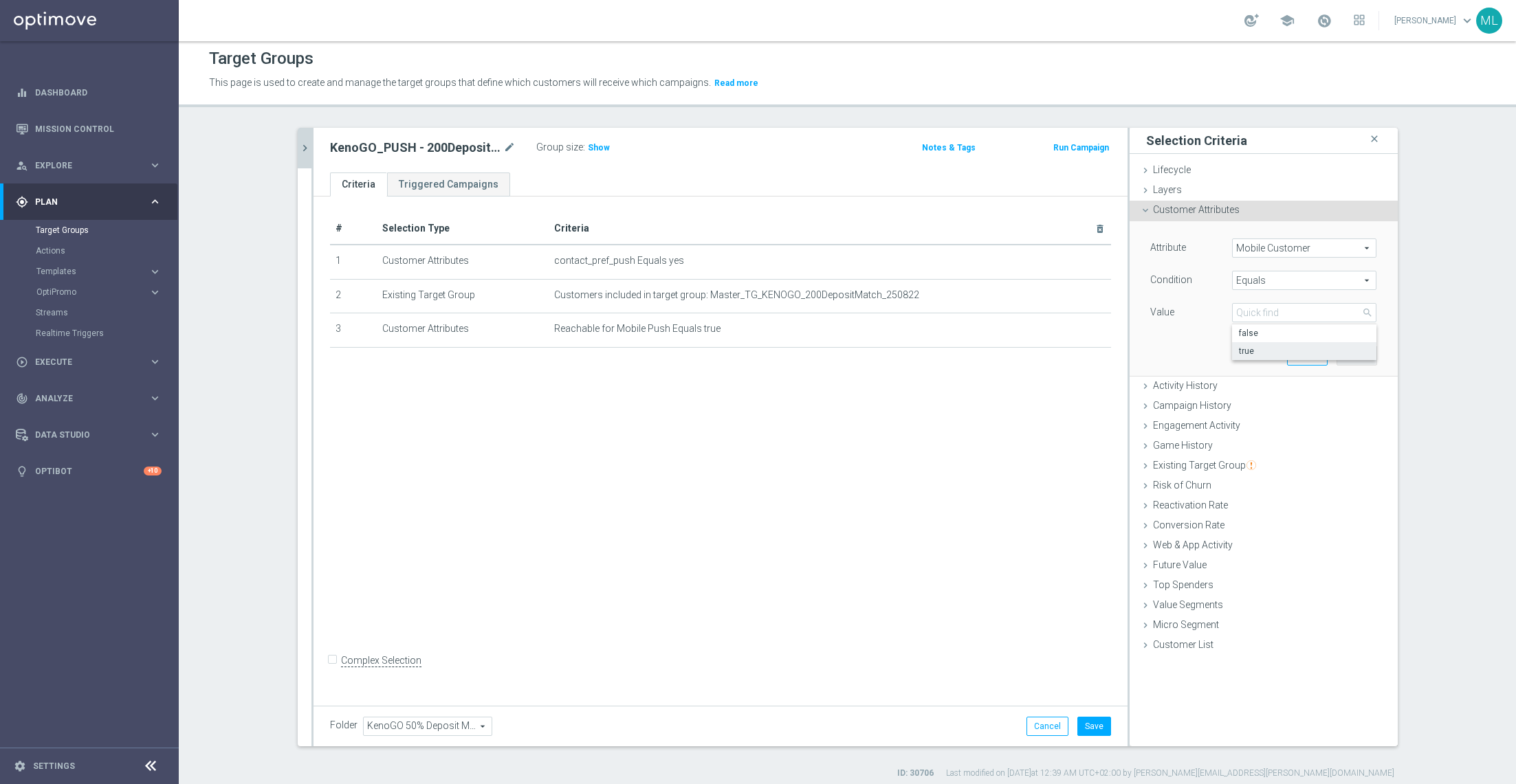
click at [1010, 346] on span "true" at bounding box center [1303, 350] width 130 height 11
type input "true"
click at [1010, 354] on button "Add" at bounding box center [1356, 355] width 40 height 20
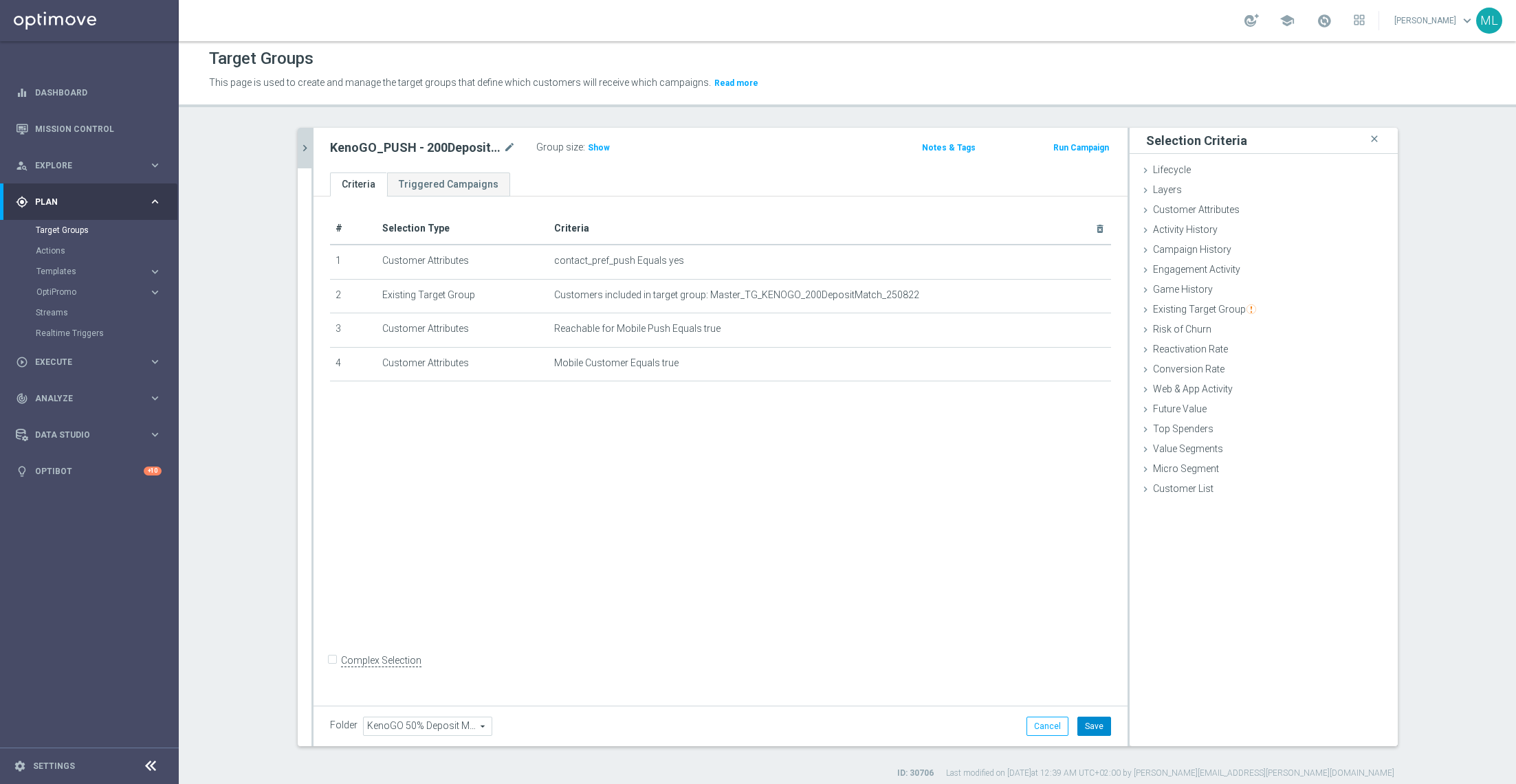
click at [1010, 523] on button "Save" at bounding box center [1094, 726] width 33 height 20
click at [309, 154] on button "chevron_right" at bounding box center [305, 148] width 14 height 40
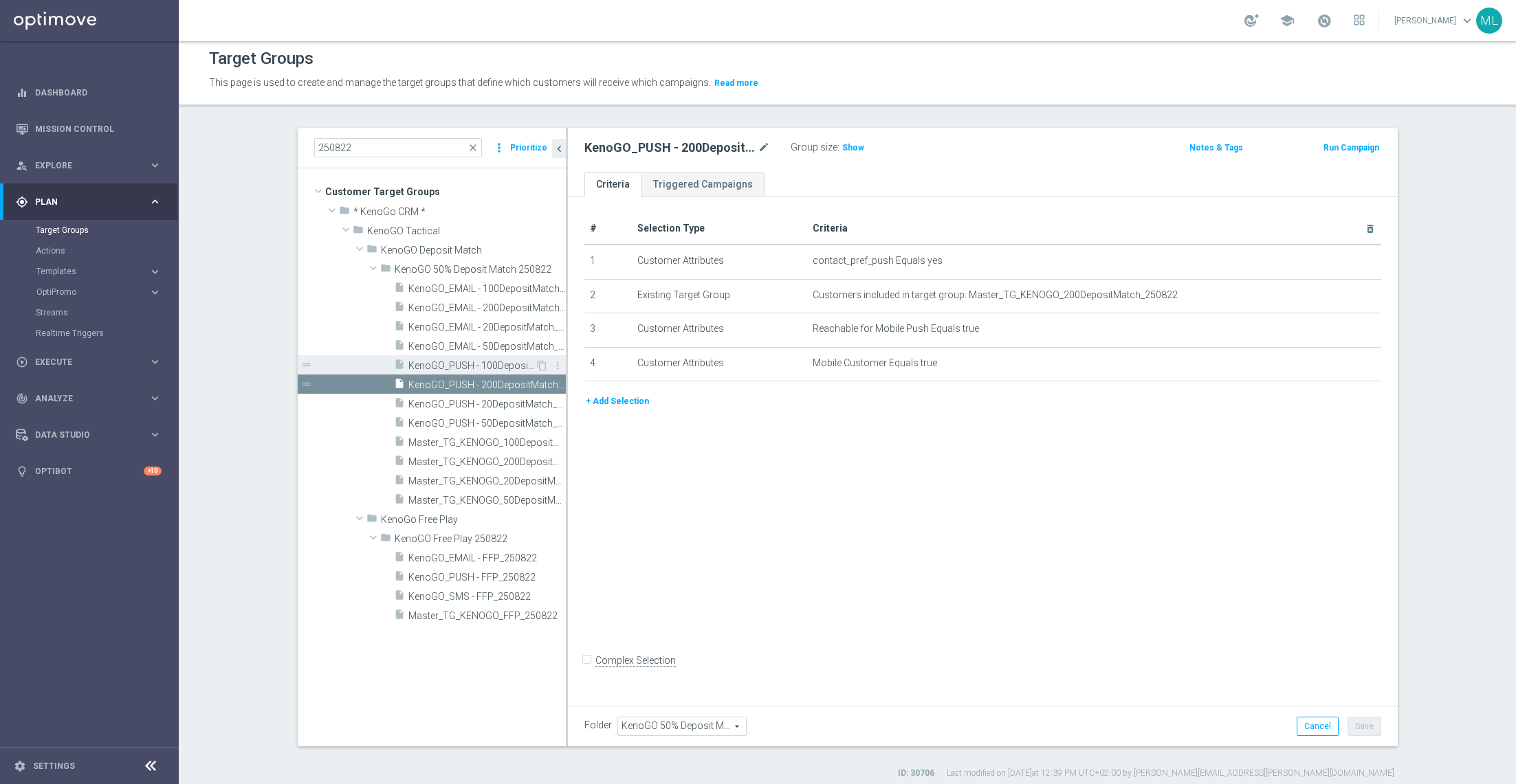
click at [497, 365] on span "KenoGO_PUSH - 100DepositMatch_250822" at bounding box center [471, 366] width 126 height 12
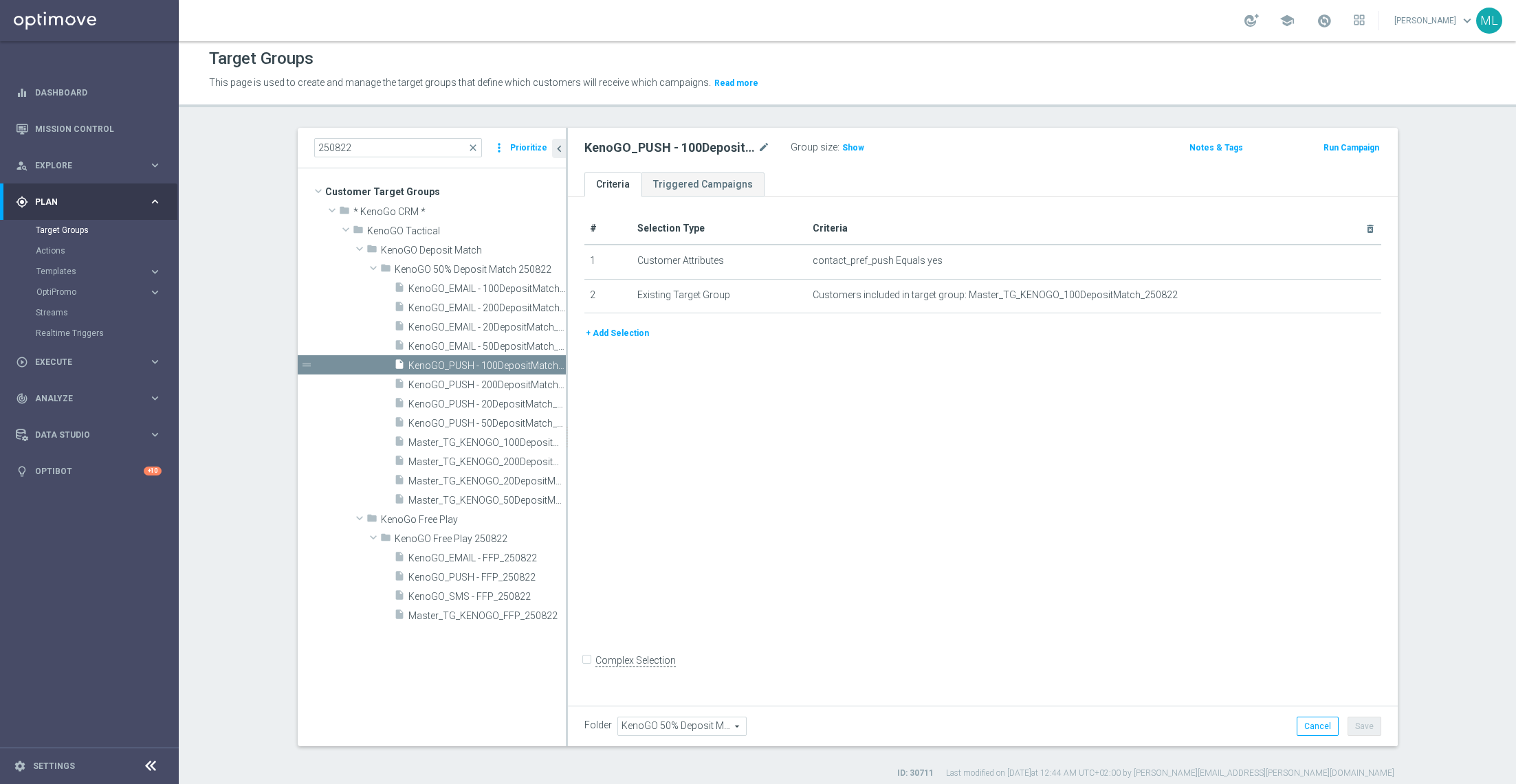
click at [627, 331] on button "+ Add Selection" at bounding box center [617, 333] width 66 height 15
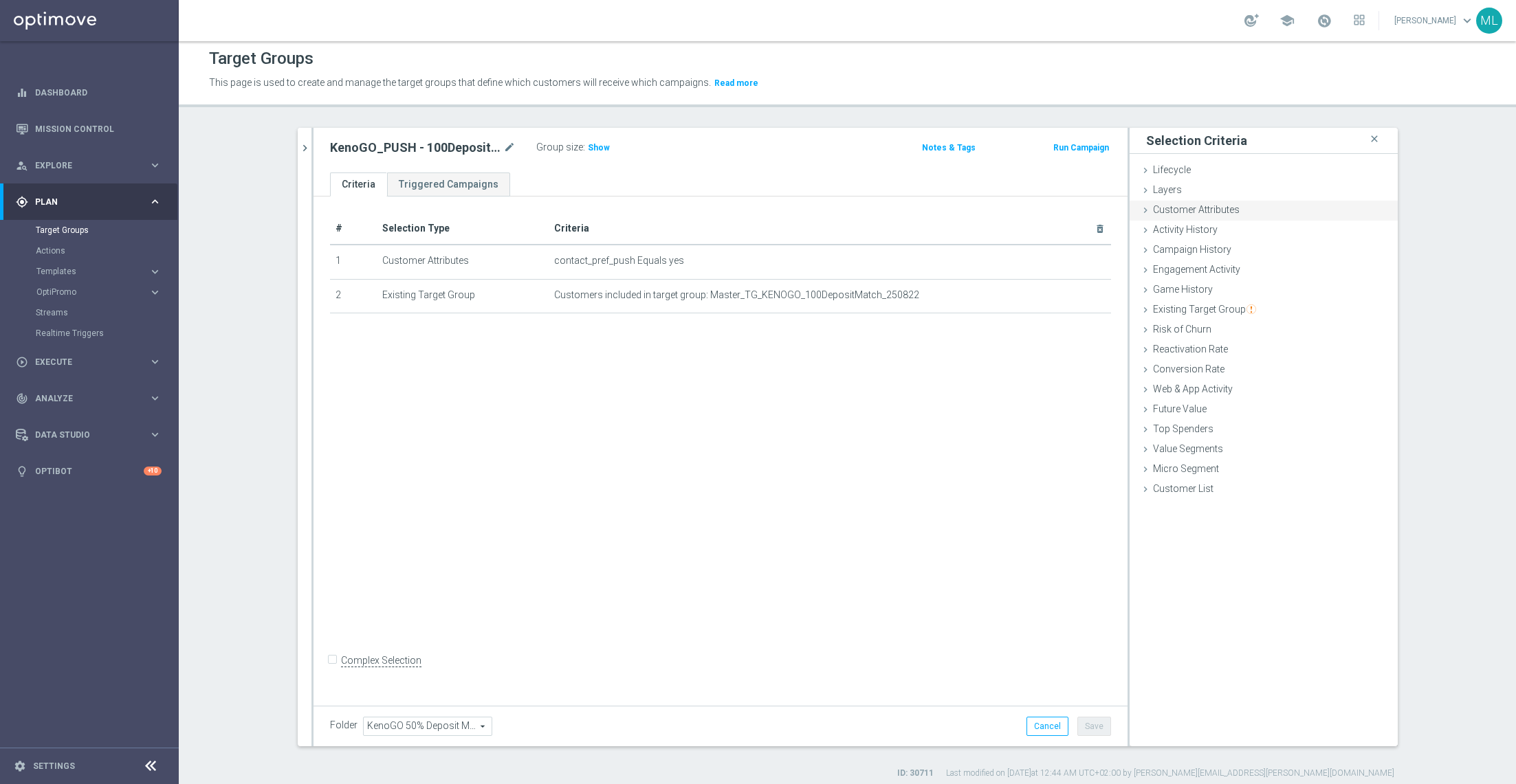
click at [1010, 211] on icon at bounding box center [1145, 209] width 11 height 11
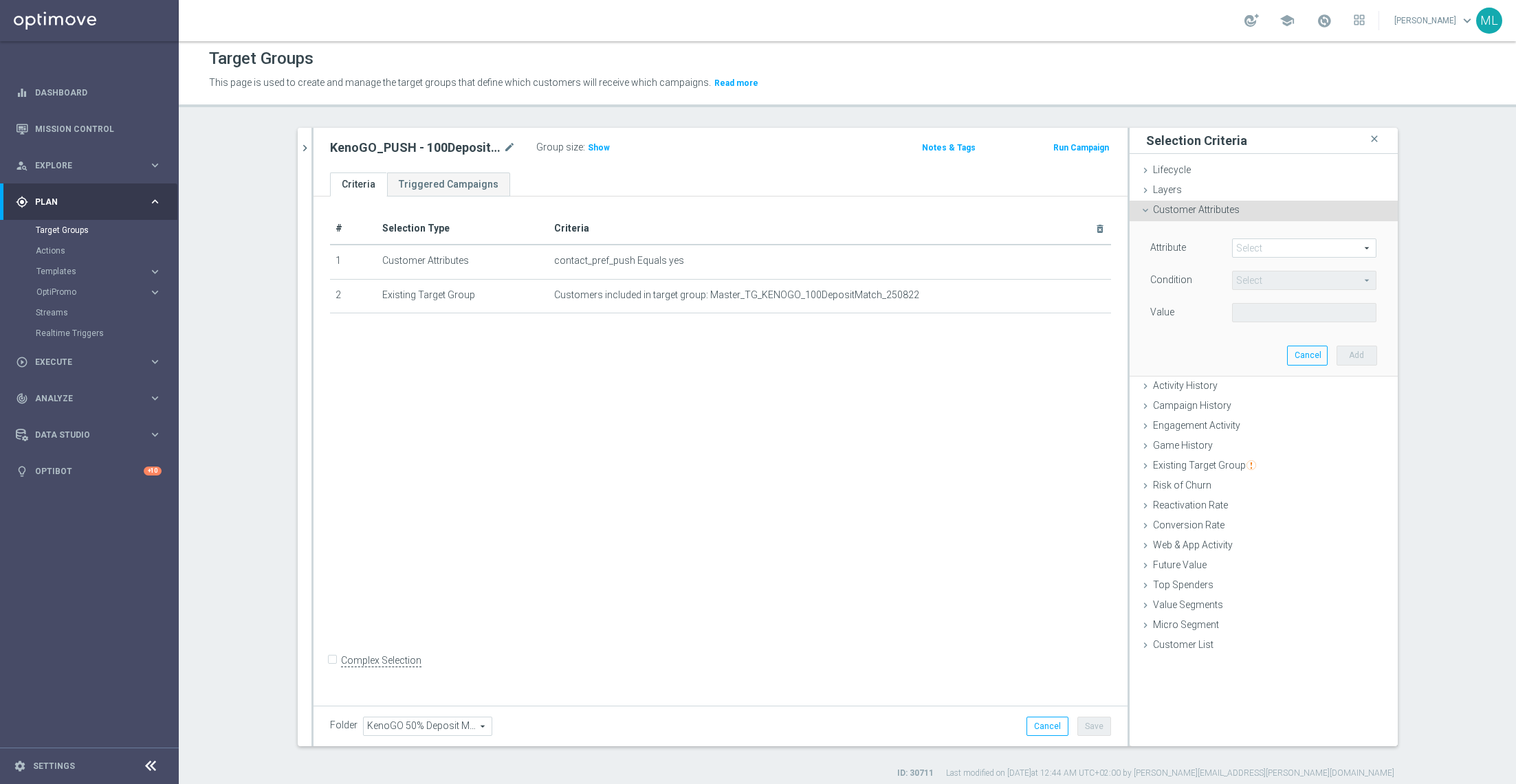
click at [1010, 254] on span at bounding box center [1304, 248] width 143 height 18
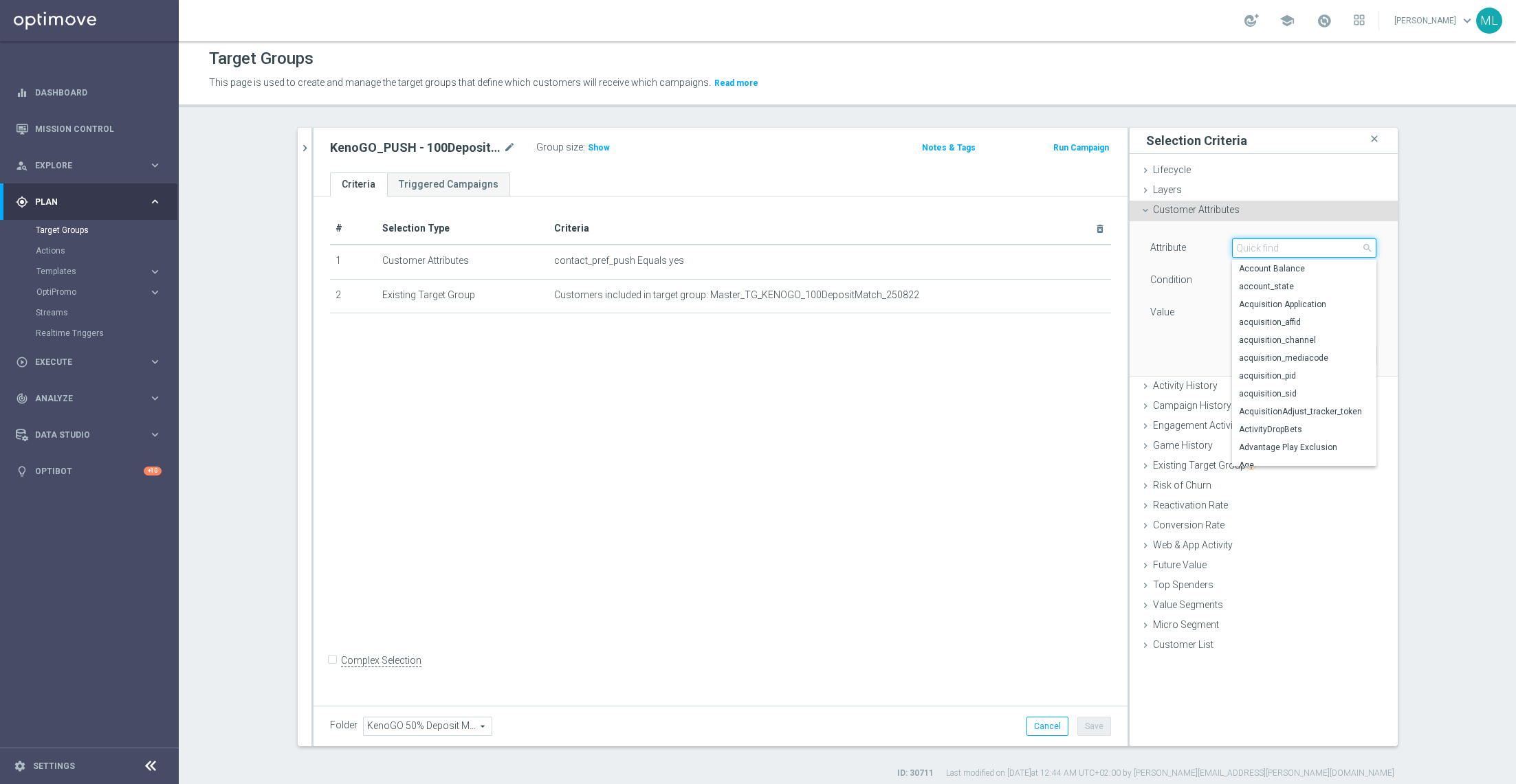
click at [1010, 253] on input "search" at bounding box center [1303, 249] width 144 height 20
paste input "Reachable for Mobile Push"
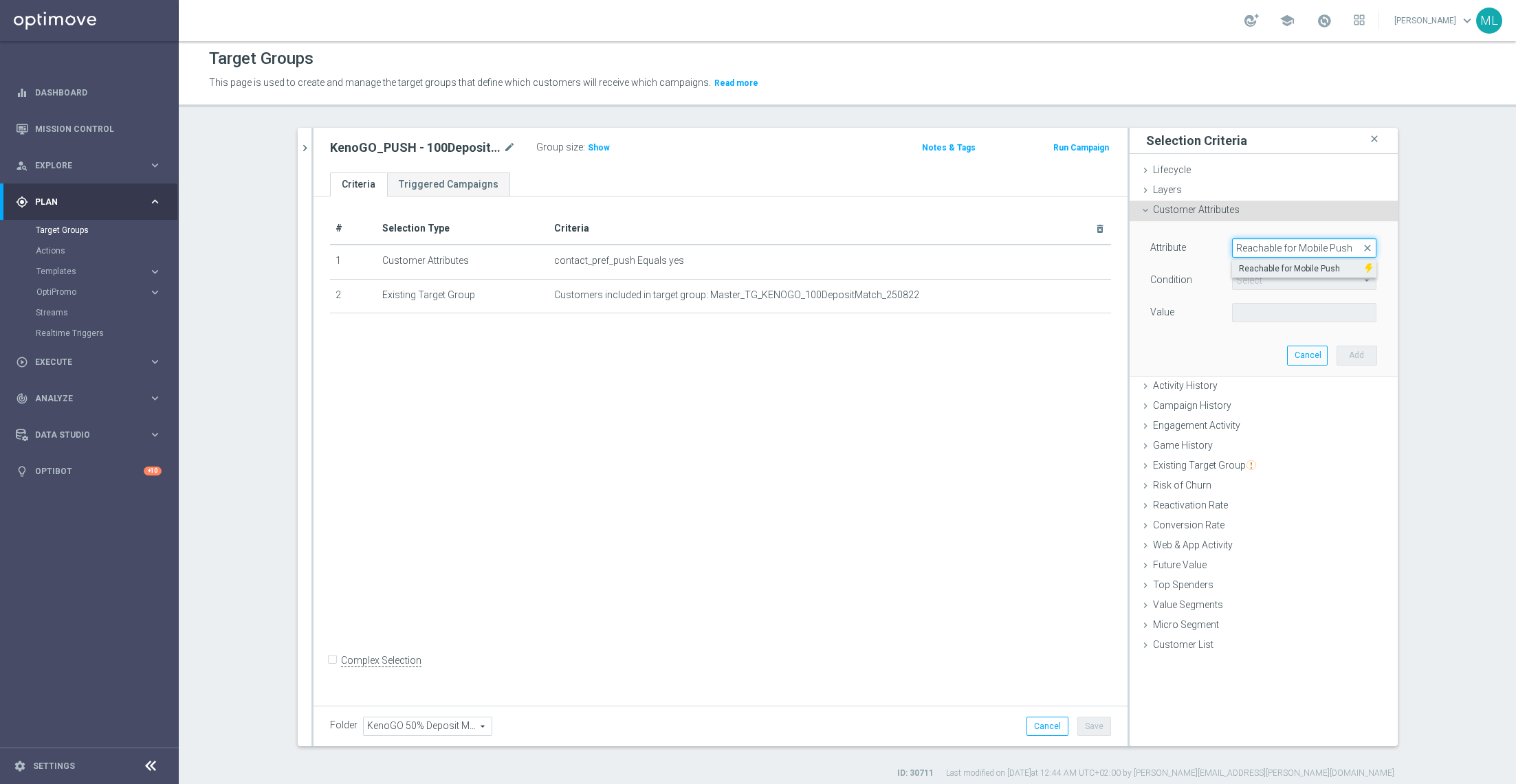
type input "Reachable for Mobile Push"
click at [1010, 267] on span "Reachable for Mobile Push" at bounding box center [1298, 268] width 118 height 11
type input "Reachable for Mobile Push"
type input "Equals"
click at [1010, 308] on span at bounding box center [1304, 312] width 143 height 18
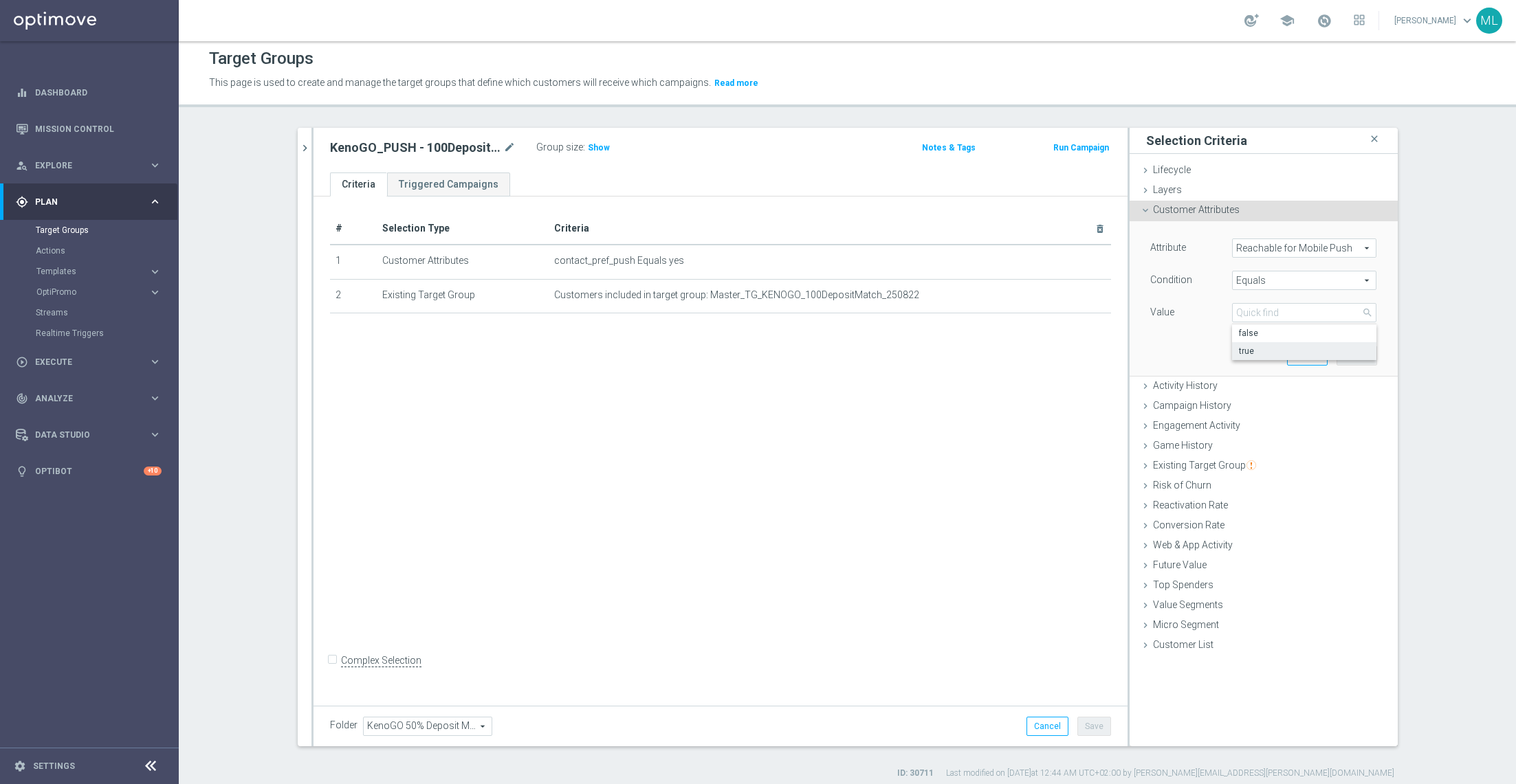
click at [1010, 347] on span "true" at bounding box center [1303, 350] width 130 height 11
type input "true"
click at [1010, 359] on button "Add" at bounding box center [1356, 355] width 40 height 20
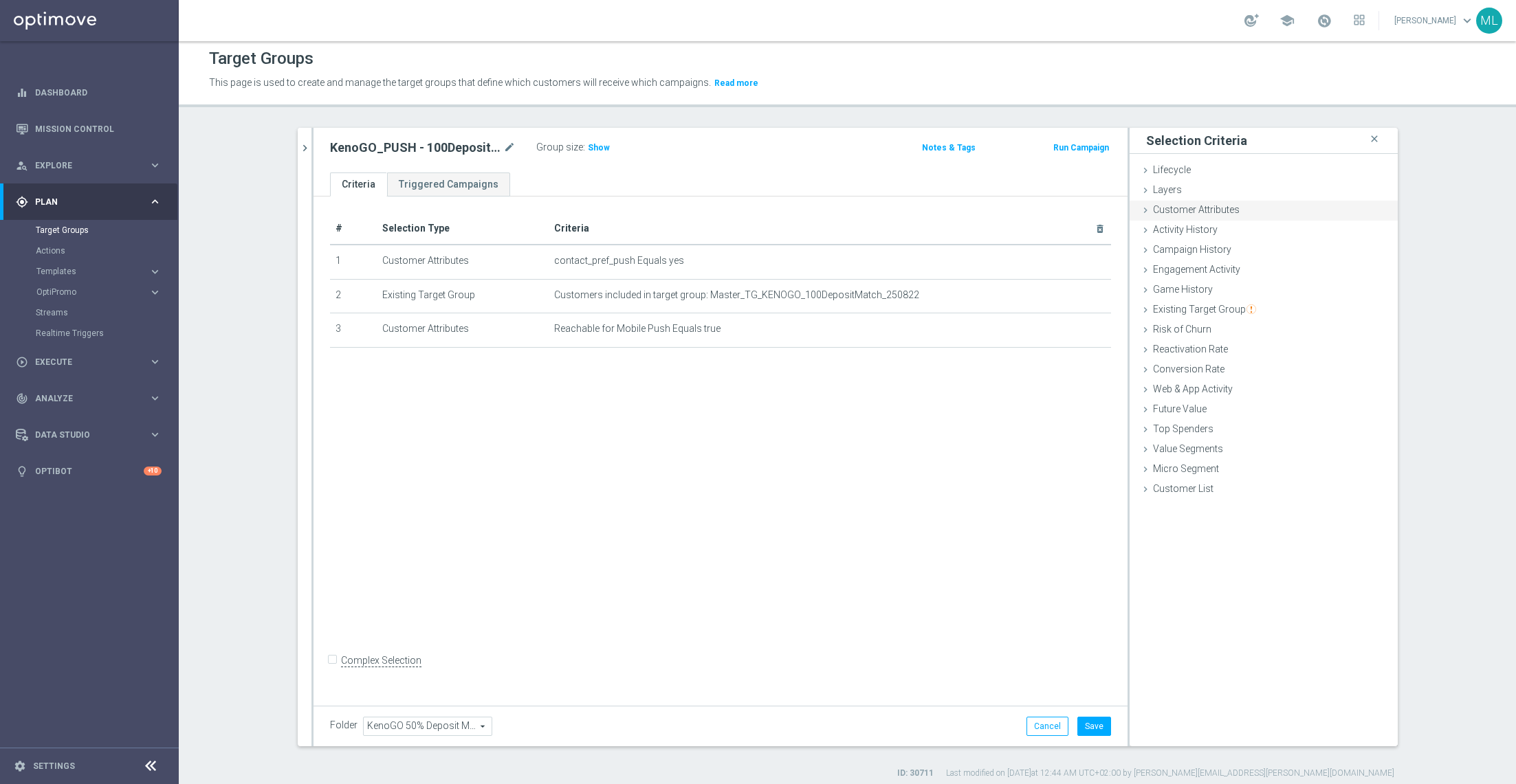
click at [1010, 205] on icon at bounding box center [1145, 209] width 11 height 11
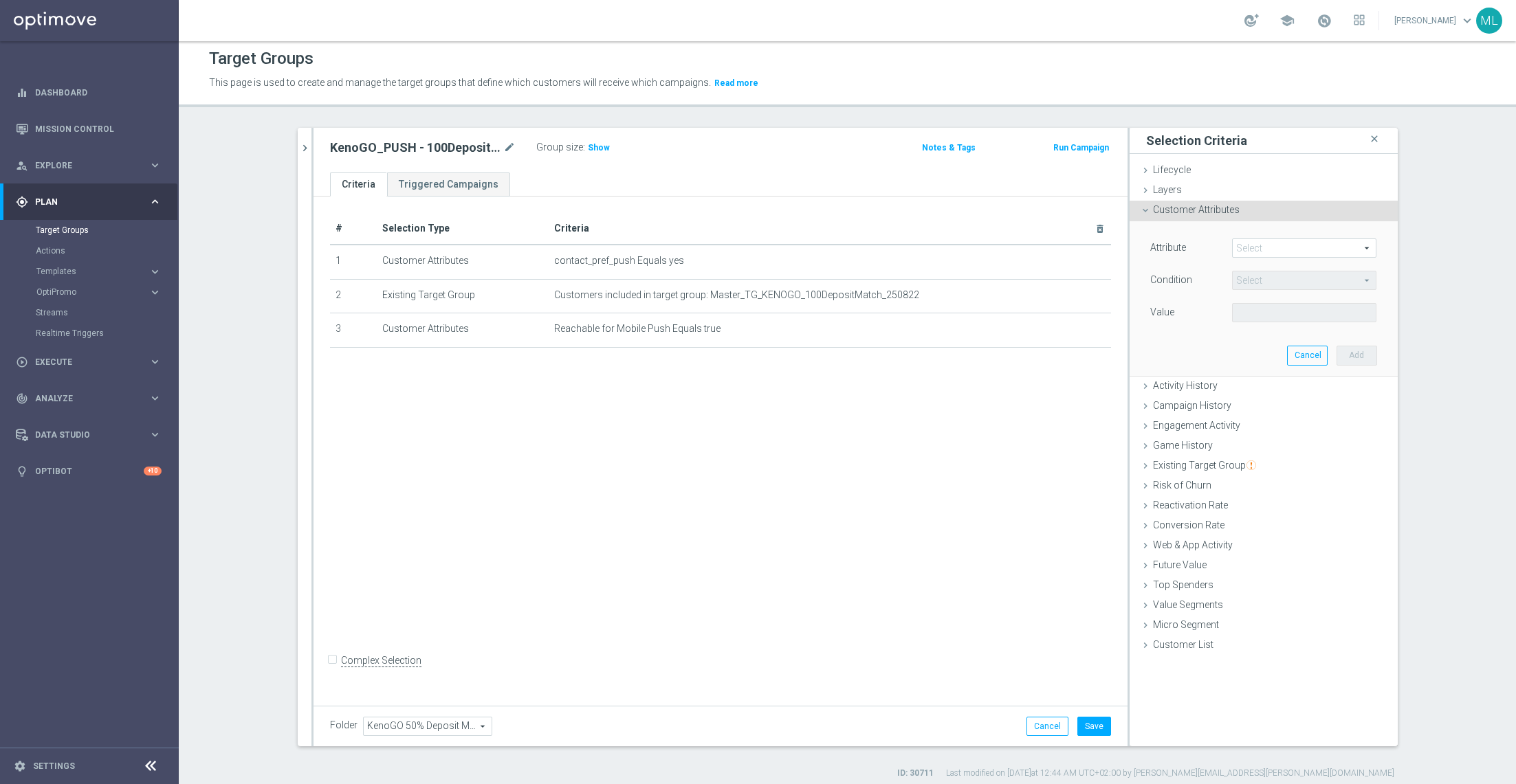
click at [1010, 249] on span at bounding box center [1304, 248] width 143 height 18
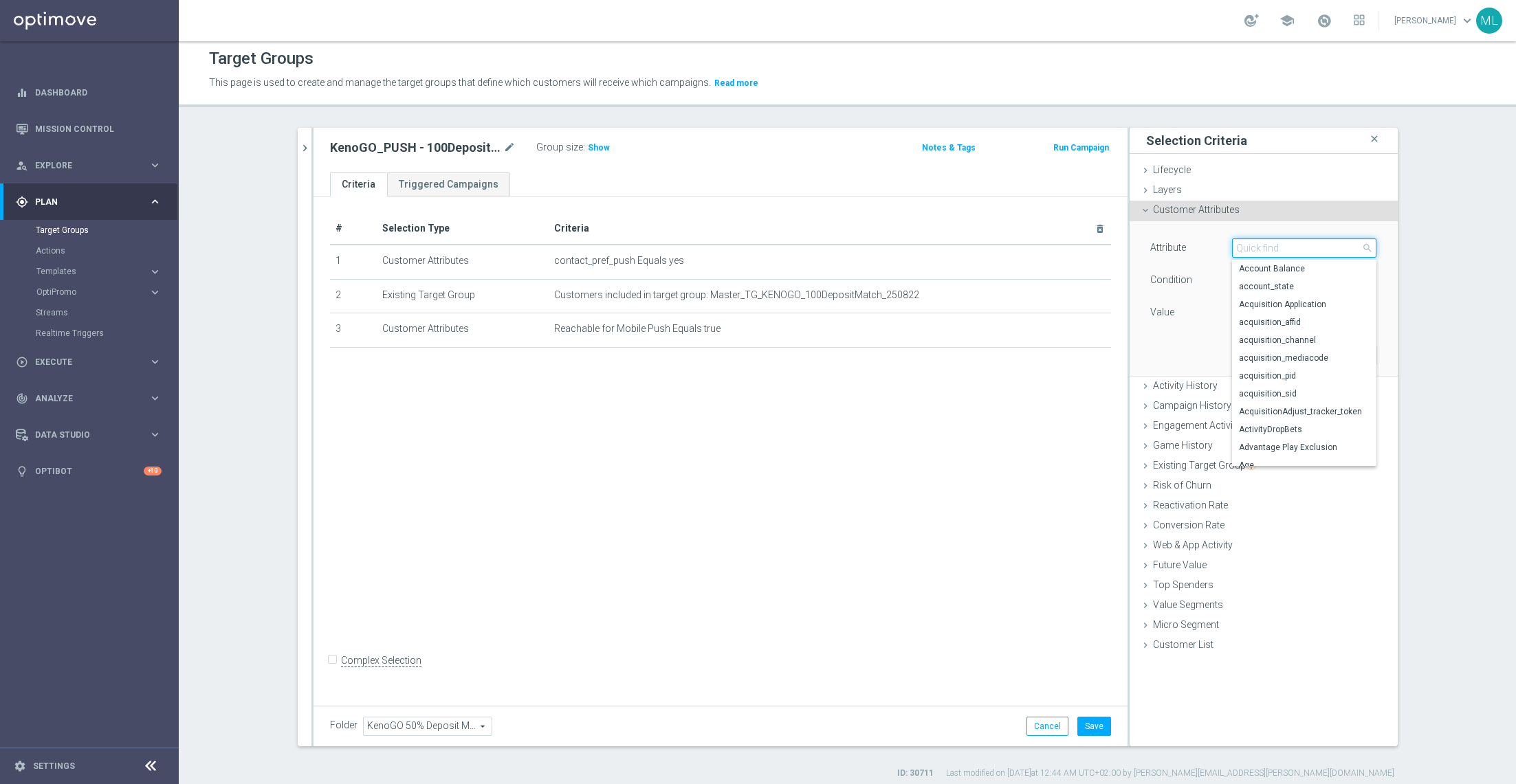
click at [1010, 251] on input "search" at bounding box center [1303, 249] width 144 height 20
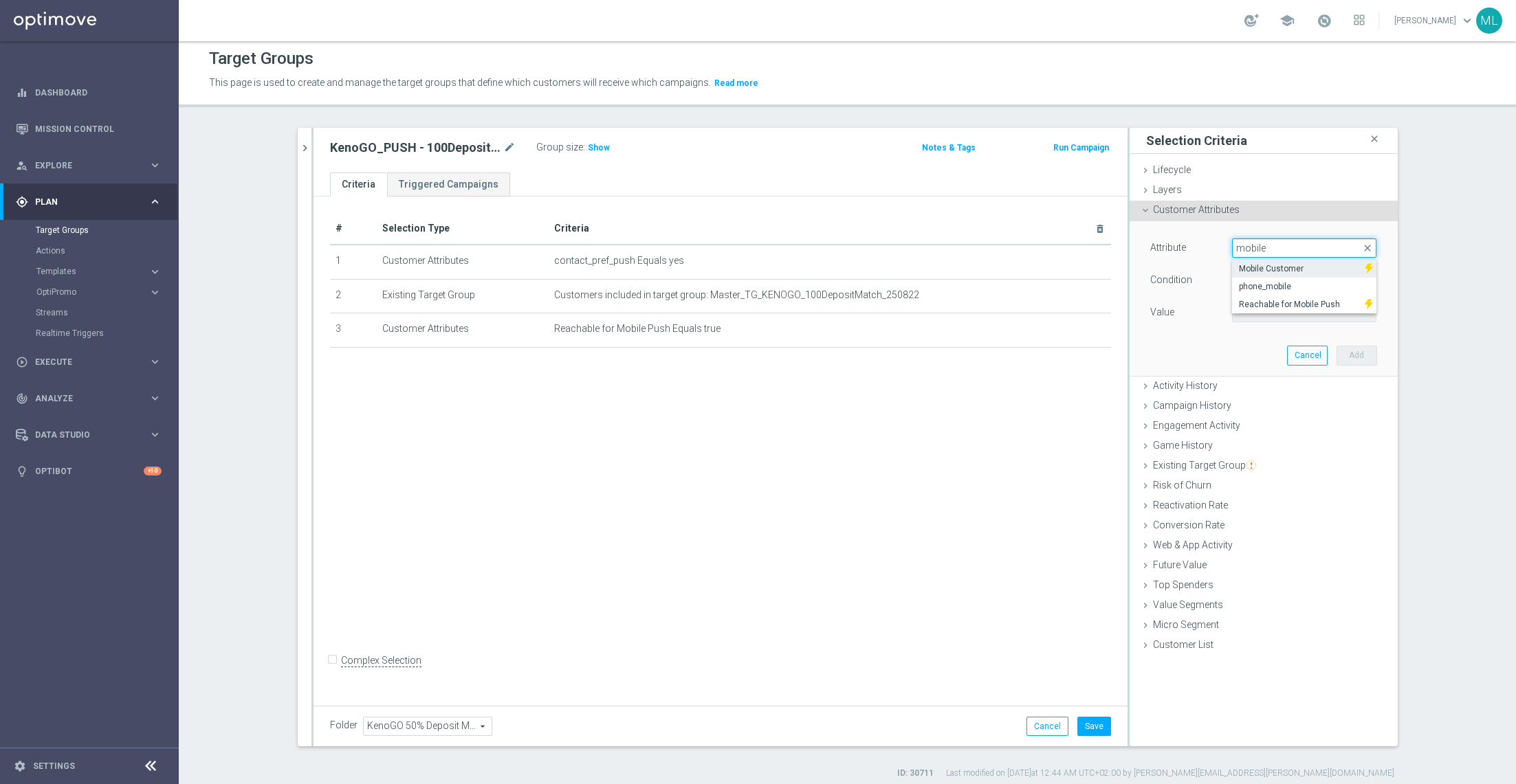
type input "mobile"
click at [1010, 264] on span "Mobile Customer" at bounding box center [1298, 268] width 118 height 11
type input "Mobile Customer"
type input "Equals"
click at [1010, 318] on span at bounding box center [1304, 312] width 143 height 18
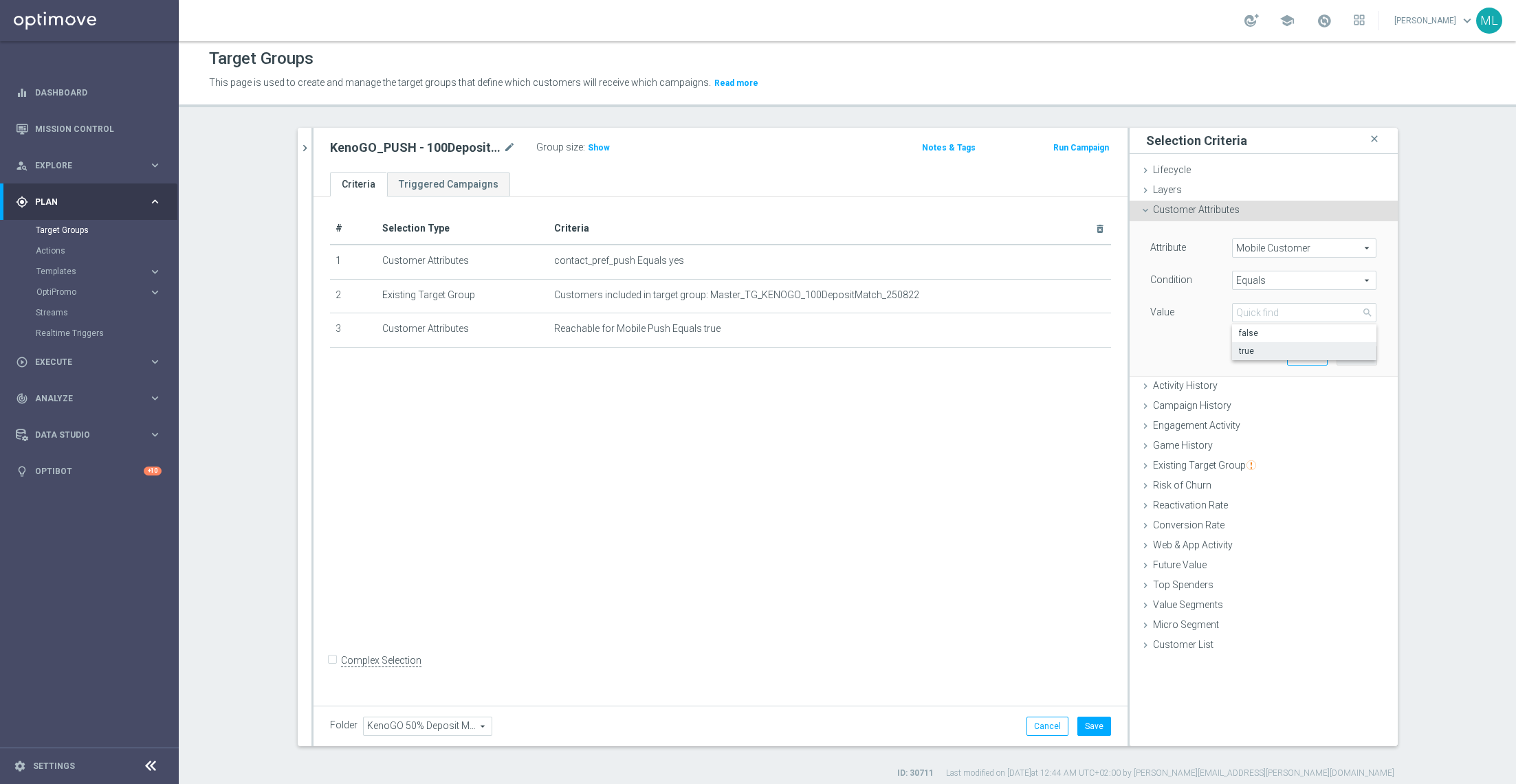
click at [1010, 346] on span "true" at bounding box center [1303, 350] width 130 height 11
type input "true"
click at [1010, 353] on button "Add" at bounding box center [1356, 355] width 40 height 20
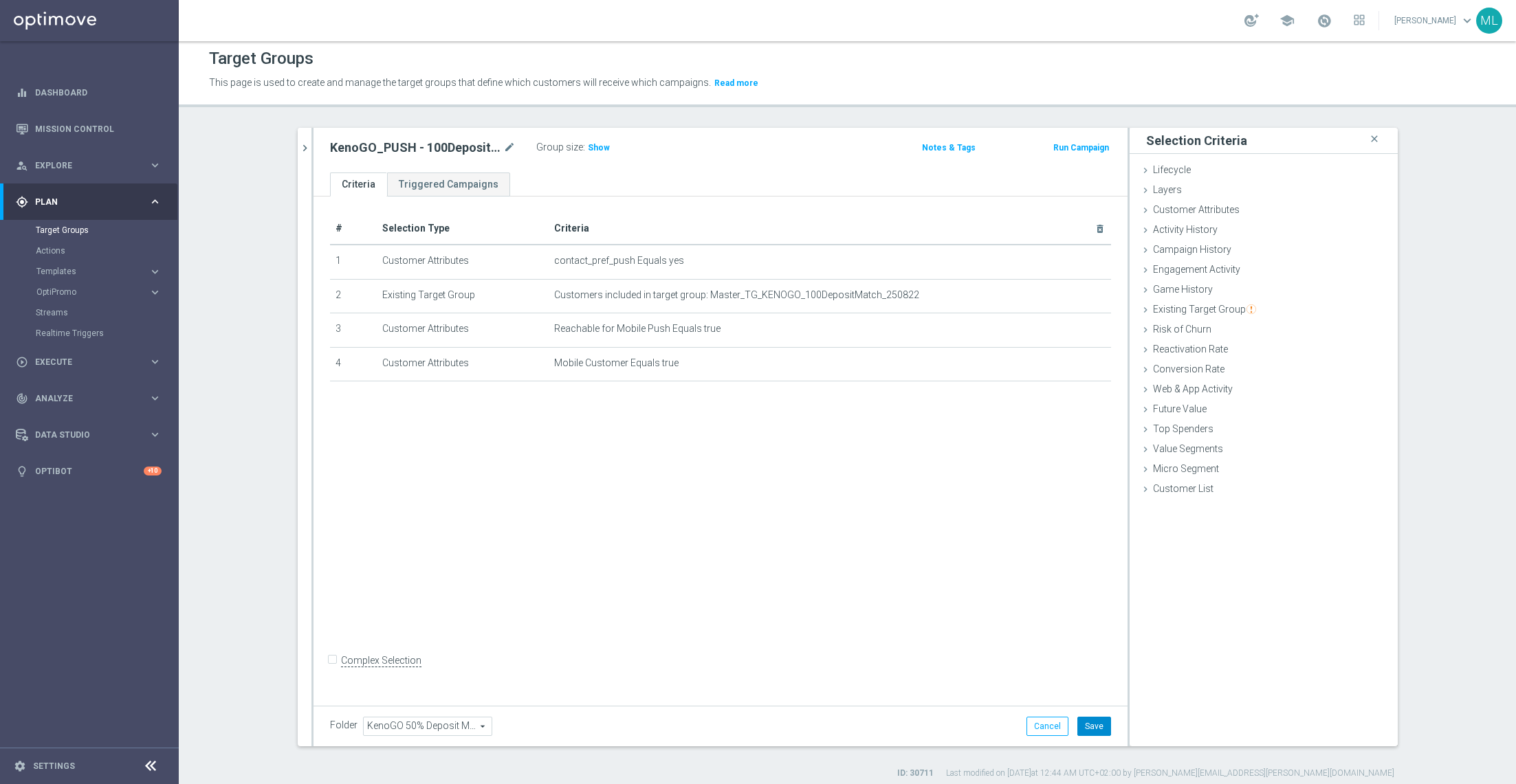
click at [1010, 523] on button "Save" at bounding box center [1094, 726] width 33 height 20
click at [309, 143] on icon "chevron_right" at bounding box center [305, 148] width 13 height 13
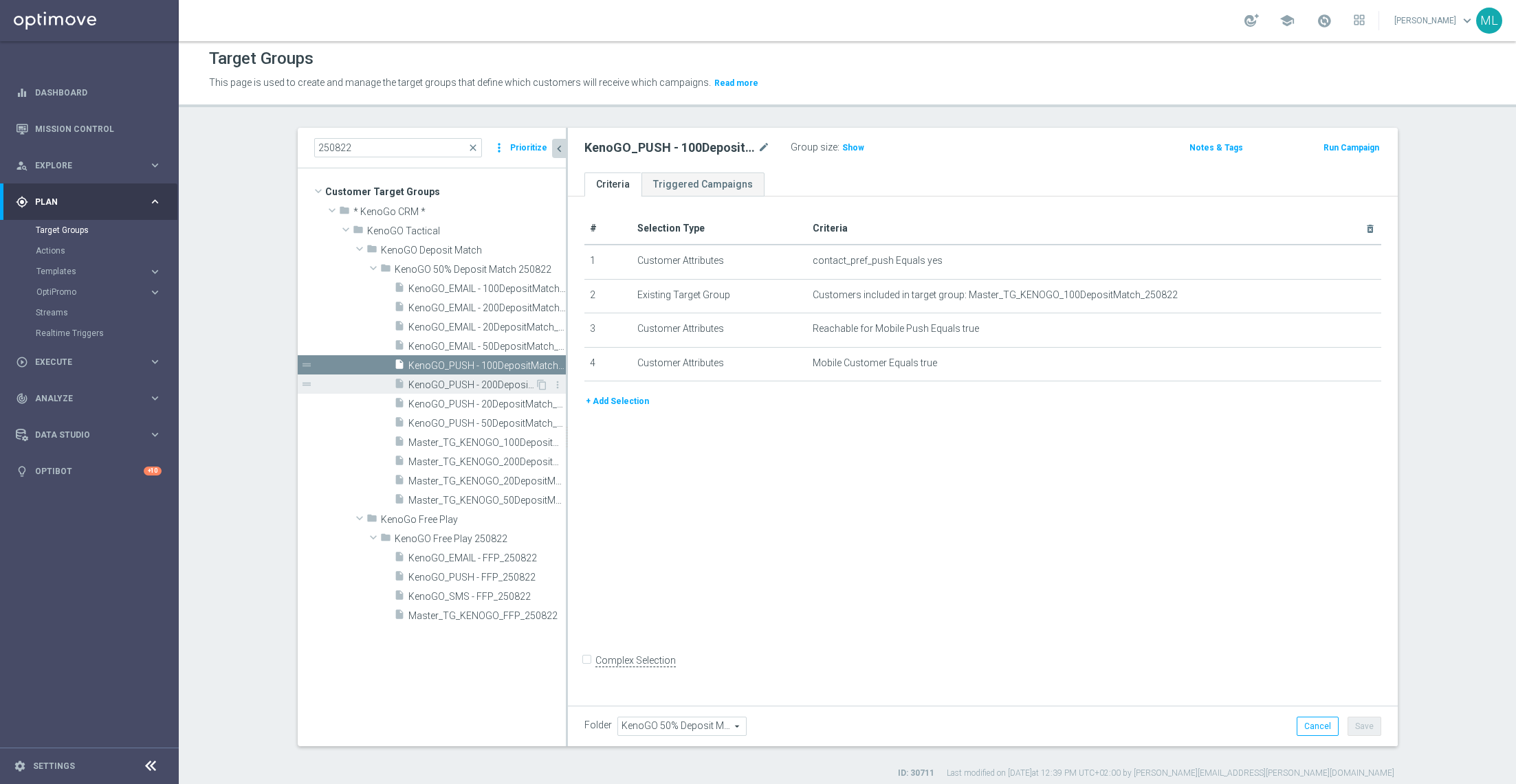
click at [476, 381] on span "KenoGO_PUSH - 200DepositMatch_250822" at bounding box center [471, 386] width 126 height 12
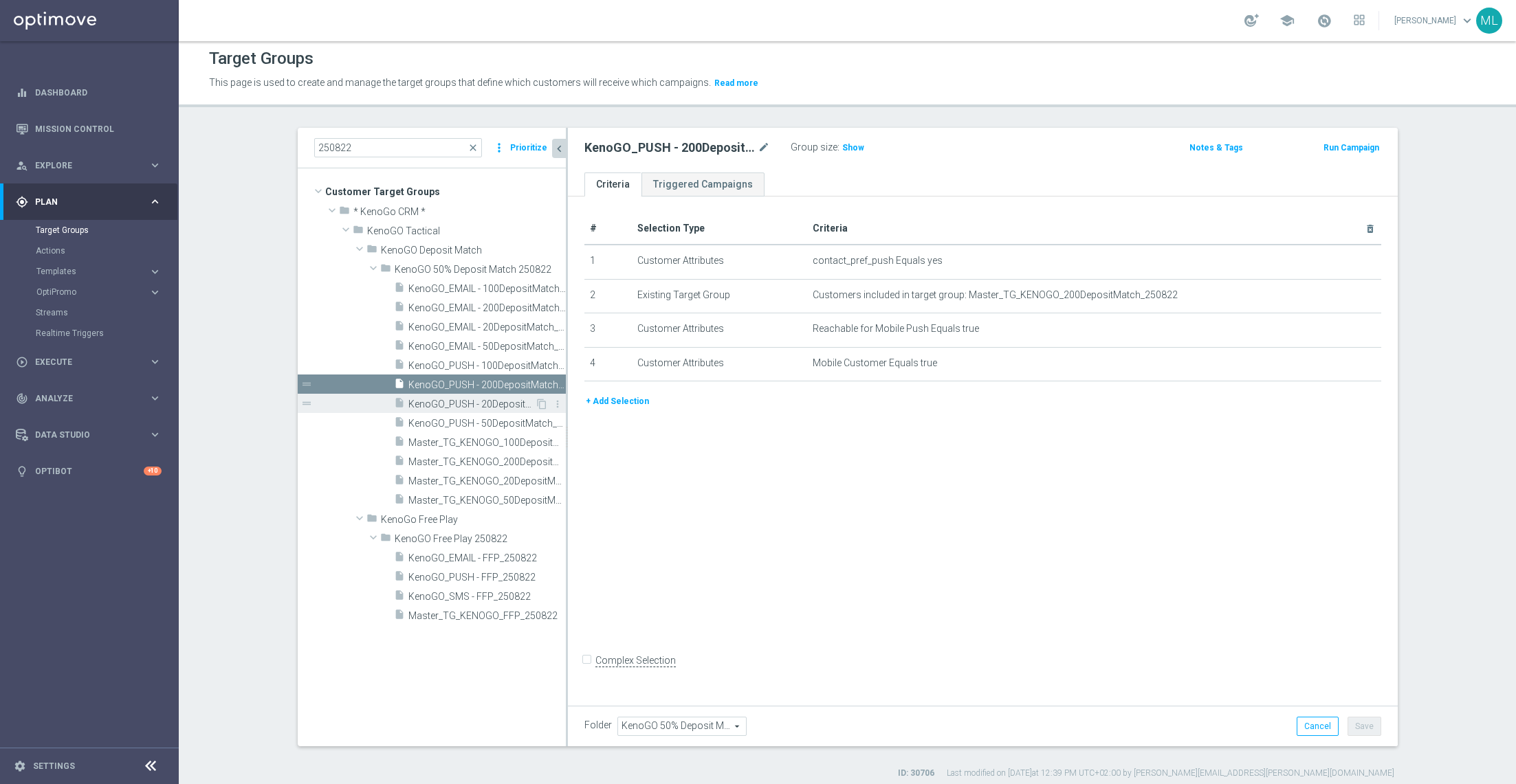
click at [472, 402] on span "KenoGO_PUSH - 20DepositMatch_250822" at bounding box center [471, 404] width 126 height 12
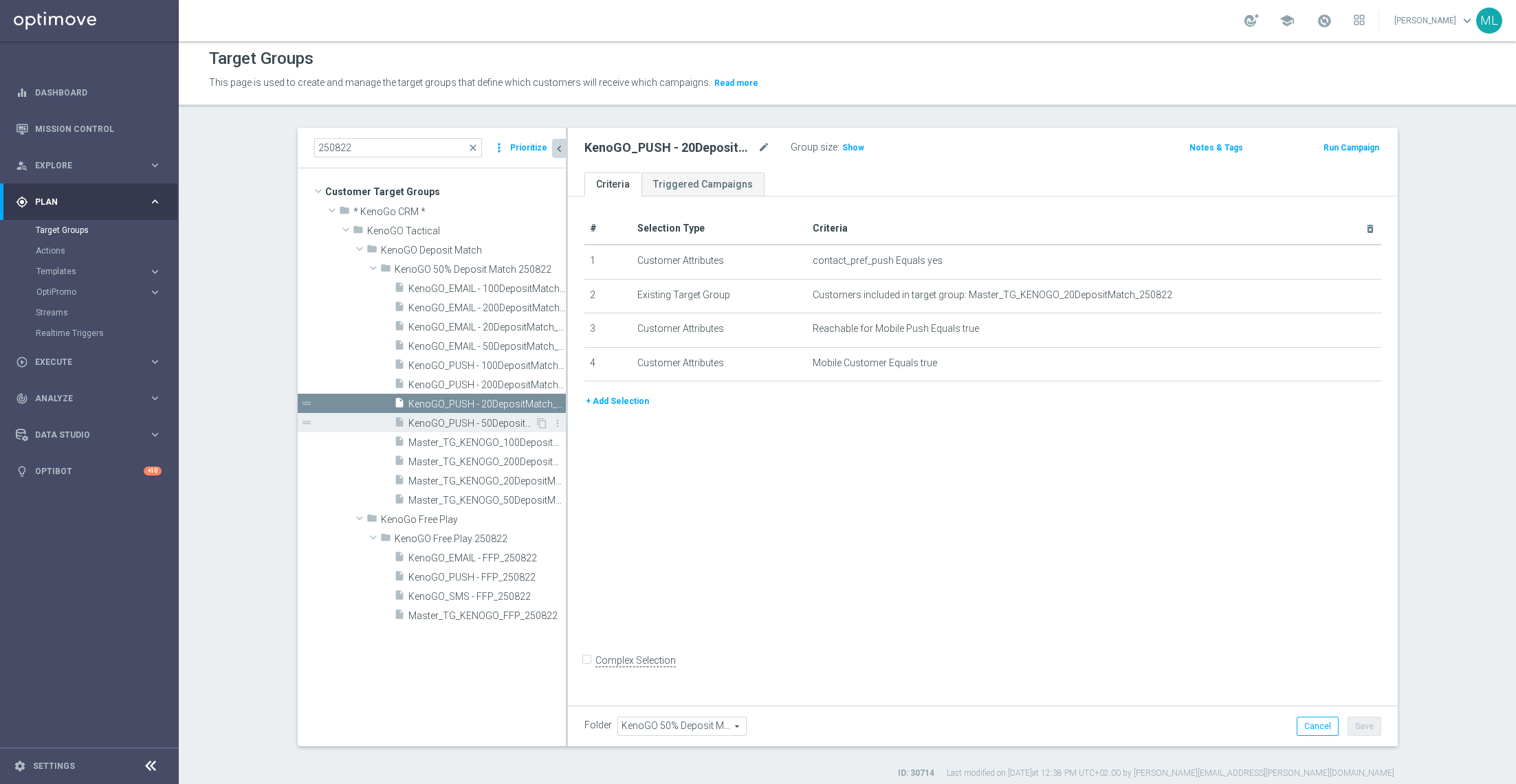
click at [470, 418] on span "KenoGO_PUSH - 50DepositMatch_250822" at bounding box center [471, 424] width 126 height 12
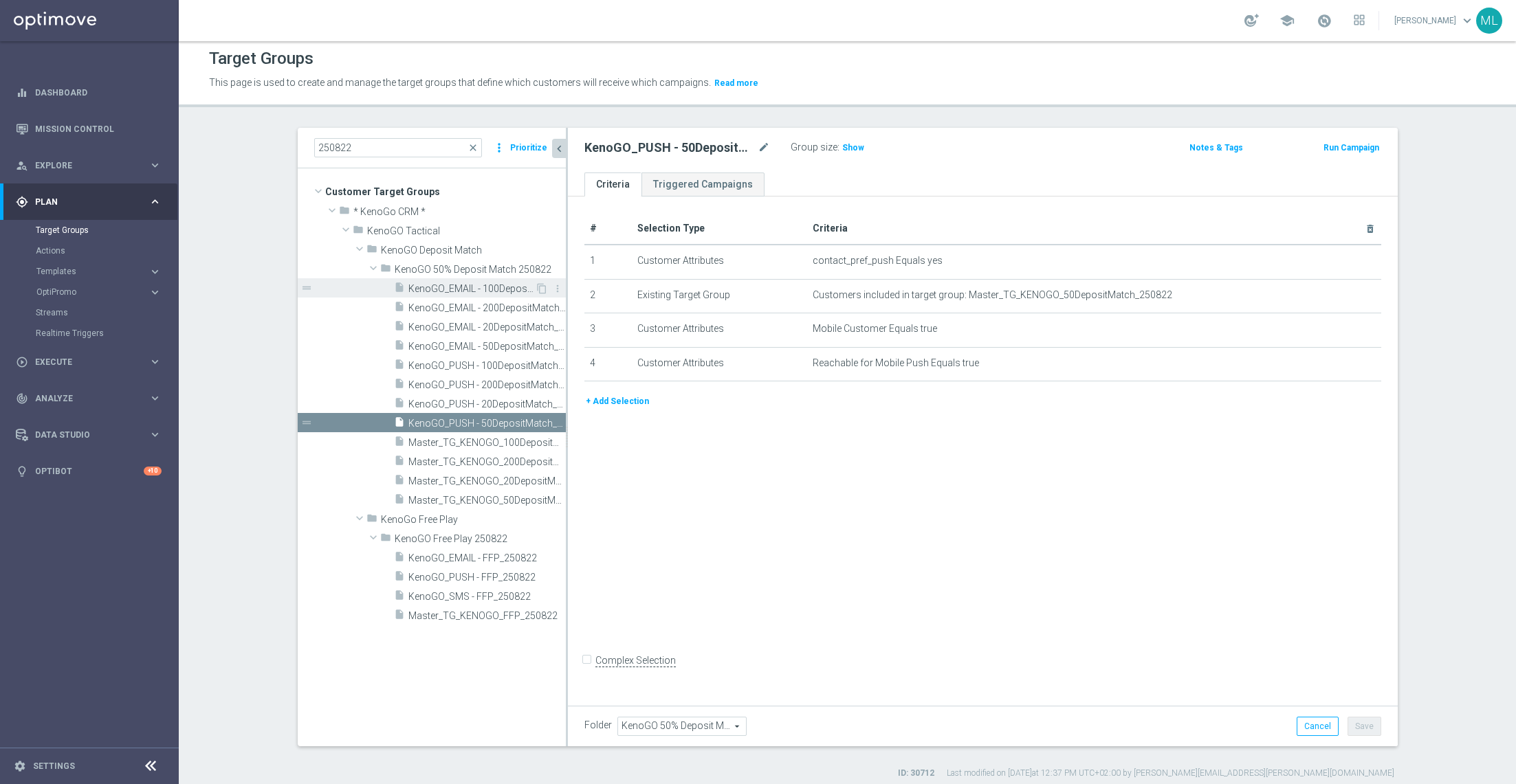
click at [480, 290] on span "KenoGO_EMAIL - 100DepositMatch_250822" at bounding box center [471, 289] width 126 height 12
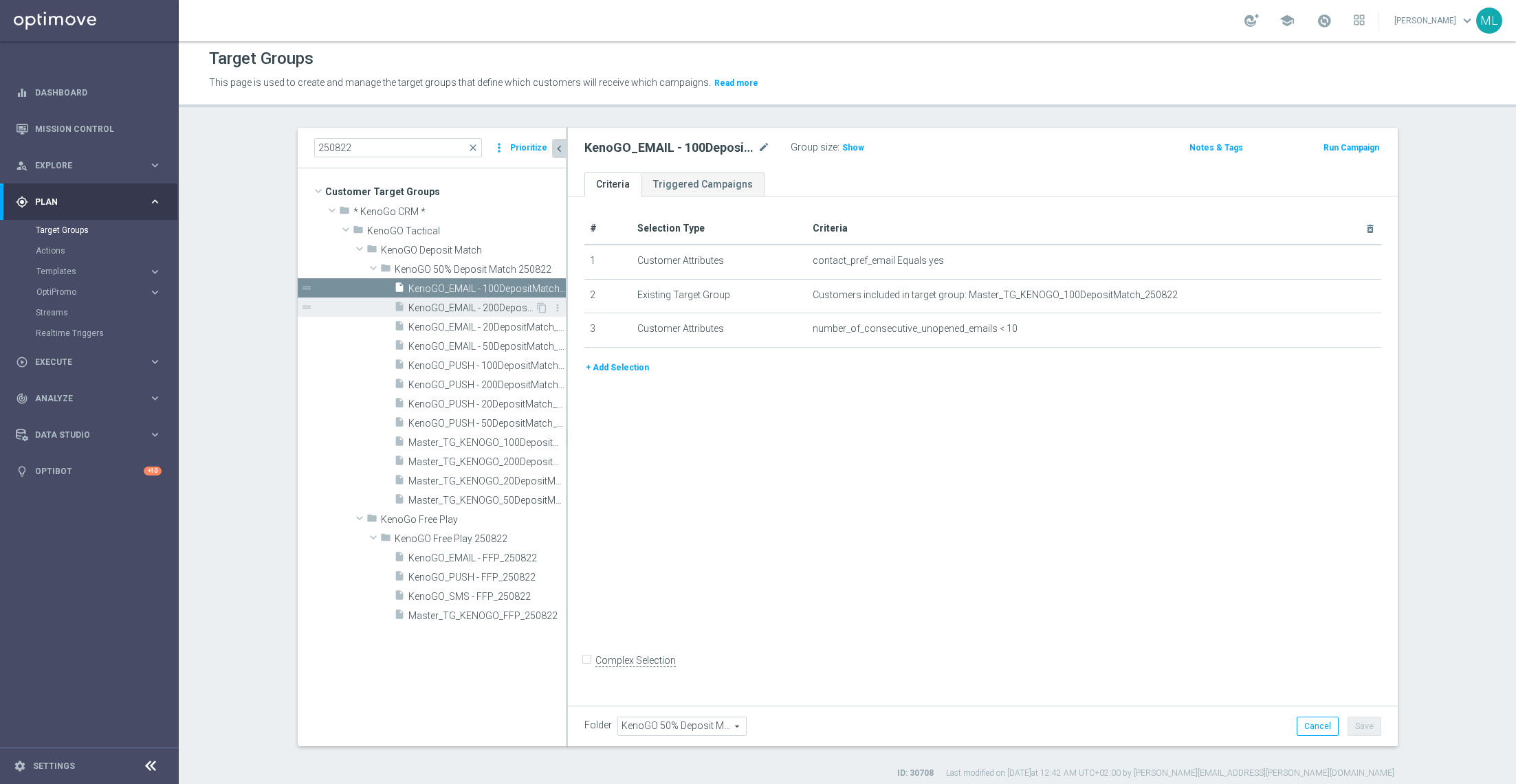
click at [480, 304] on span "KenoGO_EMAIL - 200DepositMatch_250822" at bounding box center [471, 308] width 126 height 12
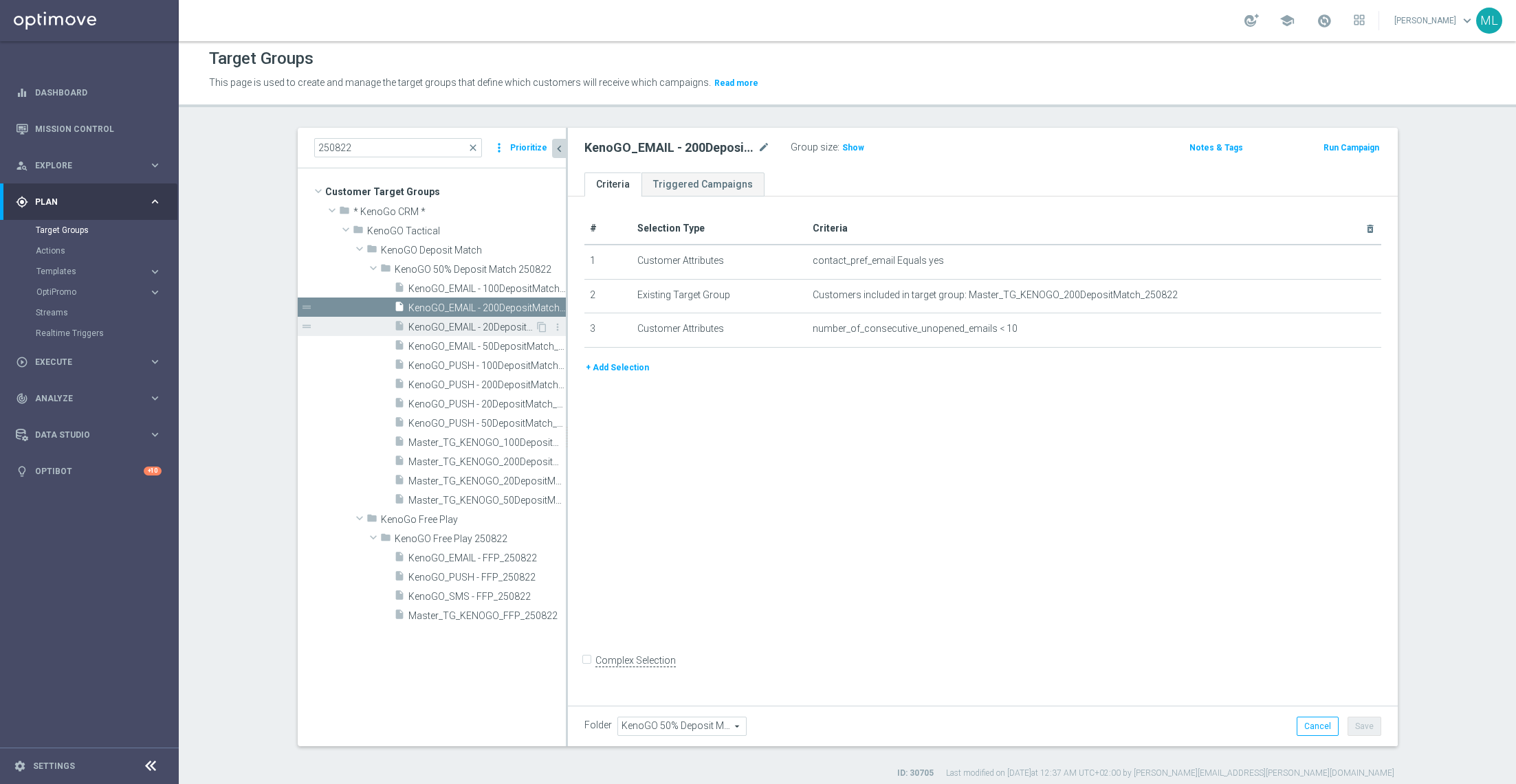
click at [477, 324] on span "KenoGO_EMAIL - 20DepositMatch_250822" at bounding box center [471, 328] width 126 height 12
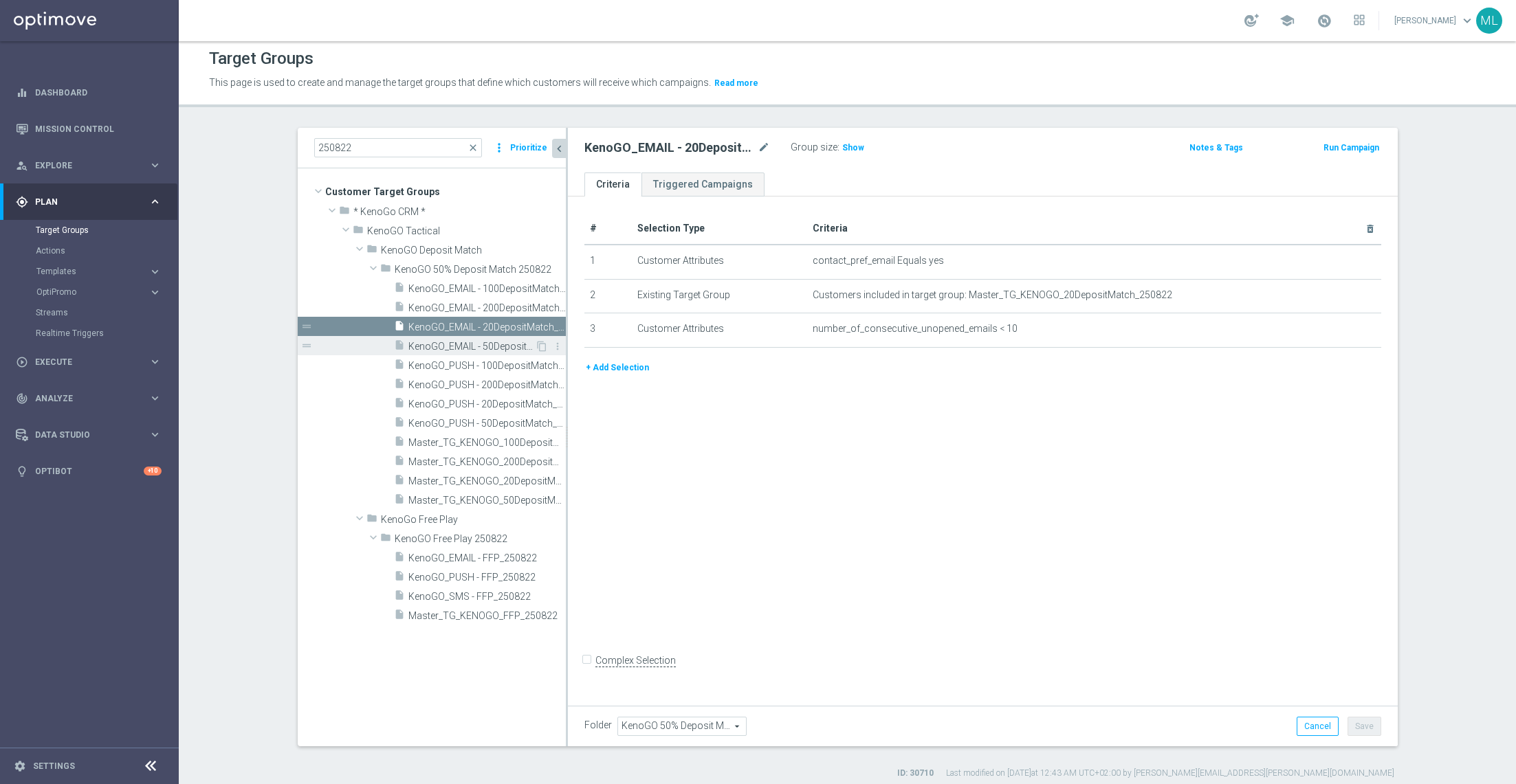
click at [475, 341] on span "KenoGO_EMAIL - 50DepositMatch_250822" at bounding box center [471, 346] width 126 height 12
click at [467, 491] on div "insert_drive_file Master_TG_KENOGO_50DepositMatch_250822" at bounding box center [464, 500] width 141 height 20
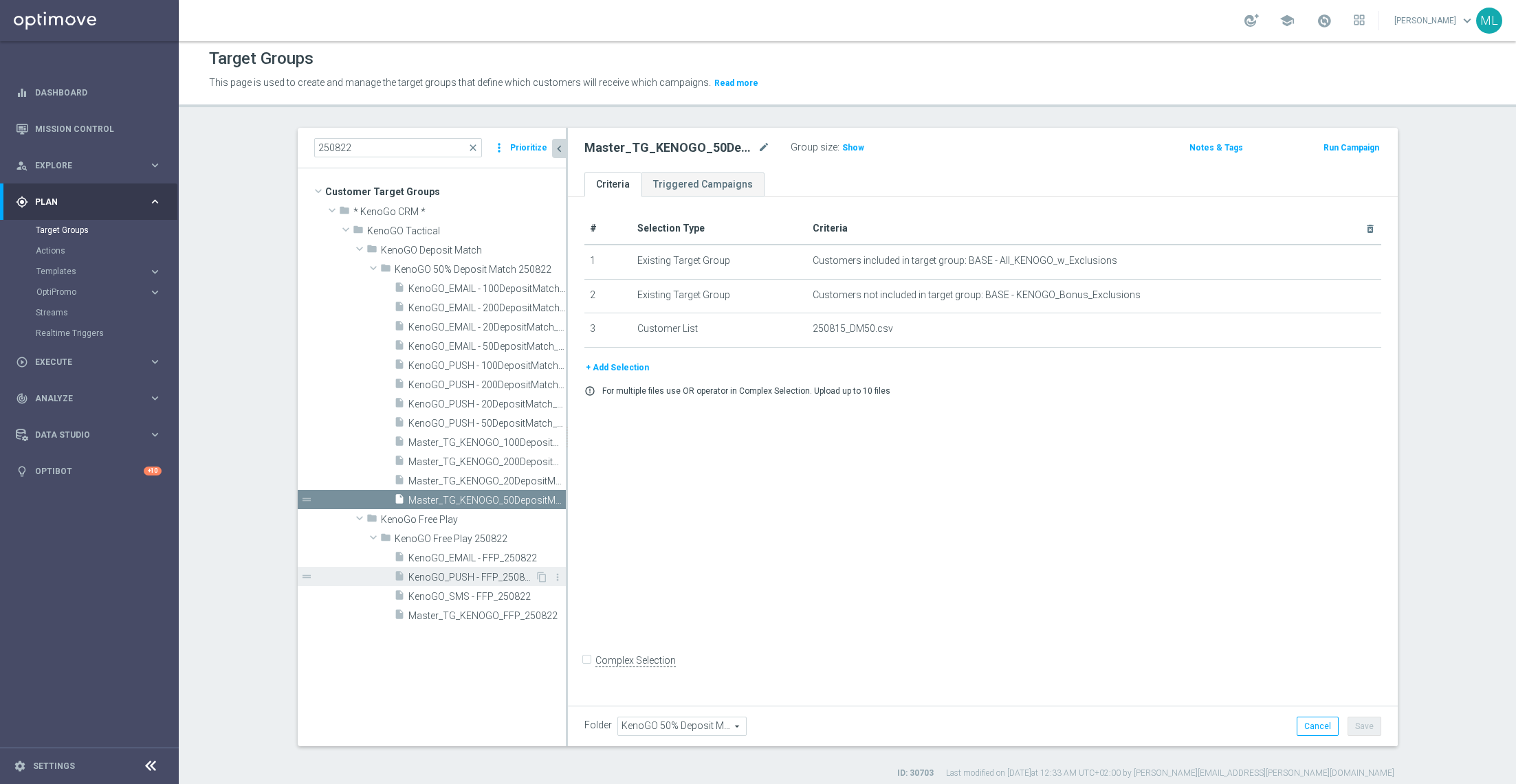
click at [458, 523] on span "KenoGO_PUSH - FFP_250822" at bounding box center [471, 577] width 126 height 12
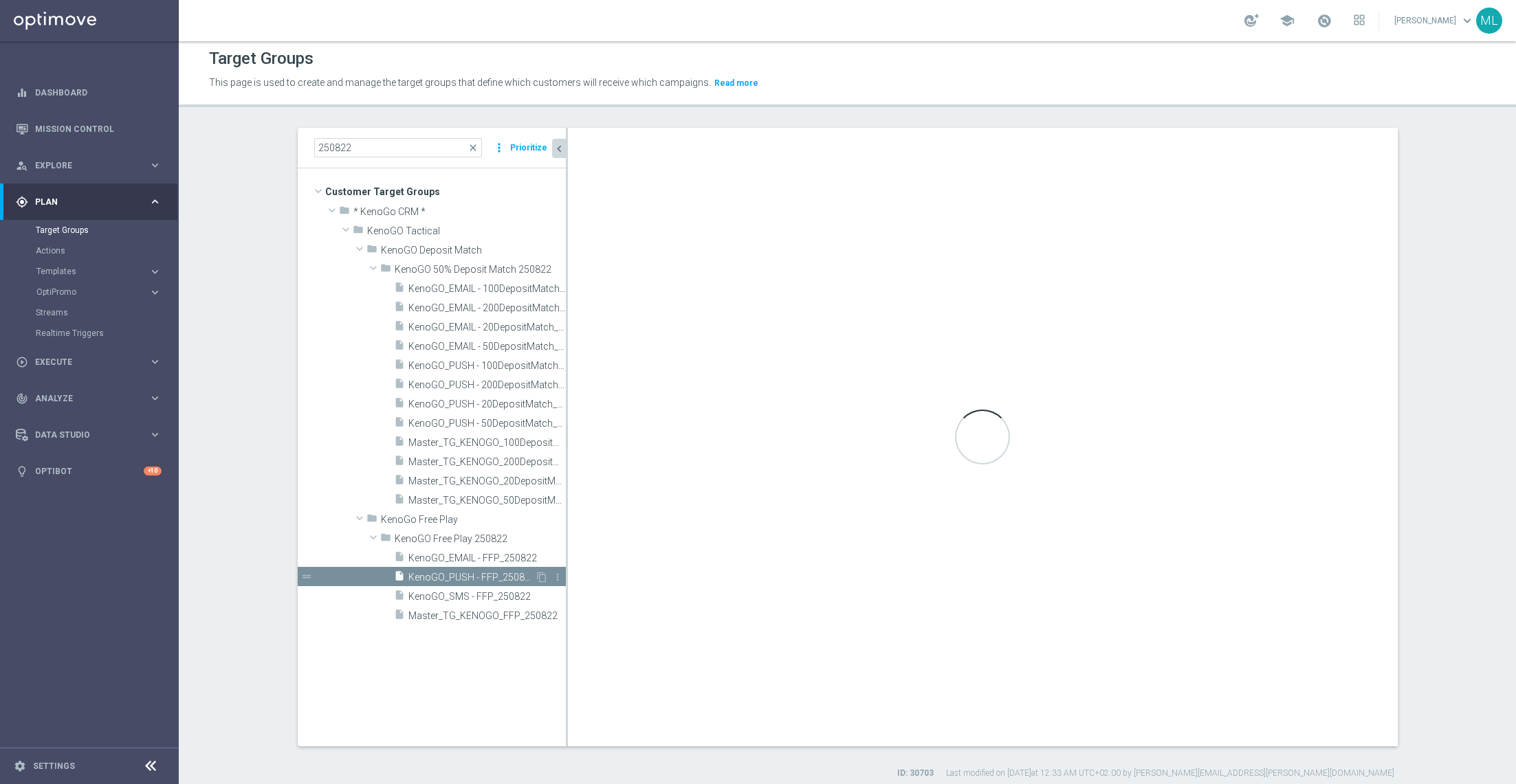
checkbox input "true"
type input "KenoGO Free Play 250822"
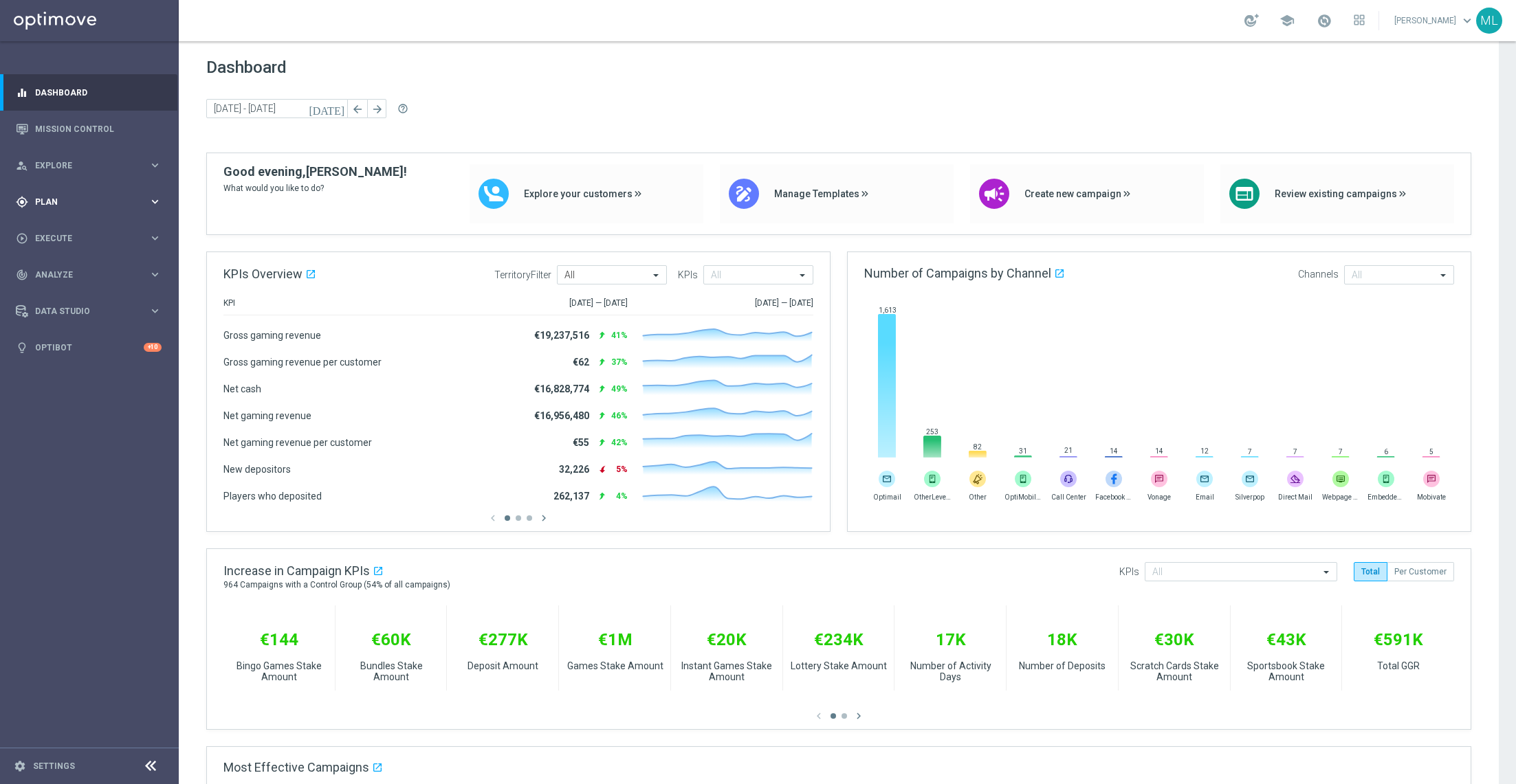
click at [153, 205] on icon "keyboard_arrow_right" at bounding box center [155, 201] width 13 height 13
click at [149, 271] on icon "keyboard_arrow_right" at bounding box center [155, 271] width 13 height 13
click at [67, 290] on link "Optimail" at bounding box center [93, 292] width 101 height 11
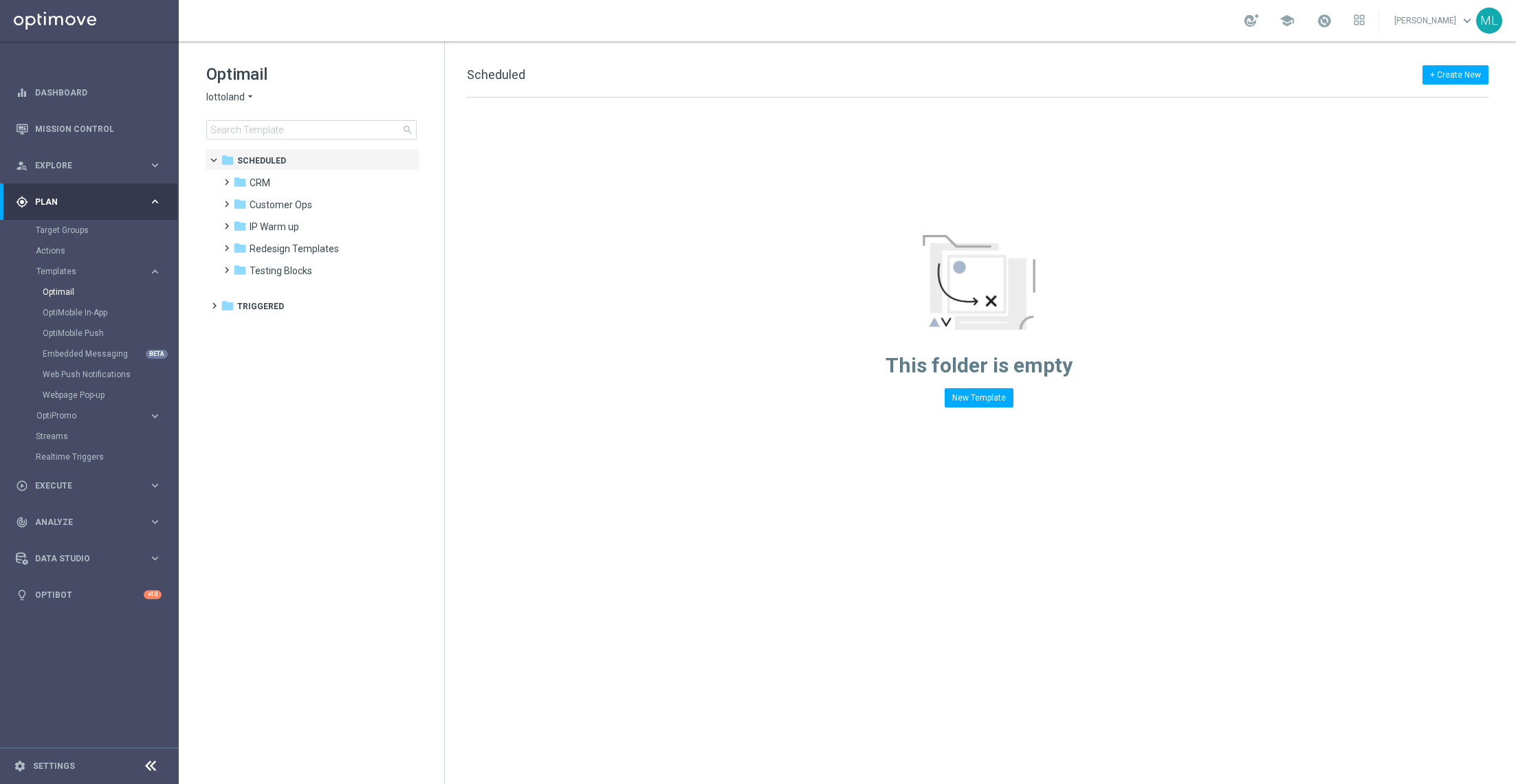
click at [249, 97] on icon "arrow_drop_down" at bounding box center [250, 97] width 11 height 13
click at [248, 130] on div "KenoGO" at bounding box center [258, 129] width 103 height 17
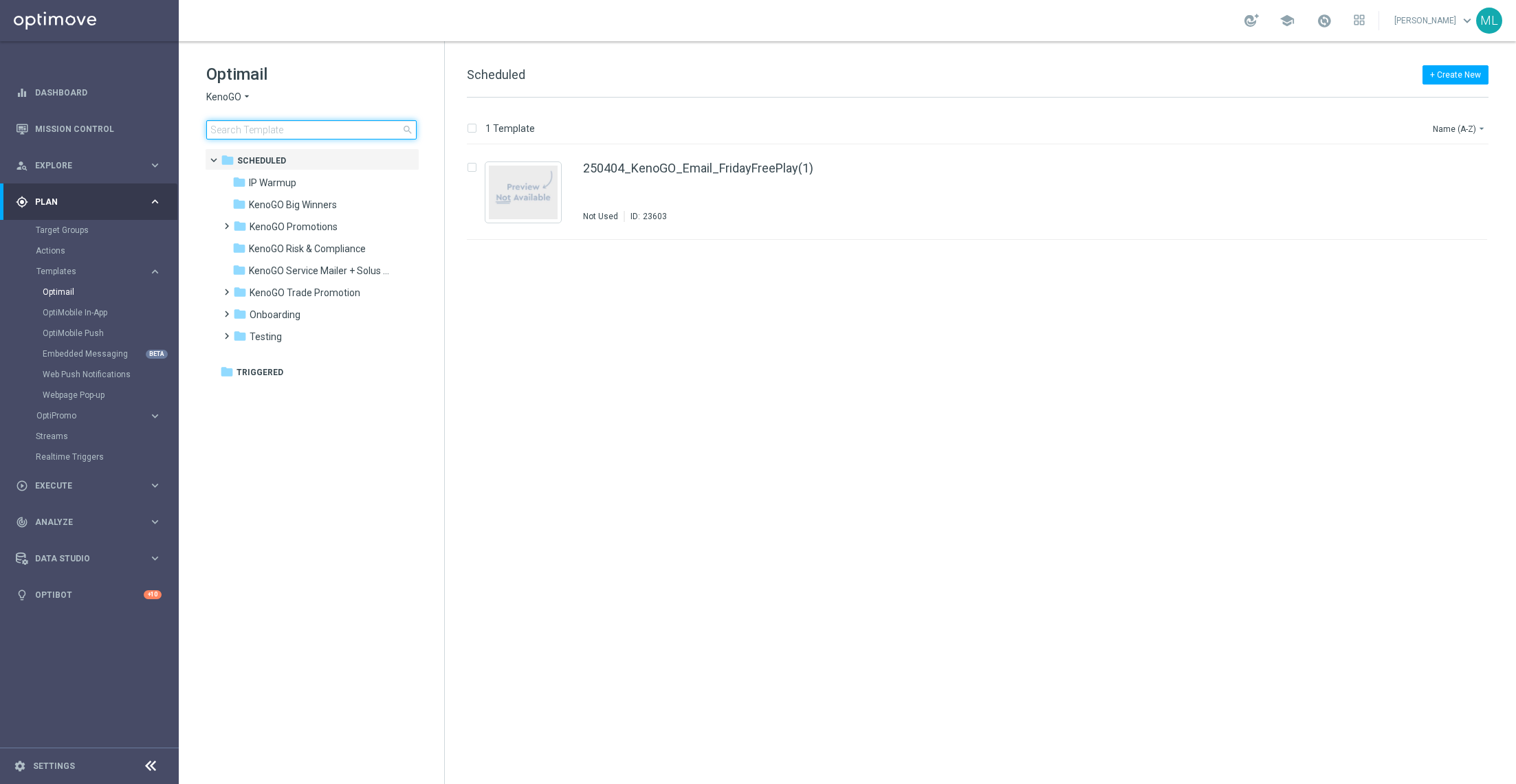
click at [240, 130] on input at bounding box center [311, 130] width 211 height 20
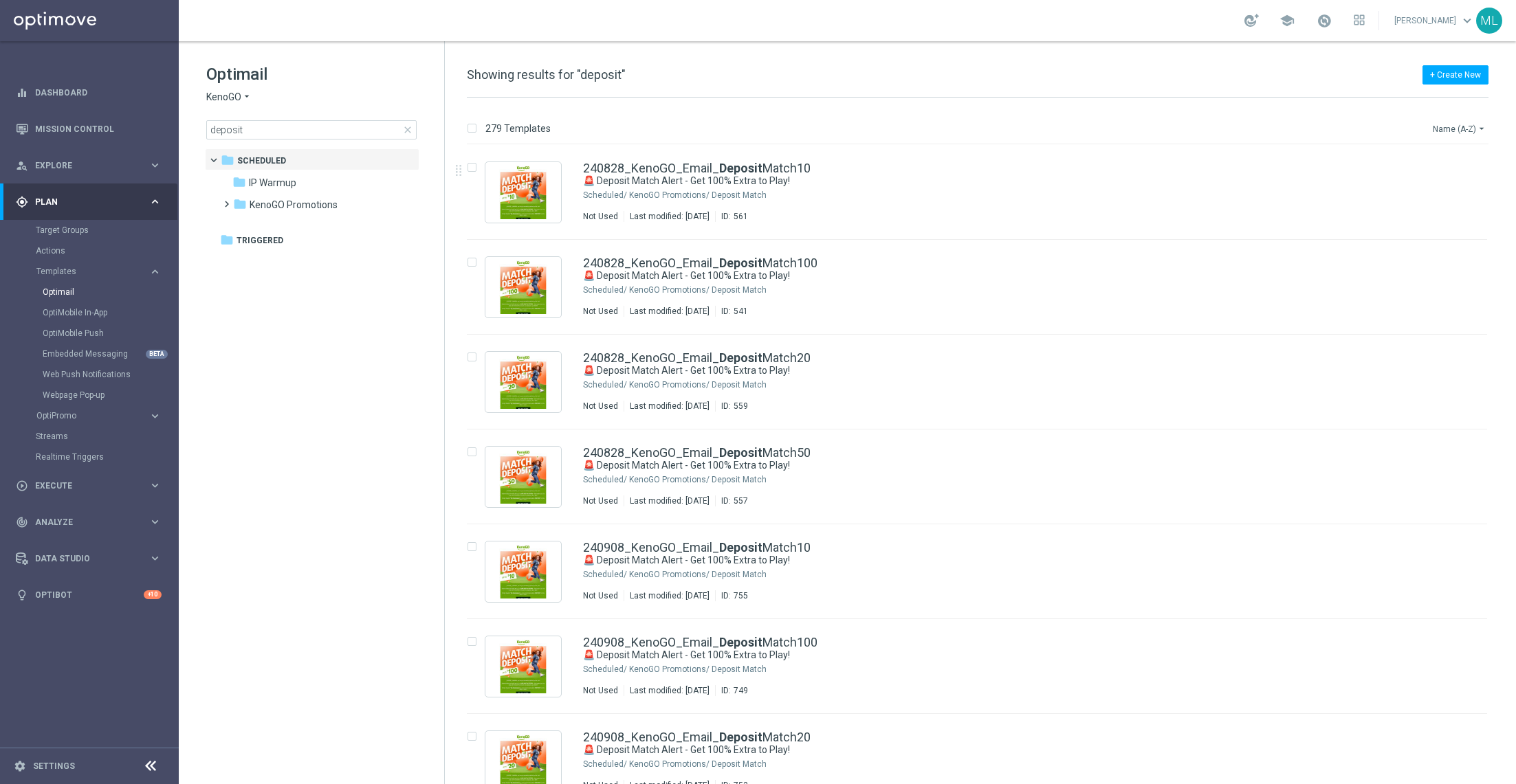
click at [1484, 131] on icon "arrow_drop_down" at bounding box center [1481, 128] width 11 height 11
click at [1449, 213] on span "Date Modified (Oldest)" at bounding box center [1434, 209] width 89 height 10
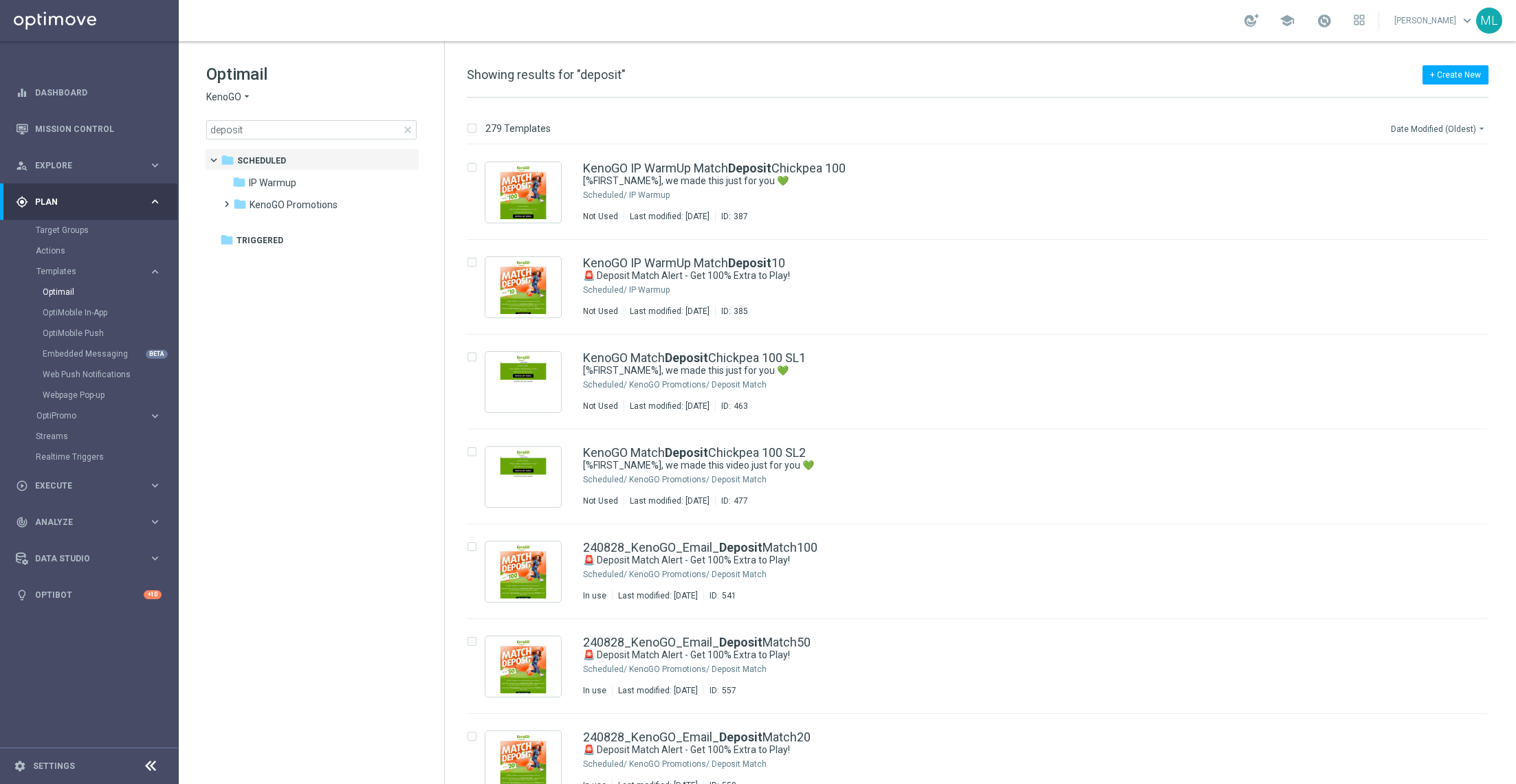
click at [1461, 128] on button "Date Modified (Oldest) arrow_drop_down" at bounding box center [1439, 128] width 99 height 17
click at [1454, 197] on div "Date Modified (Newest)" at bounding box center [1434, 190] width 110 height 20
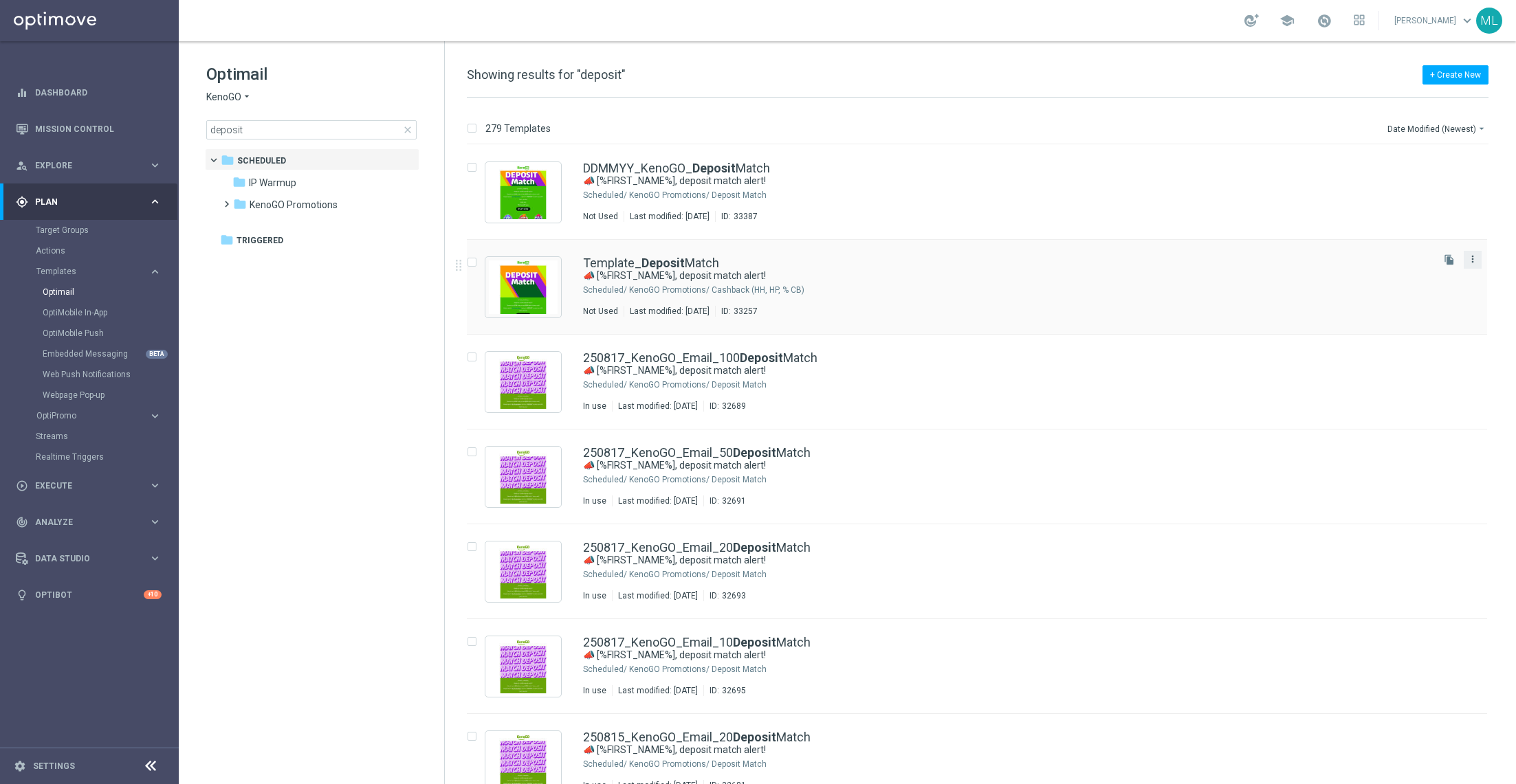
click at [1470, 257] on icon "more_vert" at bounding box center [1472, 258] width 11 height 11
click at [1390, 318] on div "delete_forever [GEOGRAPHIC_DATA]" at bounding box center [1408, 312] width 110 height 20
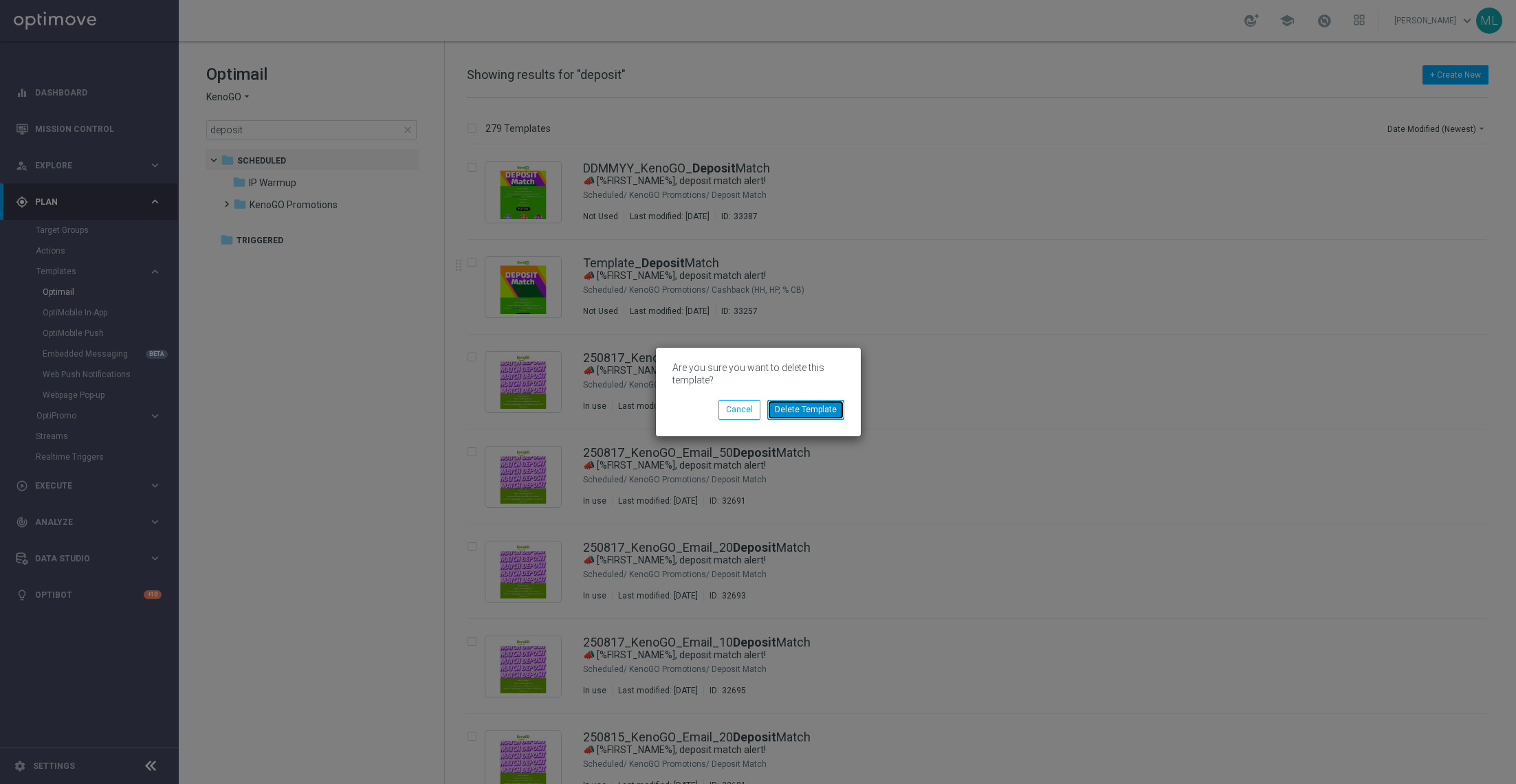
click at [814, 409] on button "Delete Template" at bounding box center [806, 410] width 77 height 20
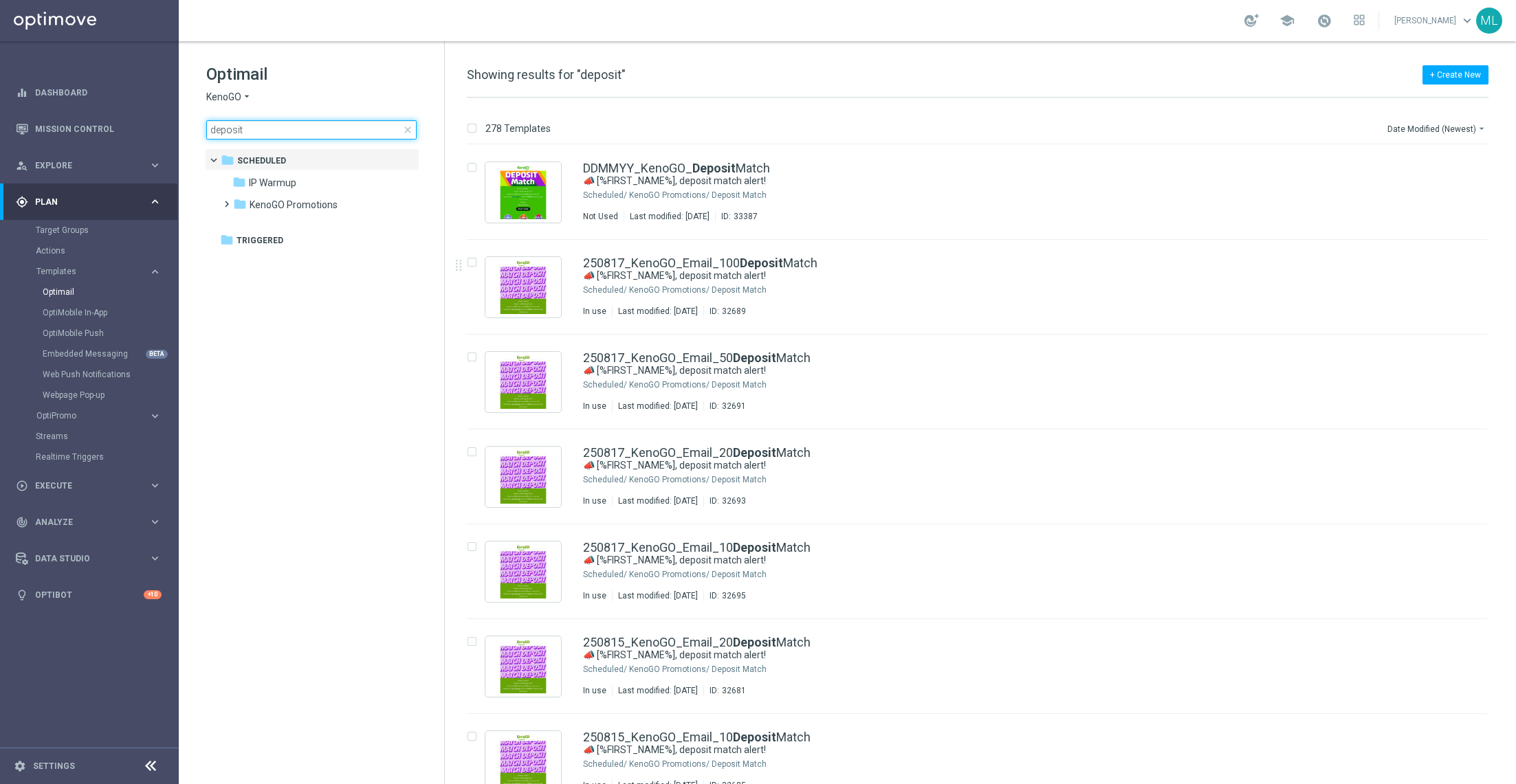
click at [208, 125] on input "deposit" at bounding box center [311, 130] width 211 height 20
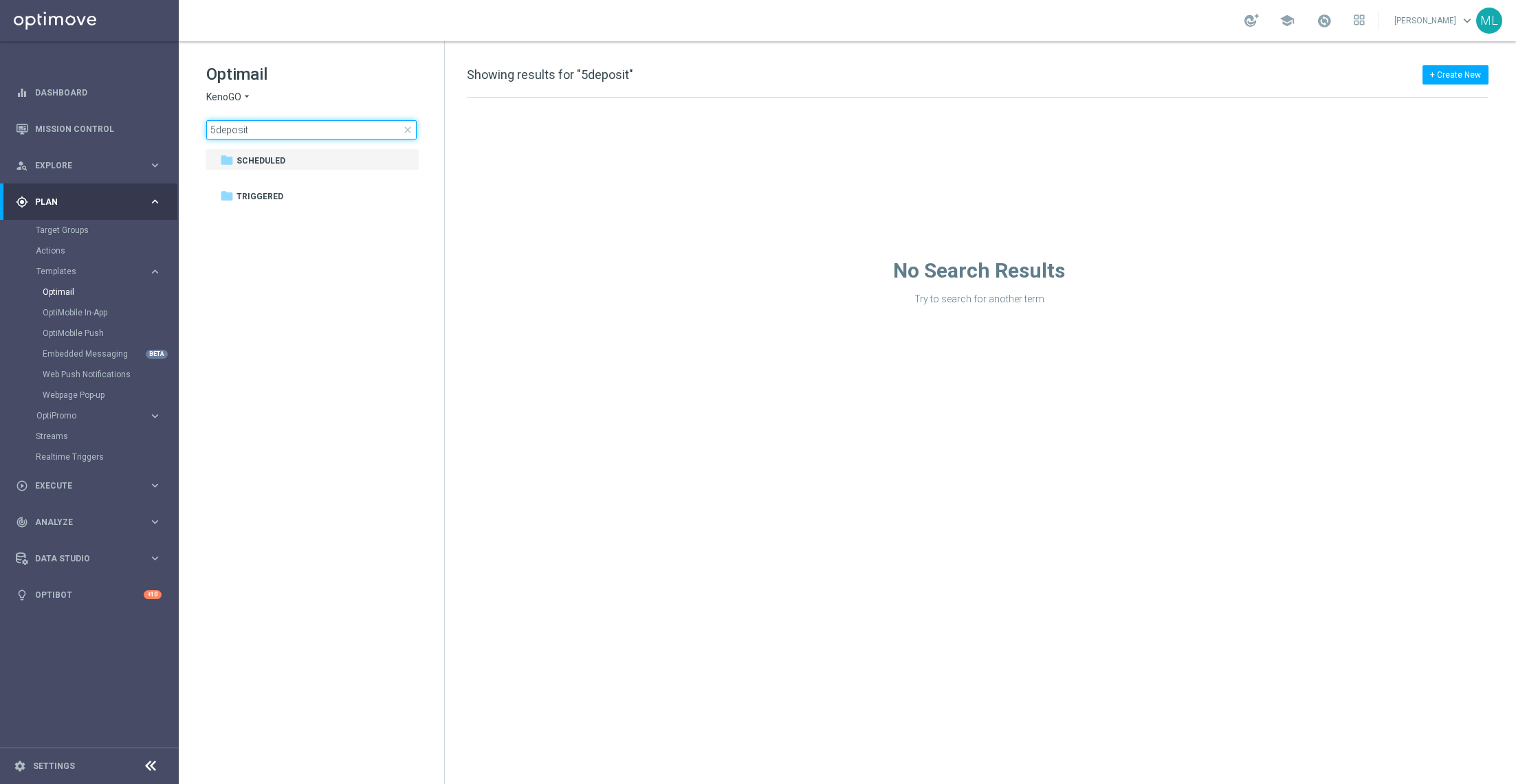
type input "deposit"
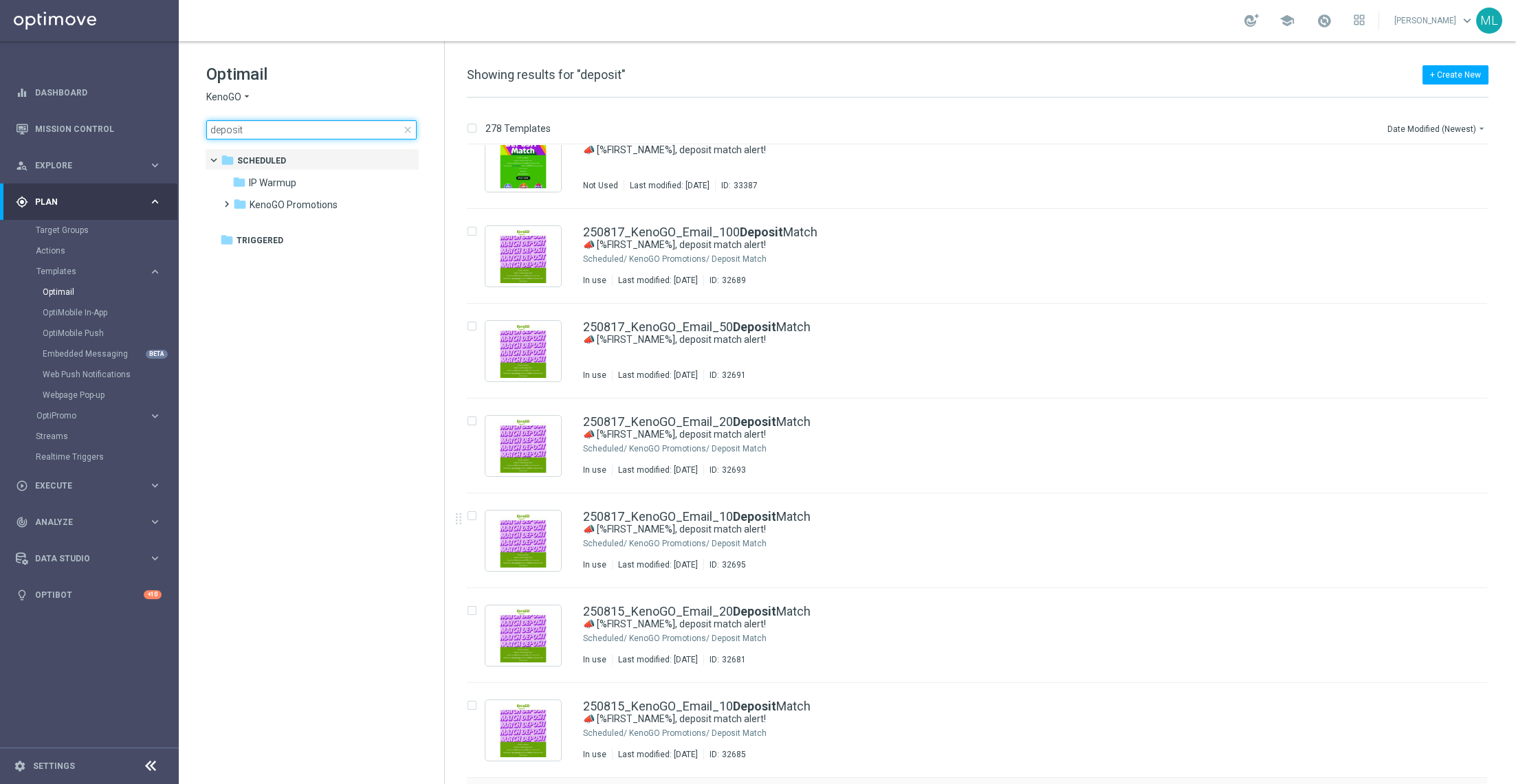
scroll to position [21, 0]
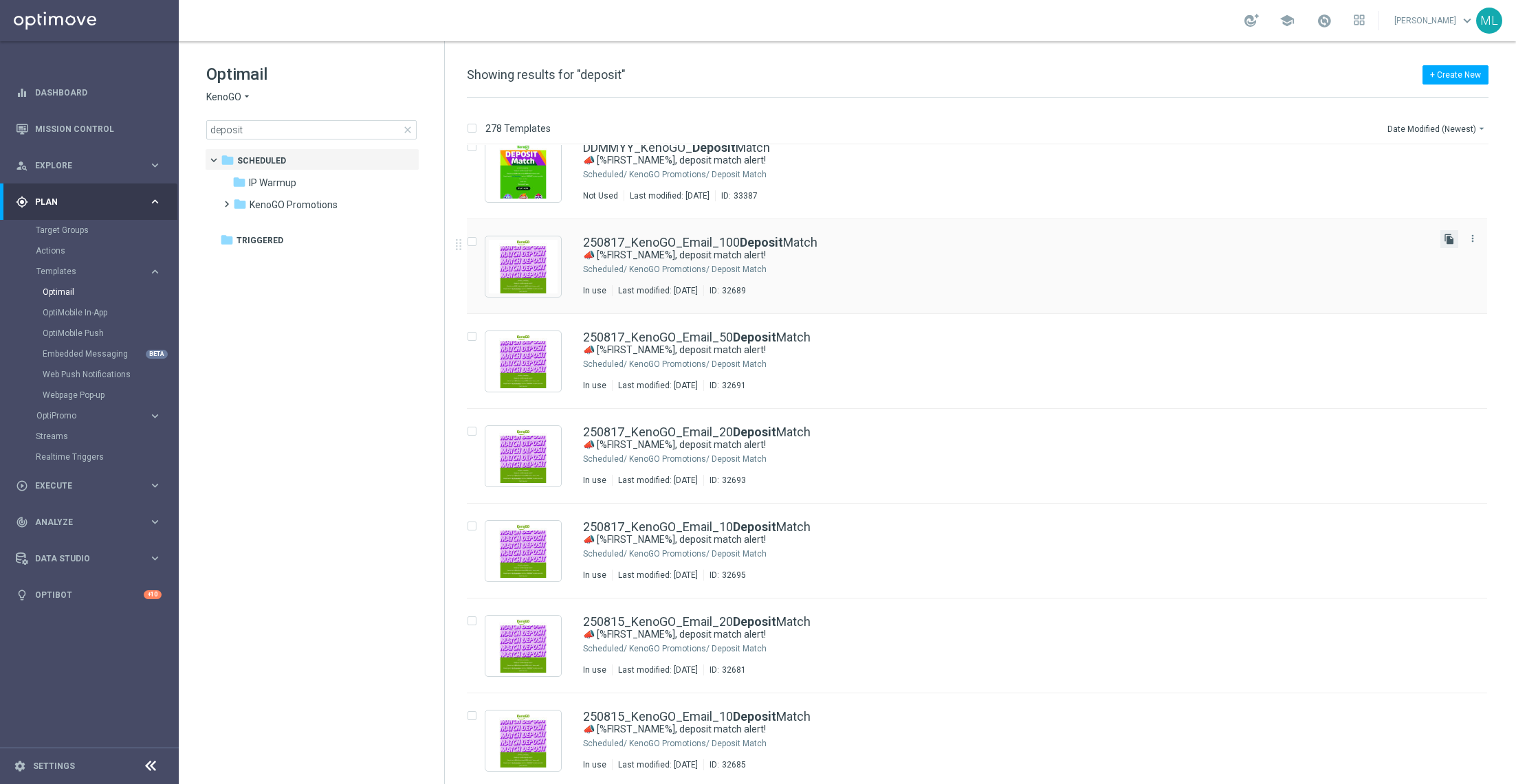
click at [1449, 240] on icon "file_copy" at bounding box center [1448, 239] width 11 height 11
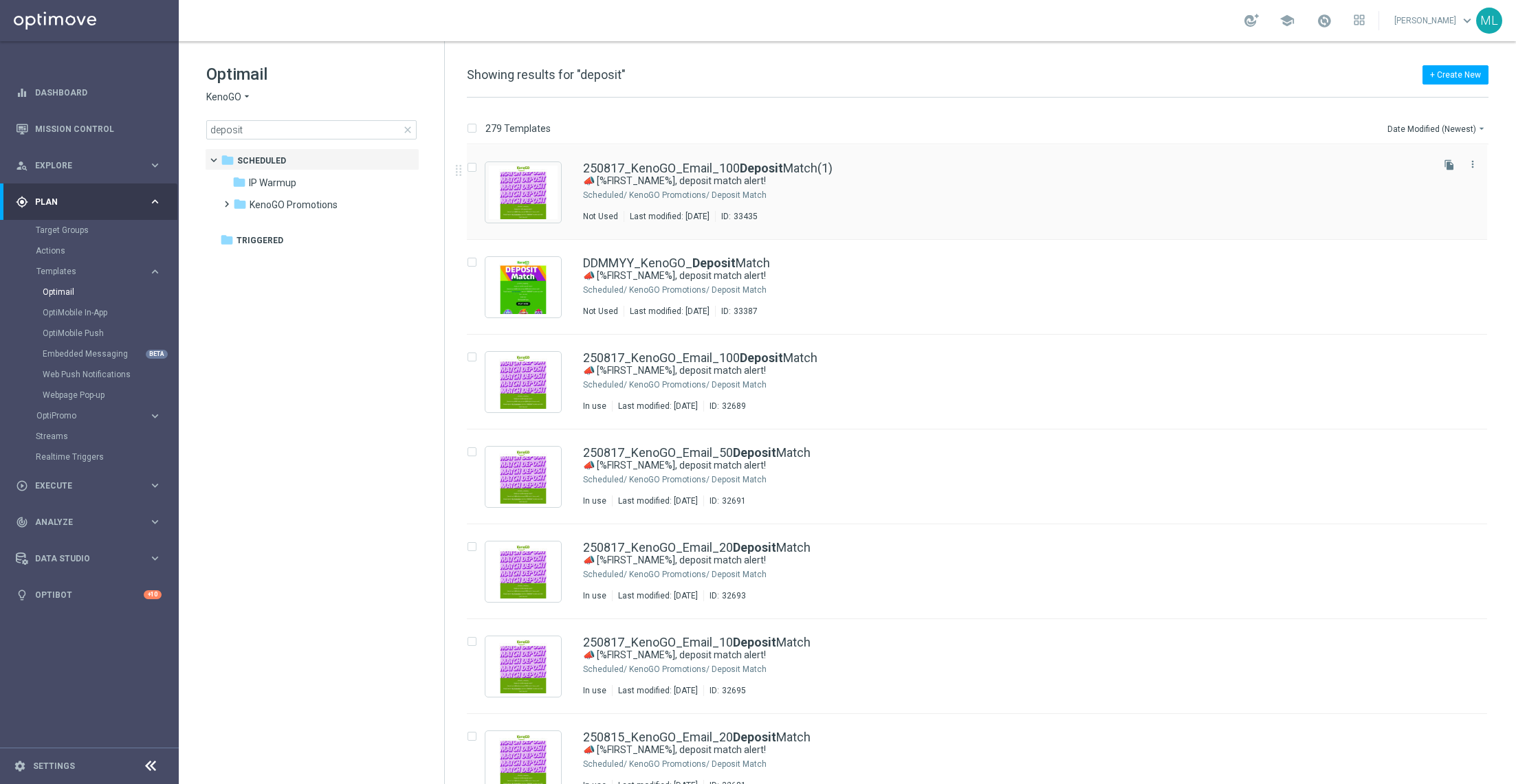
click at [853, 167] on div "250817_KenoGO_Email_100 Deposit Match(1)" at bounding box center [1006, 168] width 846 height 13
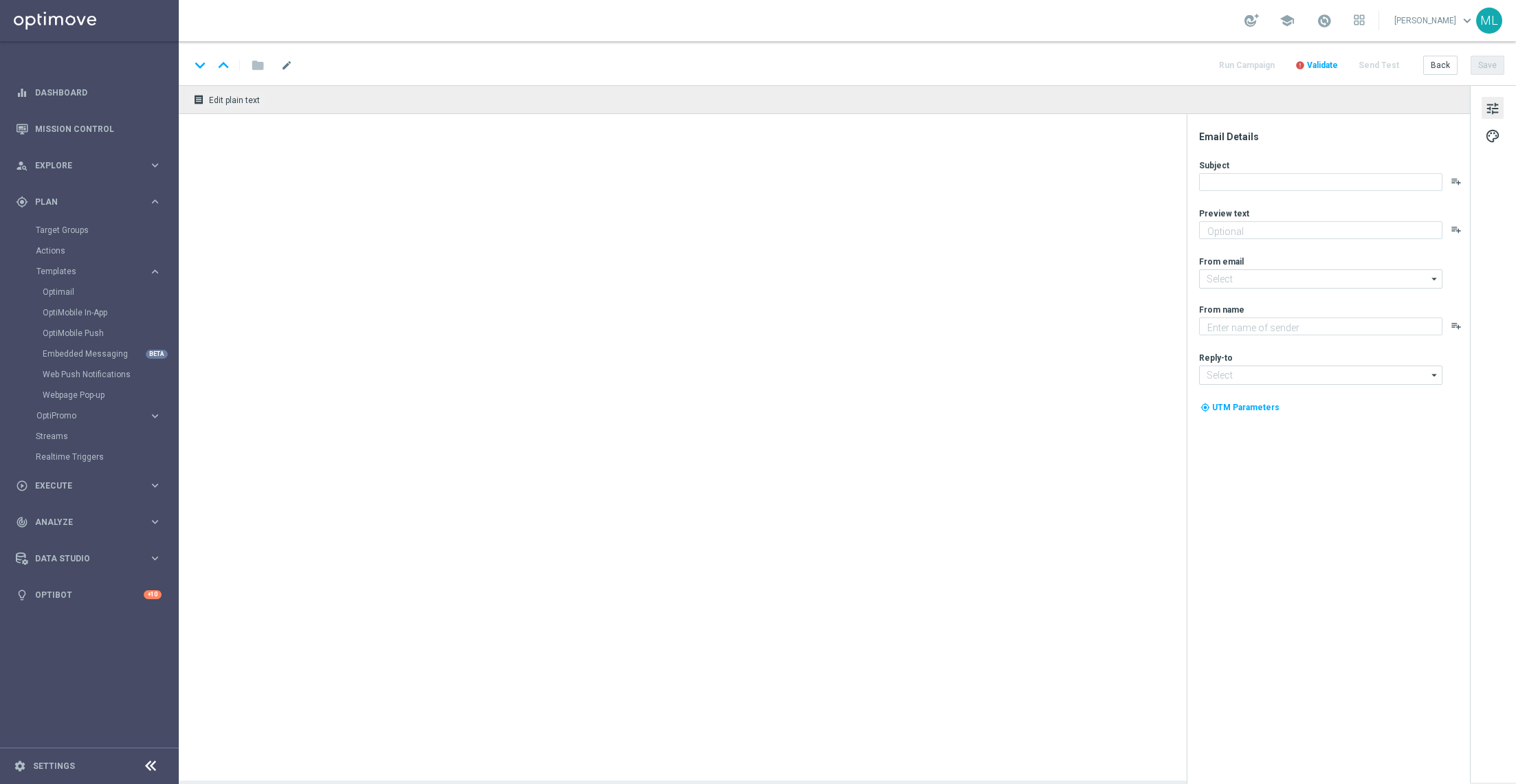
type textarea "Your turn to get matched!"
type textarea "KenoGO"
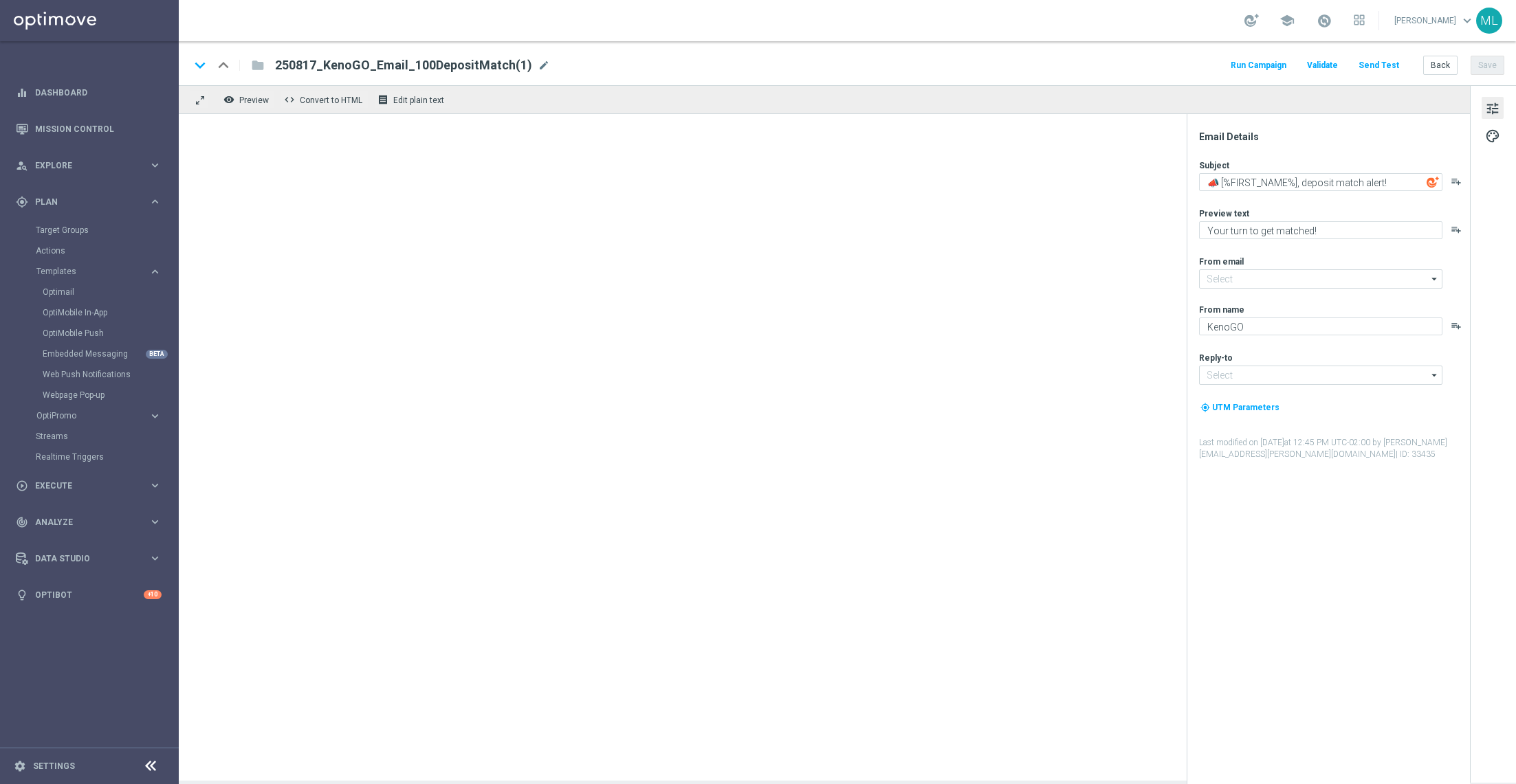
type input "[EMAIL_ADDRESS][DOMAIN_NAME]"
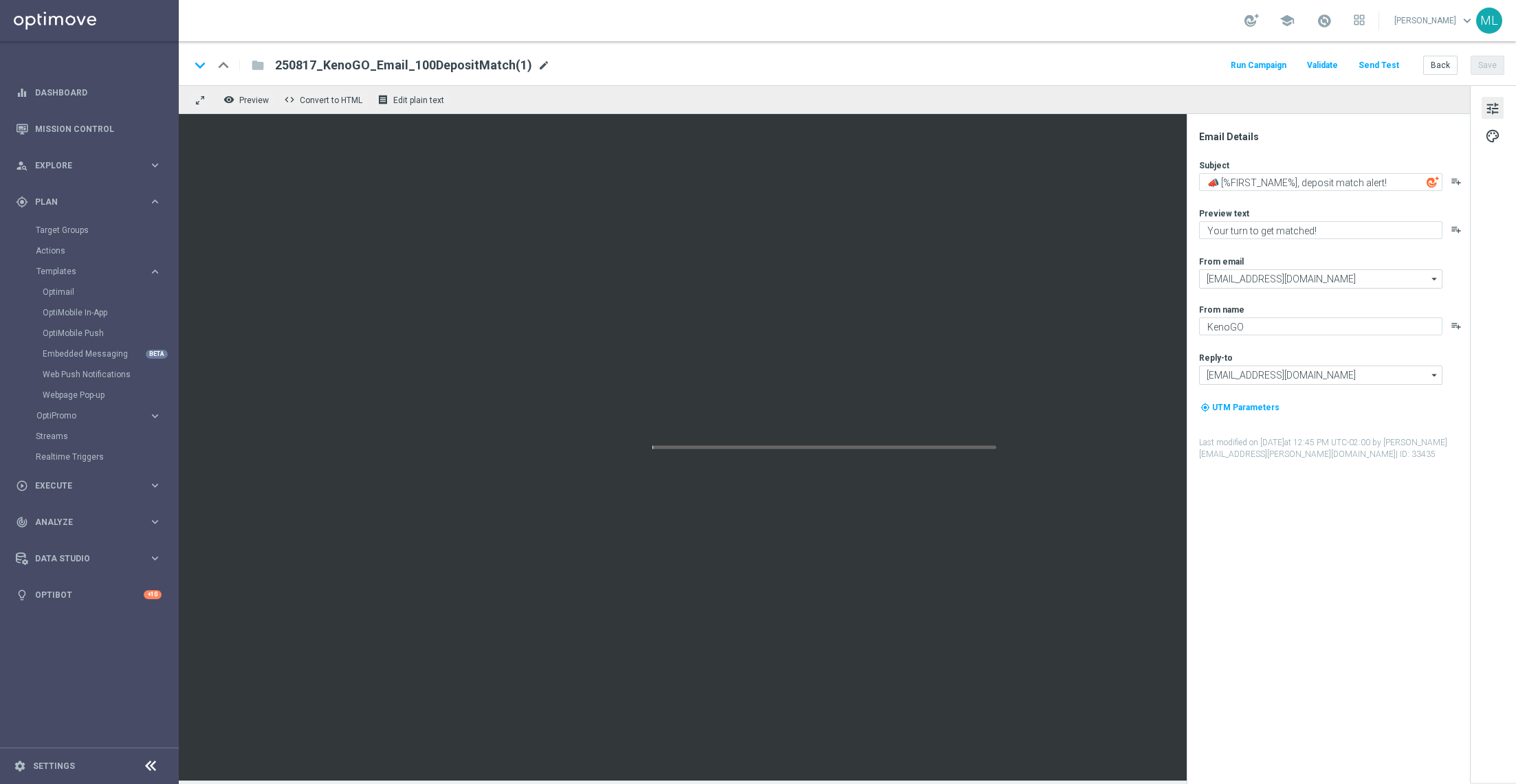
click at [538, 62] on span "mode_edit" at bounding box center [544, 65] width 13 height 13
click at [392, 62] on input "250817_KenoGO_Email_100DepositMatch" at bounding box center [446, 66] width 341 height 18
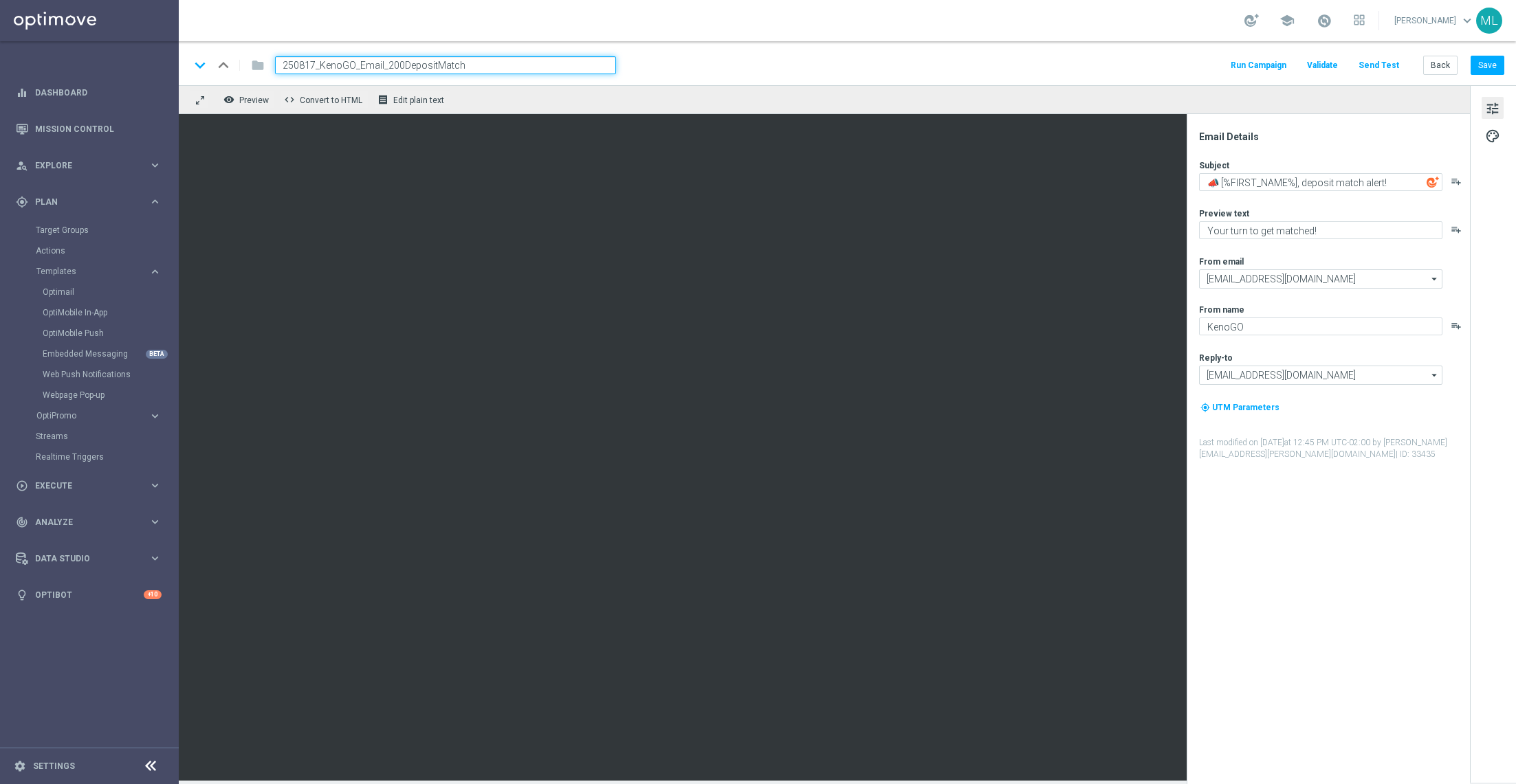
click at [313, 63] on input "250817_KenoGO_Email_200DepositMatch" at bounding box center [446, 66] width 341 height 18
type input "250822_KenoGO_Email_200DepositMatch"
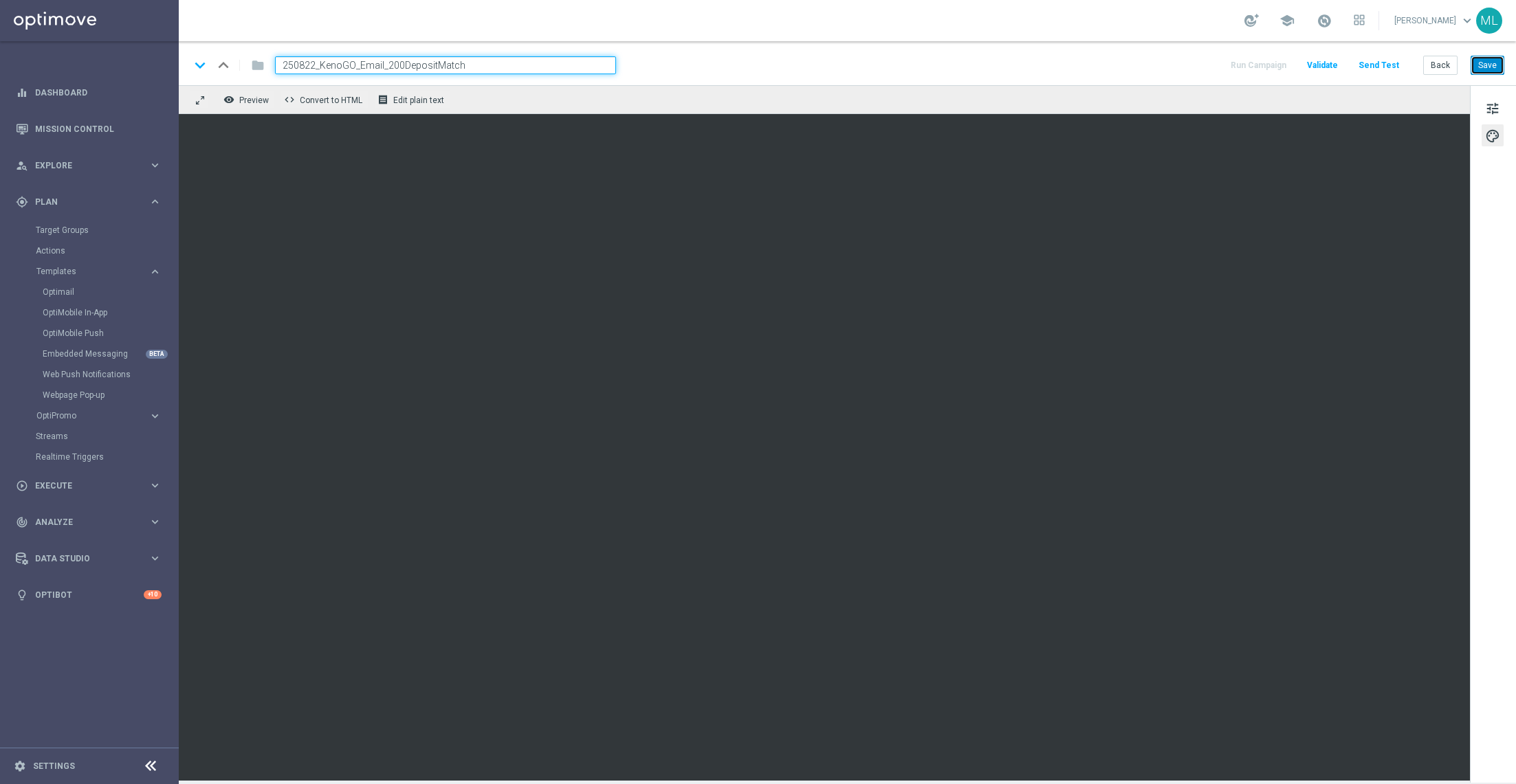
click at [1483, 67] on button "Save" at bounding box center [1488, 66] width 33 height 20
click at [1443, 68] on button "Back" at bounding box center [1440, 66] width 34 height 20
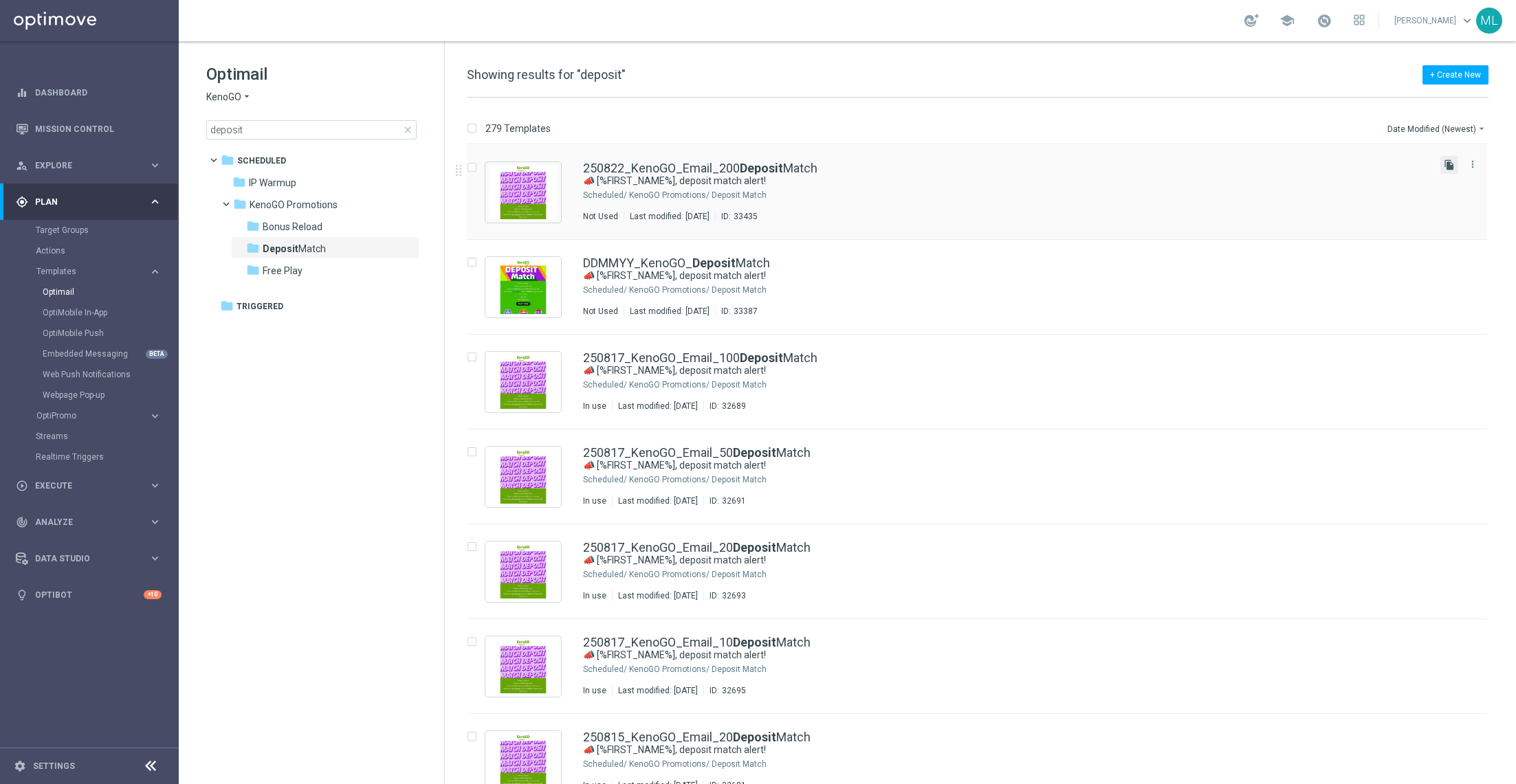
click at [1446, 163] on icon "file_copy" at bounding box center [1448, 164] width 11 height 11
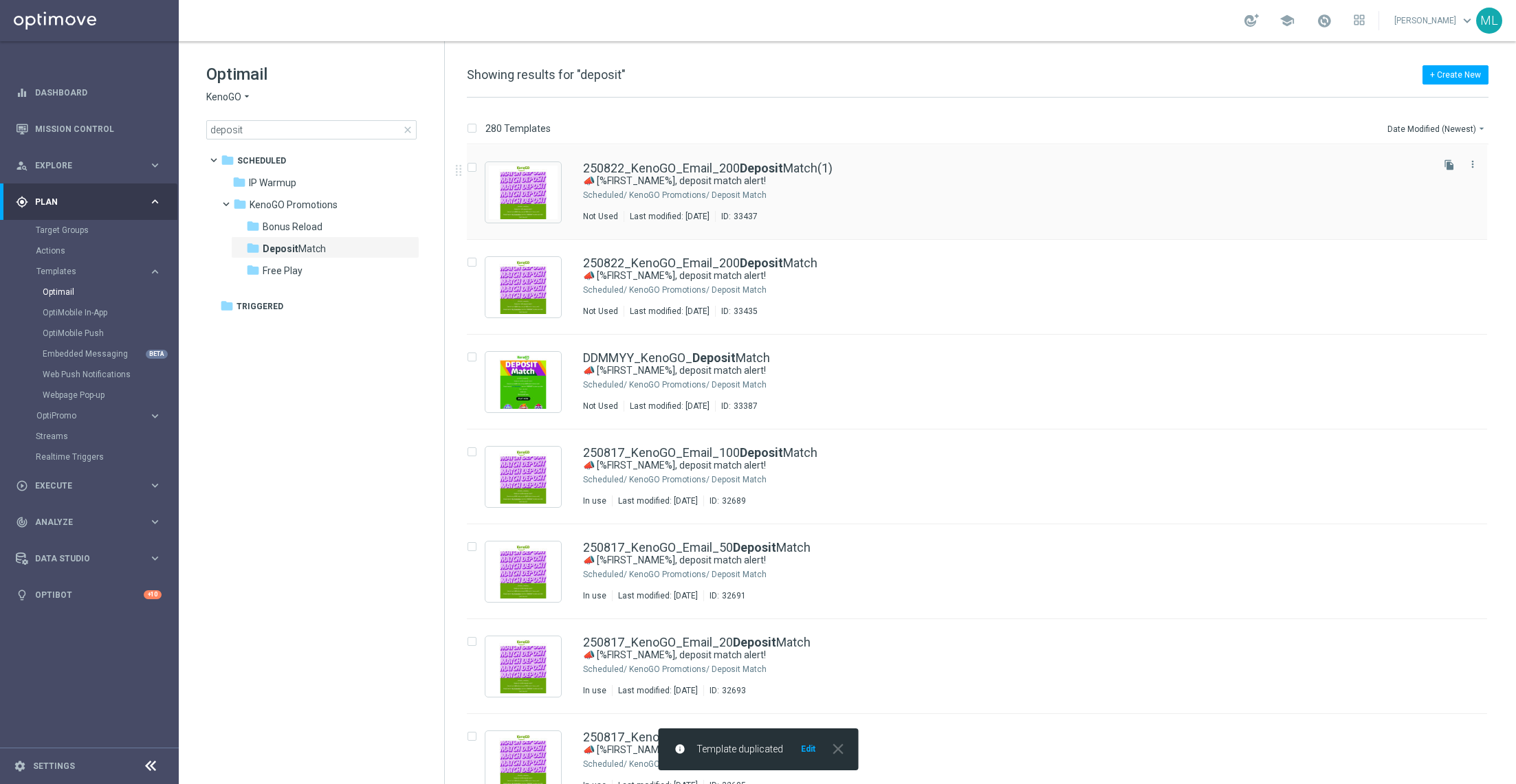
click at [976, 173] on div "250822_KenoGO_Email_200 Deposit Match(1)" at bounding box center [1006, 168] width 846 height 13
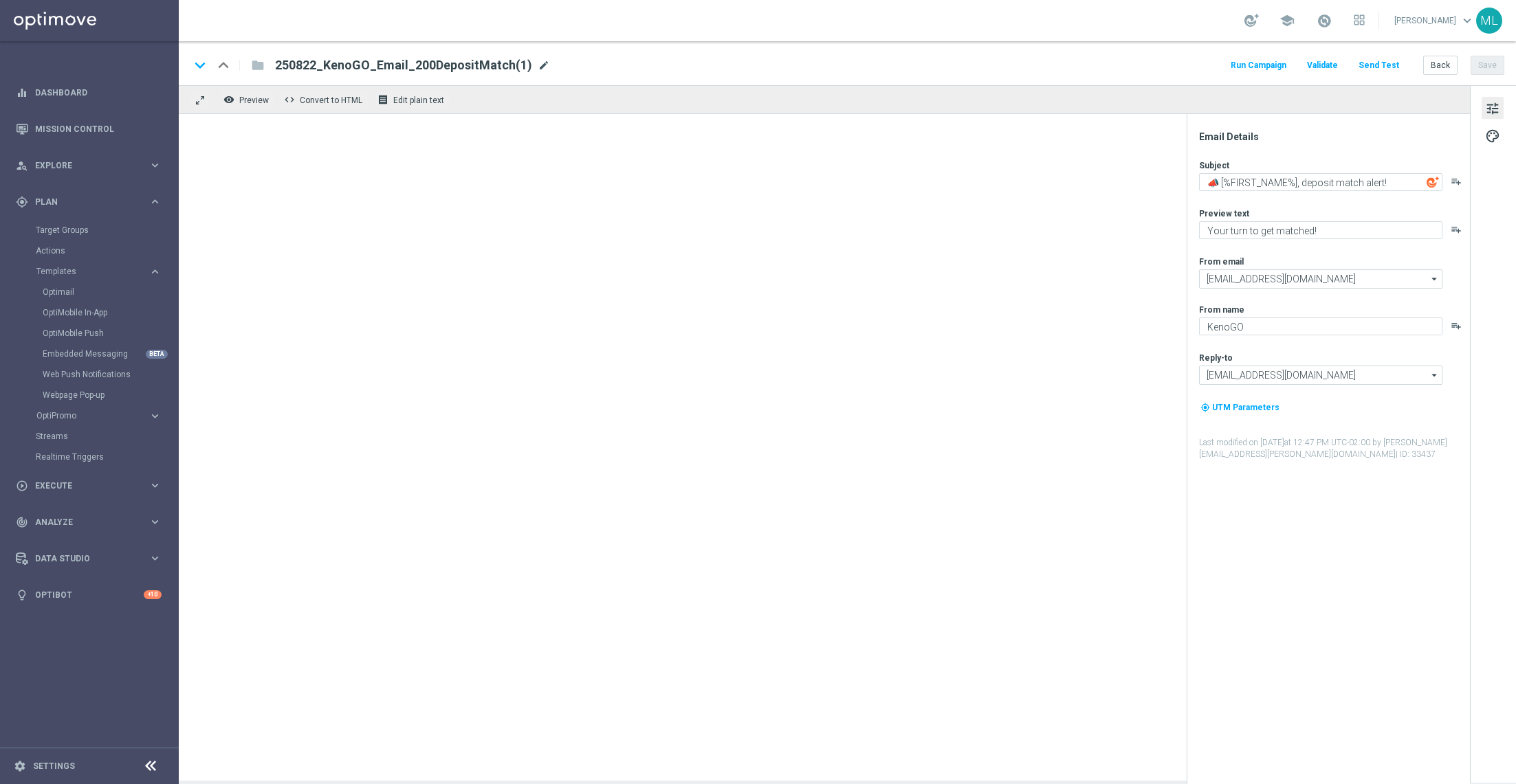
click at [538, 64] on span "mode_edit" at bounding box center [544, 65] width 13 height 13
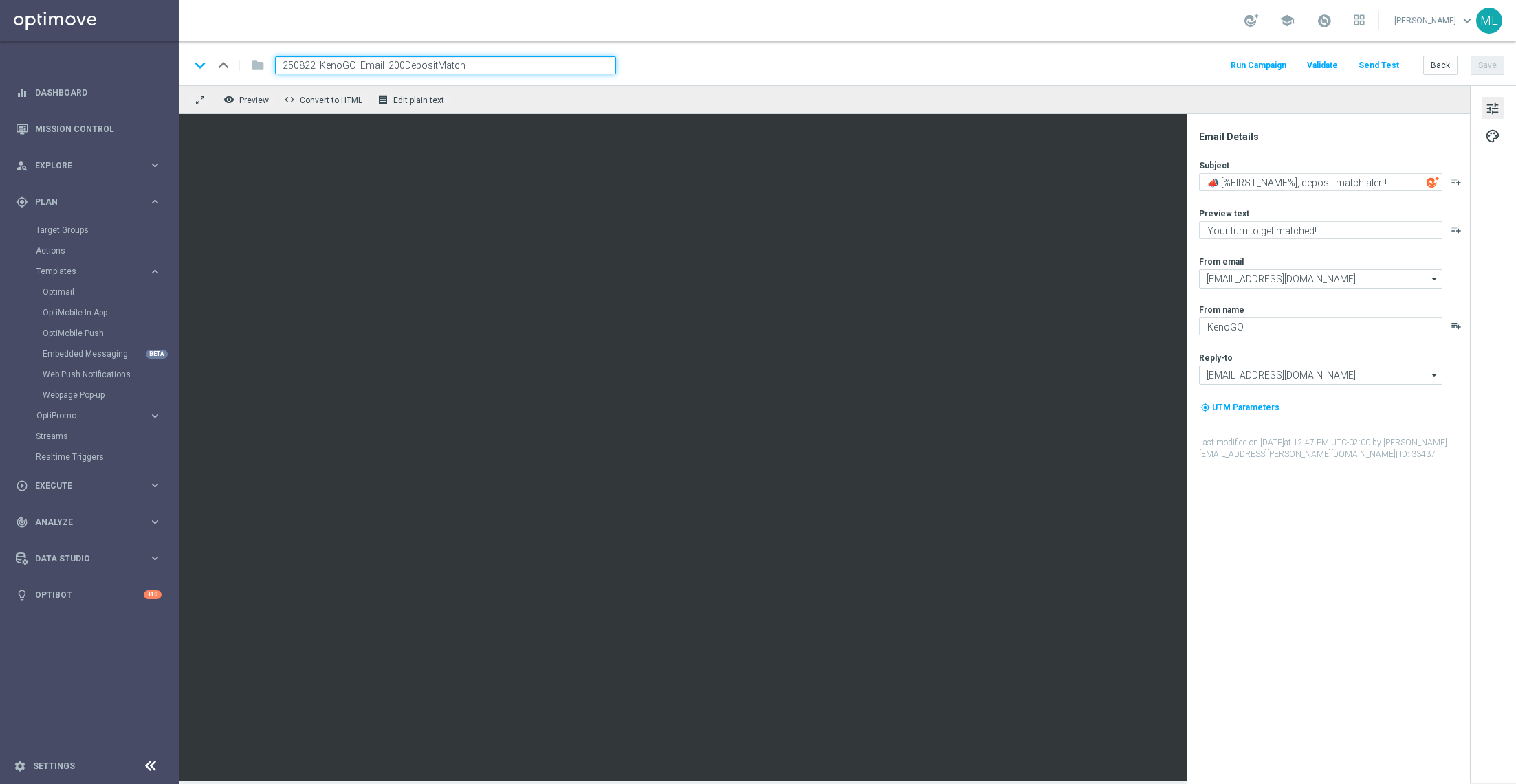
click at [389, 61] on input "250822_KenoGO_Email_200DepositMatch" at bounding box center [446, 66] width 341 height 18
type input "250822_KenoGO_Email_100DepositMatch"
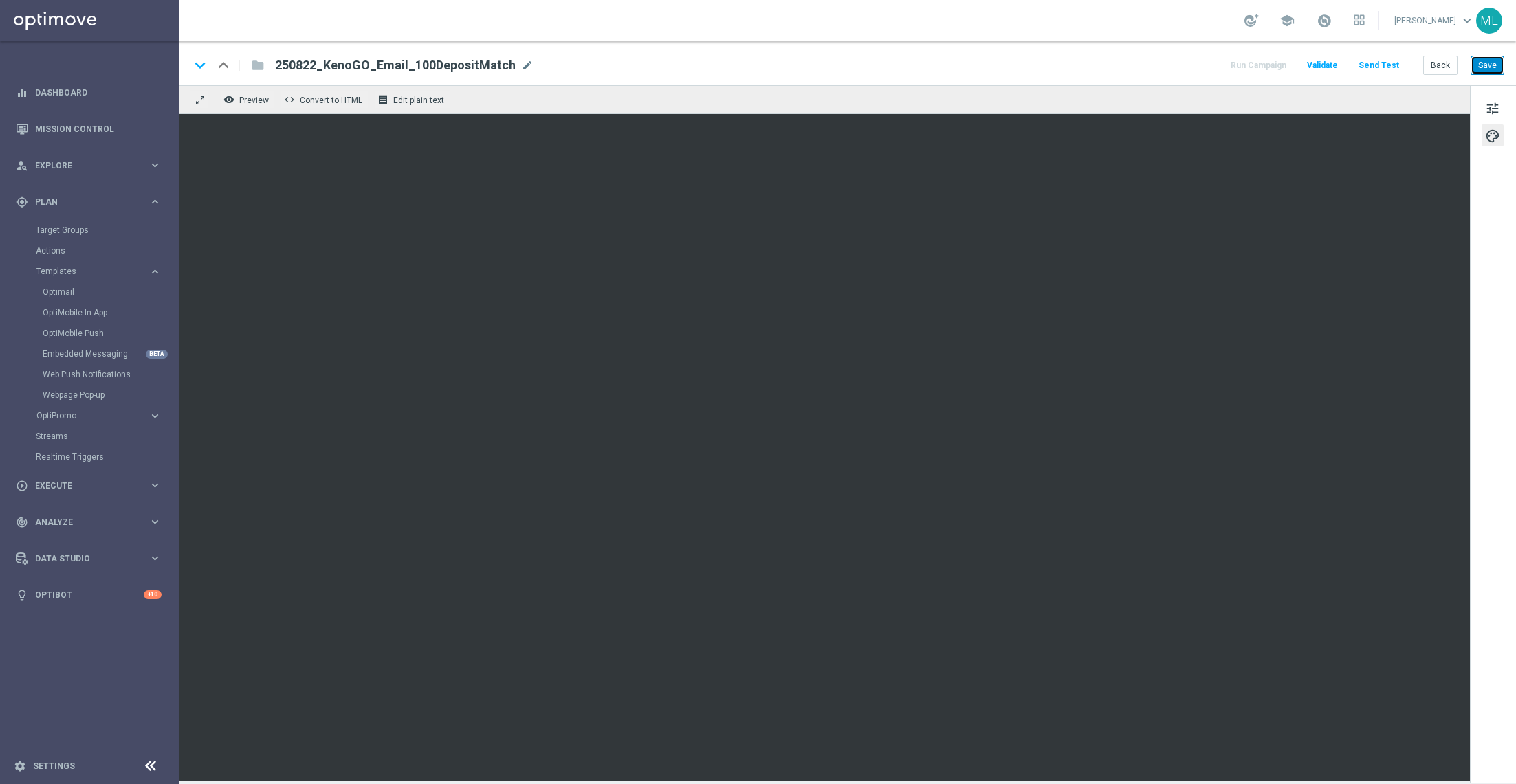
click at [1483, 66] on button "Save" at bounding box center [1488, 66] width 33 height 20
click at [1439, 62] on button "Back" at bounding box center [1440, 66] width 34 height 20
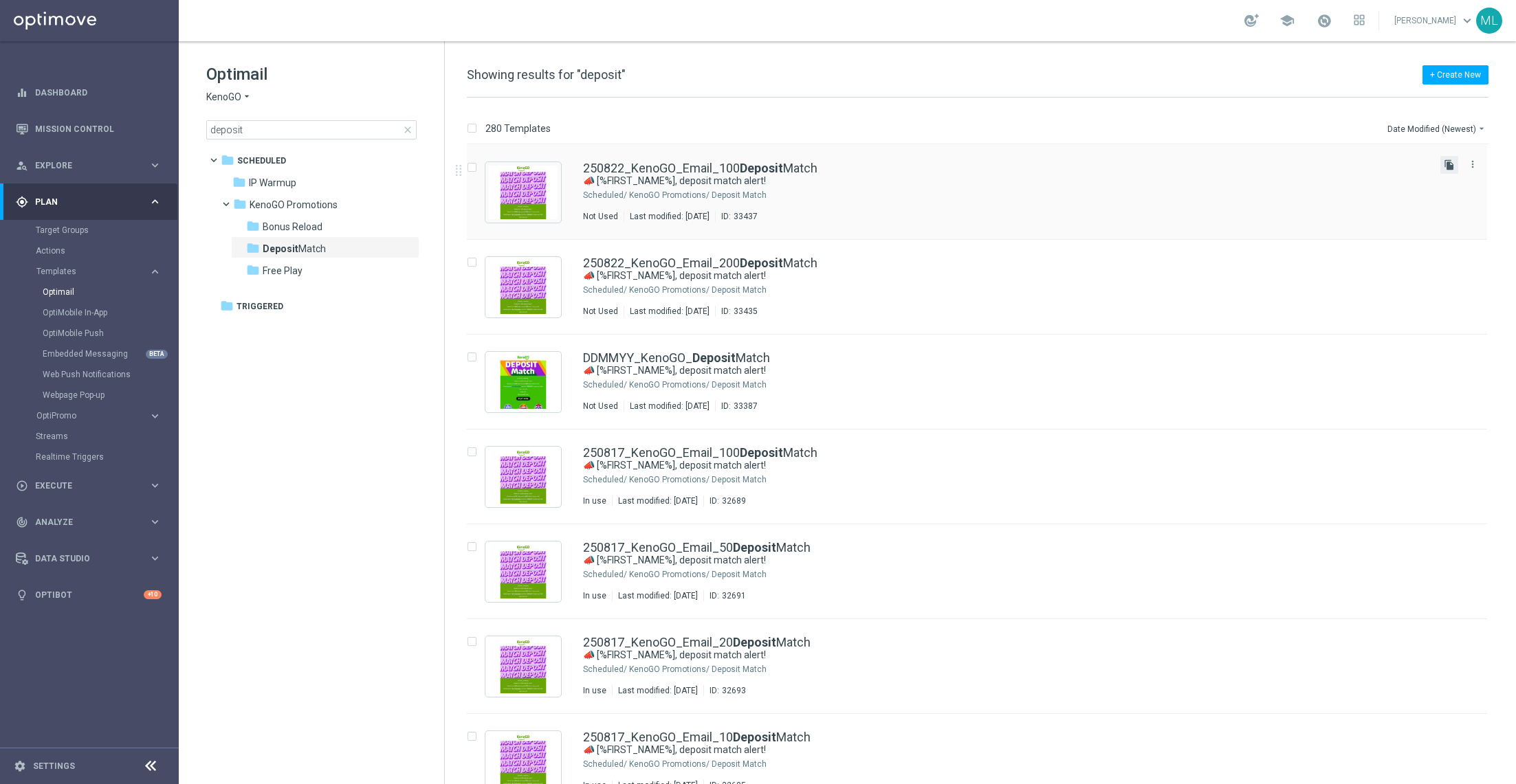
click at [1445, 168] on icon "file_copy" at bounding box center [1448, 164] width 11 height 11
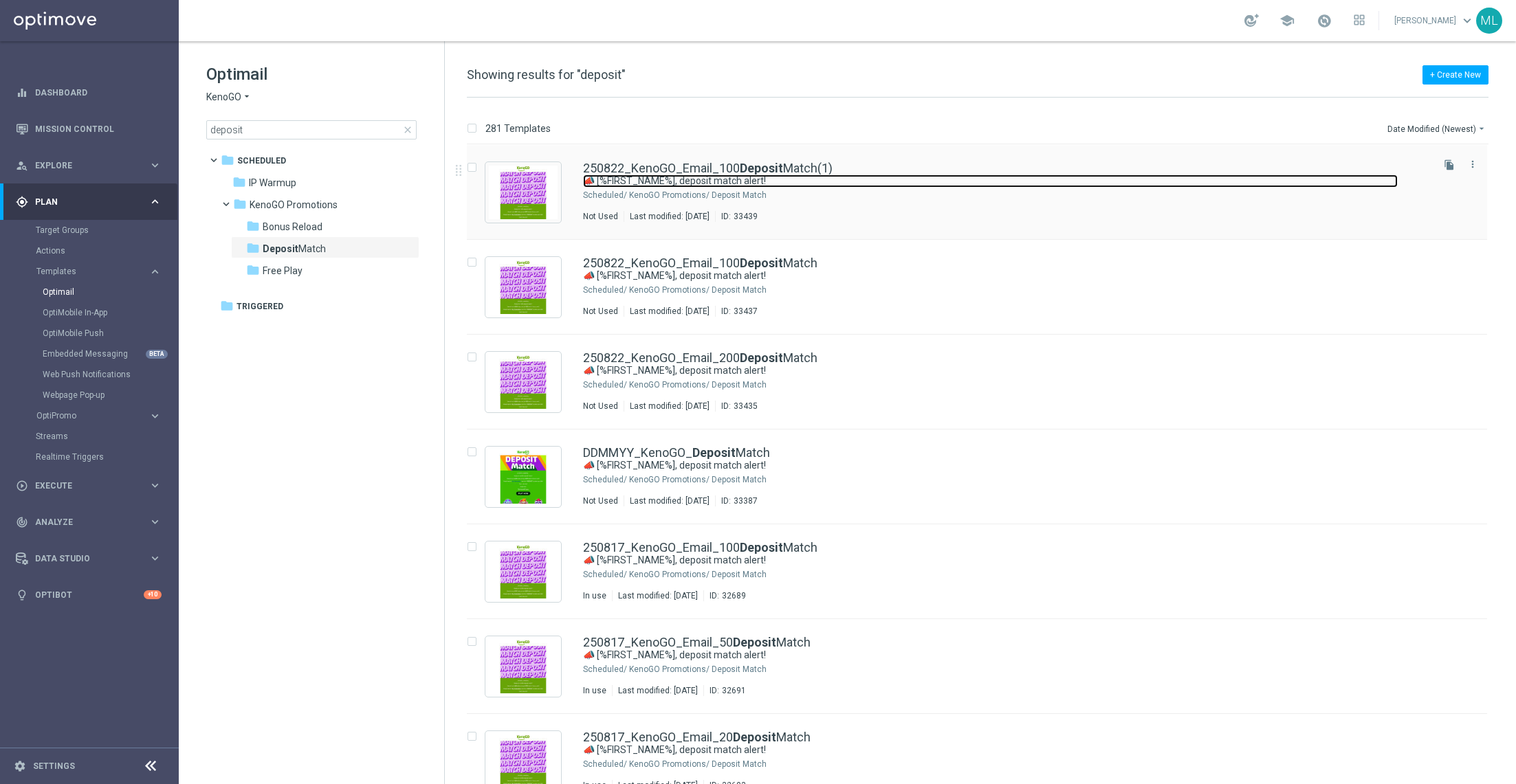
click at [883, 175] on link "📣 [%FIRST_NAME%], deposit match alert!" at bounding box center [990, 180] width 815 height 13
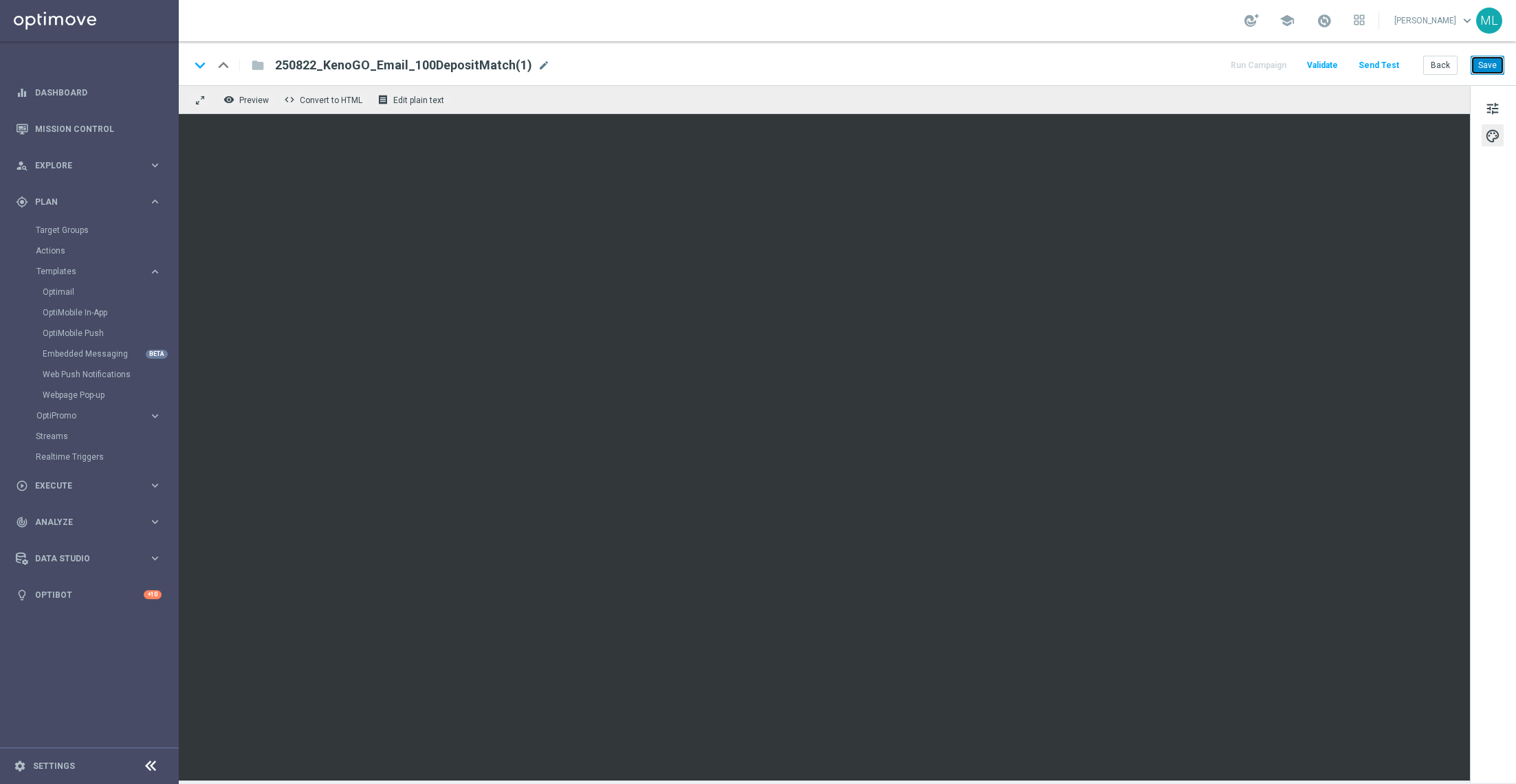
click at [1486, 64] on button "Save" at bounding box center [1488, 66] width 33 height 20
click at [1443, 66] on button "Back" at bounding box center [1440, 66] width 34 height 20
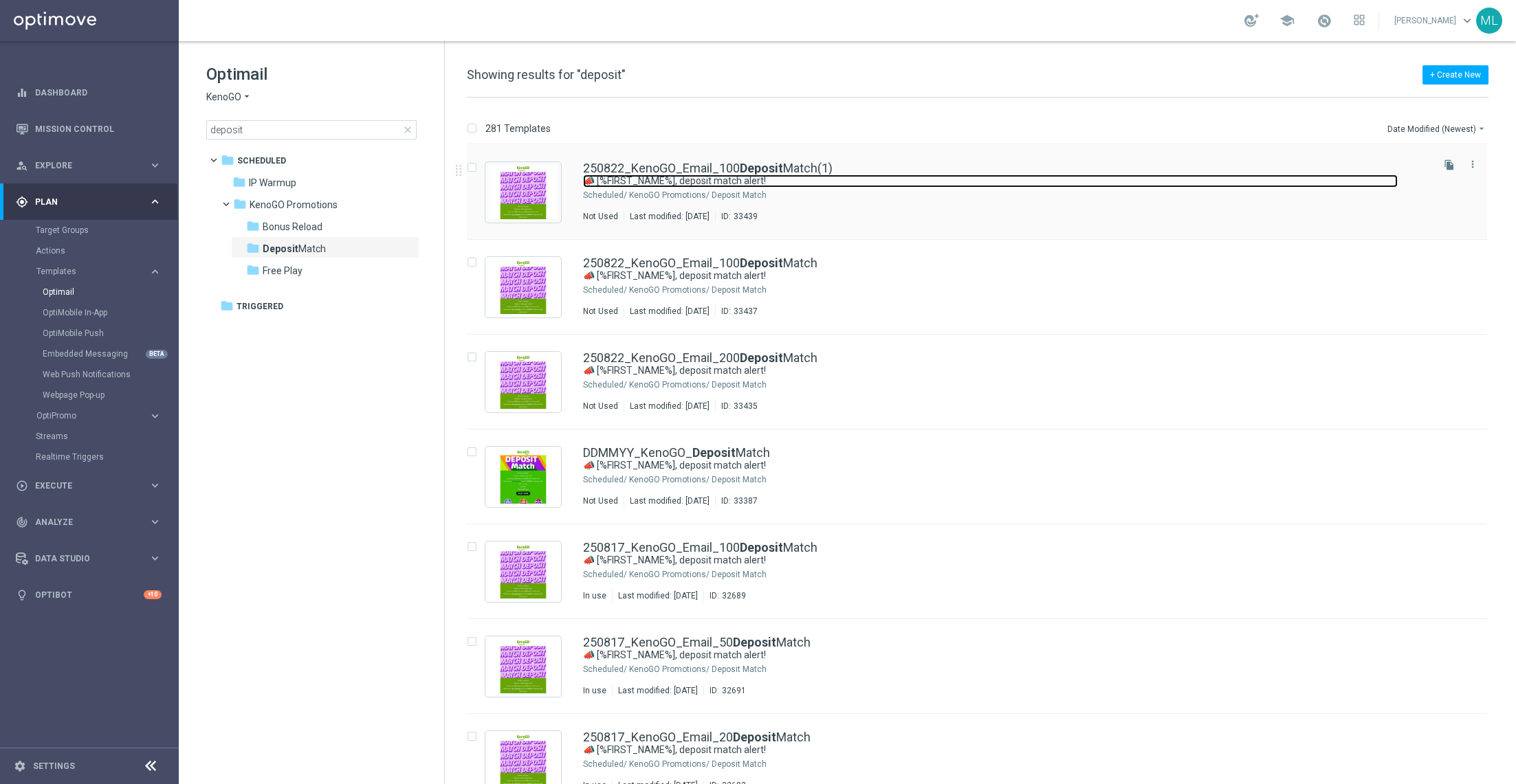
click at [1018, 183] on link "📣 [%FIRST_NAME%], deposit match alert!" at bounding box center [990, 180] width 815 height 13
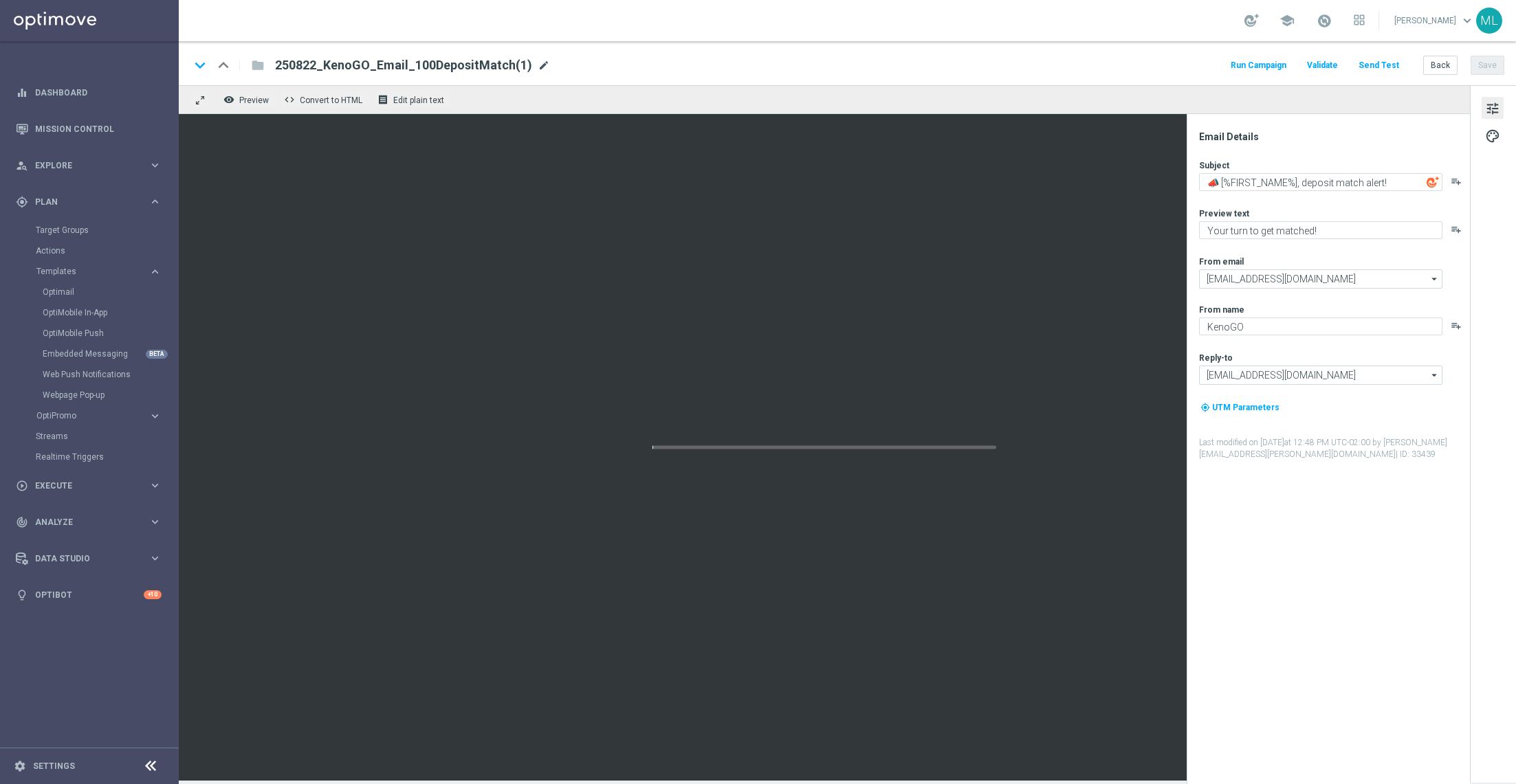
click at [538, 61] on span "mode_edit" at bounding box center [544, 65] width 13 height 13
click at [394, 61] on input "250822_KenoGO_Email_100DepositMatch" at bounding box center [446, 66] width 341 height 18
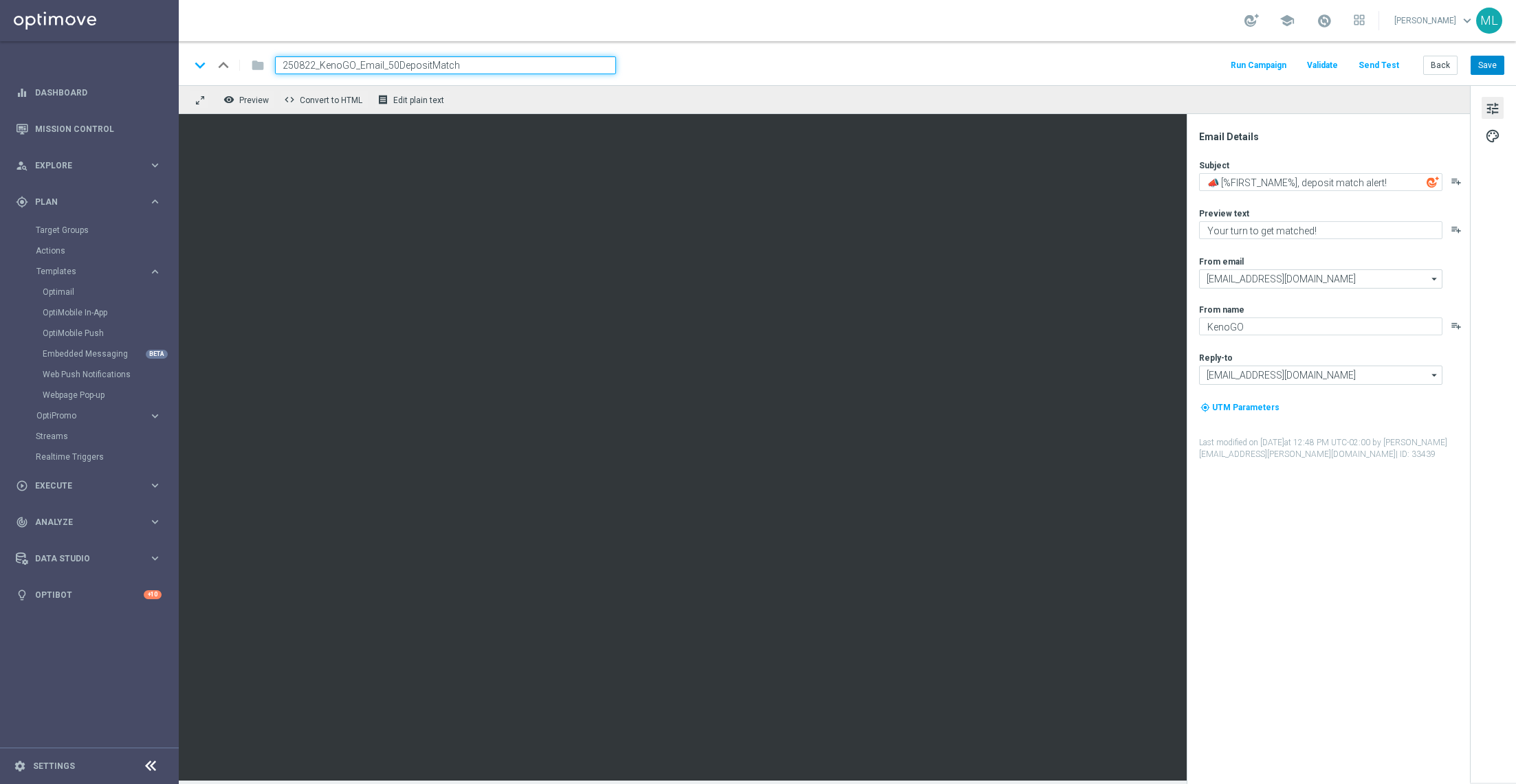
type input "250822_KenoGO_Email_50DepositMatch"
click at [1491, 65] on button "Save" at bounding box center [1488, 66] width 33 height 20
click at [1444, 60] on button "Back" at bounding box center [1440, 66] width 34 height 20
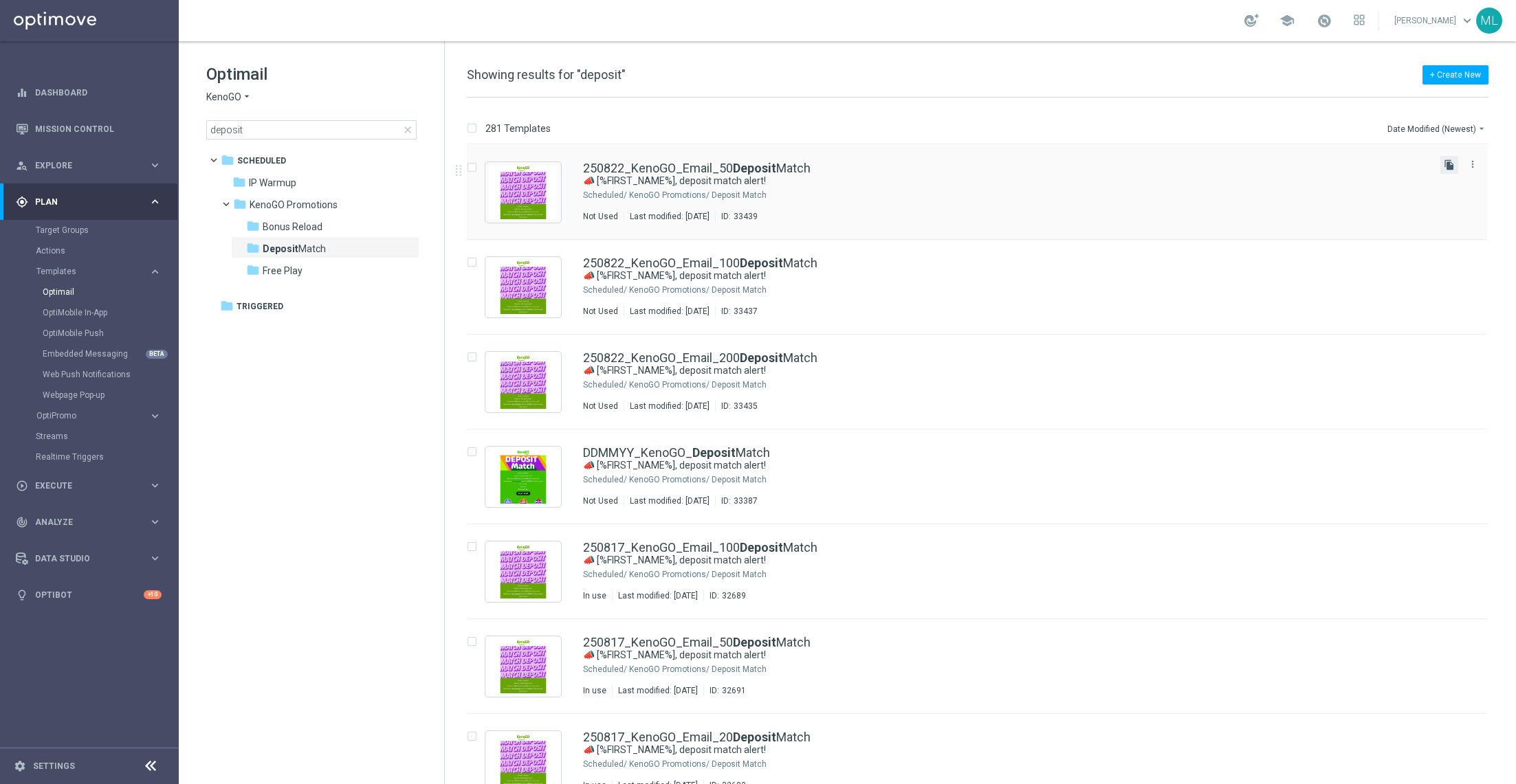
click at [1446, 165] on icon "file_copy" at bounding box center [1448, 164] width 11 height 11
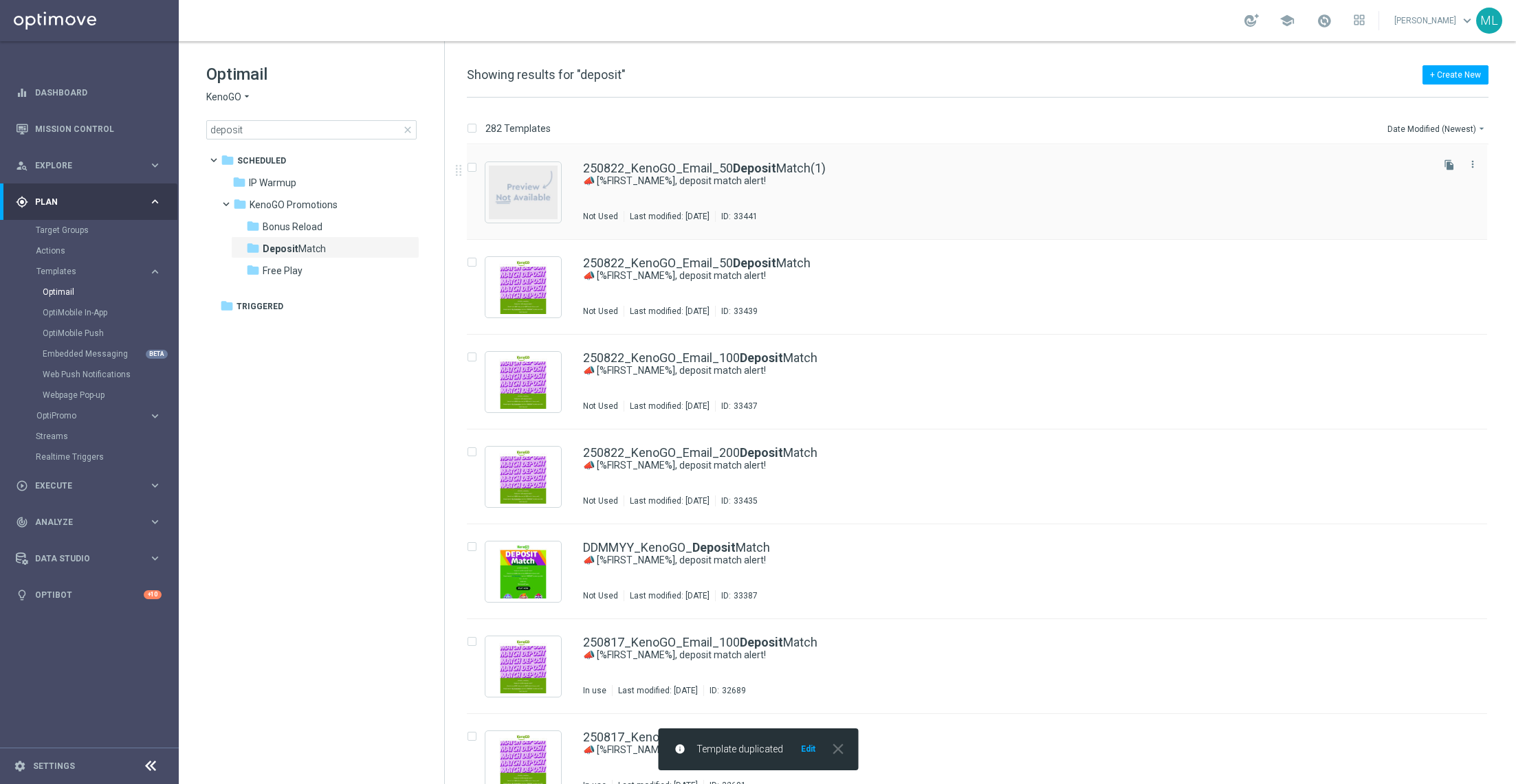
click at [800, 195] on div "250822_KenoGO_Email_50 Deposit Match(1) 📣 [%FIRST_NAME%], deposit match alert! …" at bounding box center [1006, 192] width 846 height 60
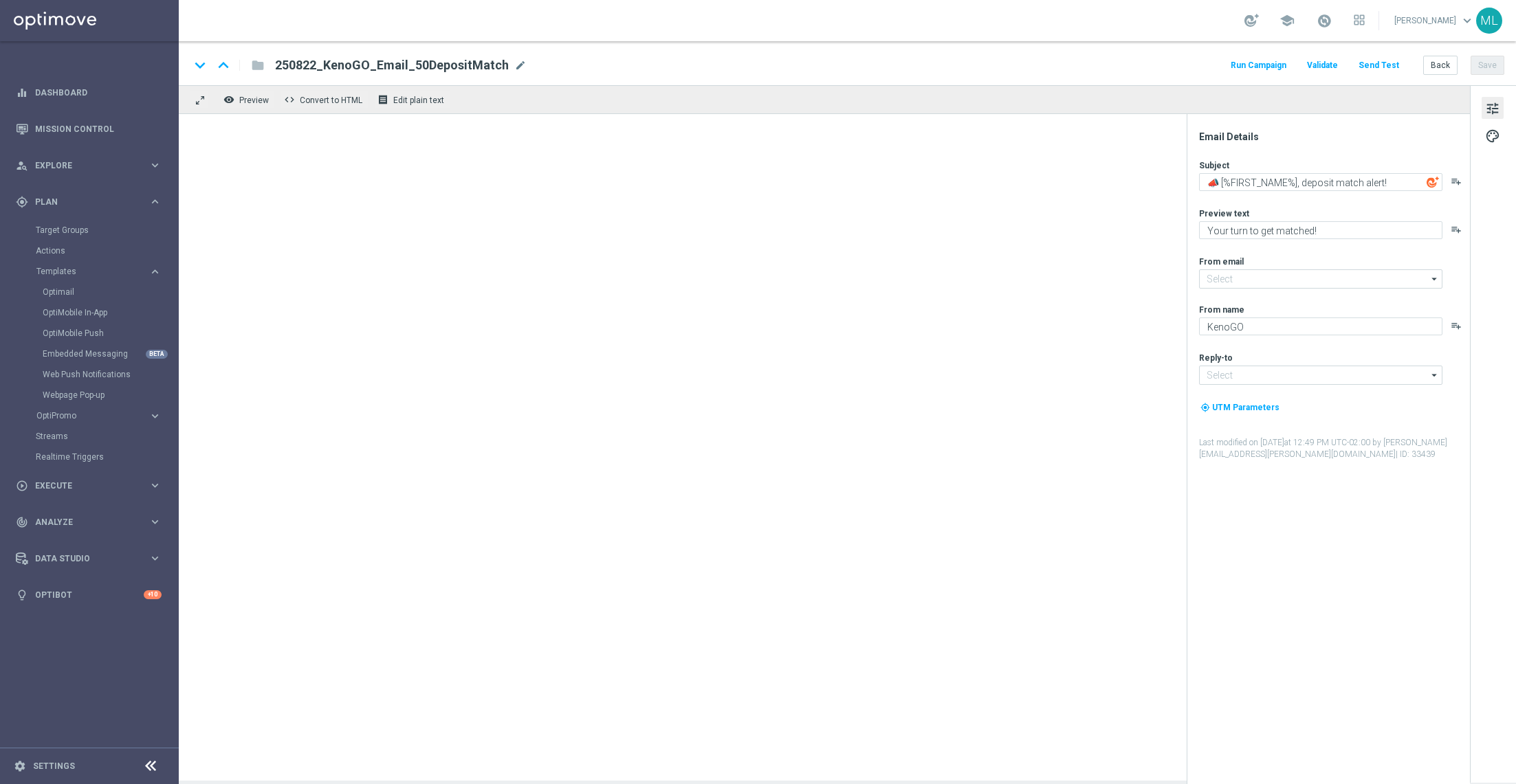
type input "[EMAIL_ADDRESS][DOMAIN_NAME]"
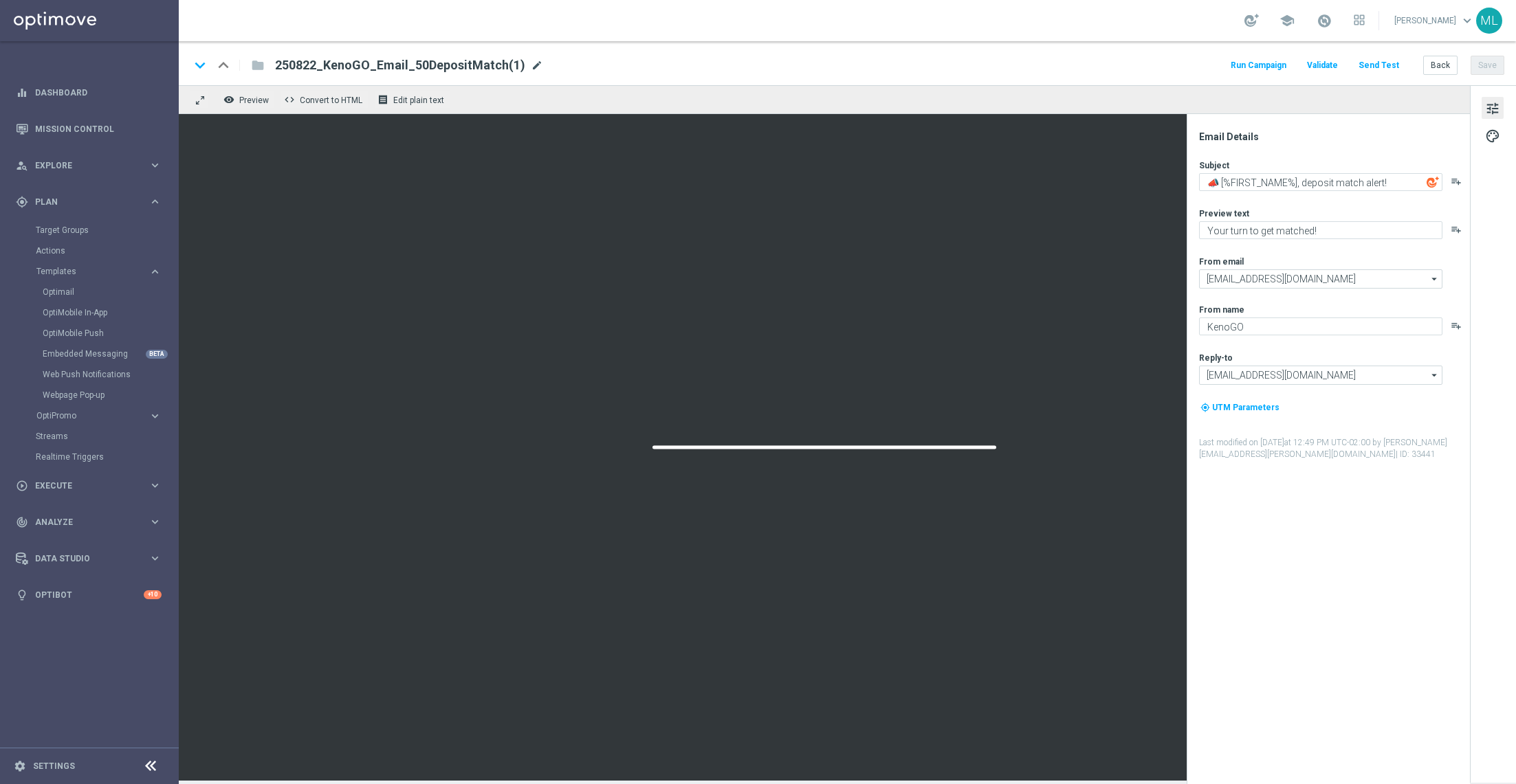
click at [531, 63] on span "mode_edit" at bounding box center [537, 65] width 13 height 13
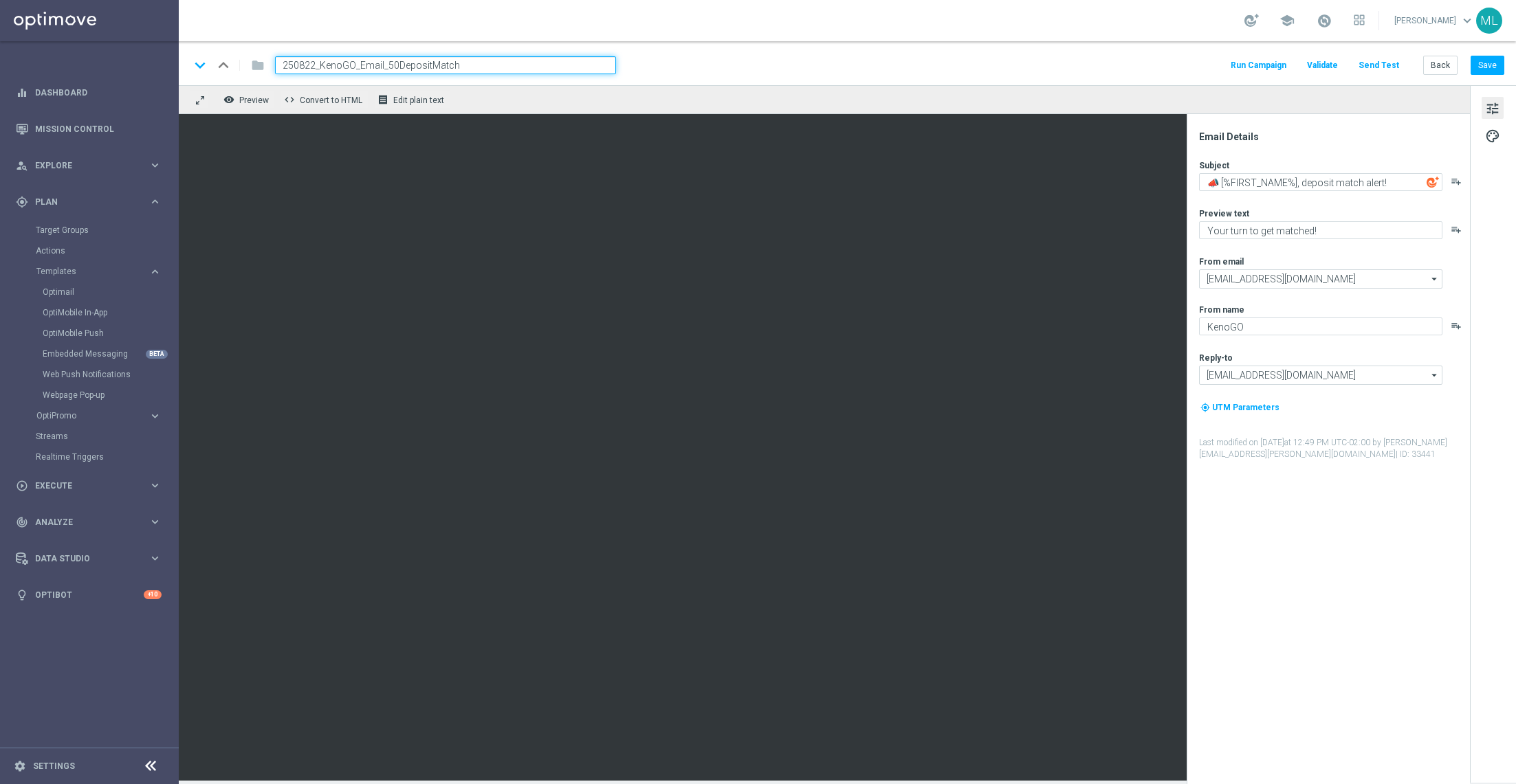
click at [389, 62] on input "250822_KenoGO_Email_50DepositMatch" at bounding box center [446, 66] width 341 height 18
type input "250822_KenoGO_Email_20DepositMatch"
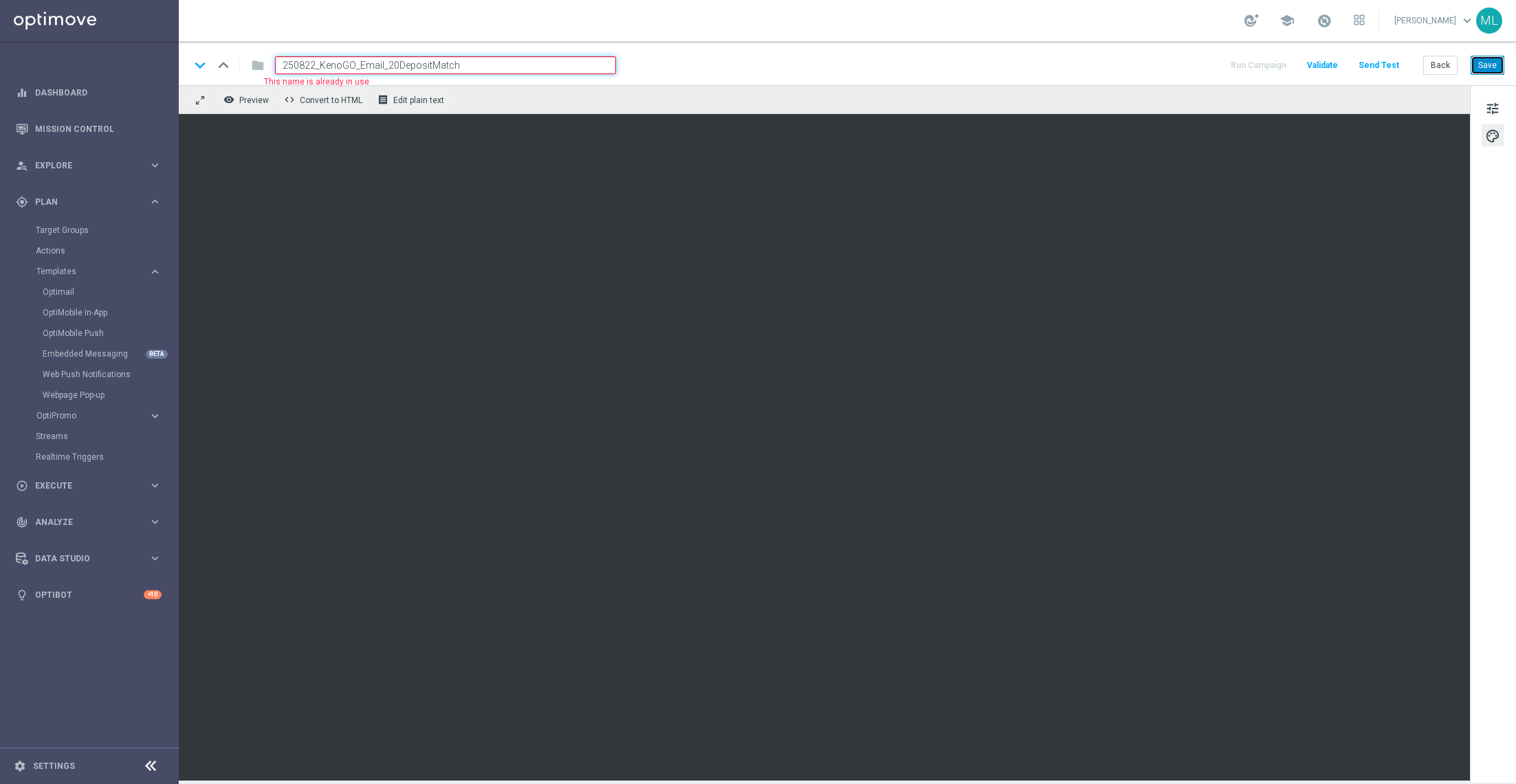
click at [1486, 69] on button "Save" at bounding box center [1488, 66] width 33 height 20
click at [1433, 70] on button "Back" at bounding box center [1440, 66] width 34 height 20
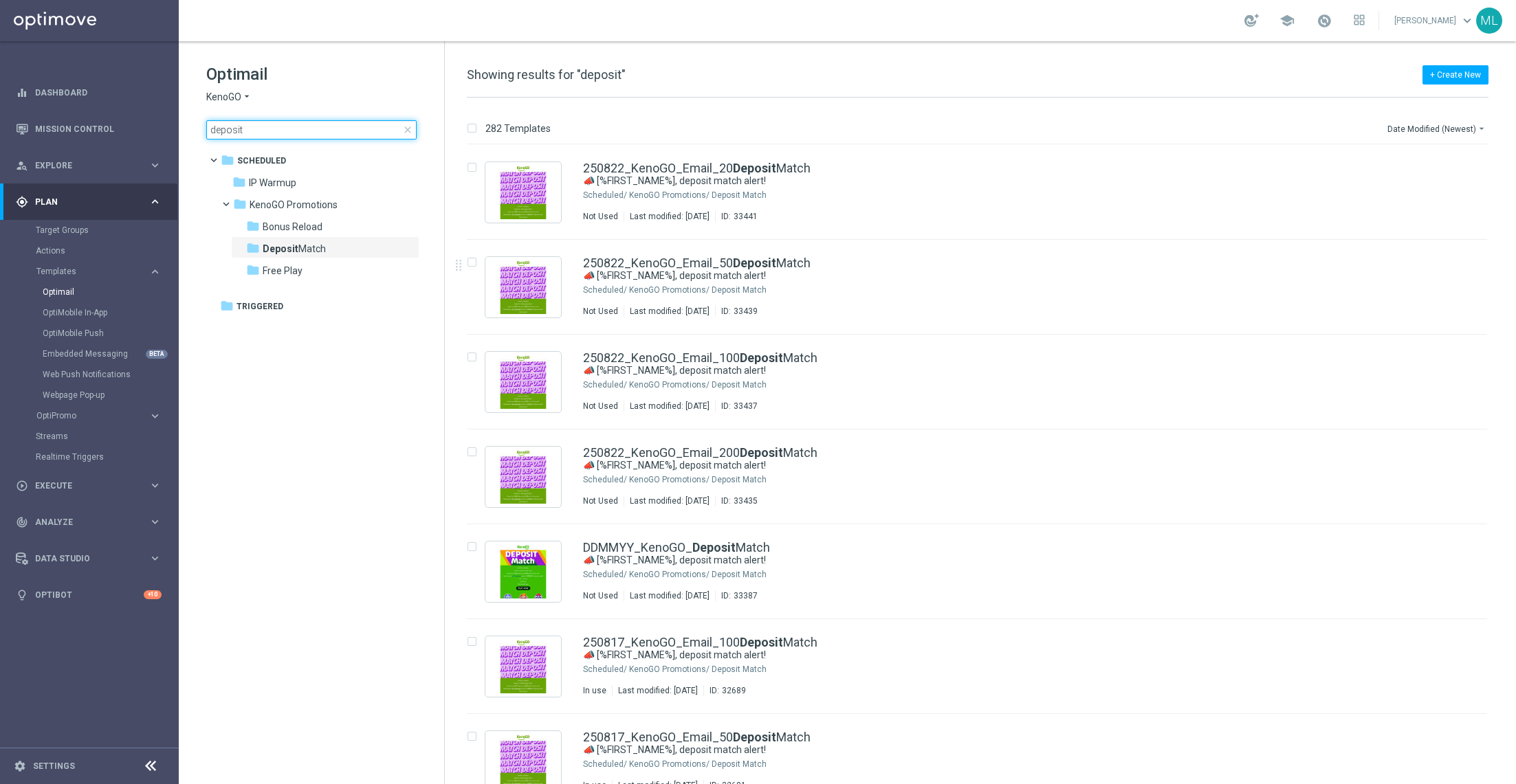
drag, startPoint x: 271, startPoint y: 133, endPoint x: 186, endPoint y: 121, distance: 85.8
click at [186, 121] on div "Optimail KenoGO arrow_drop_down × KenoGO deposit close folder 1 Folder folder S…" at bounding box center [311, 135] width 265 height 189
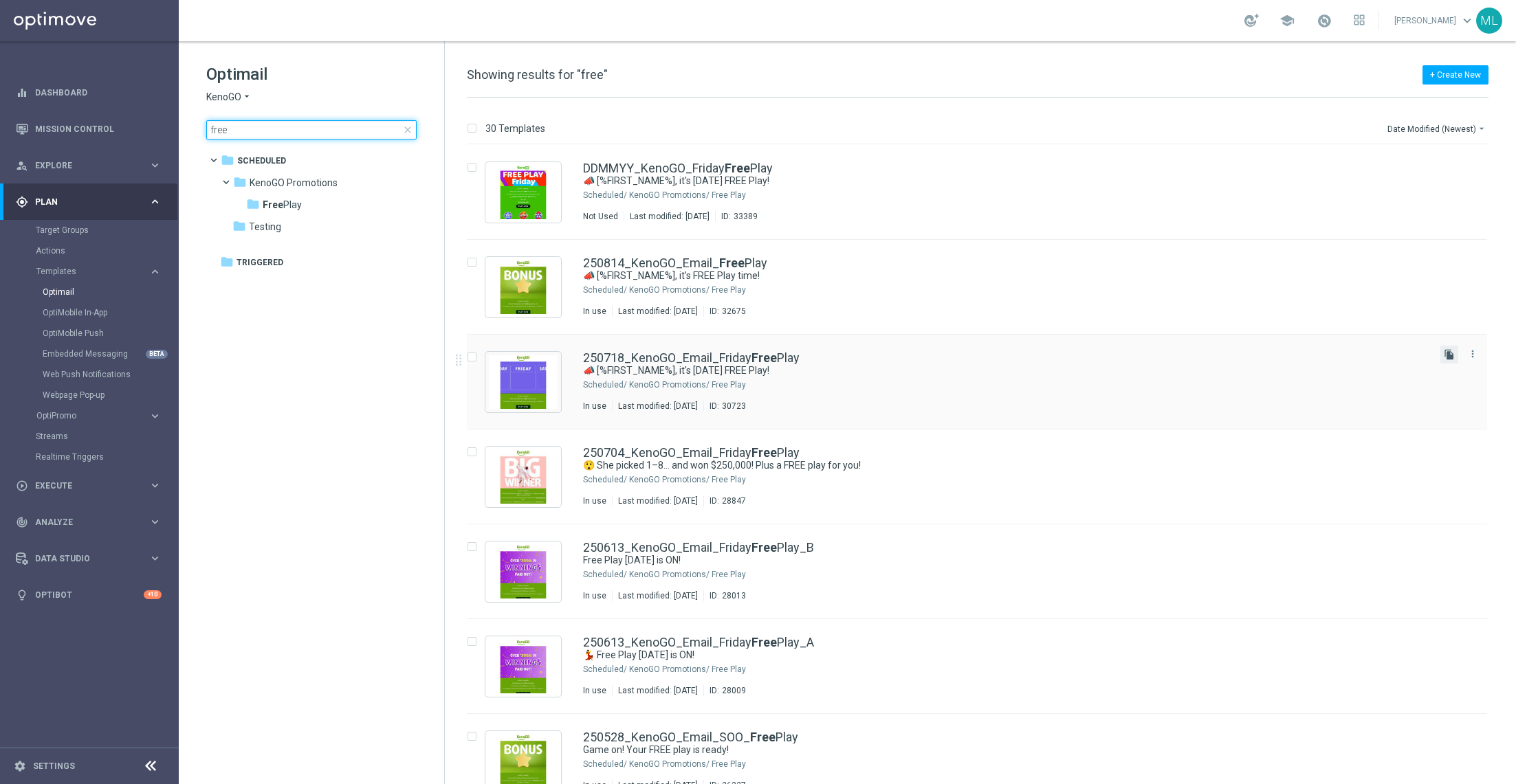
type input "free"
click at [1449, 351] on icon "file_copy" at bounding box center [1448, 354] width 11 height 11
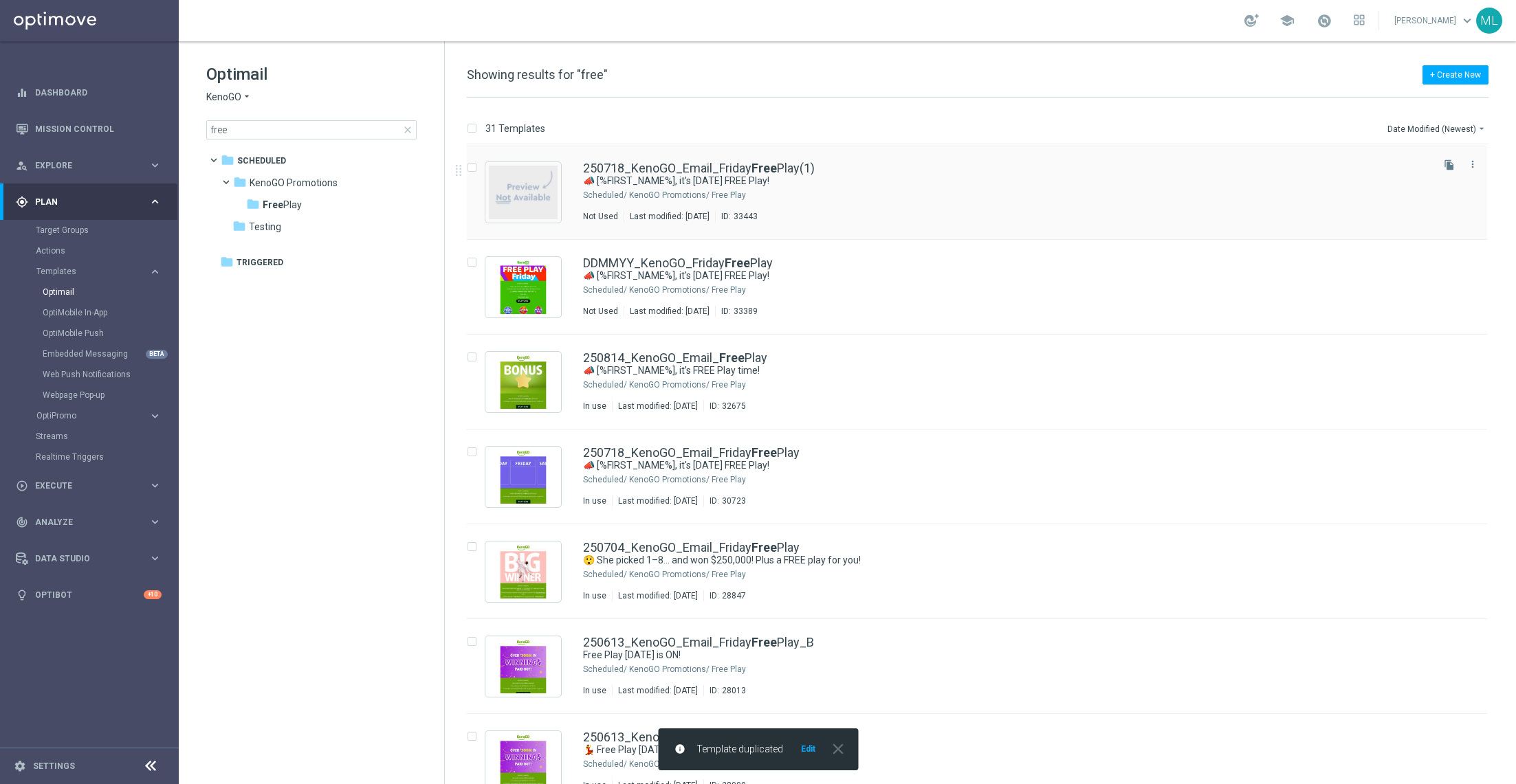
click at [995, 165] on div "250718_KenoGO_Email_Friday Free Play(1)" at bounding box center [1006, 168] width 846 height 13
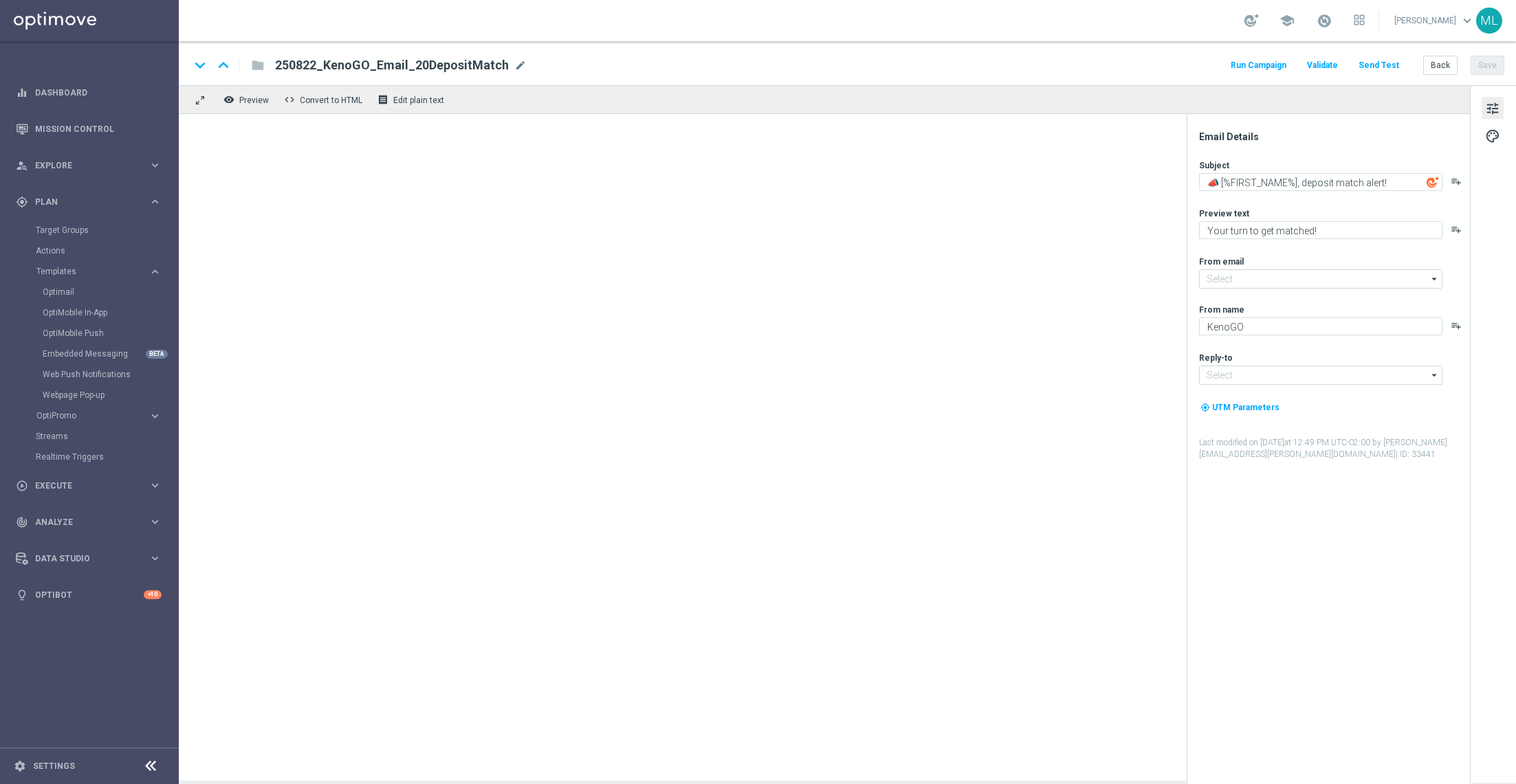
type input "[EMAIL_ADDRESS][DOMAIN_NAME]"
type input "250718_KenoGO_Email_FridayFreePlay(1)"
type textarea "📣 [%FIRST_NAME%], it's [DATE] FREE Play!"
type textarea "A little [DATE] fun, on us!"
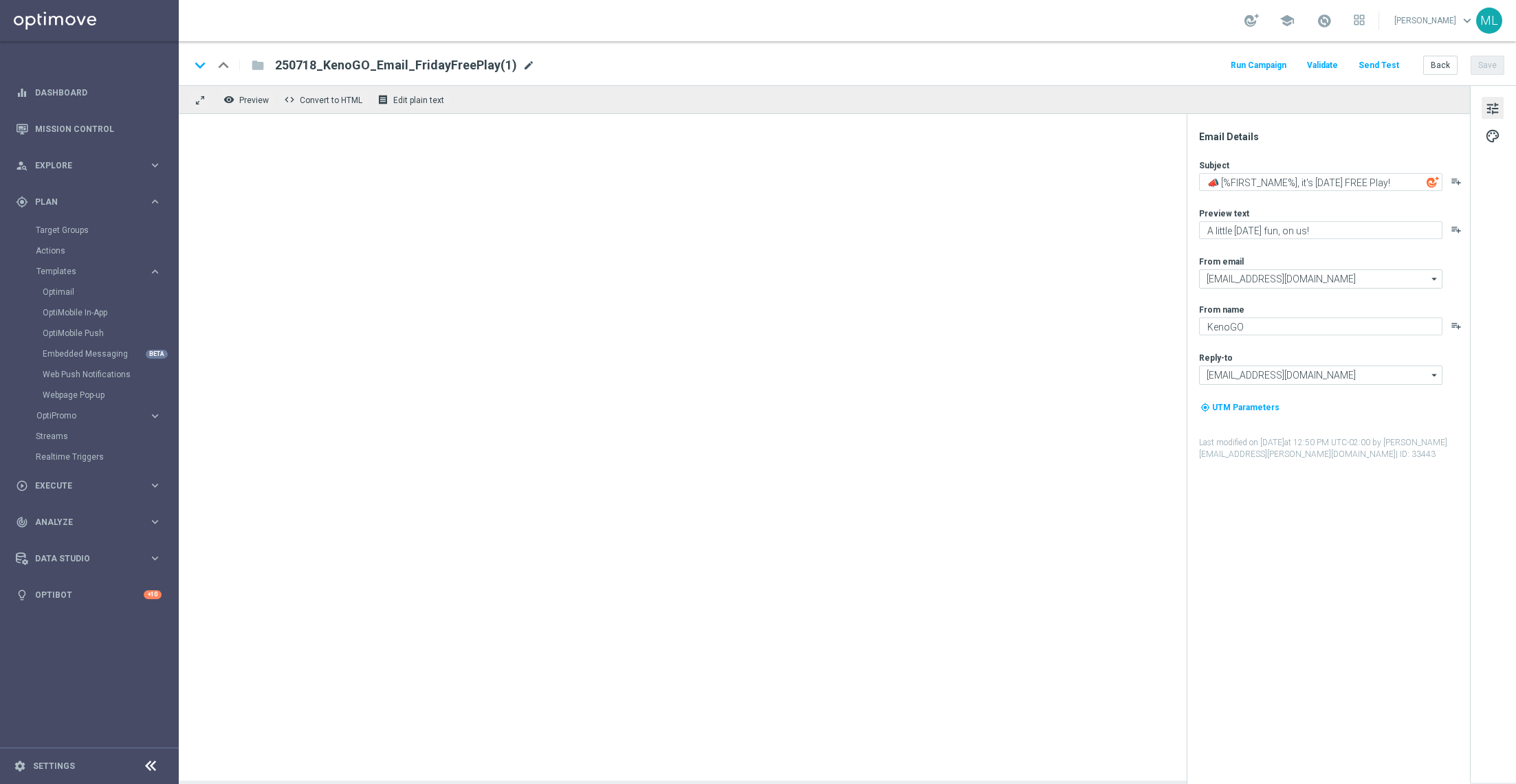
click at [523, 64] on span "mode_edit" at bounding box center [529, 65] width 13 height 13
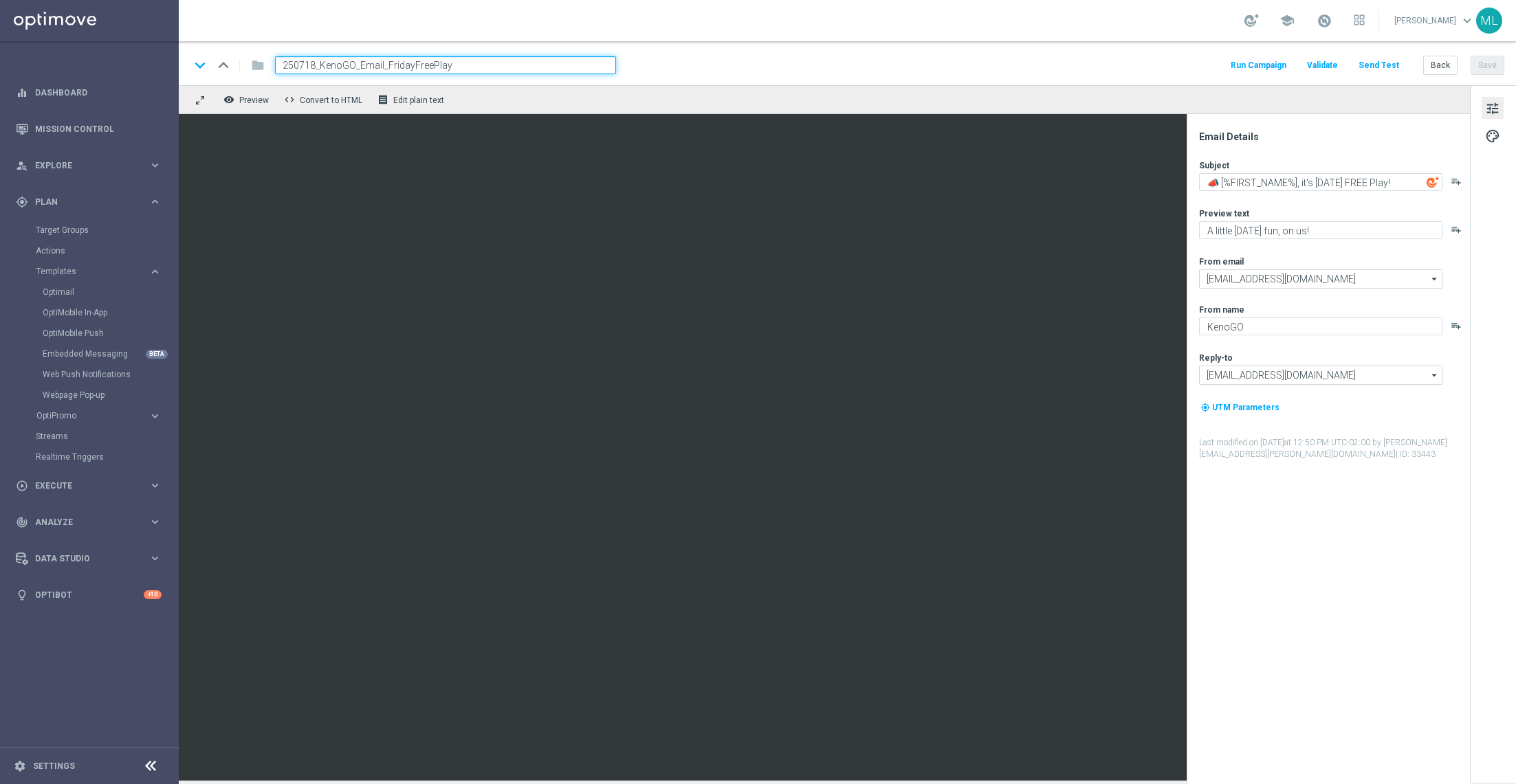
click at [314, 64] on input "250718_KenoGO_Email_FridayFreePlay" at bounding box center [446, 66] width 341 height 18
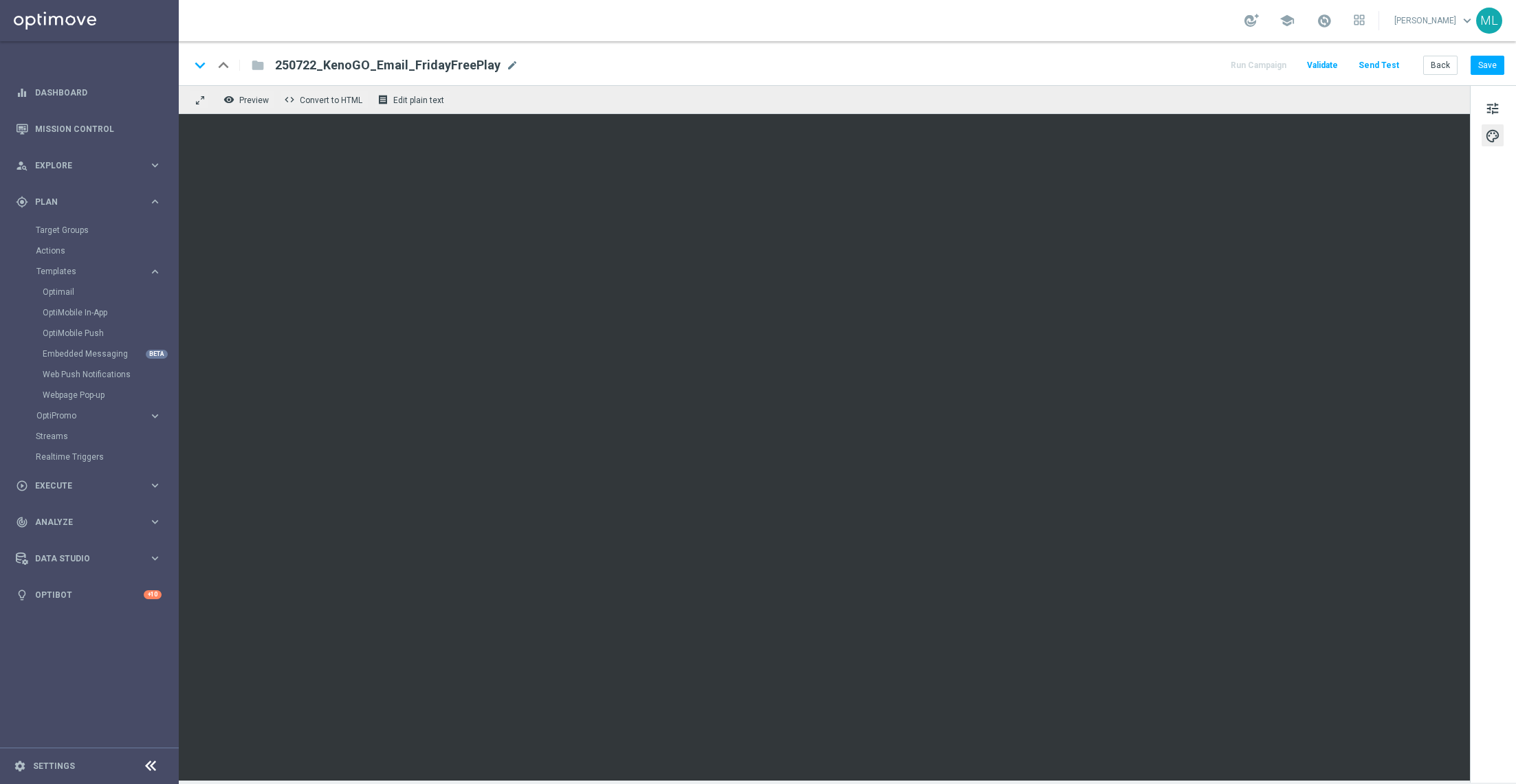
click at [300, 64] on span "250722_KenoGO_Email_FridayFreePlay" at bounding box center [388, 65] width 225 height 17
click at [300, 61] on input "250722_KenoGO_Email_FridayFreePlay" at bounding box center [446, 66] width 341 height 18
type input "250822_KenoGO_Email_FridayFreePlay"
click at [714, 57] on div "keyboard_arrow_down keyboard_arrow_up folder 250822_KenoGO_Email_FridayFreePlay…" at bounding box center [847, 66] width 1314 height 18
click at [1490, 108] on span "tune" at bounding box center [1492, 109] width 15 height 18
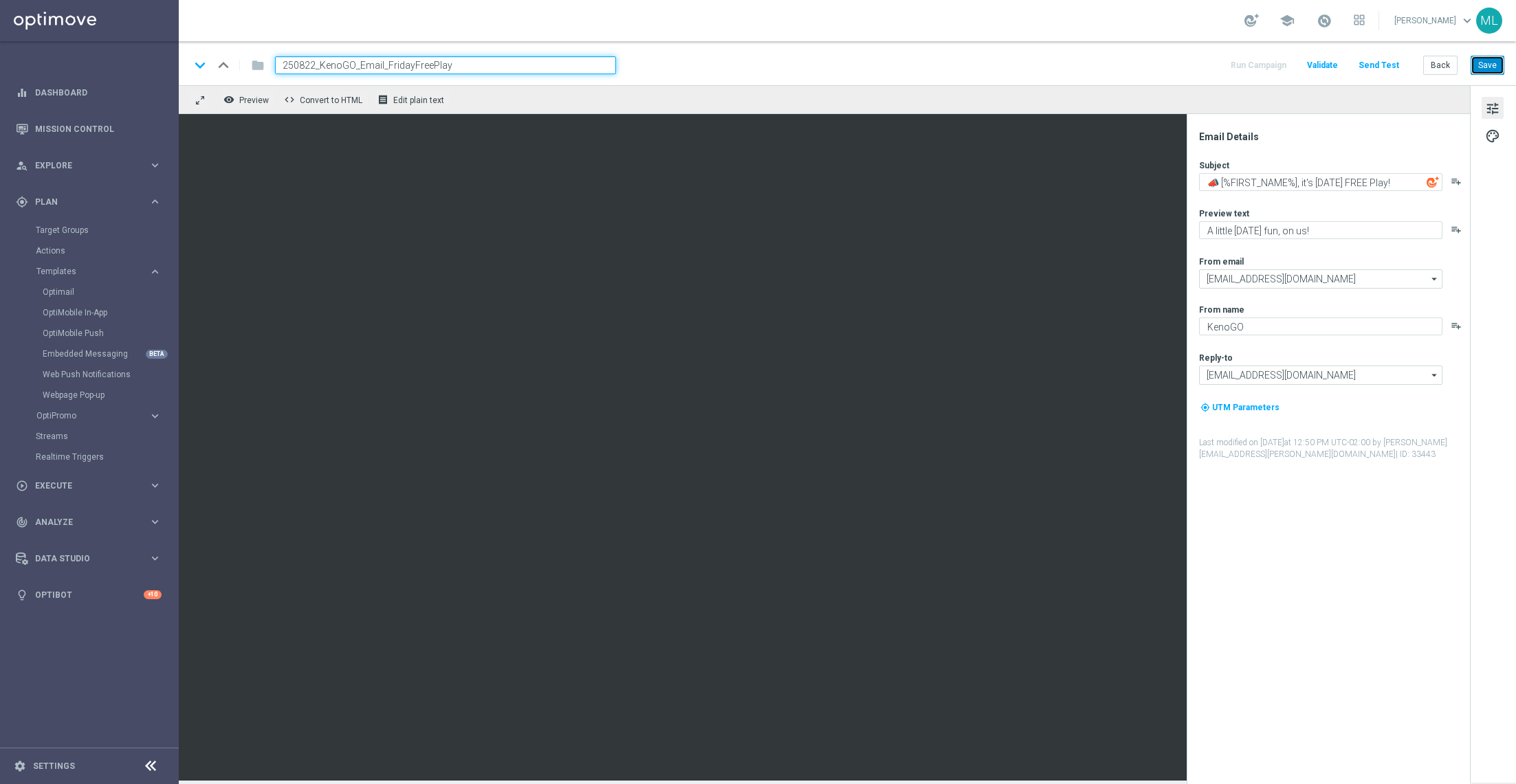
click at [1492, 69] on button "Save" at bounding box center [1488, 66] width 33 height 20
click at [1435, 61] on button "Back" at bounding box center [1440, 66] width 34 height 20
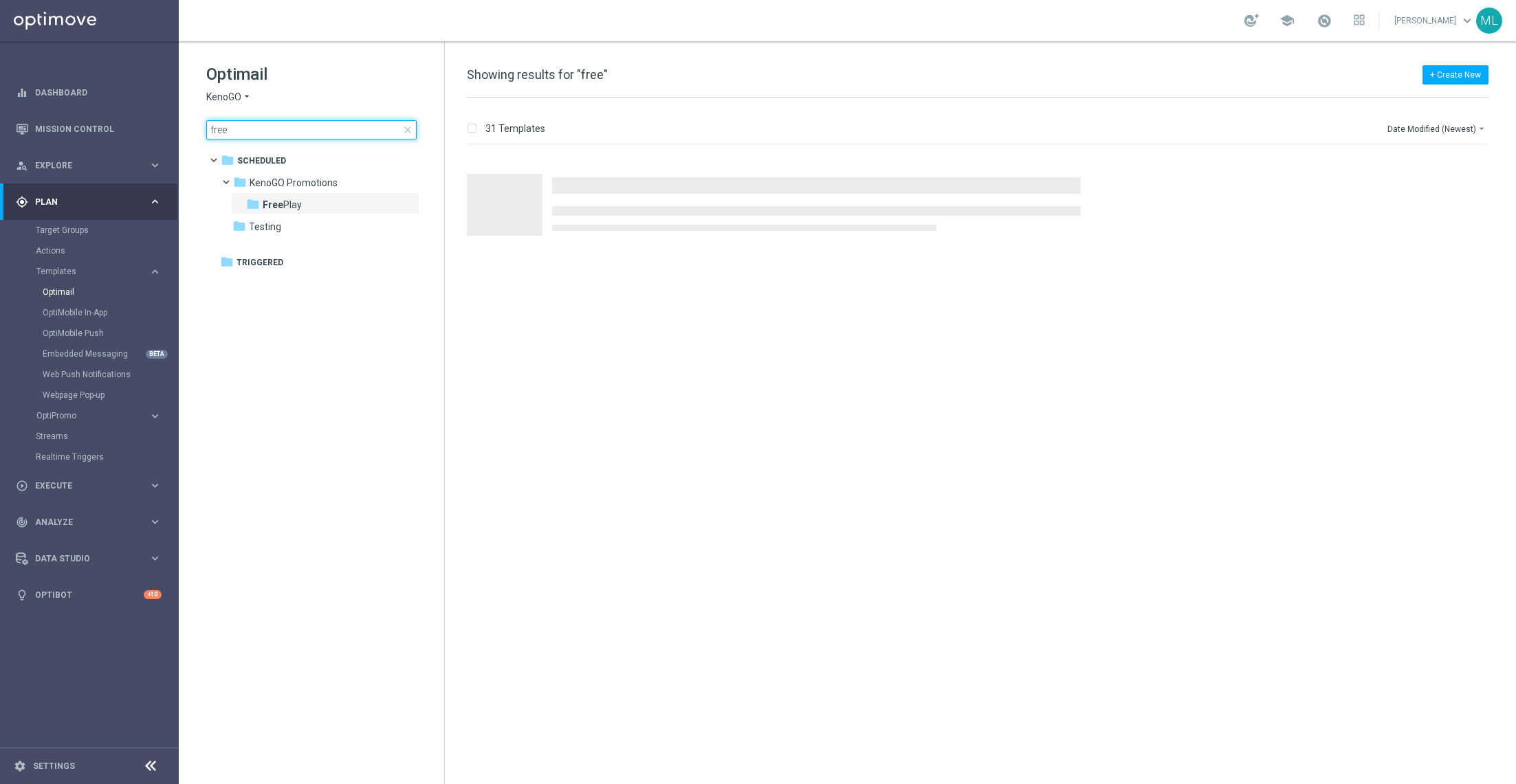
drag, startPoint x: 244, startPoint y: 126, endPoint x: 204, endPoint y: 121, distance: 40.3
click at [204, 121] on div "Optimail KenoGO arrow_drop_down × KenoGO free close folder 1 Folder folder Sche…" at bounding box center [311, 135] width 265 height 189
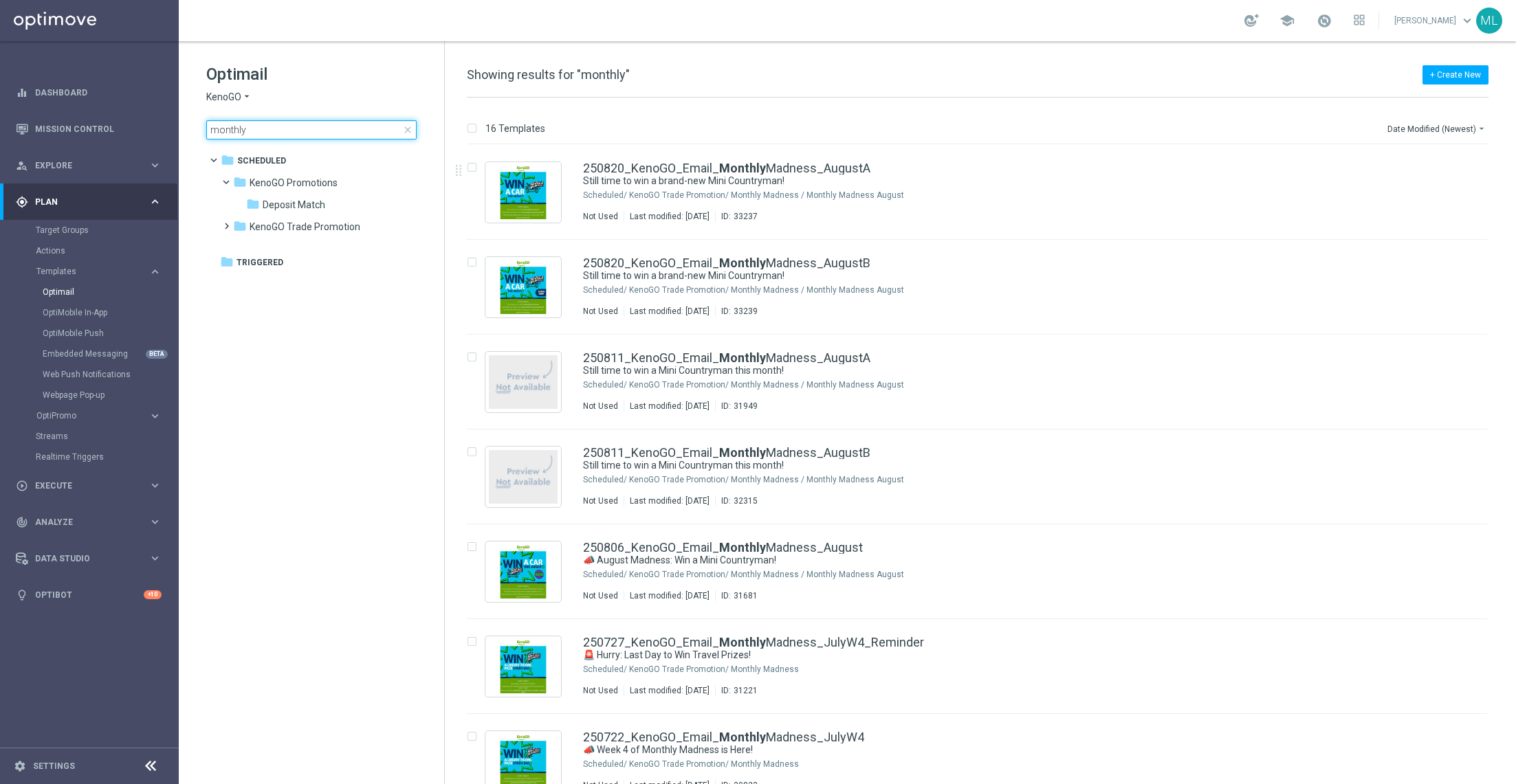
type input "monthly"
click at [1444, 165] on icon "file_copy" at bounding box center [1448, 164] width 11 height 11
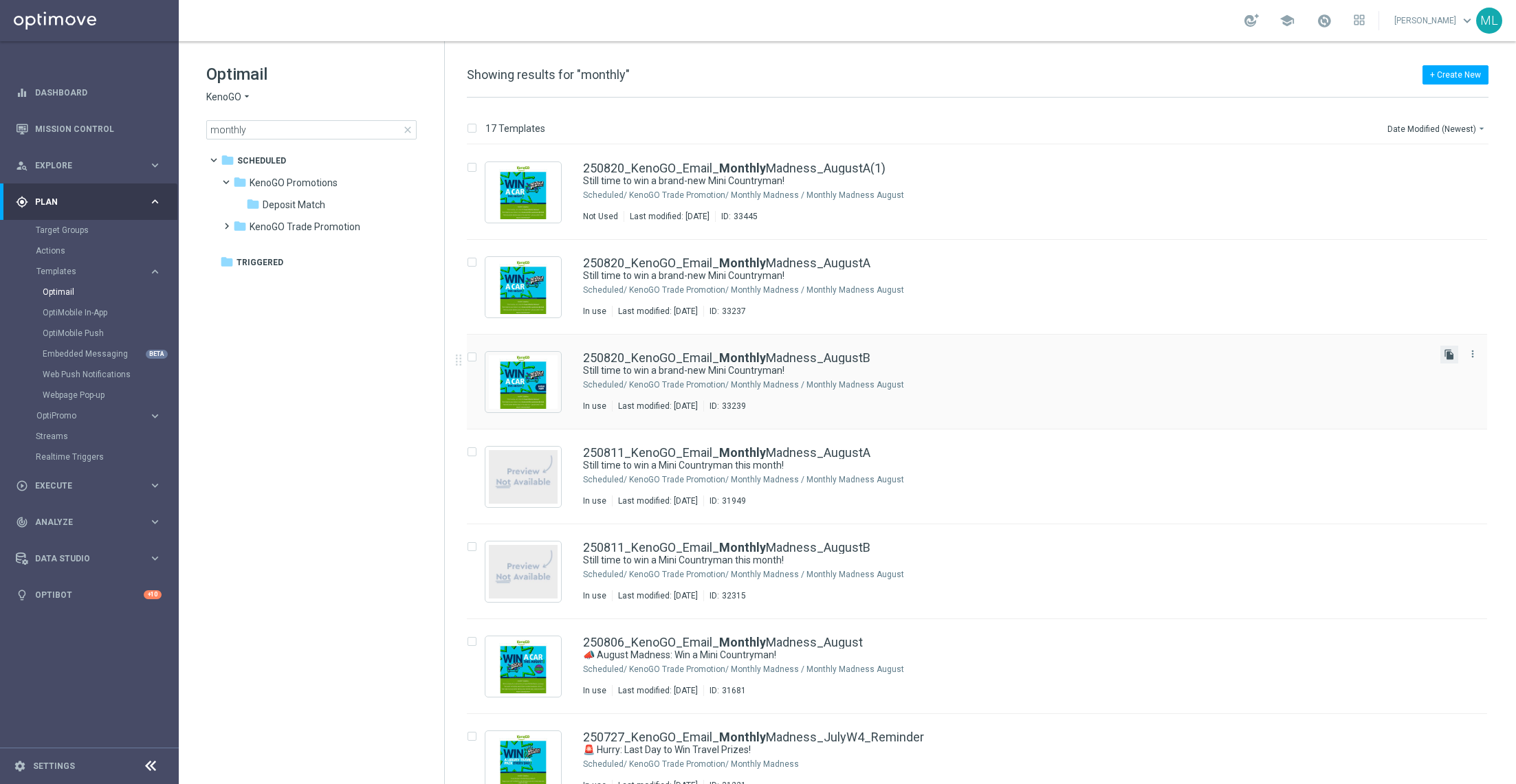
click at [1444, 358] on icon "file_copy" at bounding box center [1448, 354] width 11 height 11
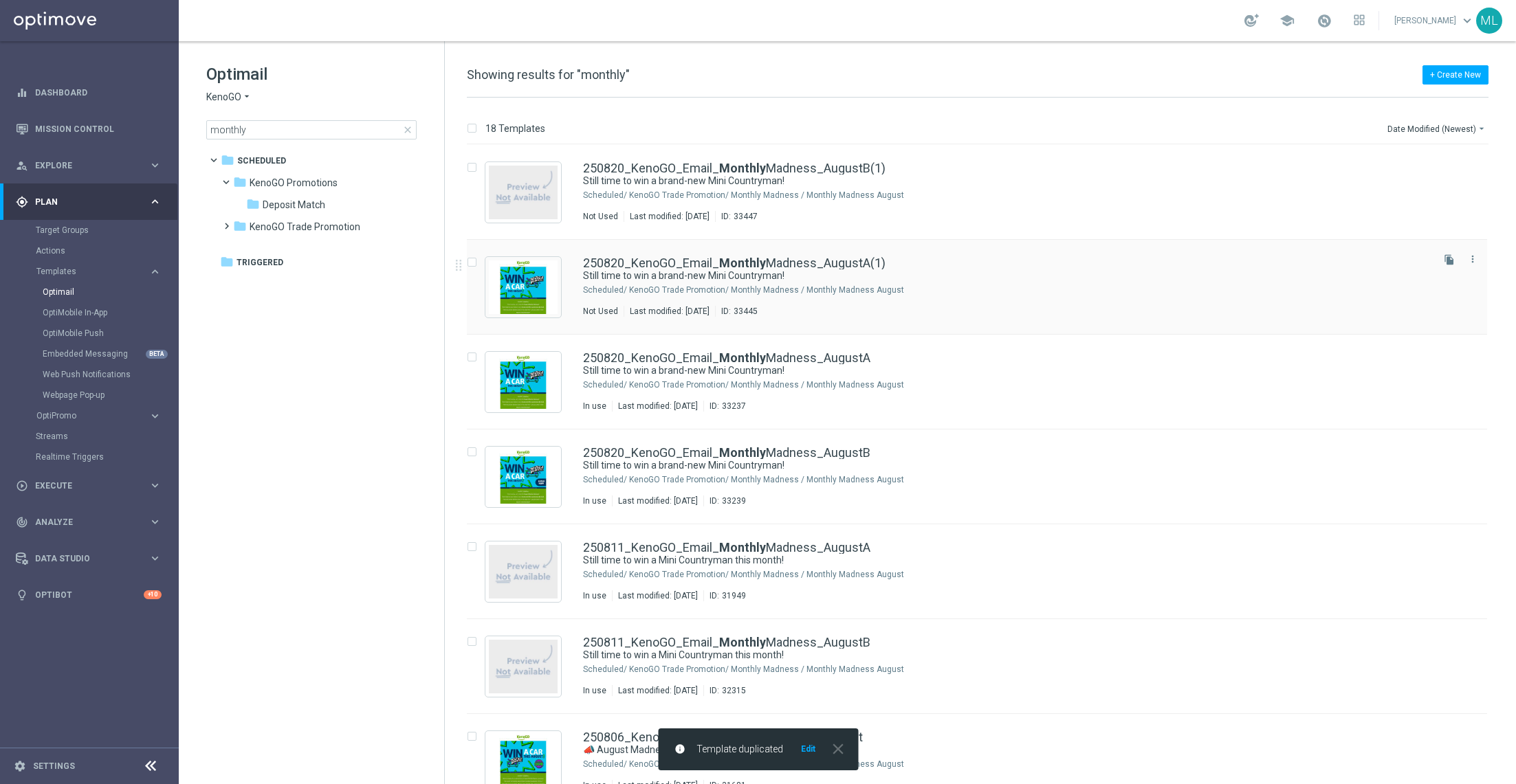
click at [983, 286] on div "KenoGO Trade Promotion/ Monthly Madness / Monthly Madness August" at bounding box center [1028, 290] width 800 height 11
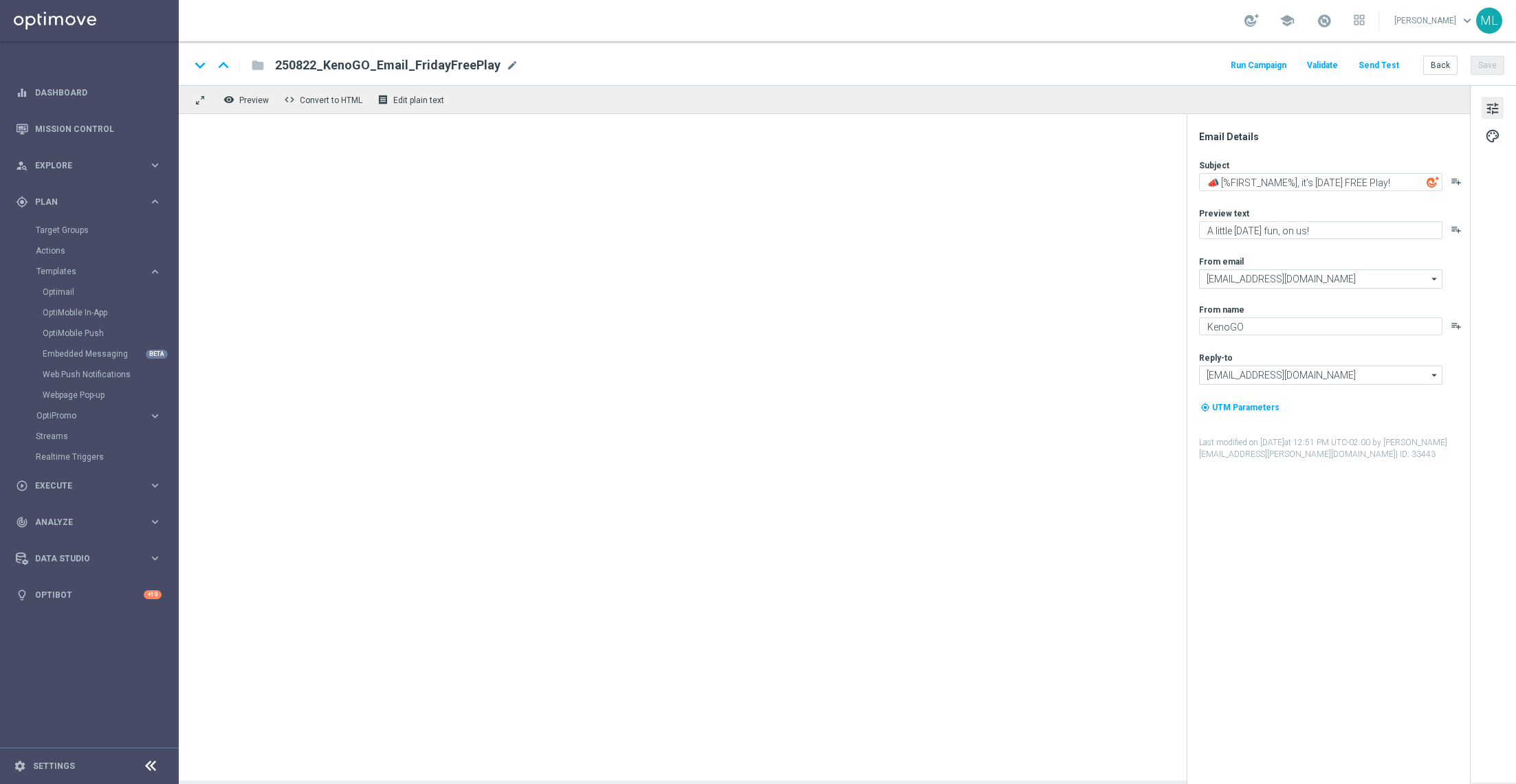
type input "250820_KenoGO_Email_MonthlyMadness_AugustA(1)"
type textarea "Still time to win a brand-new Mini Countryman!"
type textarea "Enter now – your Mini Countryman could be waiting!"
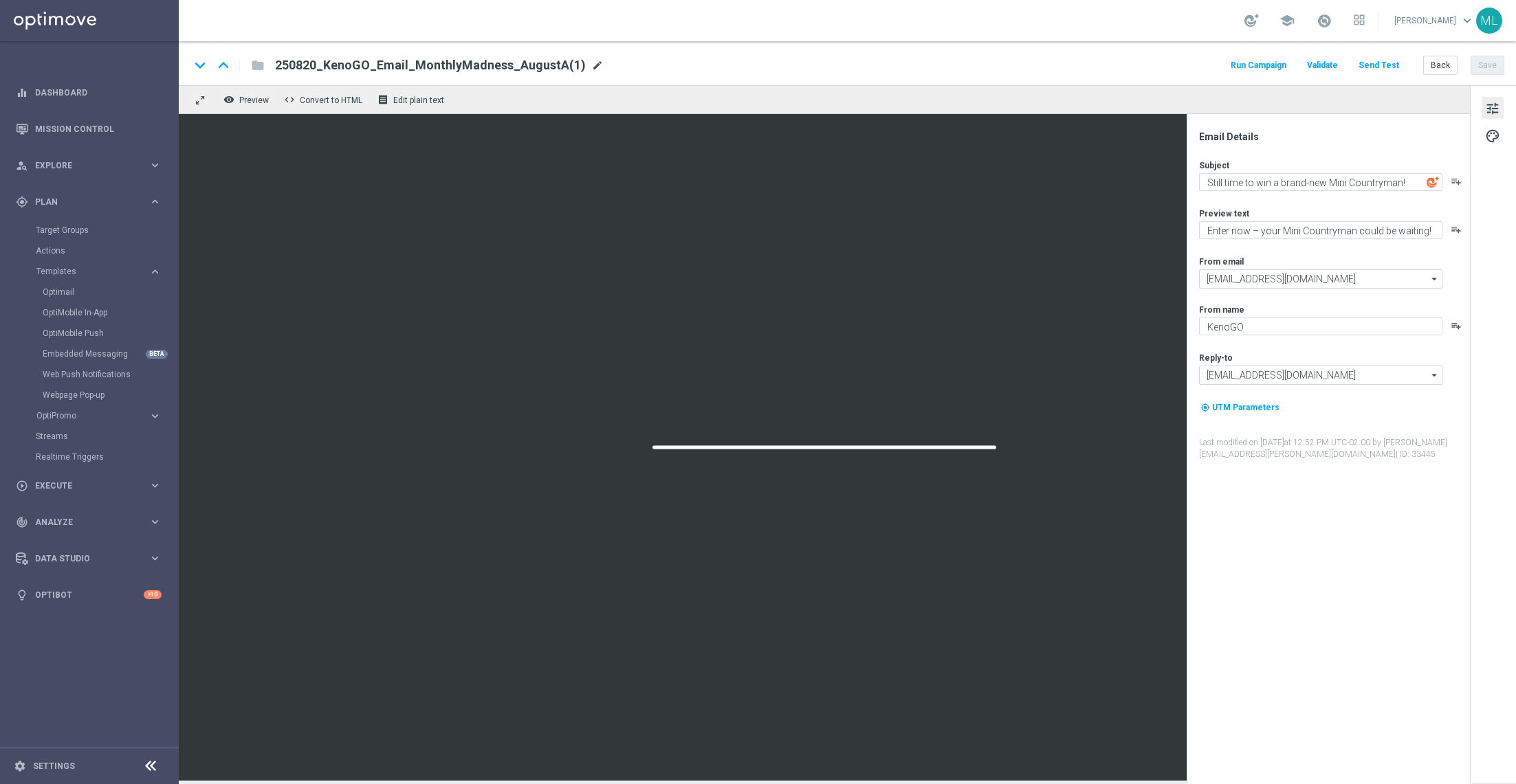
click at [592, 66] on span "mode_edit" at bounding box center [597, 65] width 13 height 13
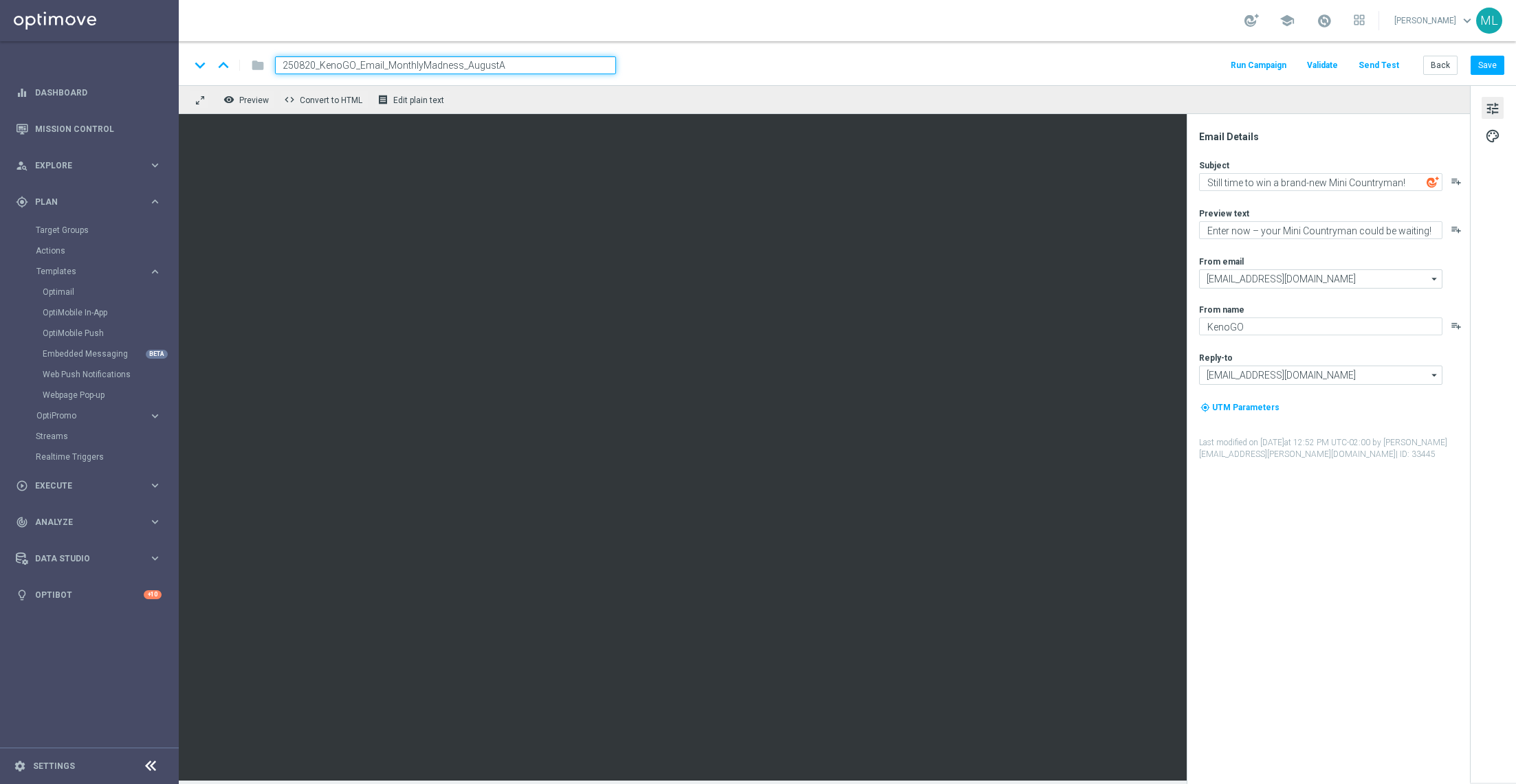
click at [312, 62] on input "250820_KenoGO_Email_MonthlyMadness_AugustA" at bounding box center [446, 66] width 341 height 18
type input "250822_KenoGO_Email_MonthlyMadness_AugustA"
click at [1493, 64] on button "Save" at bounding box center [1488, 66] width 33 height 20
click at [1445, 64] on button "Back" at bounding box center [1440, 66] width 34 height 20
click at [1434, 69] on button "Back" at bounding box center [1440, 66] width 34 height 20
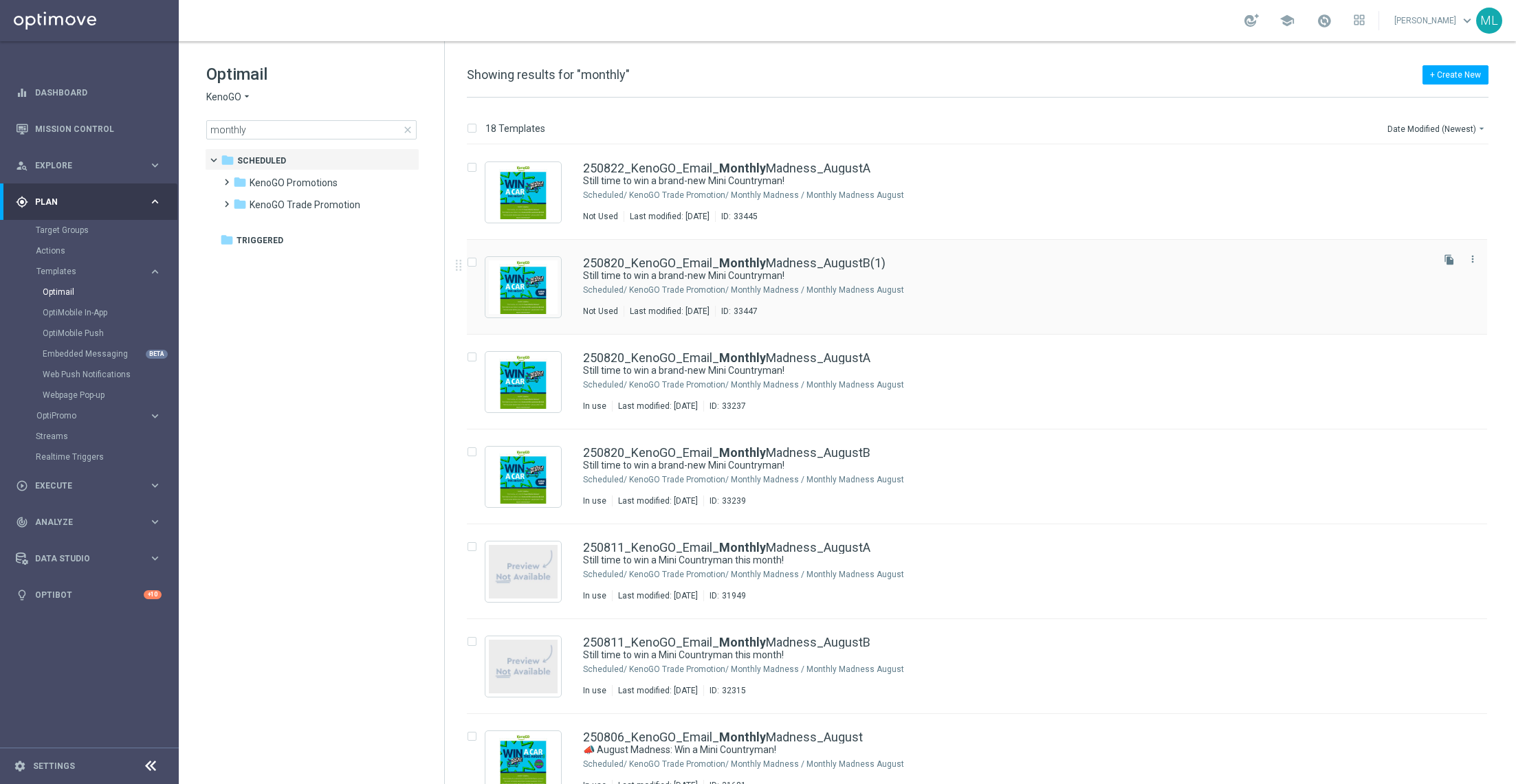
click at [945, 288] on div "KenoGO Trade Promotion/ Monthly Madness / Monthly Madness August" at bounding box center [1028, 290] width 800 height 11
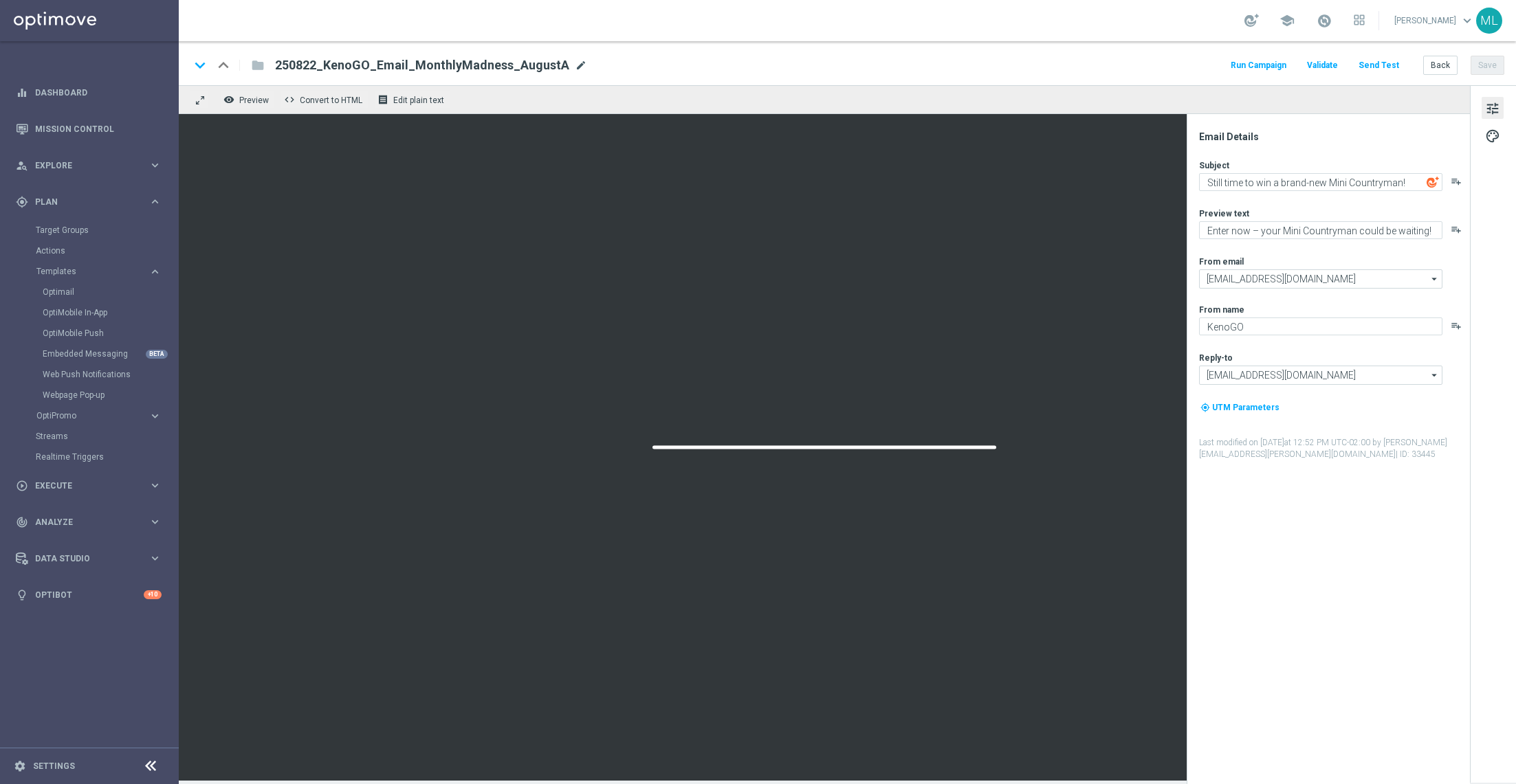
click at [575, 61] on span "mode_edit" at bounding box center [581, 65] width 13 height 13
click at [1444, 70] on button "Back" at bounding box center [1440, 66] width 34 height 20
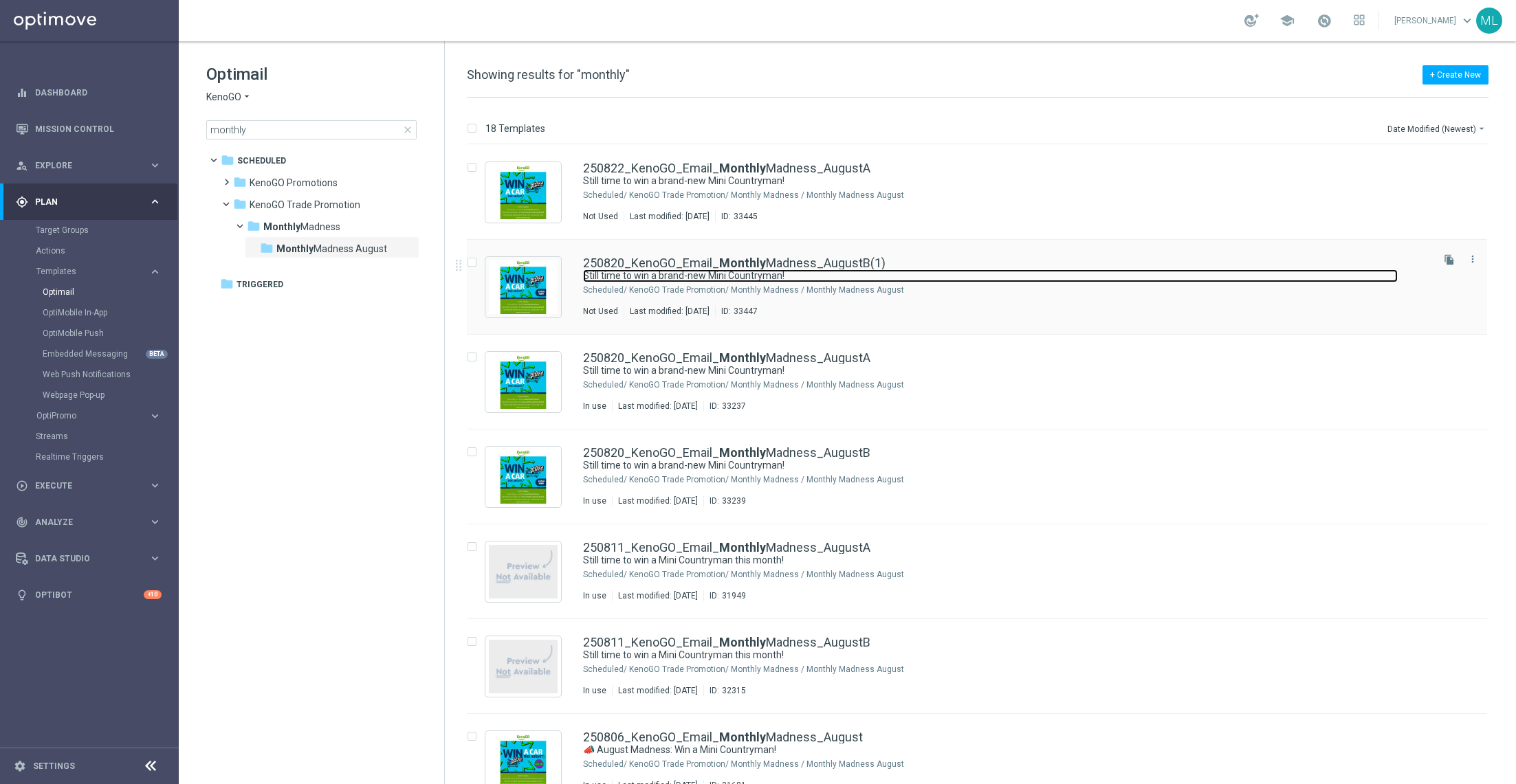
click at [979, 273] on link "Still time to win a brand-new Mini Countryman!" at bounding box center [990, 275] width 815 height 13
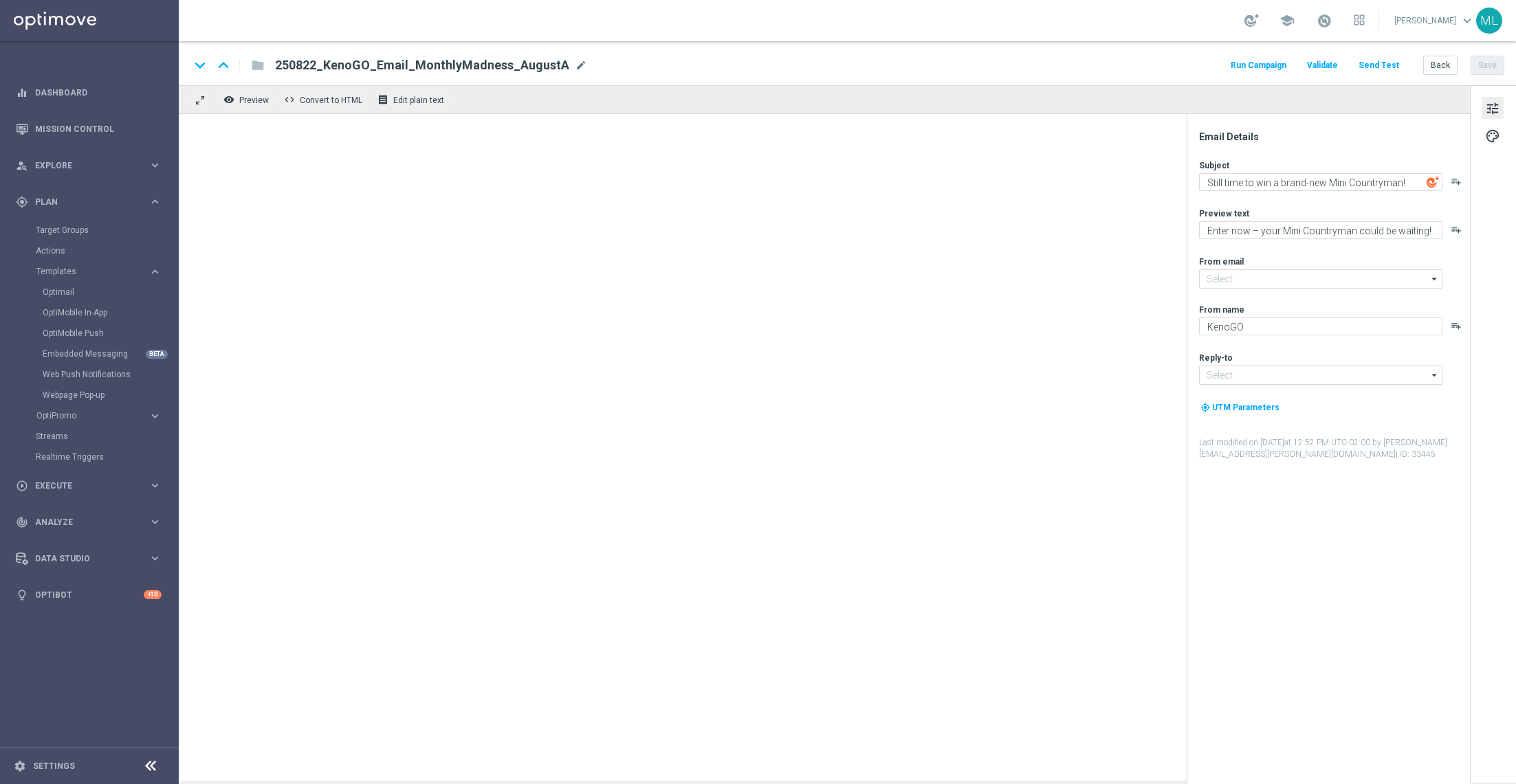
type input "[EMAIL_ADDRESS][DOMAIN_NAME]"
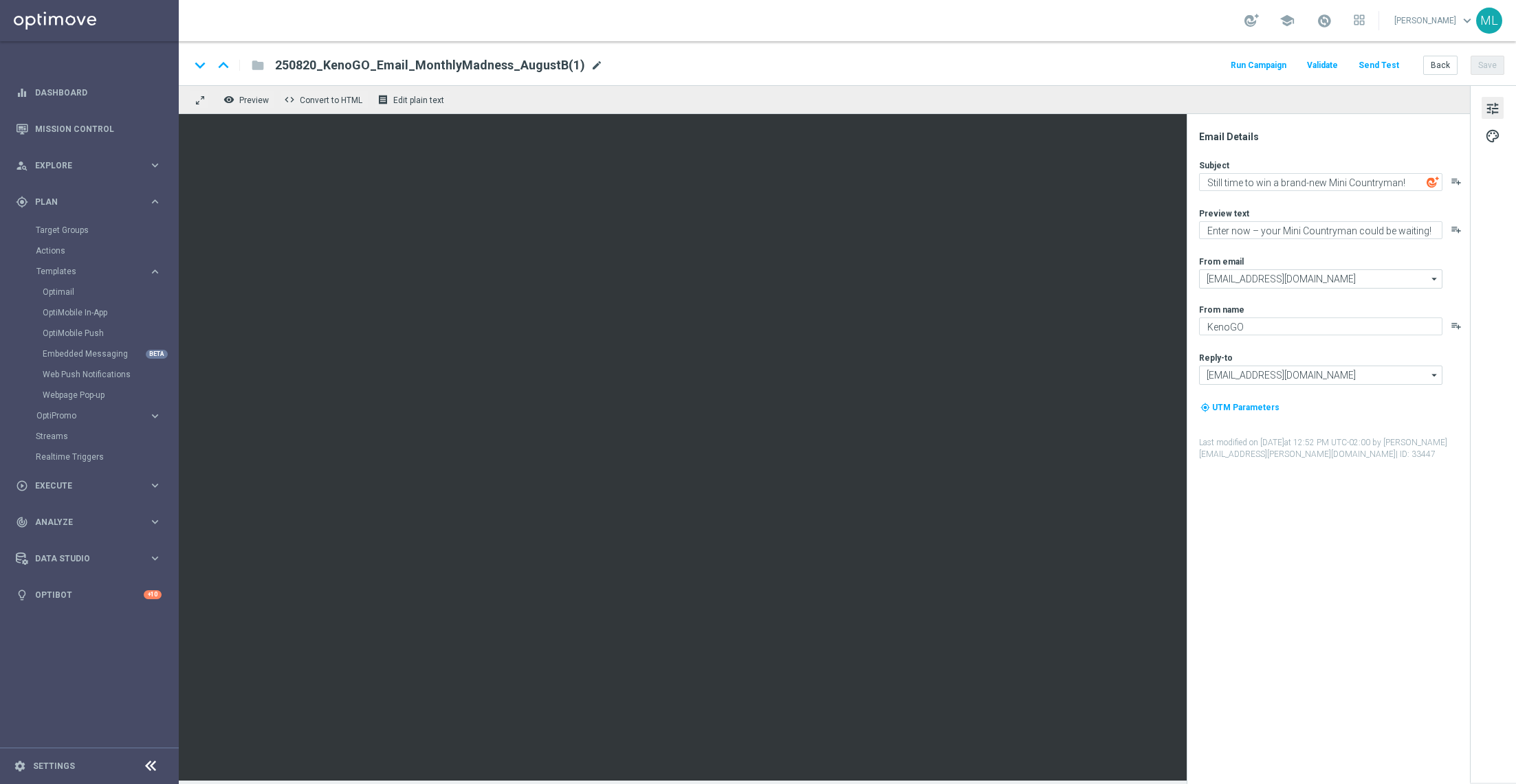
click at [591, 65] on span "mode_edit" at bounding box center [596, 65] width 13 height 13
click at [313, 64] on input "250820_KenoGO_Email_MonthlyMadness_AugustB(1)" at bounding box center [446, 66] width 341 height 18
click at [548, 49] on div "keyboard_arrow_down keyboard_arrow_up folder 250822_KenoGO_Email_MonthlyMadness…" at bounding box center [848, 63] width 1338 height 44
click at [523, 65] on input "250822_KenoGO_Email_MonthlyMadness_AugustB(1)" at bounding box center [446, 66] width 341 height 18
type input "250822_KenoGO_Email_MonthlyMadness_AugustB"
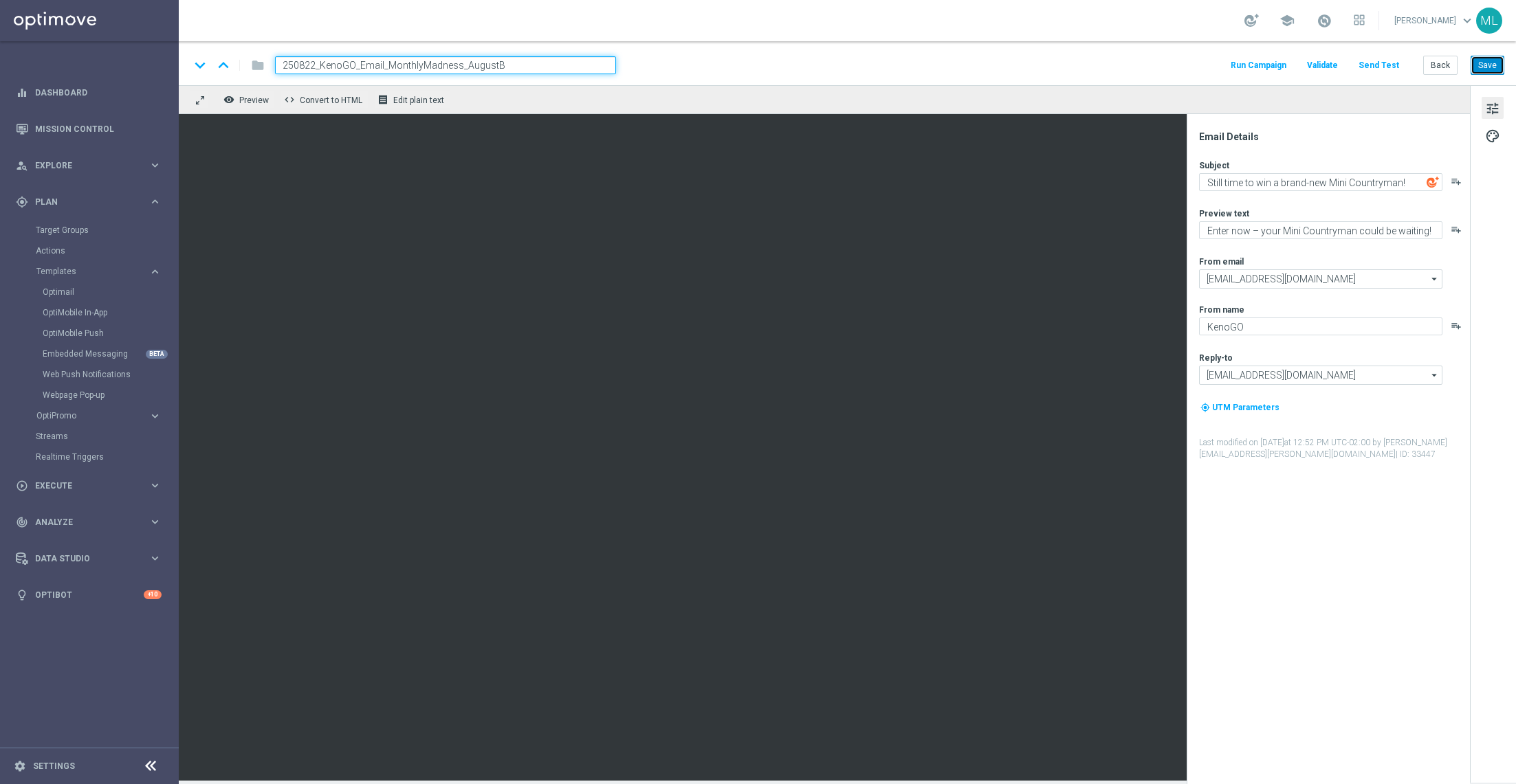
click at [1486, 69] on button "Save" at bounding box center [1488, 66] width 33 height 20
click at [85, 331] on link "OptiMobile Push" at bounding box center [93, 333] width 101 height 11
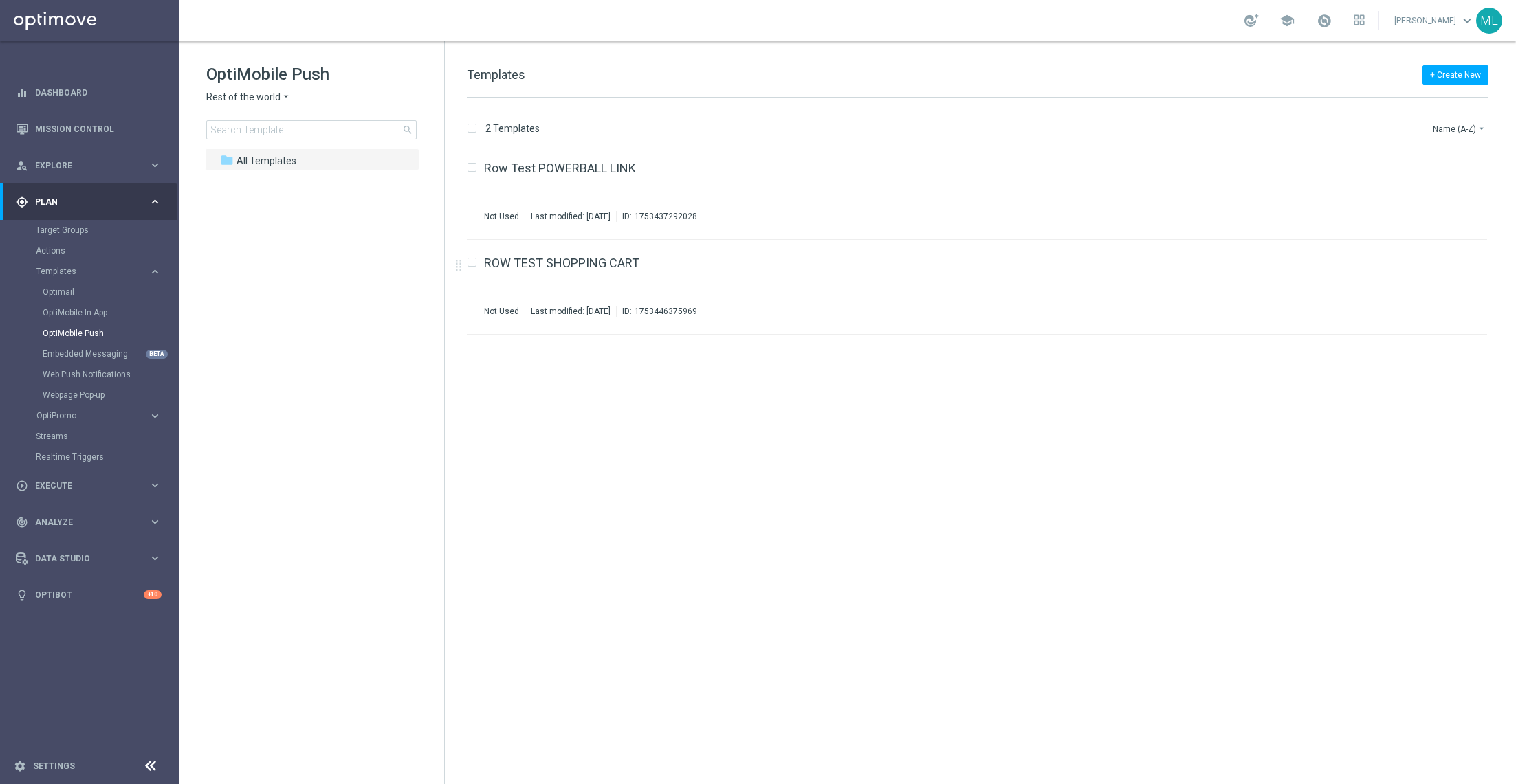
click at [283, 96] on icon "arrow_drop_down" at bounding box center [285, 97] width 11 height 13
click at [0, 0] on span "KenoGO [GEOGRAPHIC_DATA]" at bounding box center [0, 0] width 0 height 0
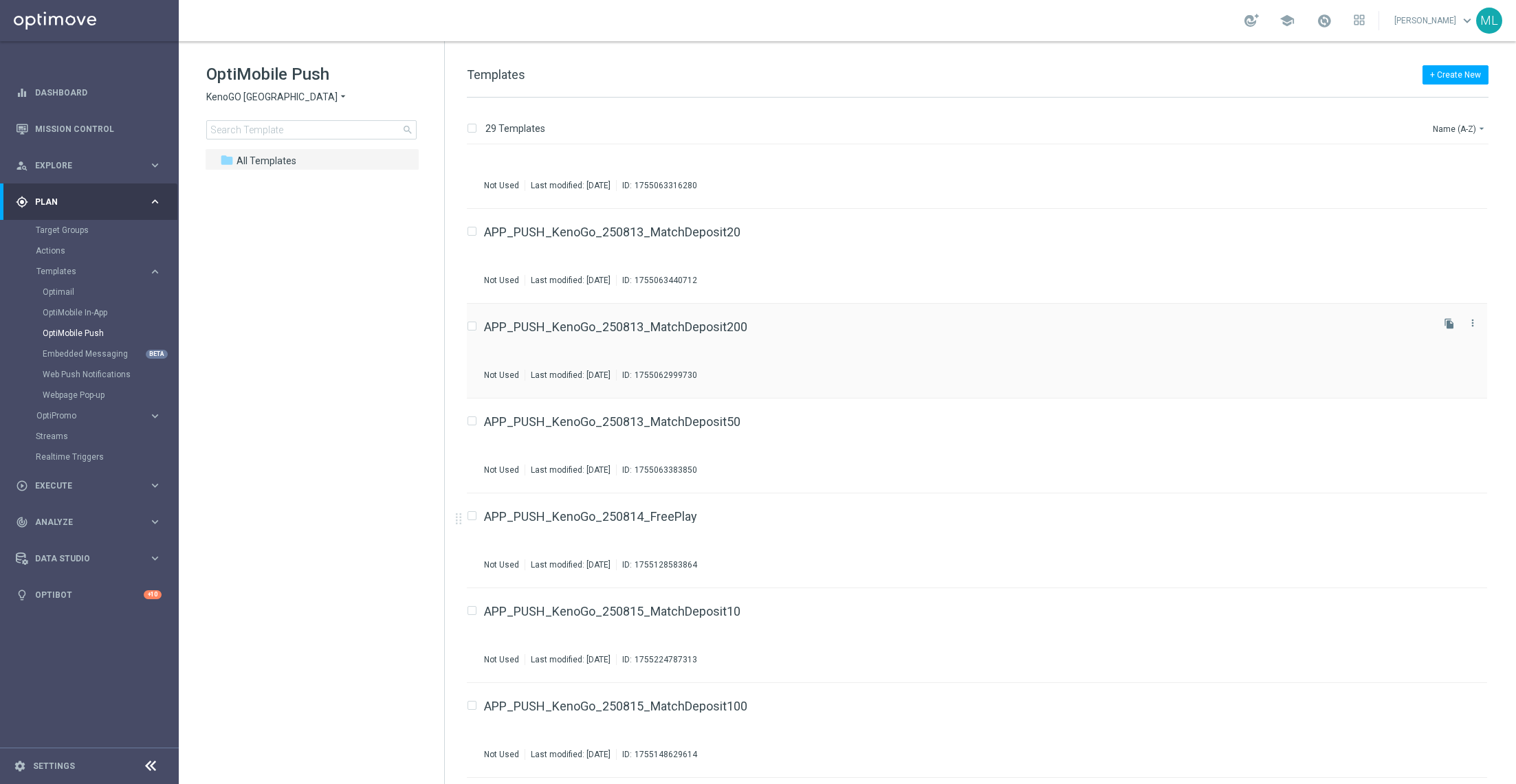
scroll to position [165, 0]
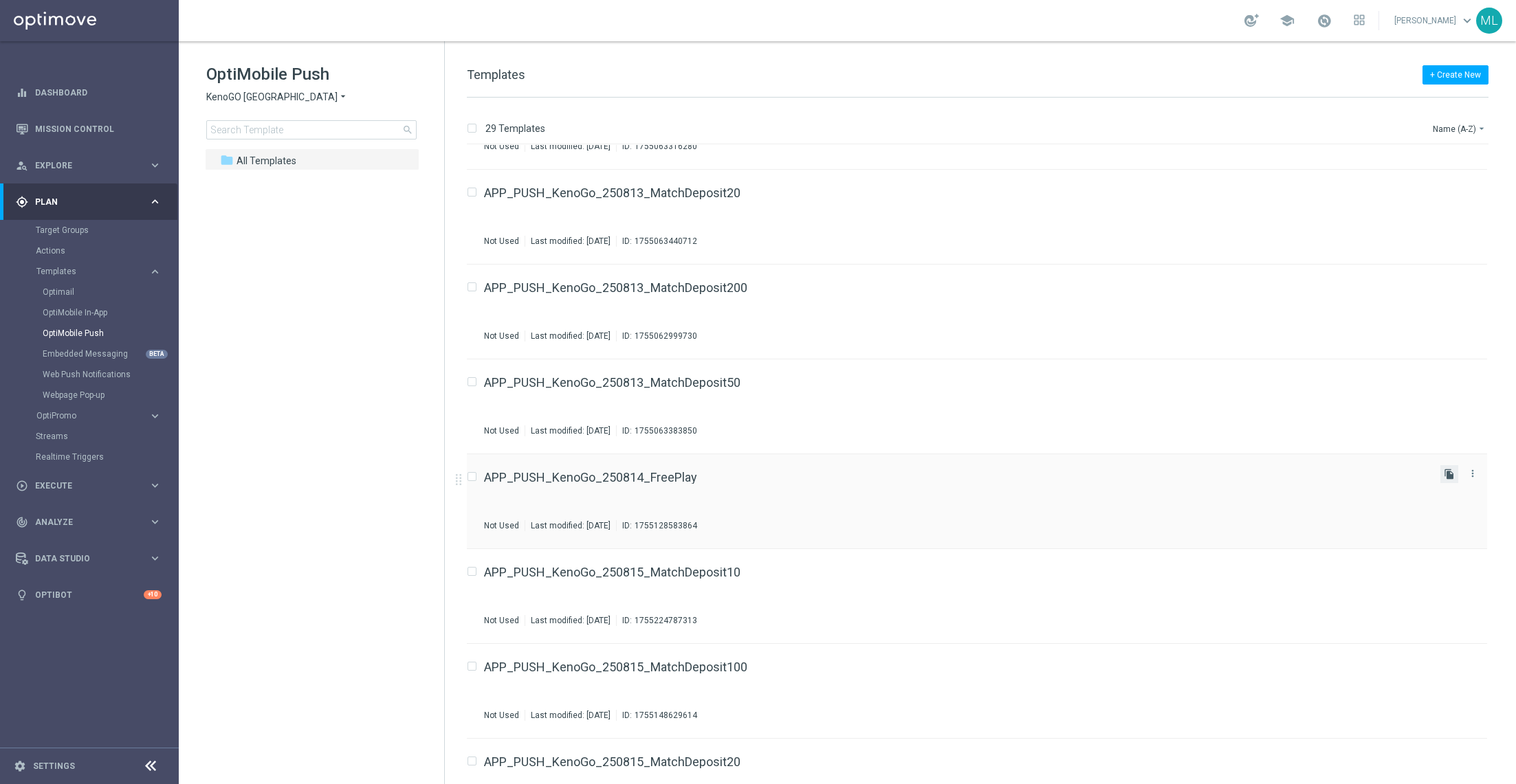
click at [1446, 474] on icon "file_copy" at bounding box center [1448, 474] width 11 height 11
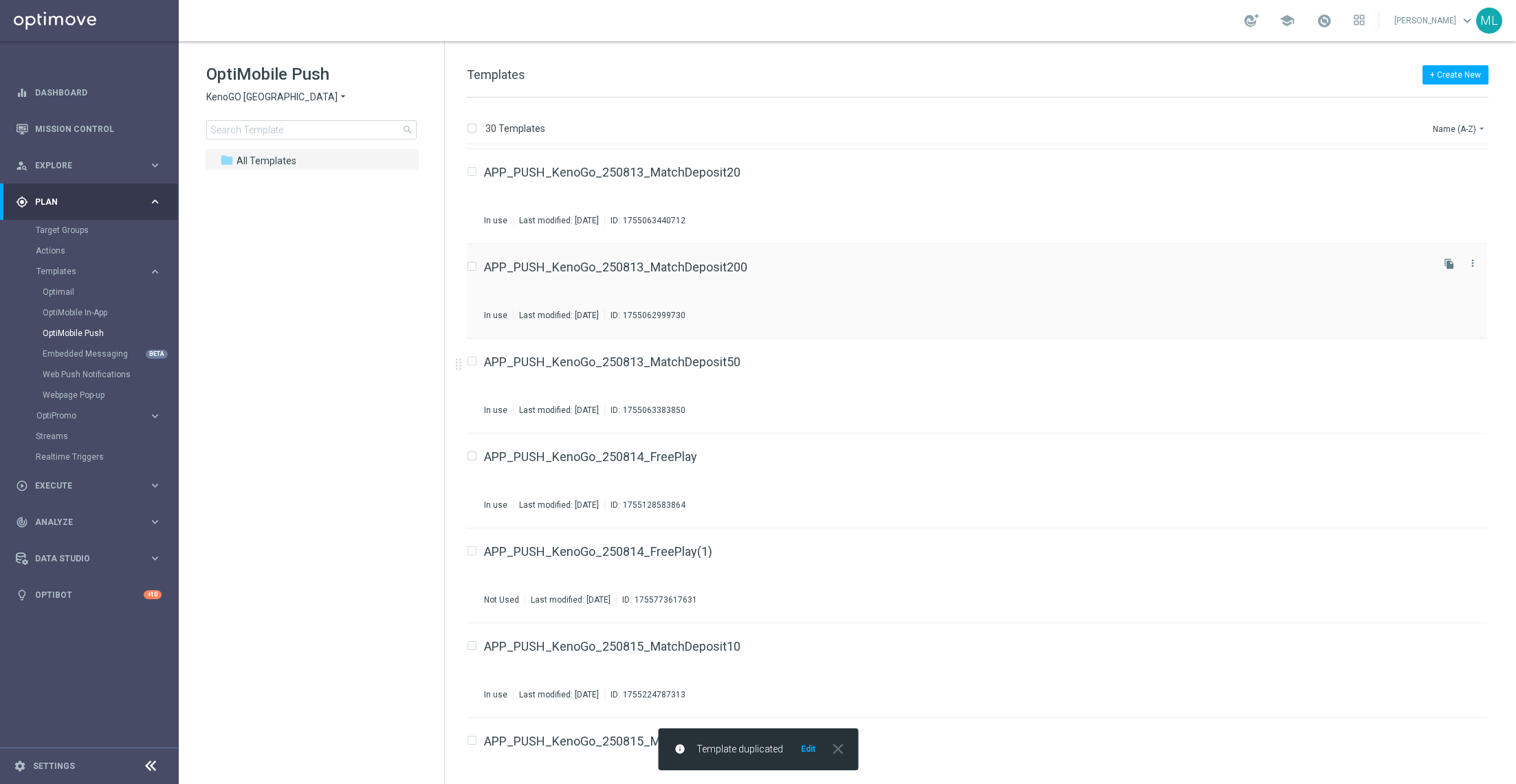
scroll to position [186, 0]
click at [858, 574] on div "APP_PUSH_KenoGo_250814_FreePlay(1) Not Used Last modified: [DATE] ID: 175577361…" at bounding box center [956, 575] width 945 height 60
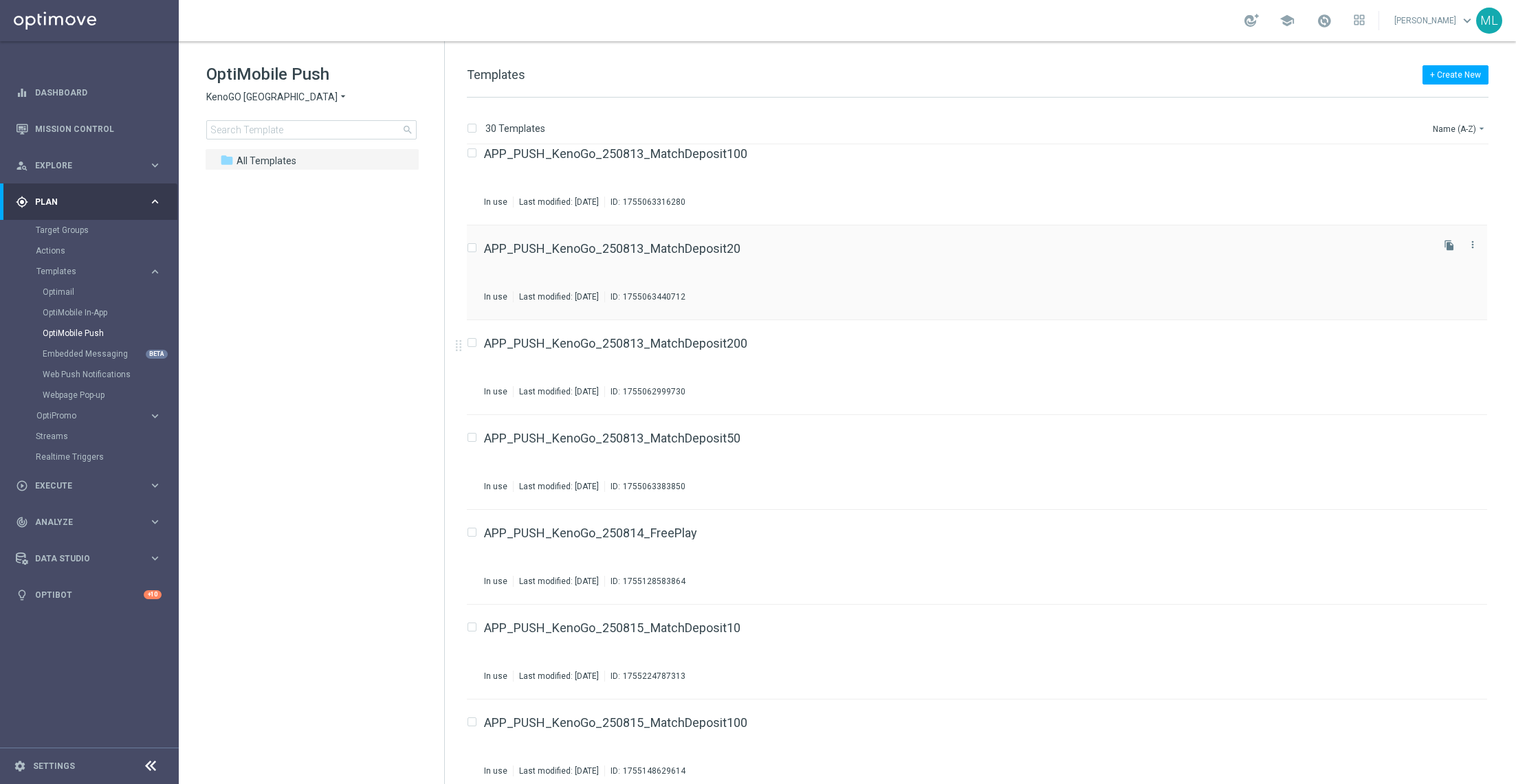
scroll to position [135, 0]
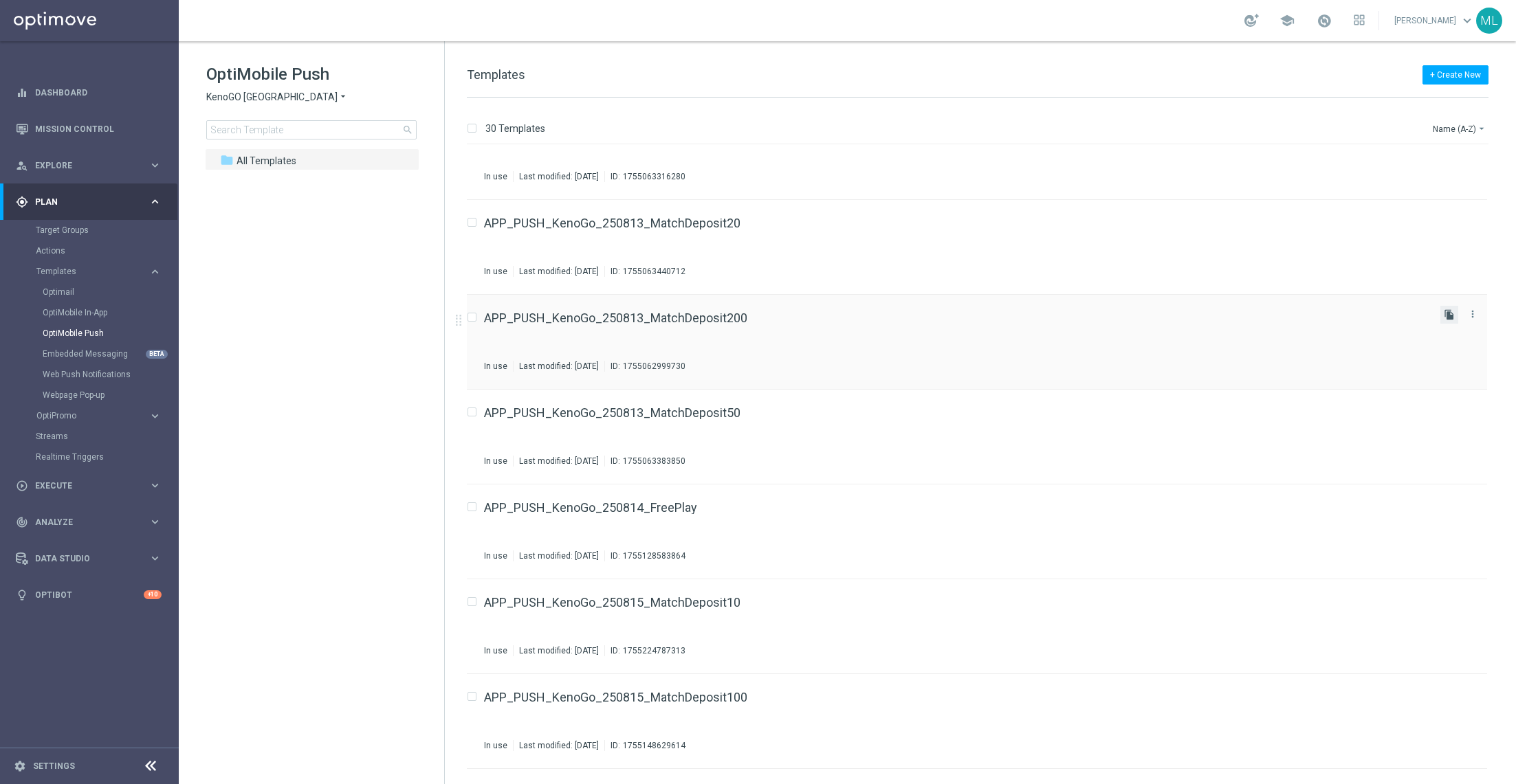
click at [1448, 315] on icon "file_copy" at bounding box center [1448, 314] width 11 height 11
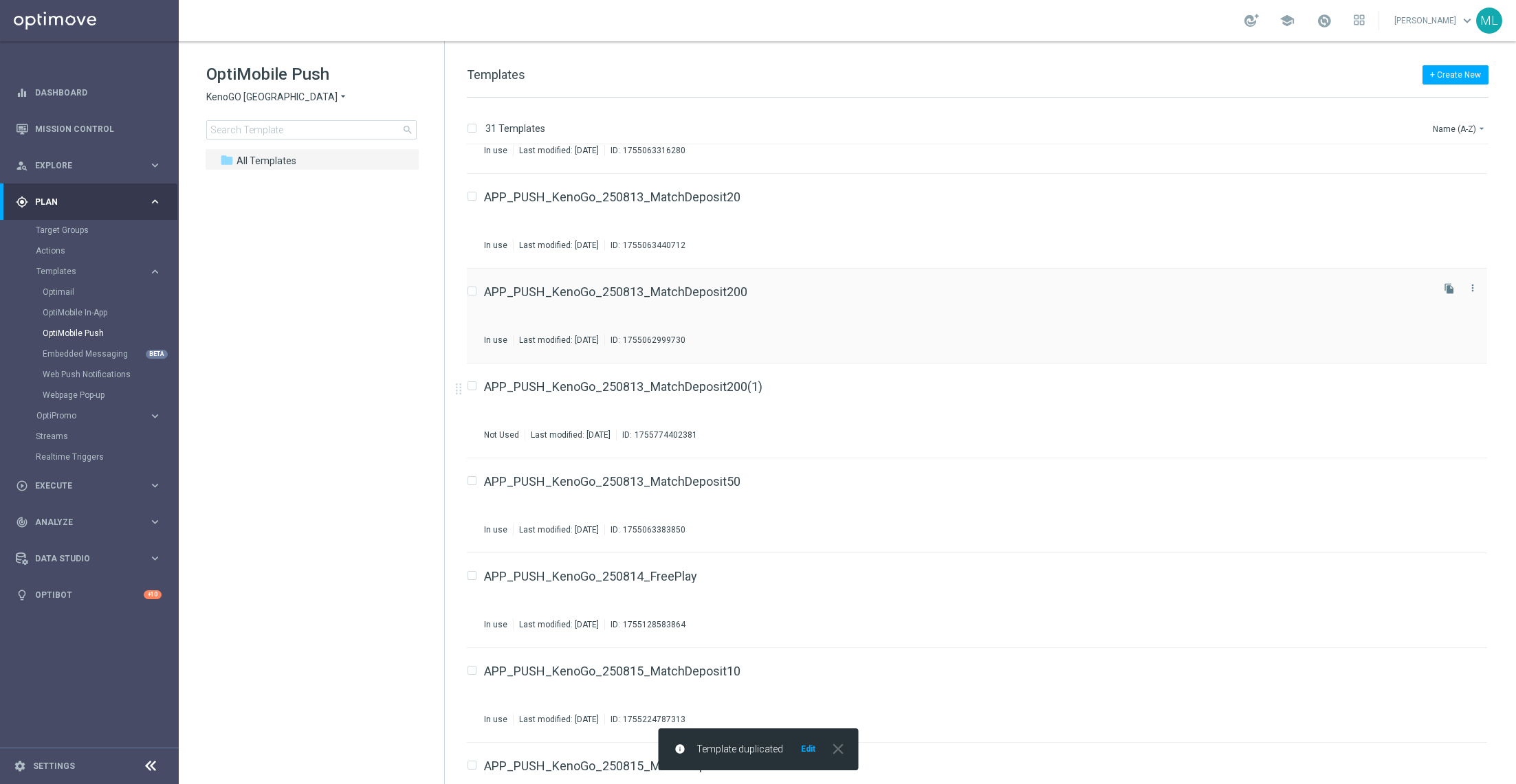
scroll to position [173, 0]
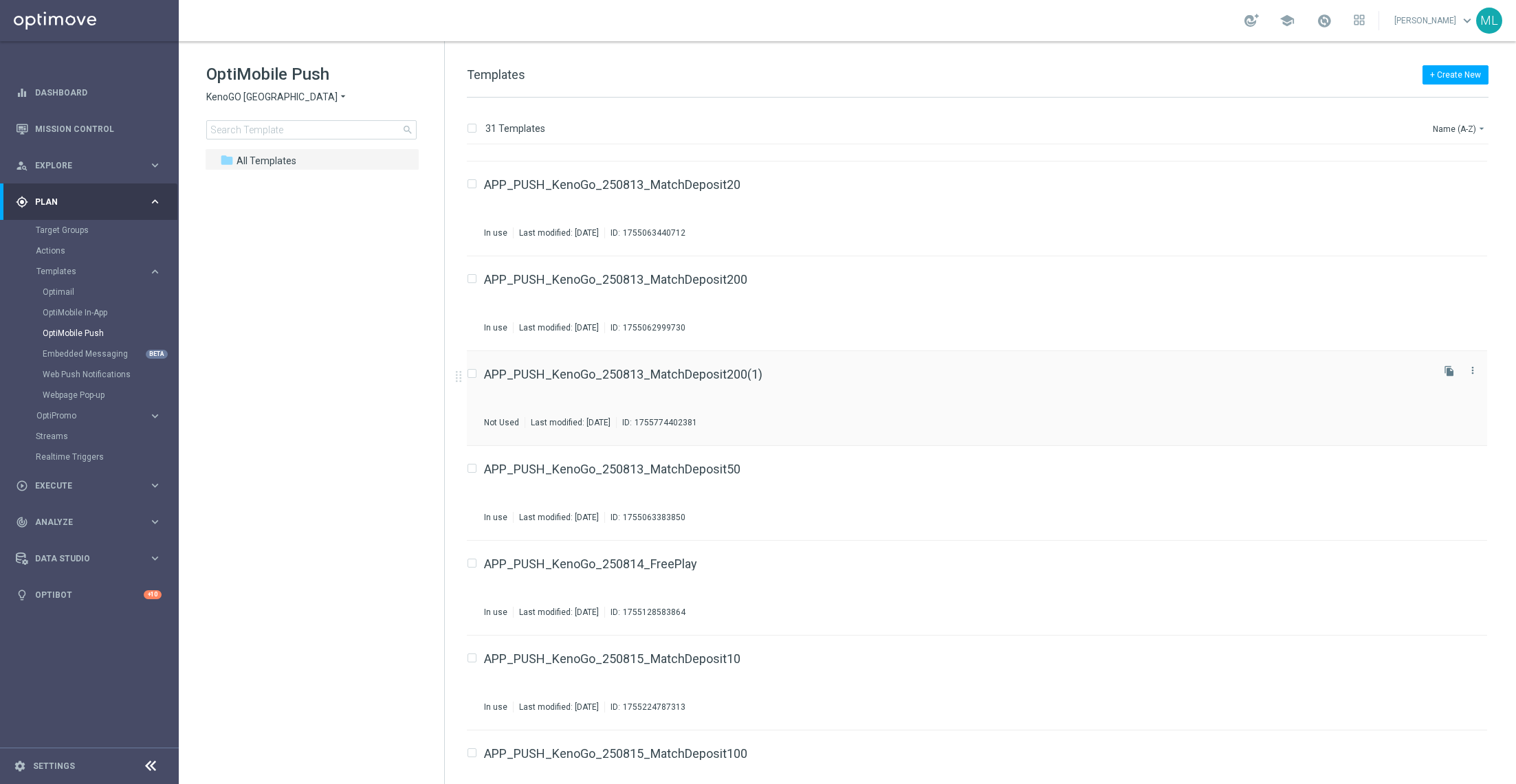
click at [897, 380] on div "APP_PUSH_KenoGo_250813_MatchDeposit200(1)" at bounding box center [956, 374] width 945 height 13
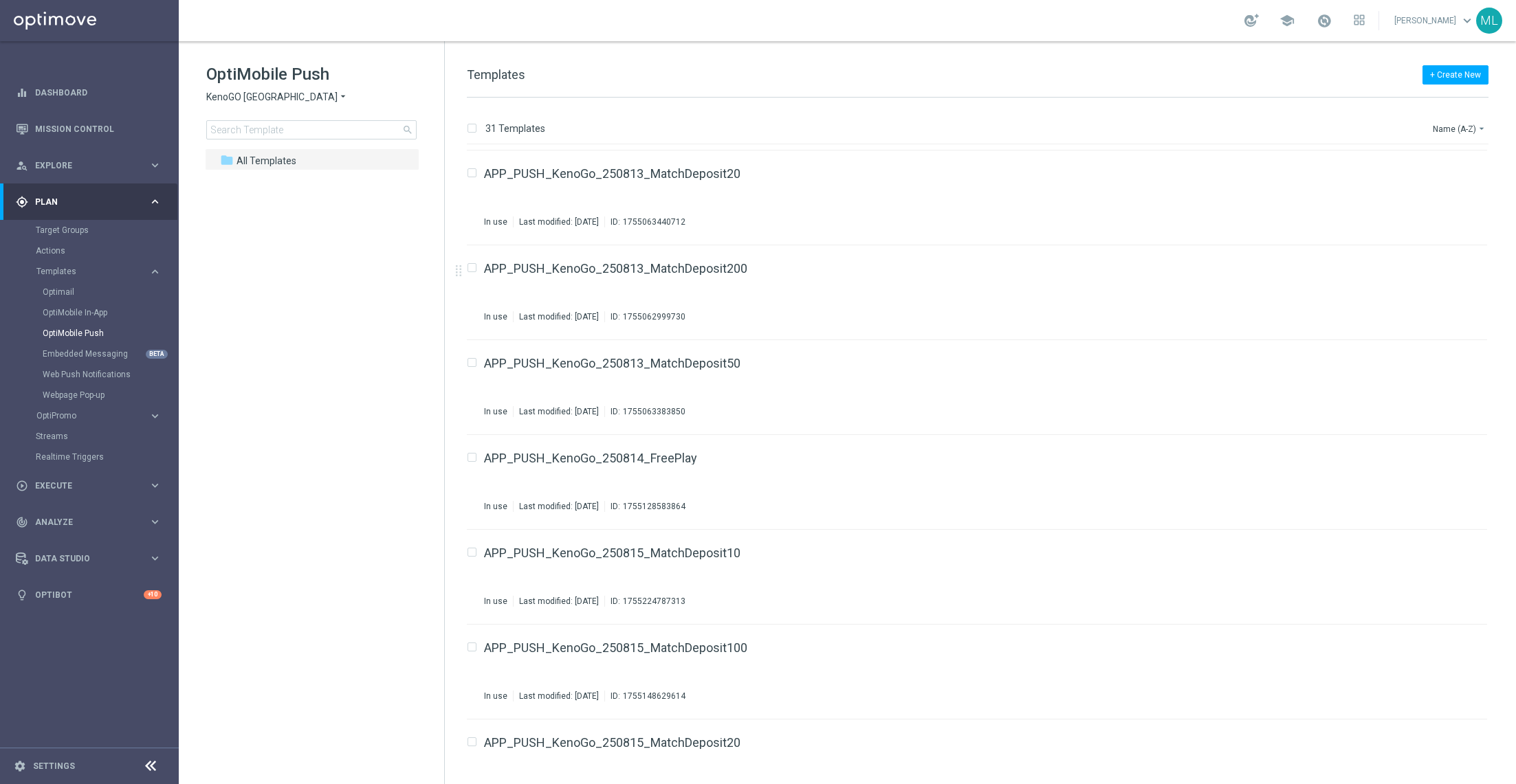
scroll to position [188, 0]
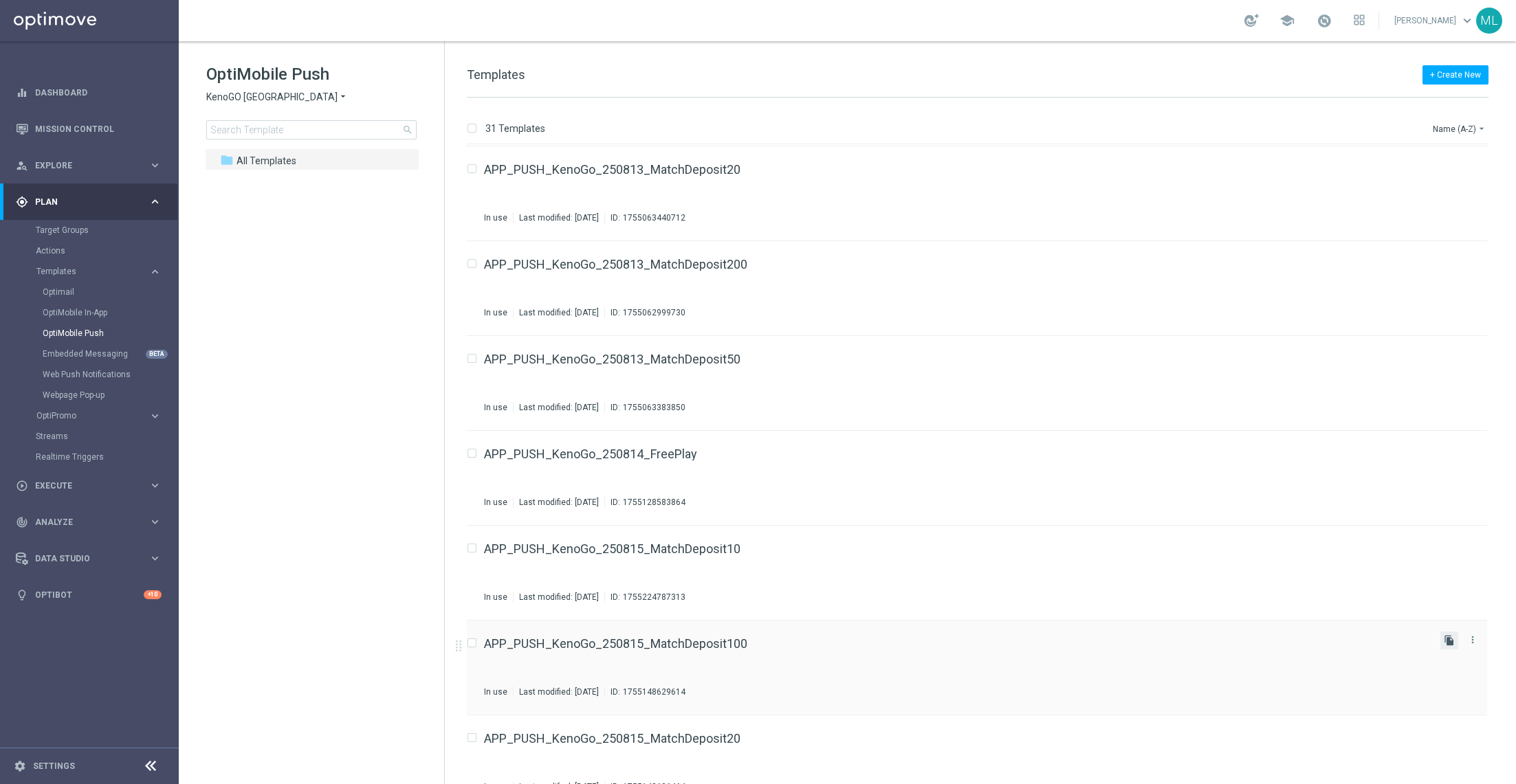
click at [1447, 636] on icon "file_copy" at bounding box center [1448, 640] width 11 height 11
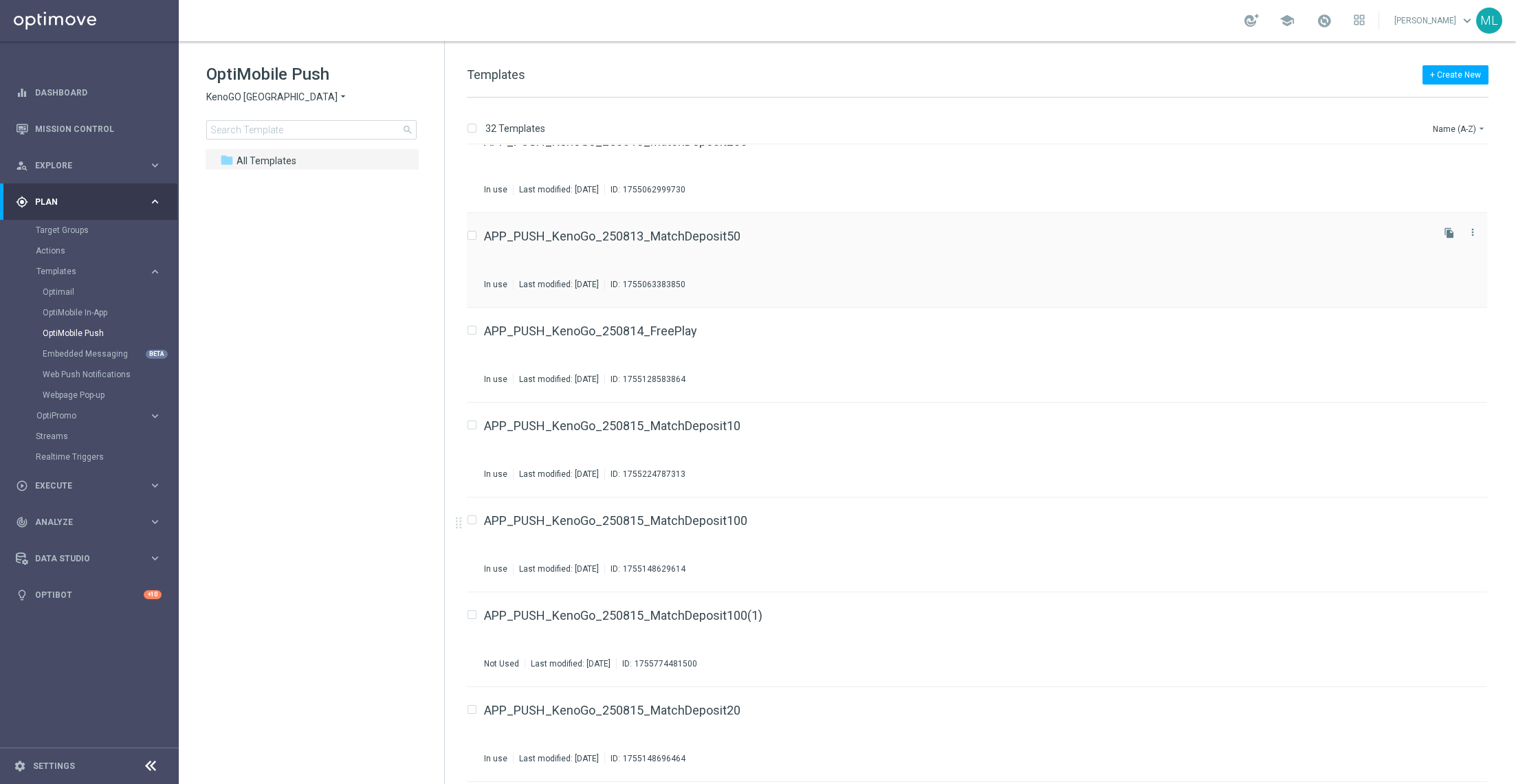
scroll to position [322, 0]
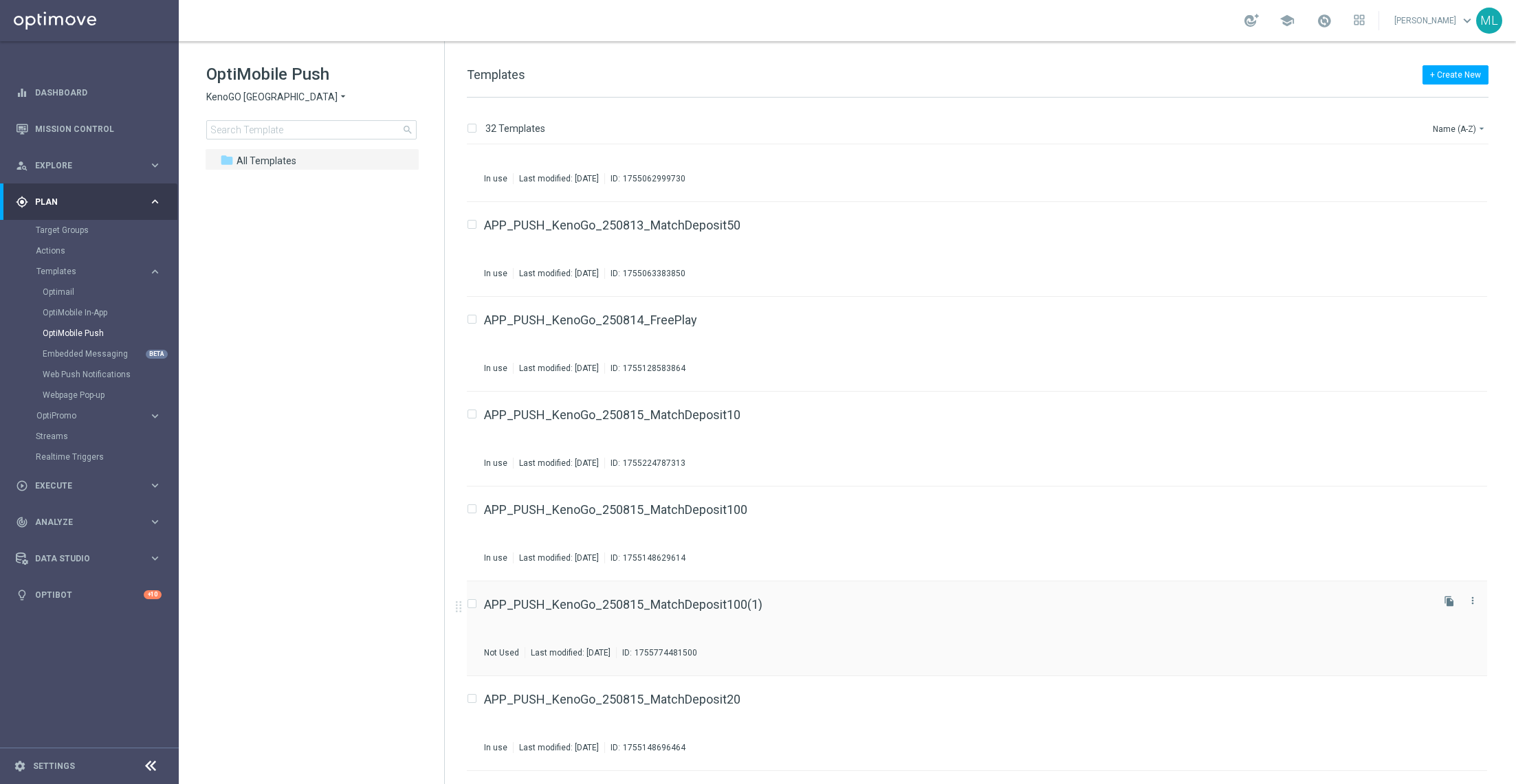
click at [787, 611] on div "APP_PUSH_KenoGo_250815_MatchDeposit100(1) Not Used Last modified: [DATE] ID: 17…" at bounding box center [956, 628] width 945 height 60
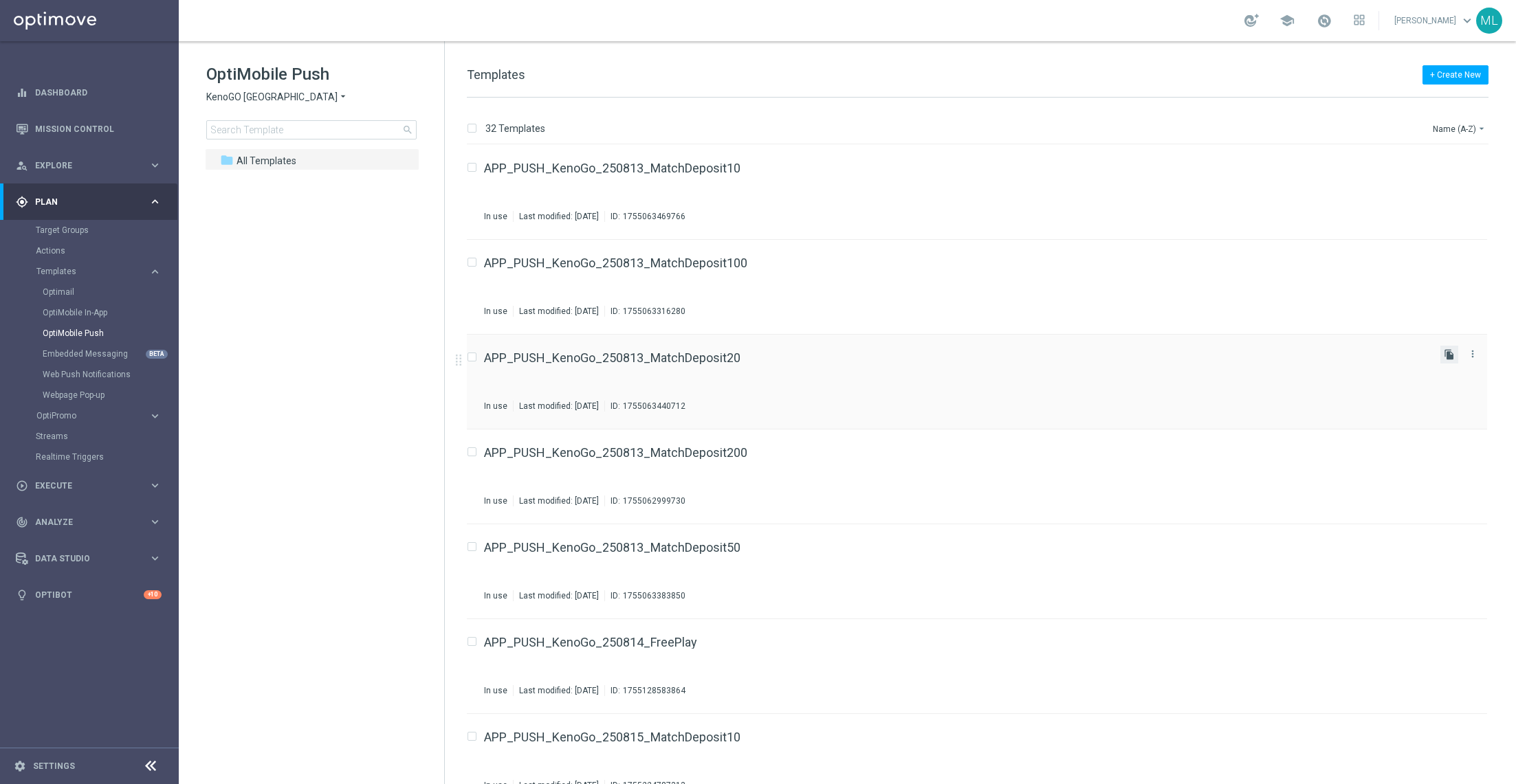
click at [1446, 352] on icon "file_copy" at bounding box center [1448, 354] width 11 height 11
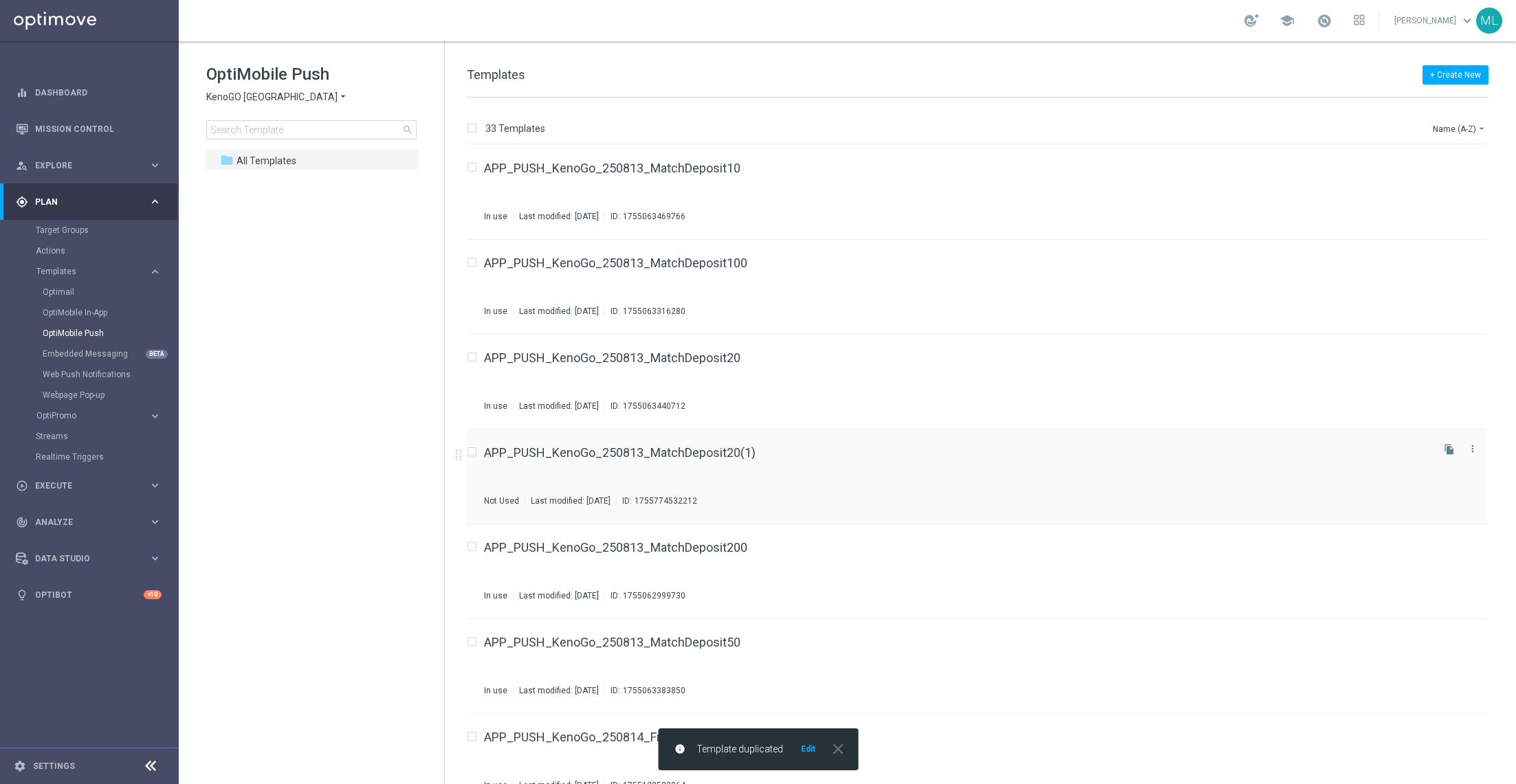
click at [808, 462] on div "APP_PUSH_KenoGo_250813_MatchDeposit20(1) Not Used Last modified: [DATE] ID: 175…" at bounding box center [956, 476] width 945 height 60
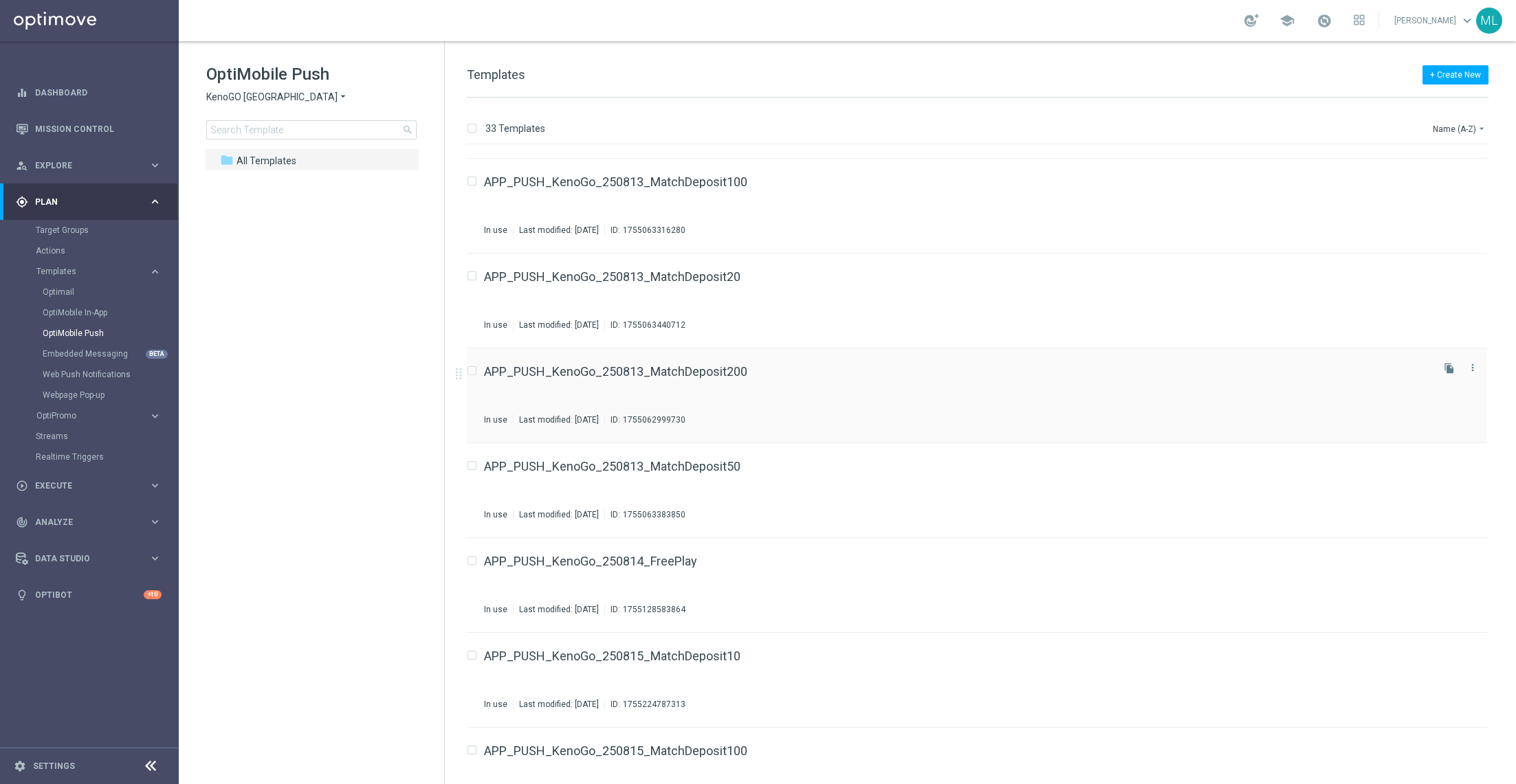
scroll to position [85, 0]
click at [1441, 456] on button "file_copy" at bounding box center [1449, 459] width 18 height 18
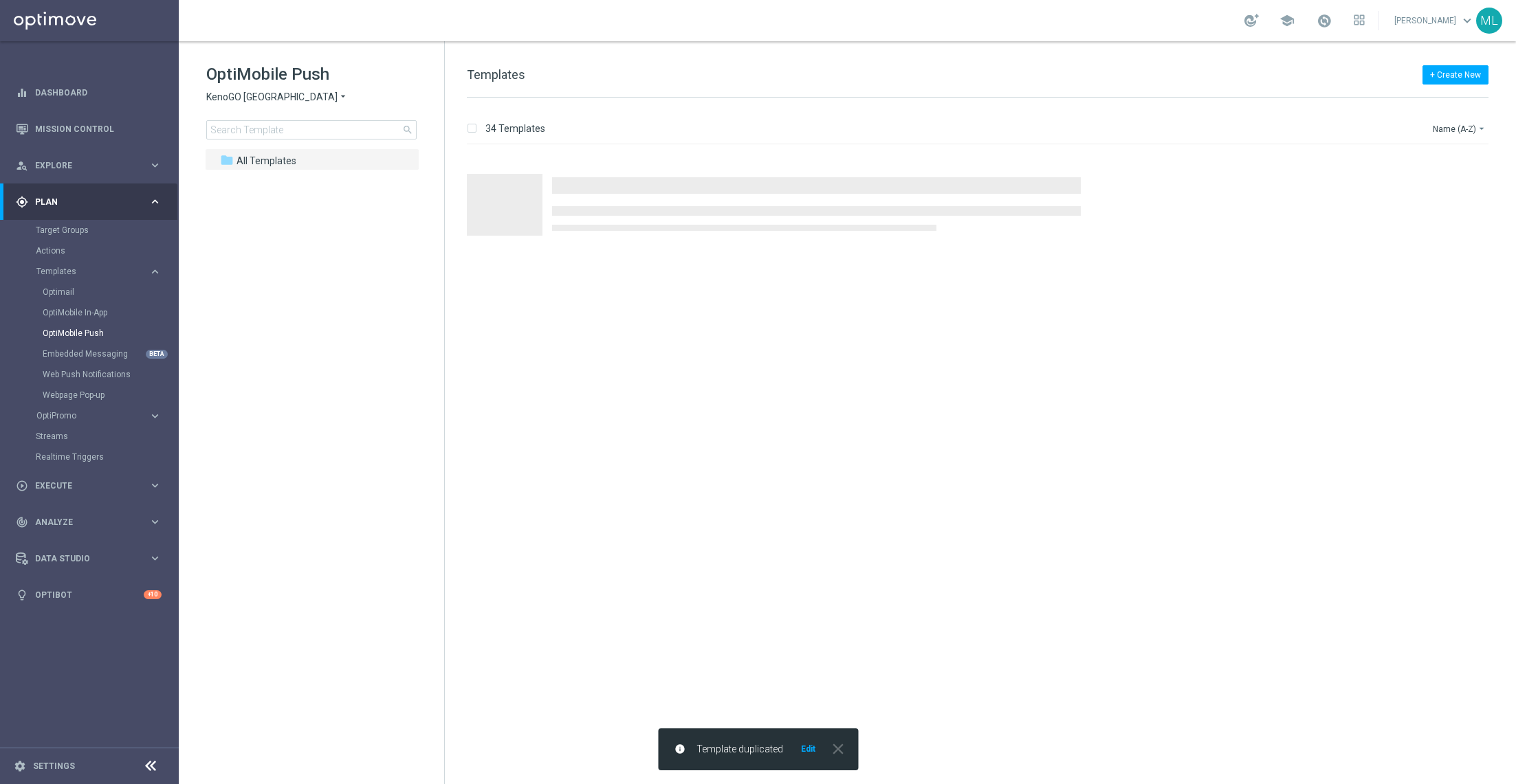
scroll to position [0, 0]
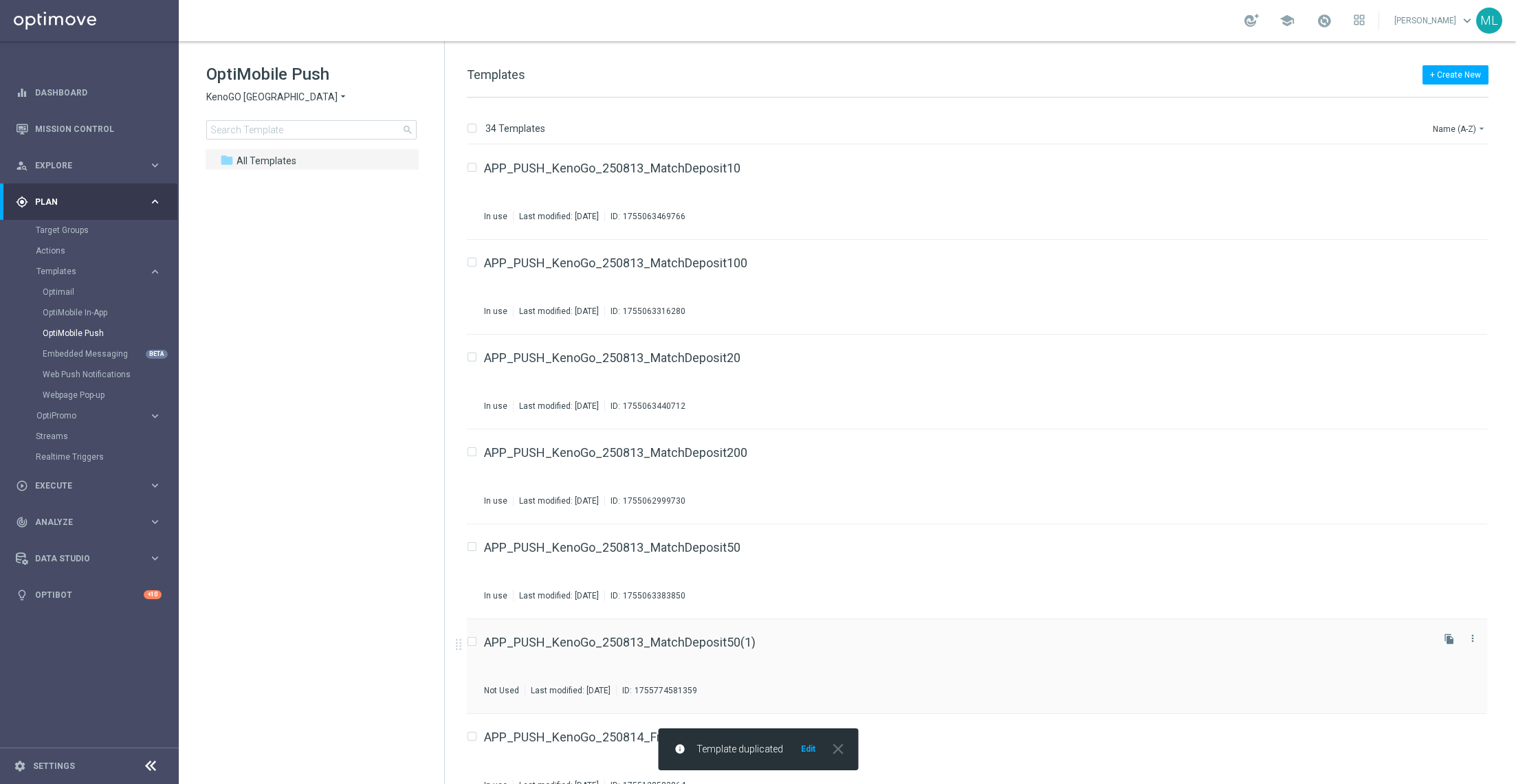
click at [819, 636] on div "APP_PUSH_KenoGo_250813_MatchDeposit50(1)" at bounding box center [956, 642] width 945 height 13
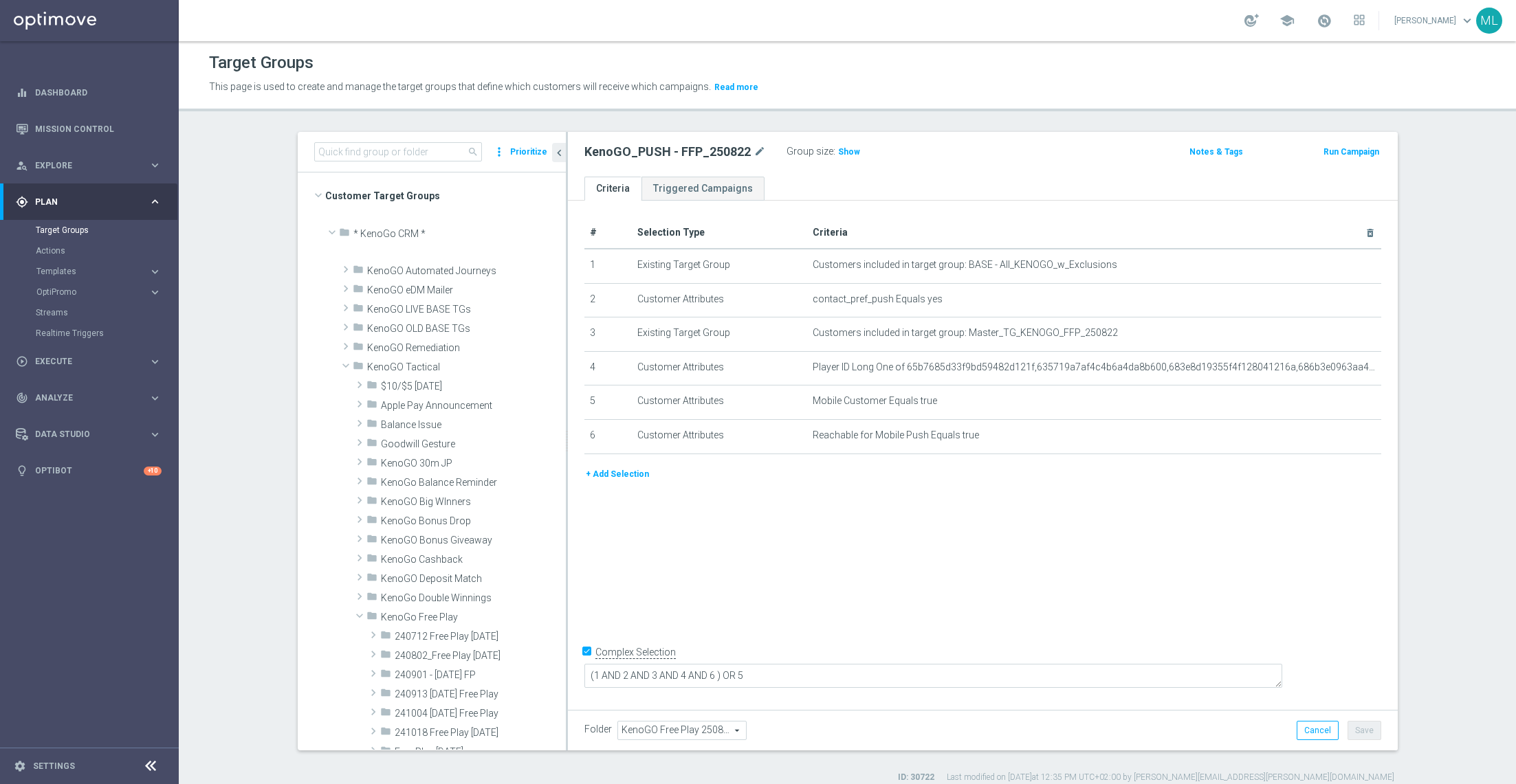
scroll to position [443, 0]
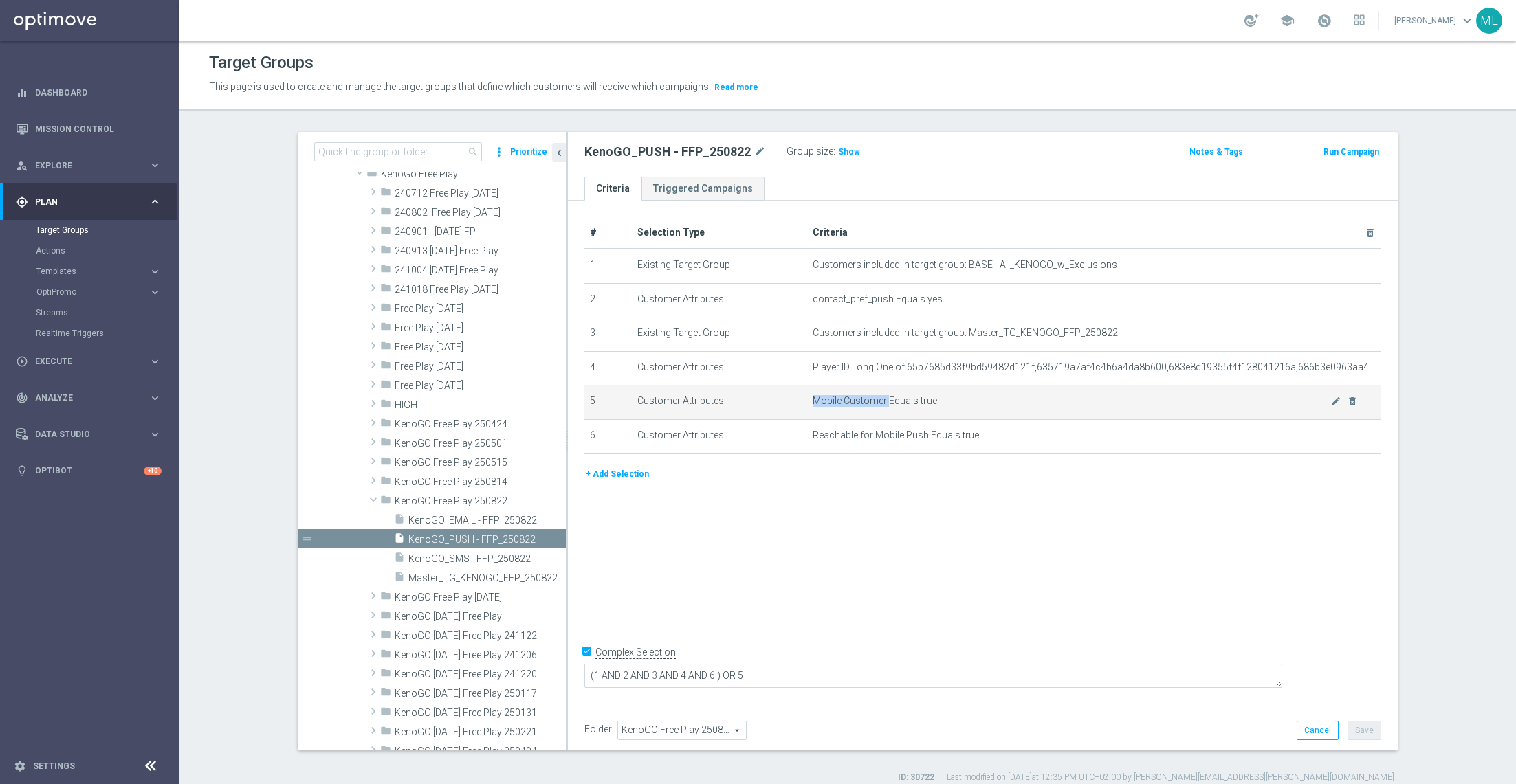
drag, startPoint x: 887, startPoint y: 401, endPoint x: 809, endPoint y: 393, distance: 78.4
click at [809, 393] on td "Mobile Customer Equals true mode_edit delete_forever" at bounding box center [1094, 402] width 574 height 34
copy span "Mobile Customer"
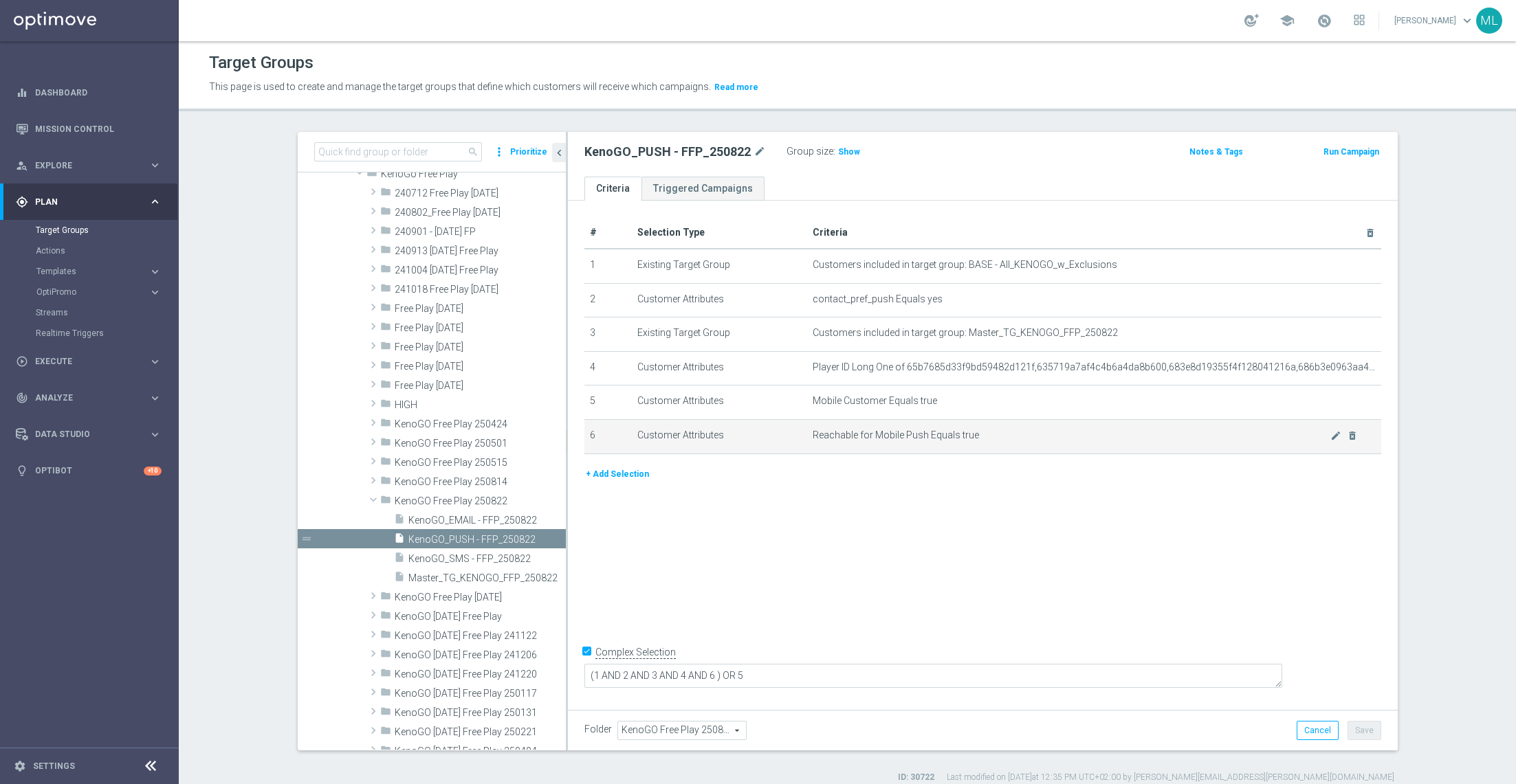
click at [892, 433] on span "Reachable for Mobile Push Equals true" at bounding box center [1071, 436] width 518 height 12
drag, startPoint x: 926, startPoint y: 433, endPoint x: 810, endPoint y: 428, distance: 116.1
click at [810, 428] on td "Reachable for Mobile Push Equals true mode_edit delete_forever" at bounding box center [1094, 436] width 574 height 34
copy span "Reachable for Mobile Push"
